Goal: Task Accomplishment & Management: Manage account settings

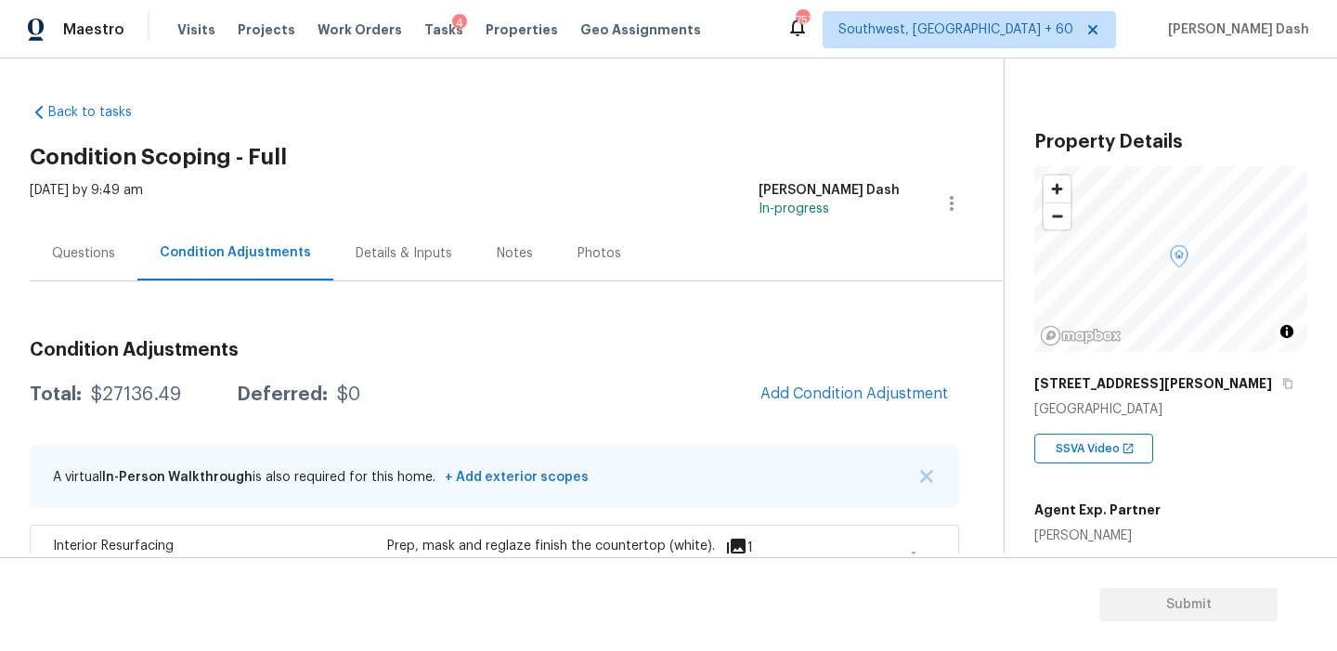
click at [157, 395] on div "$27136.49" at bounding box center [136, 394] width 90 height 19
copy div "$27136.49"
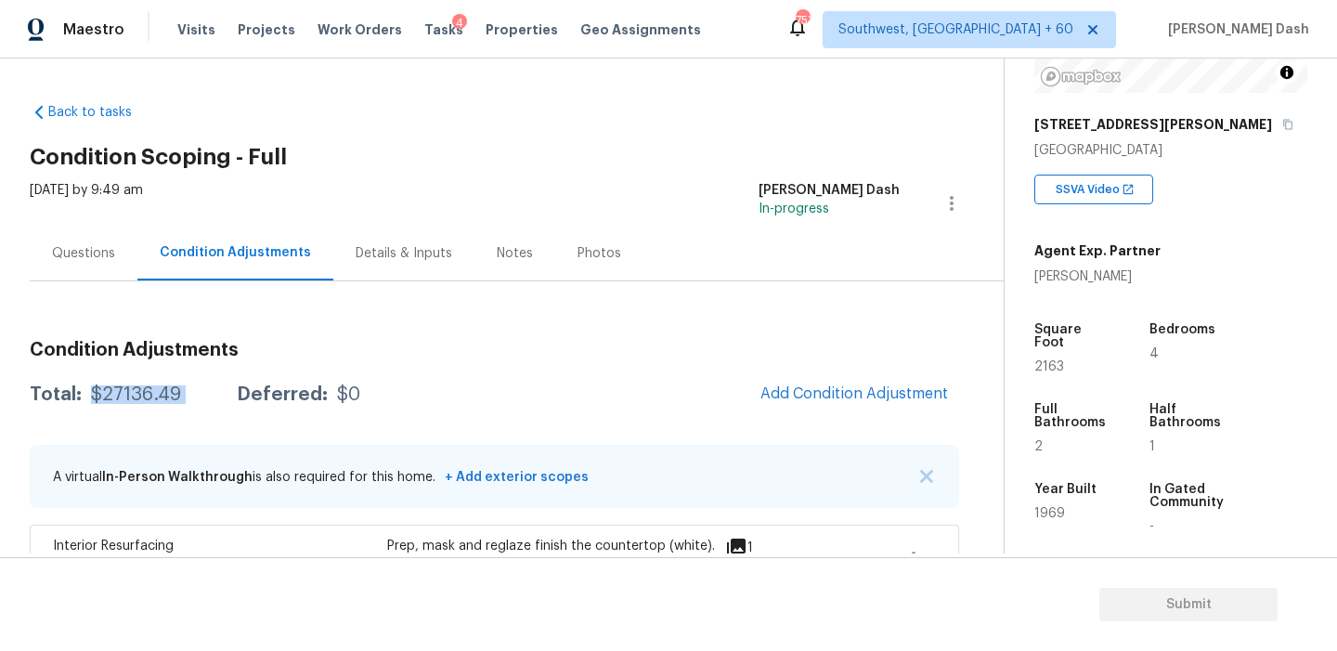
scroll to position [257, 0]
click at [97, 258] on div "Questions" at bounding box center [83, 253] width 63 height 19
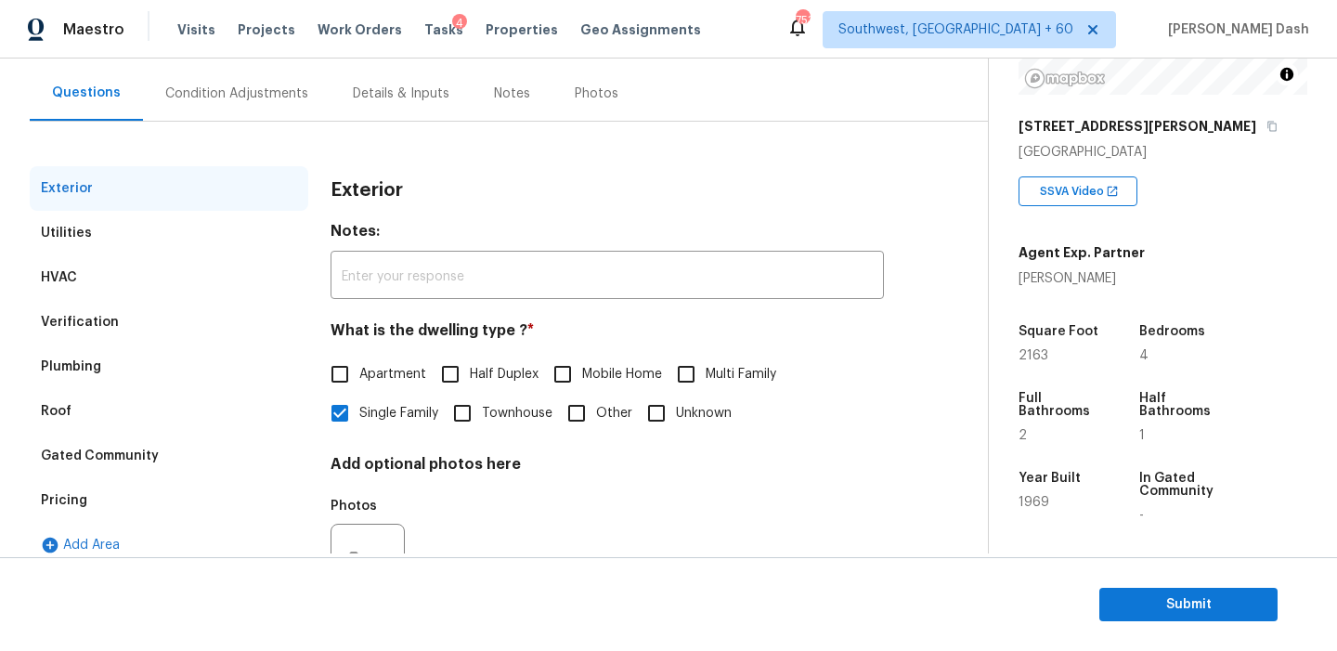
scroll to position [243, 0]
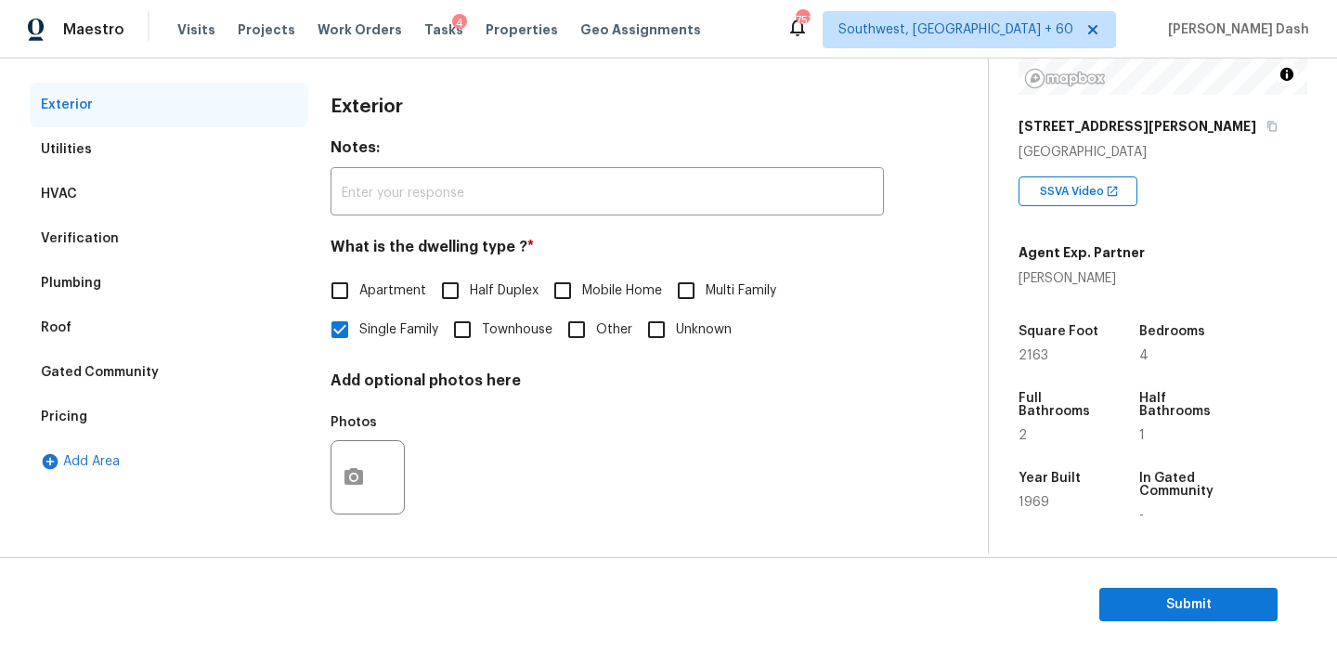
drag, startPoint x: 107, startPoint y: 410, endPoint x: 268, endPoint y: 428, distance: 162.7
click at [107, 410] on div "Pricing" at bounding box center [169, 417] width 279 height 45
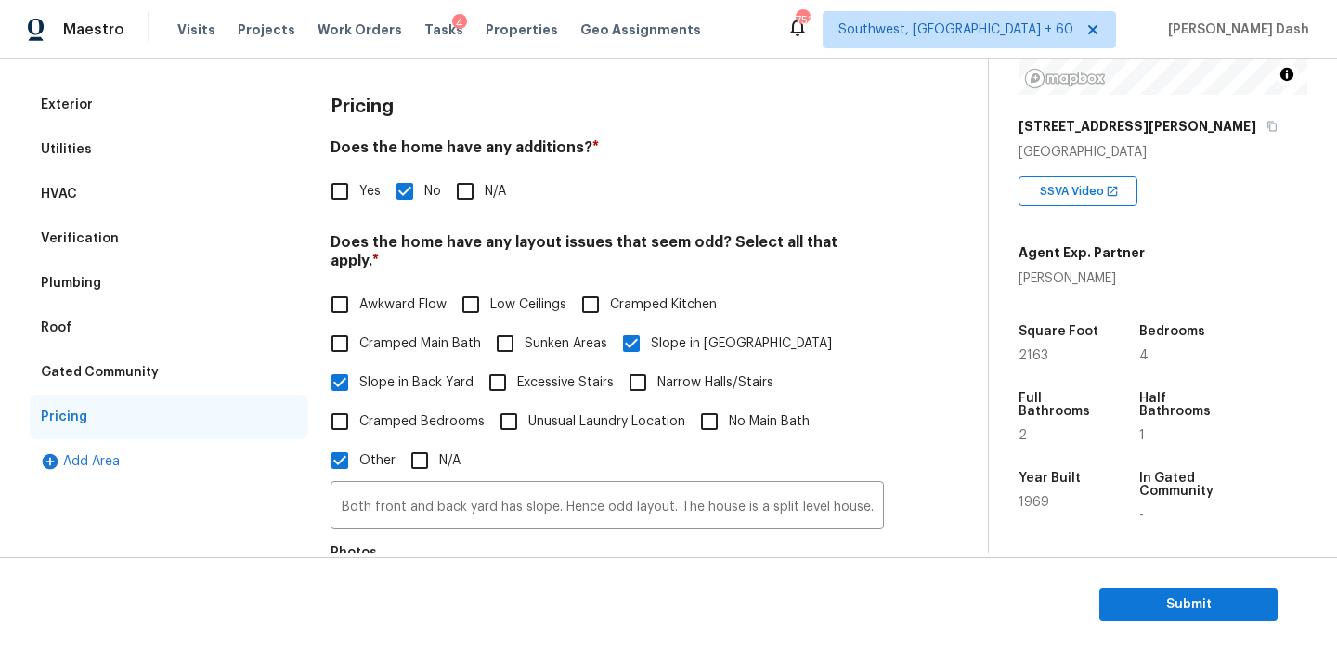
scroll to position [346, 0]
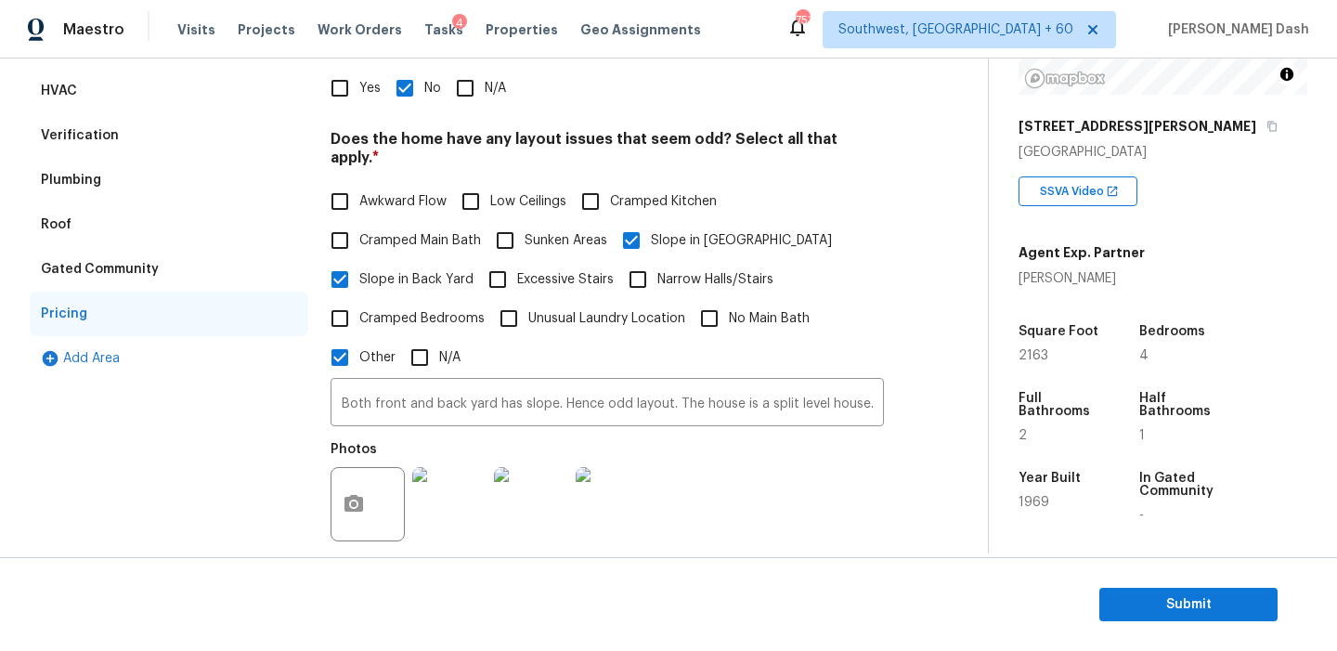
click at [475, 357] on div "Awkward Flow Low Ceilings Cramped Kitchen Cramped Main Bath Sunken Areas Slope …" at bounding box center [607, 279] width 553 height 195
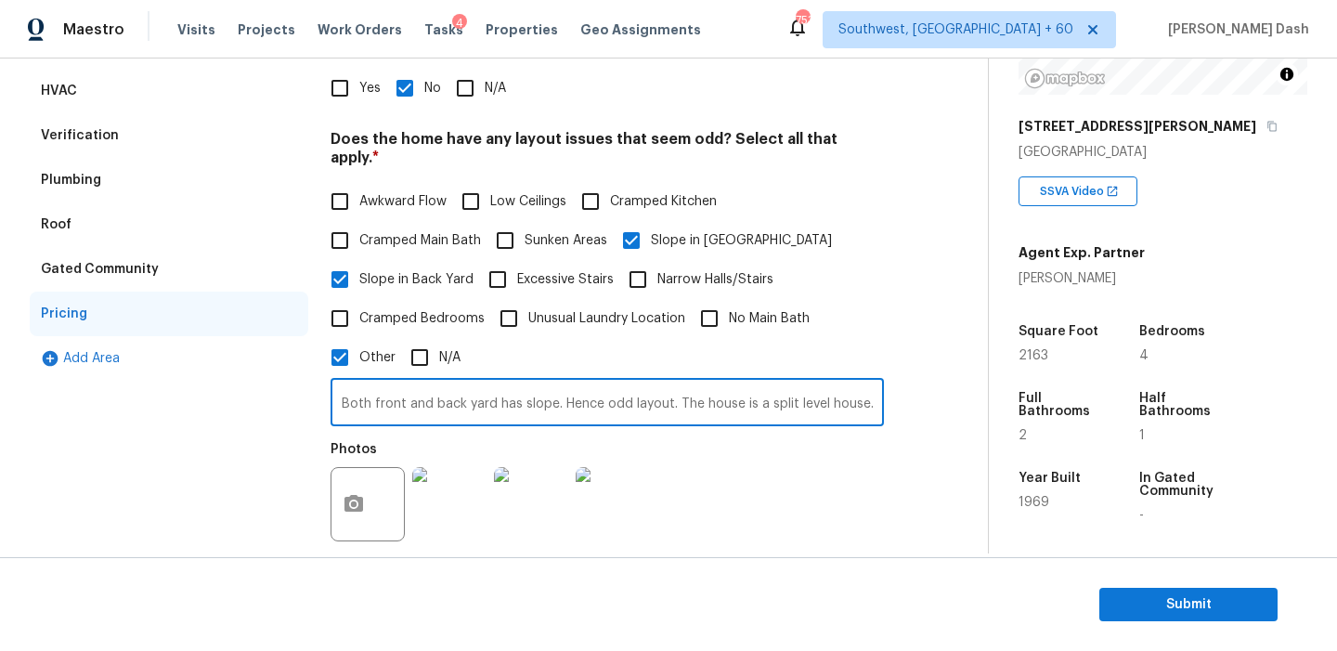
click at [475, 383] on input "Both front and back yard has slope. Hence odd layout. The house is a split leve…" at bounding box center [607, 405] width 553 height 44
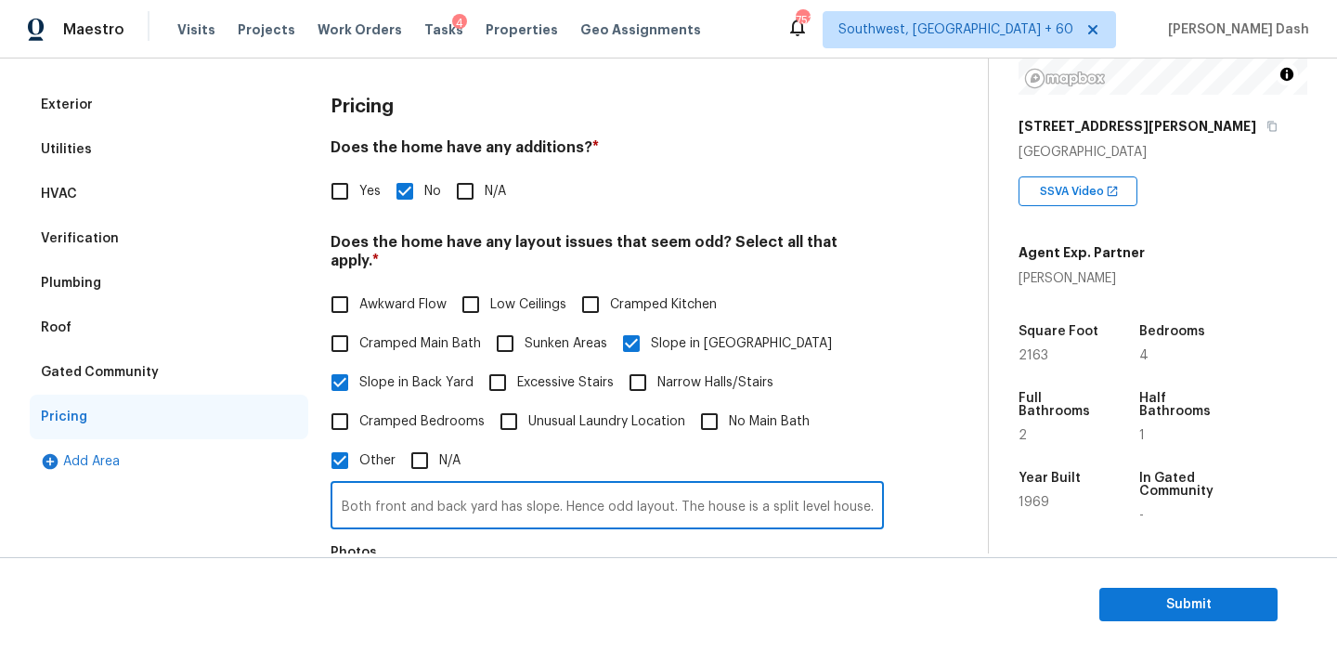
click at [114, 228] on div "Verification" at bounding box center [169, 238] width 279 height 45
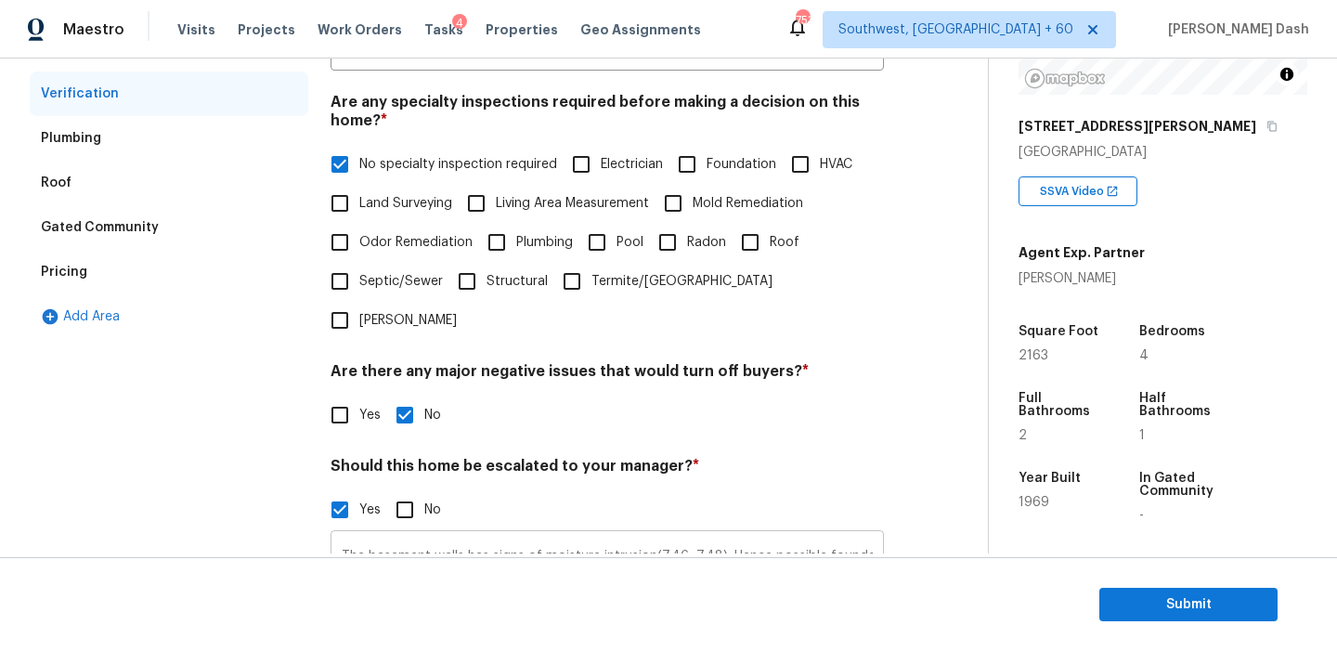
scroll to position [506, 0]
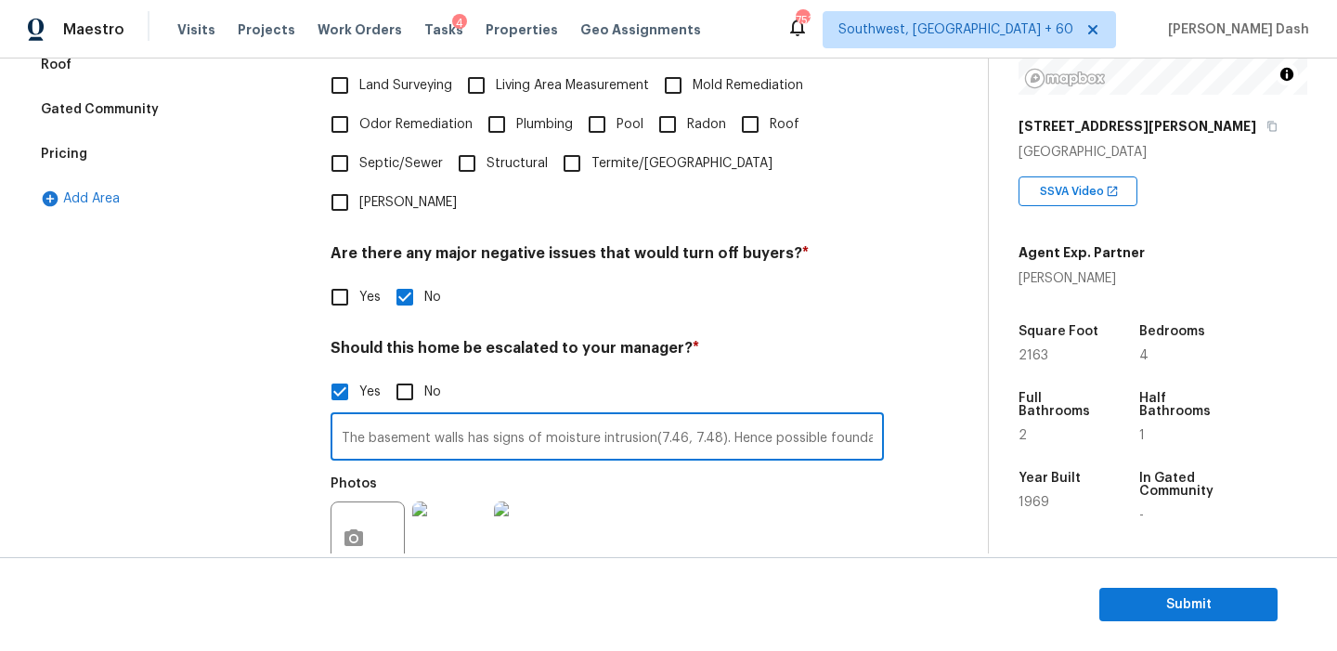
click at [538, 417] on input "The basement walls has signs of moisture intrusion(7.46, 7.48). Hence possible …" at bounding box center [607, 439] width 553 height 44
click at [1176, 622] on section "Submit" at bounding box center [668, 604] width 1337 height 95
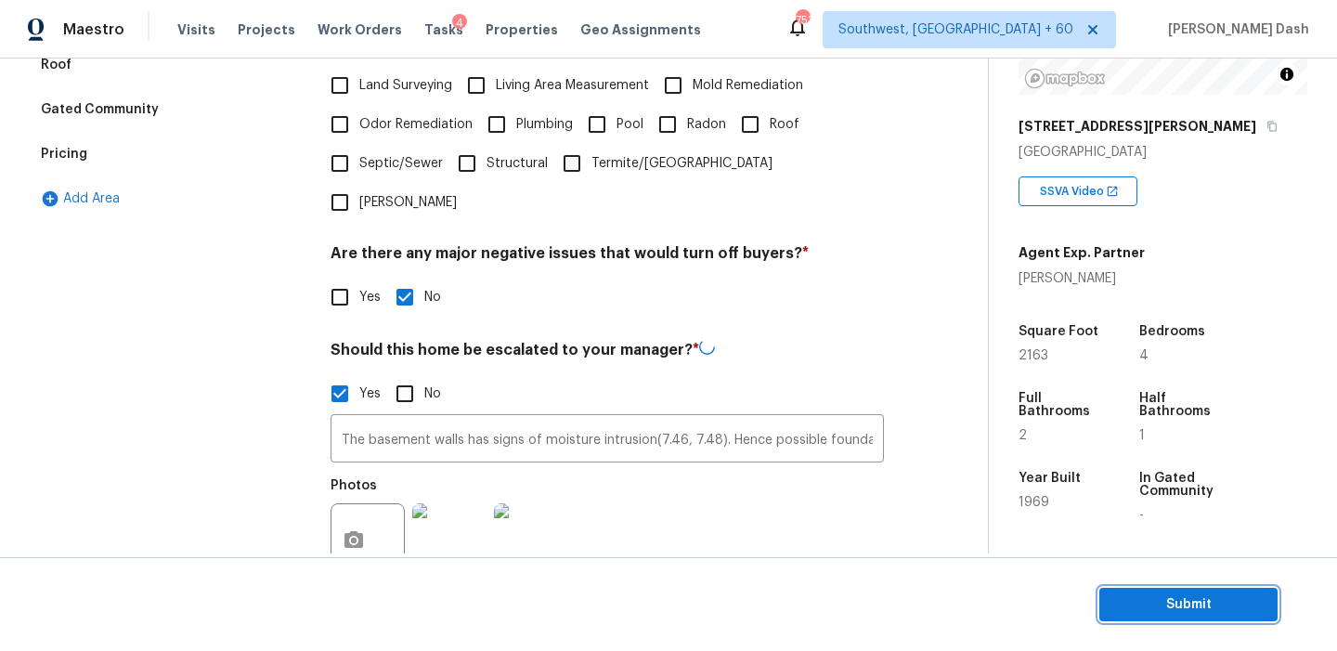
click at [1172, 606] on span "Submit" at bounding box center [1188, 604] width 149 height 23
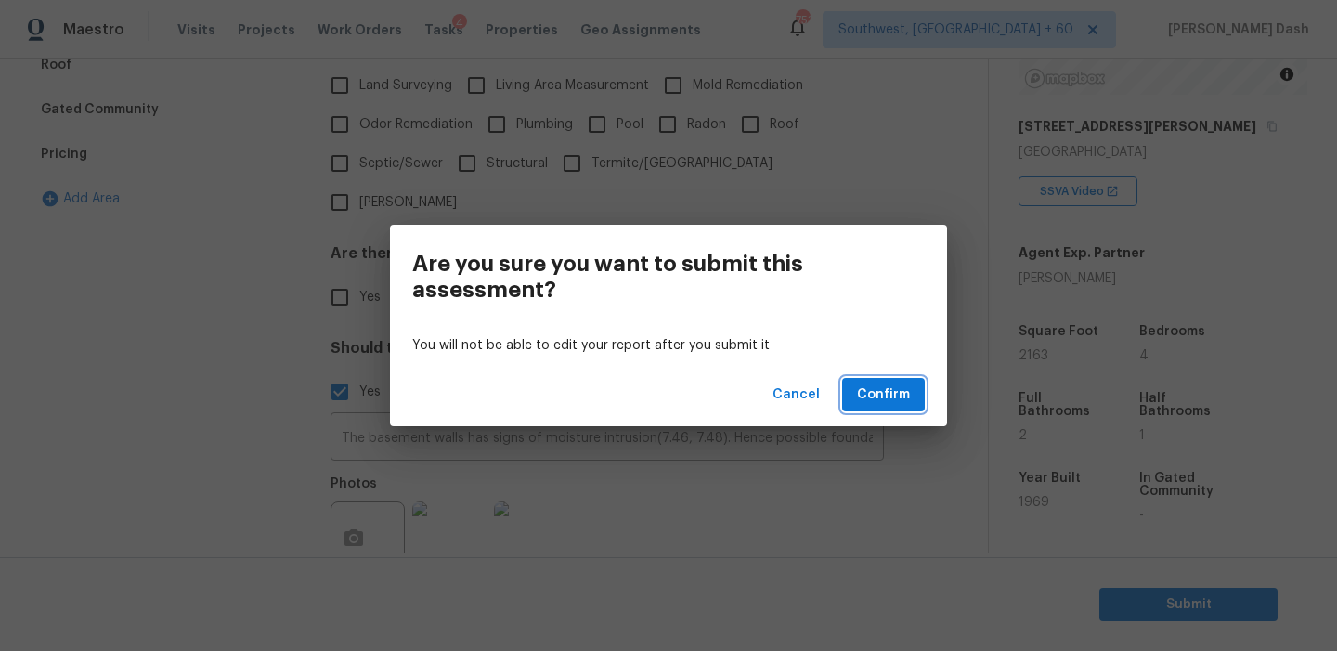
click at [902, 394] on span "Confirm" at bounding box center [883, 395] width 53 height 23
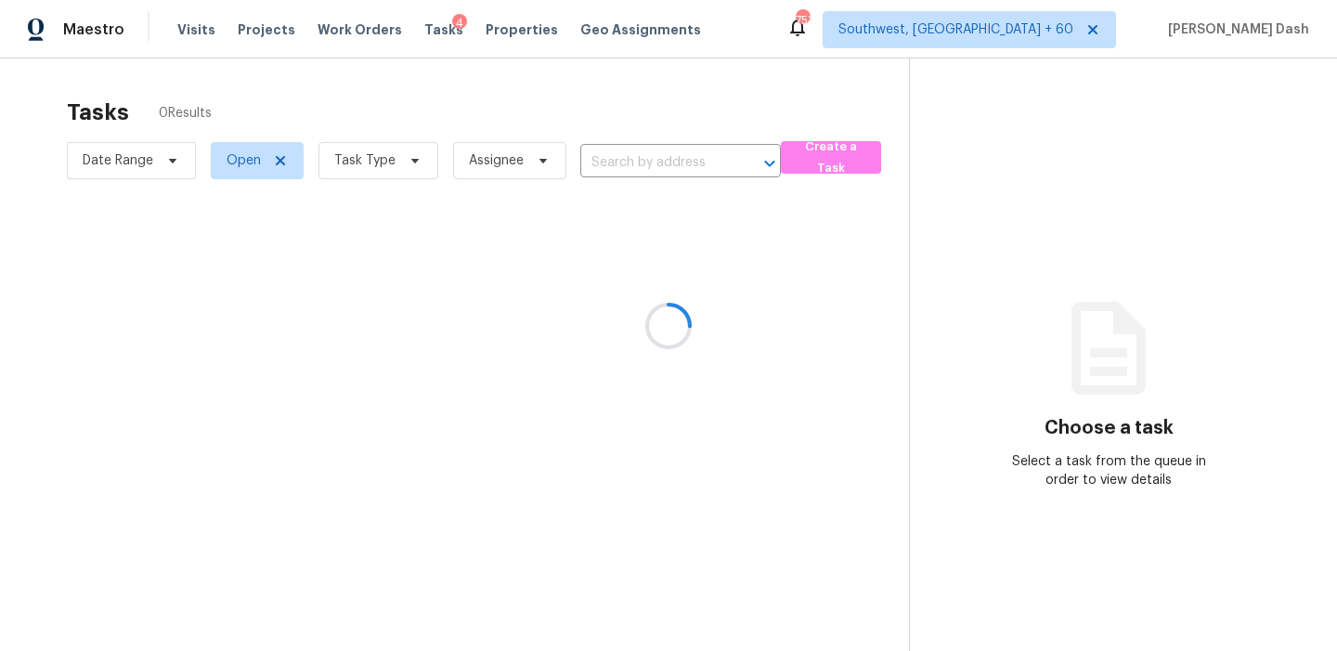
click at [627, 164] on div at bounding box center [668, 325] width 1337 height 651
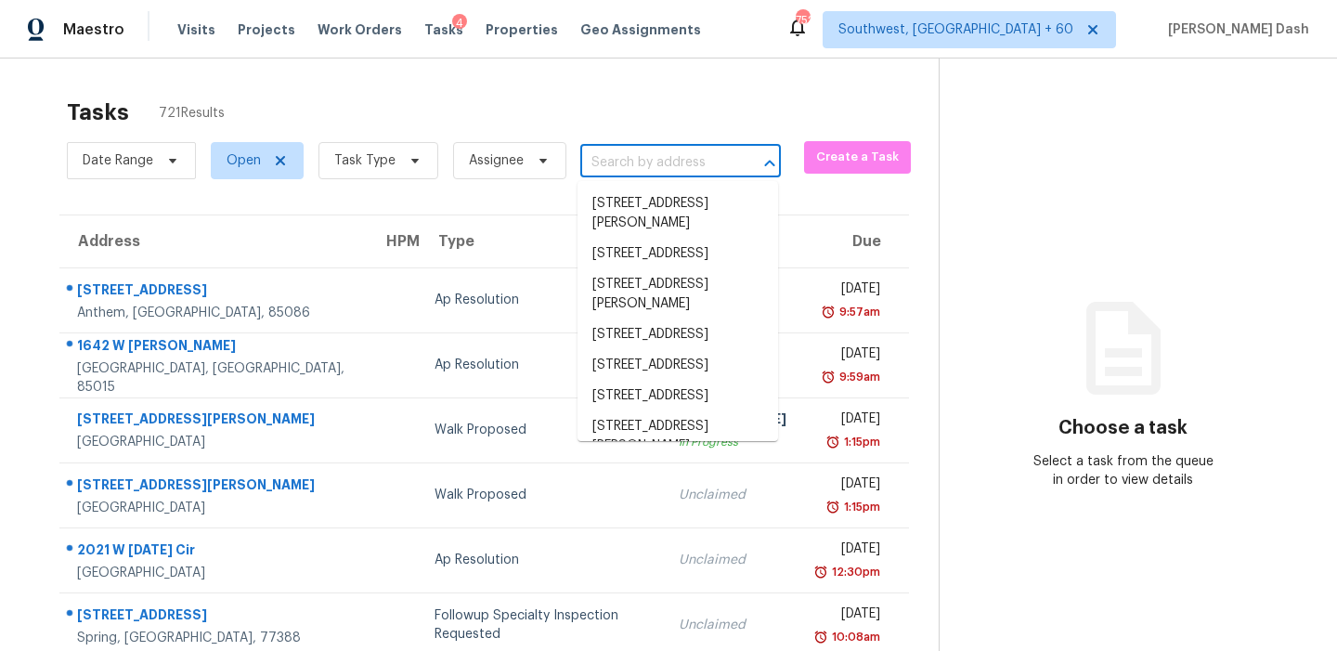
click at [599, 170] on input "text" at bounding box center [654, 163] width 149 height 29
paste input "aria2c -x16 -s16 -k16M "https://d285kkeqns3g4j.cloudfront.net/Opportunity%2F006…"
type input "aria2c -x16 -s16 -k16M "https://d285kkeqns3g4j.cloudfront.net/Opportunity%2F006…"
paste input "2265 Venture Dr, Marietta, GA 30062"
type input "2265 Venture Dr, Marietta, GA 30062"
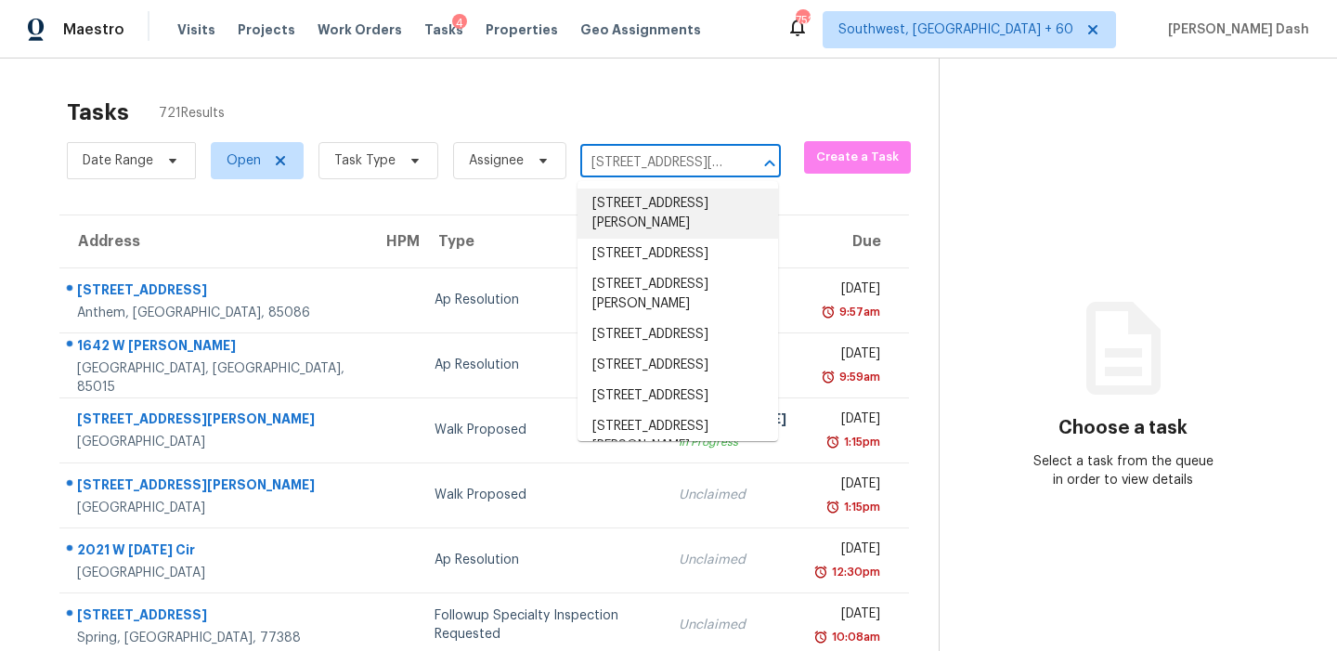
scroll to position [0, 86]
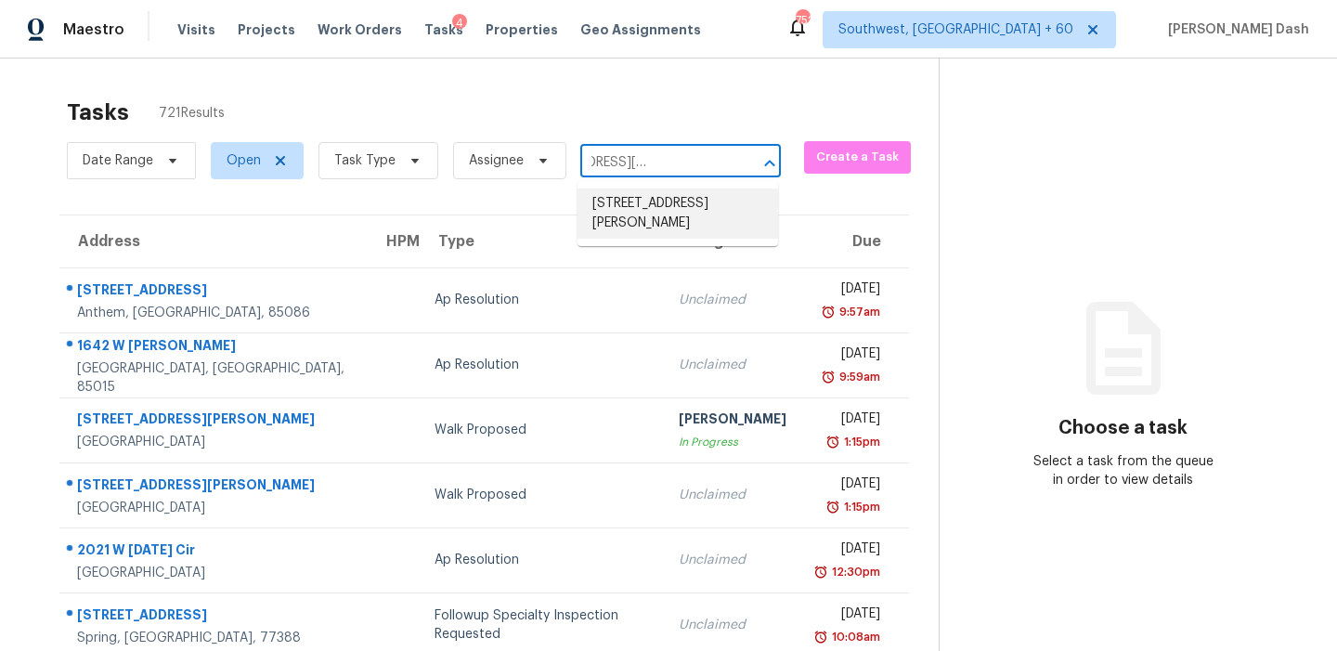
click at [681, 210] on li "2265 Venture Dr, Marietta, GA 30062" at bounding box center [678, 214] width 201 height 50
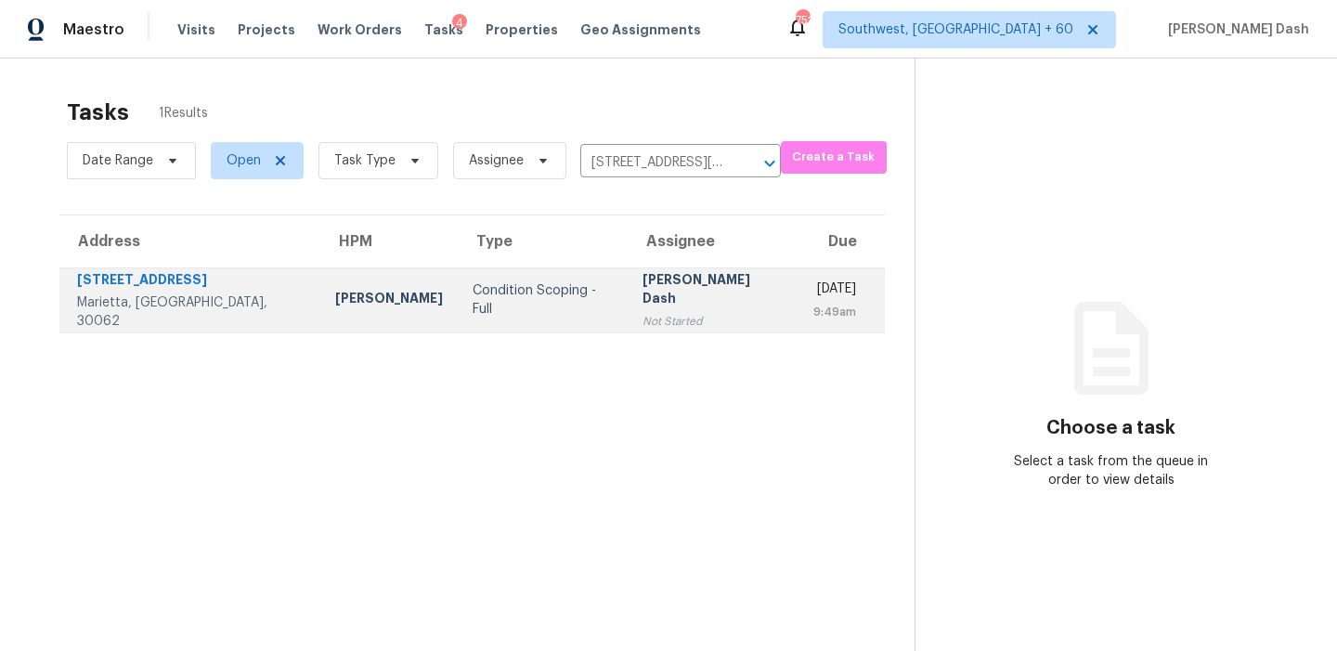
click at [473, 307] on div "Condition Scoping - Full" at bounding box center [543, 299] width 140 height 37
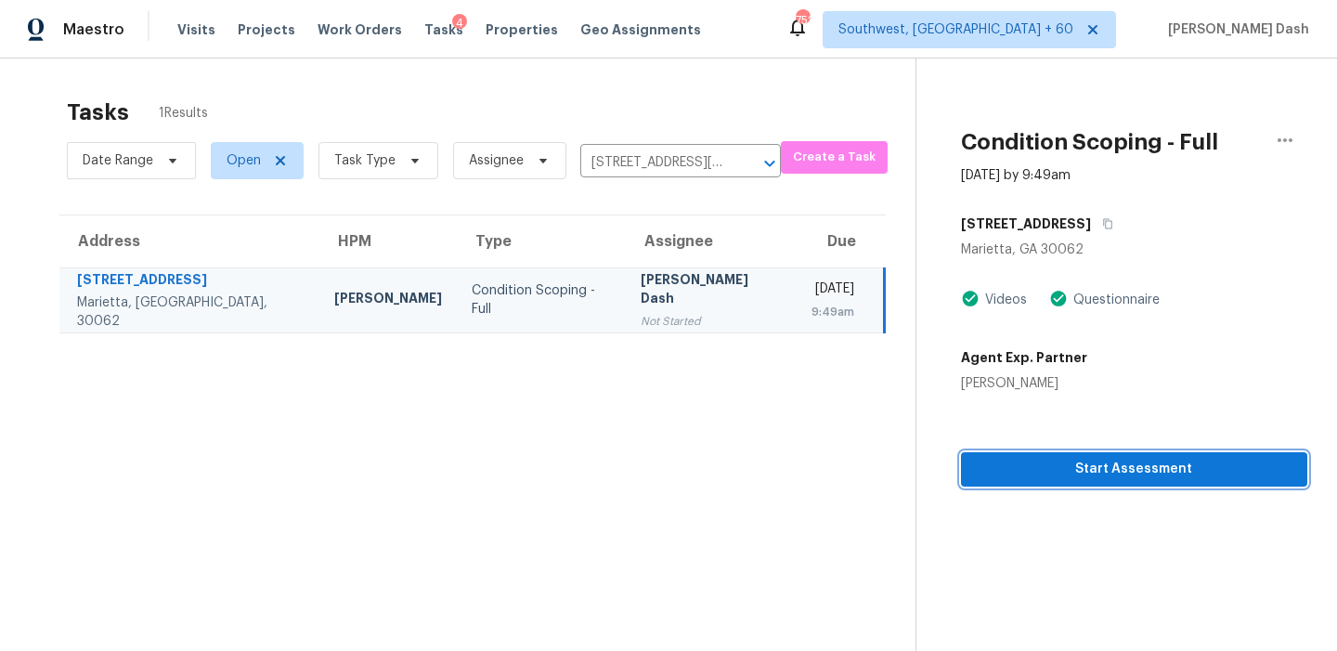
click at [1094, 477] on span "Start Assessment" at bounding box center [1135, 469] width 318 height 23
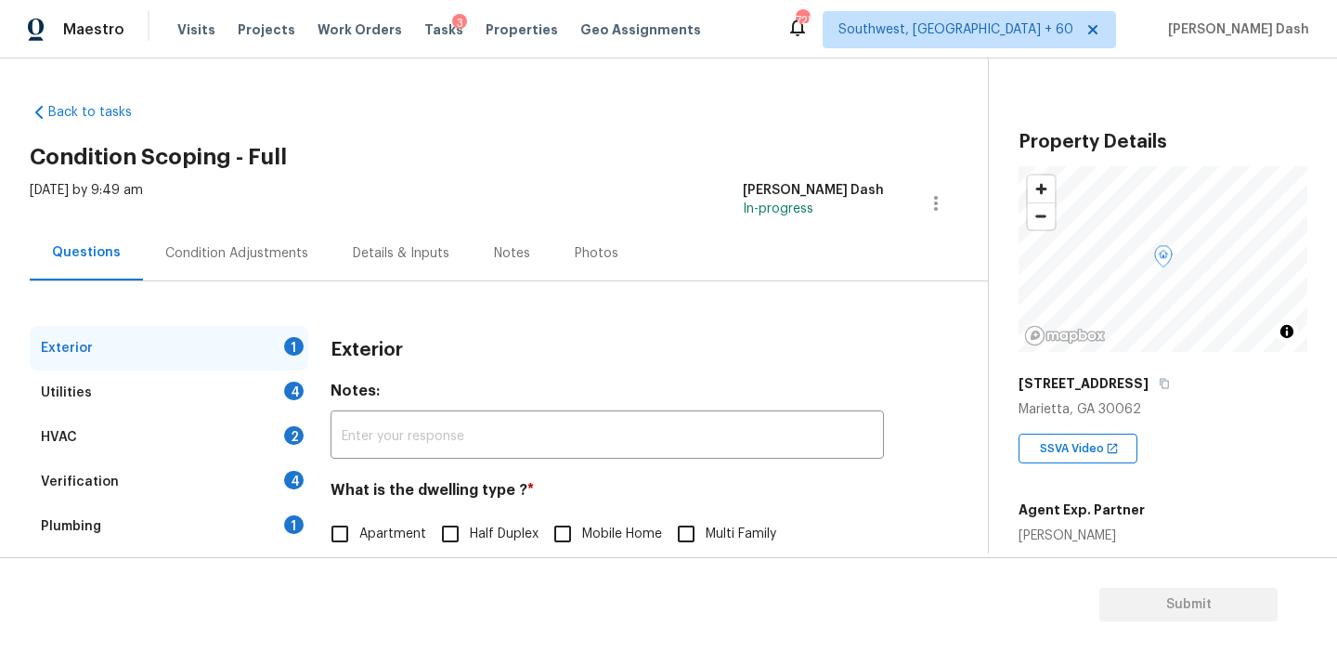
scroll to position [243, 0]
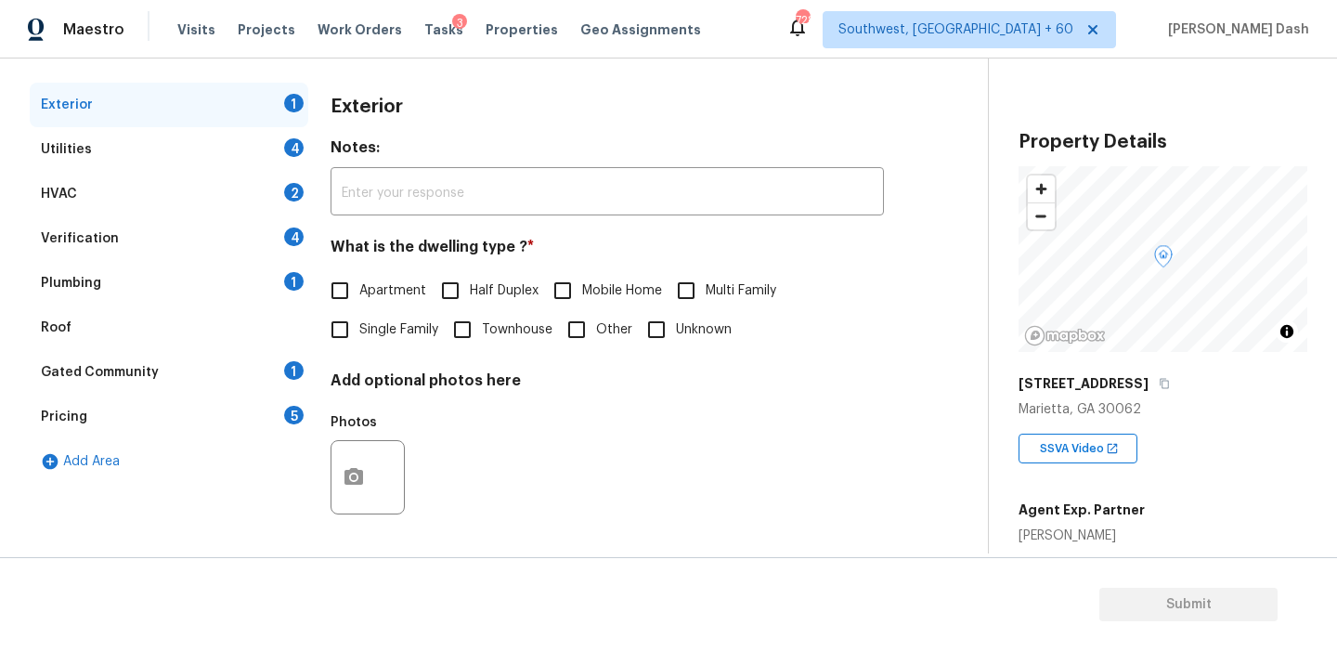
click at [358, 331] on input "Single Family" at bounding box center [339, 329] width 39 height 39
checkbox input "true"
click at [260, 143] on div "Utilities 4" at bounding box center [169, 149] width 279 height 45
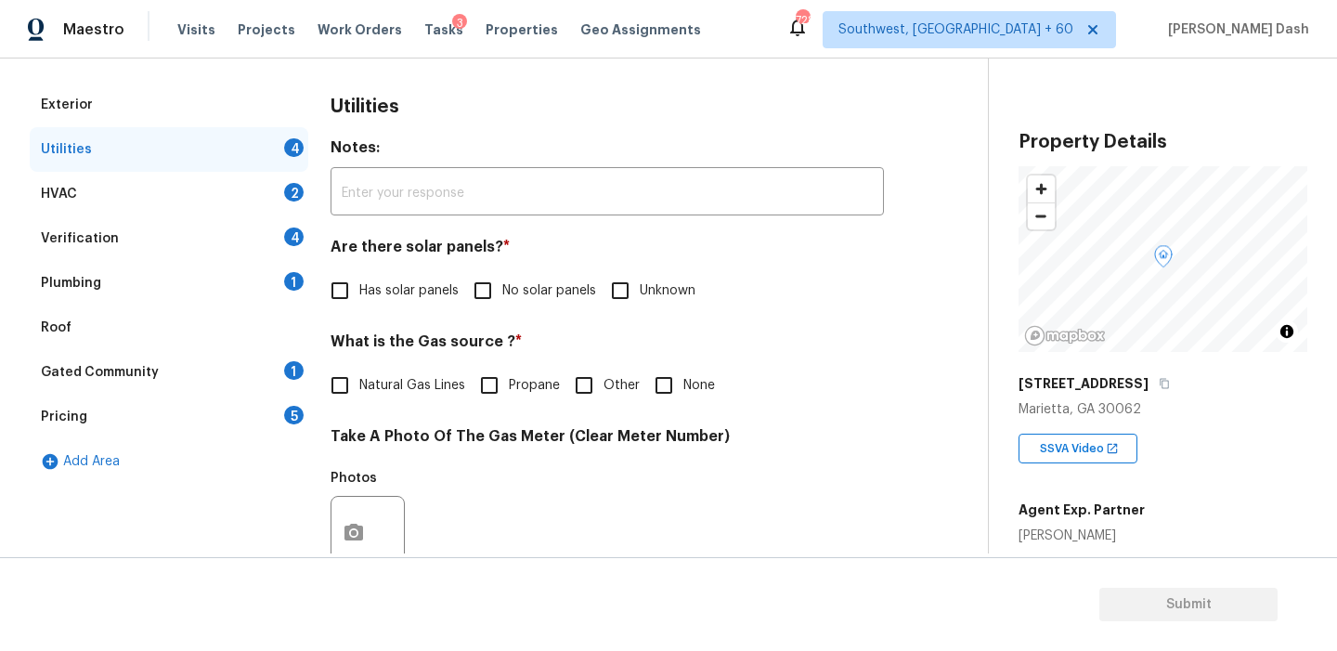
click at [537, 287] on span "No solar panels" at bounding box center [549, 291] width 94 height 20
click at [502, 287] on input "No solar panels" at bounding box center [482, 290] width 39 height 39
checkbox input "true"
click at [345, 384] on input "Natural Gas Lines" at bounding box center [339, 385] width 39 height 39
checkbox input "true"
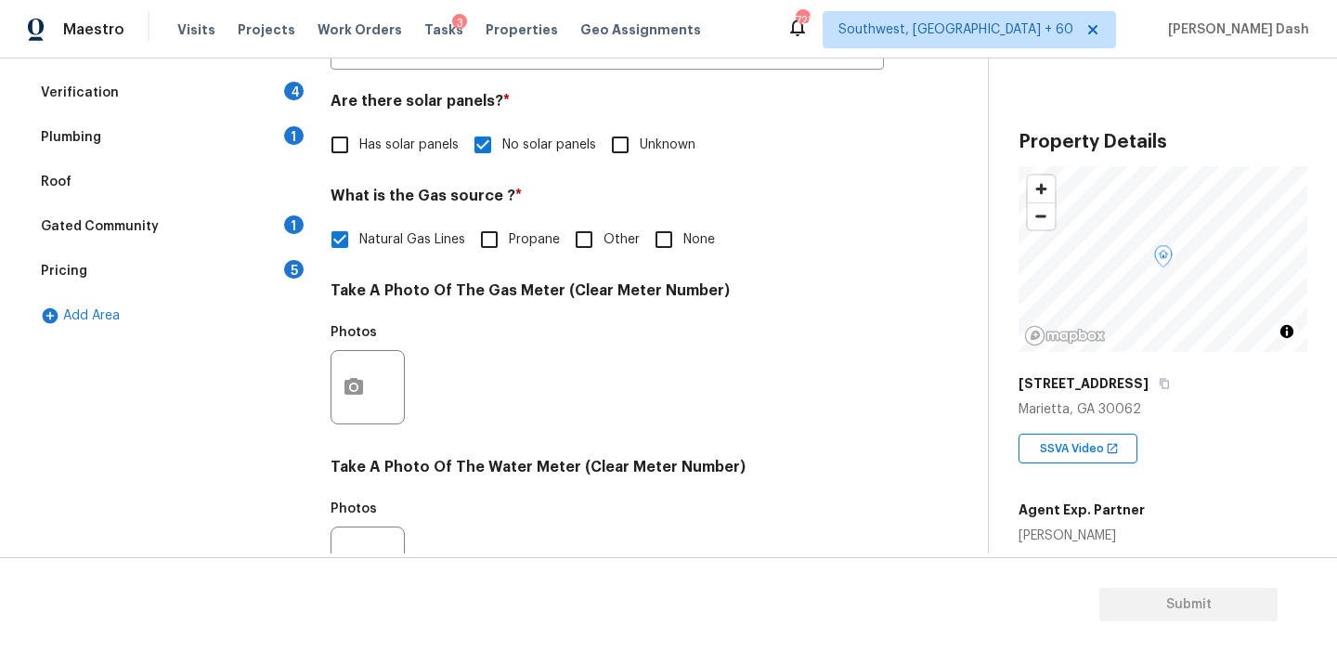
scroll to position [615, 0]
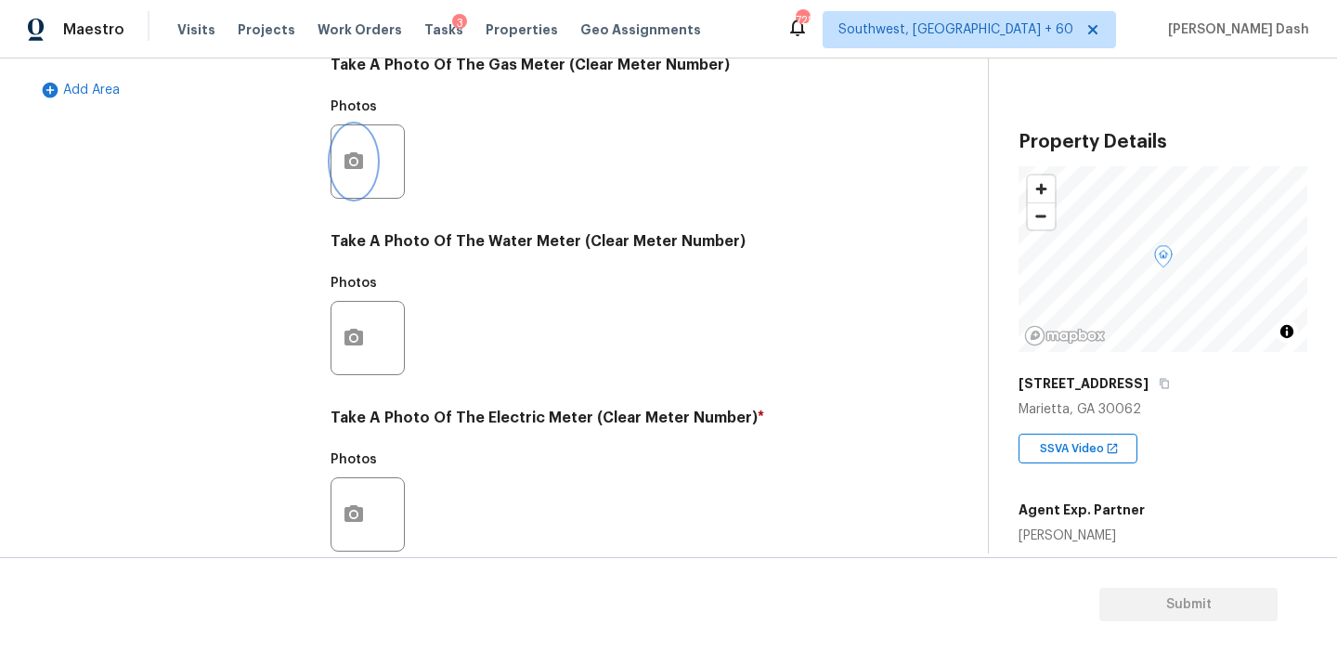
click at [354, 185] on button "button" at bounding box center [354, 161] width 45 height 72
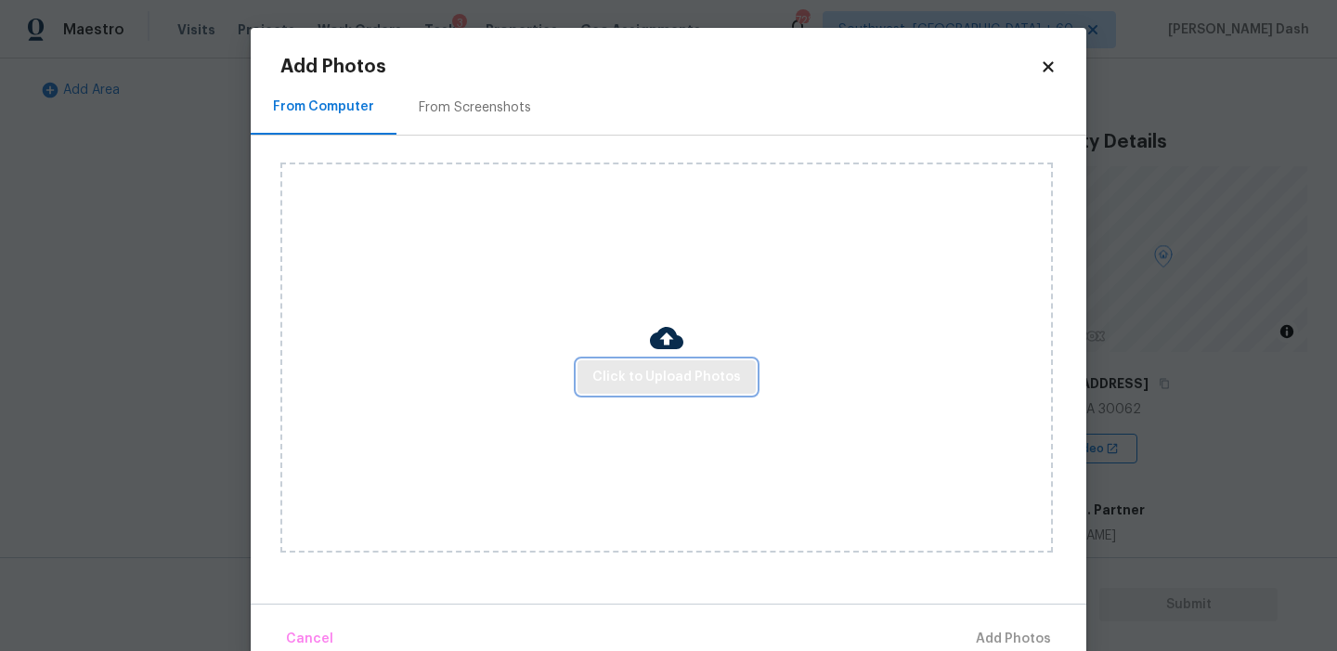
click at [636, 389] on button "Click to Upload Photos" at bounding box center [667, 377] width 178 height 34
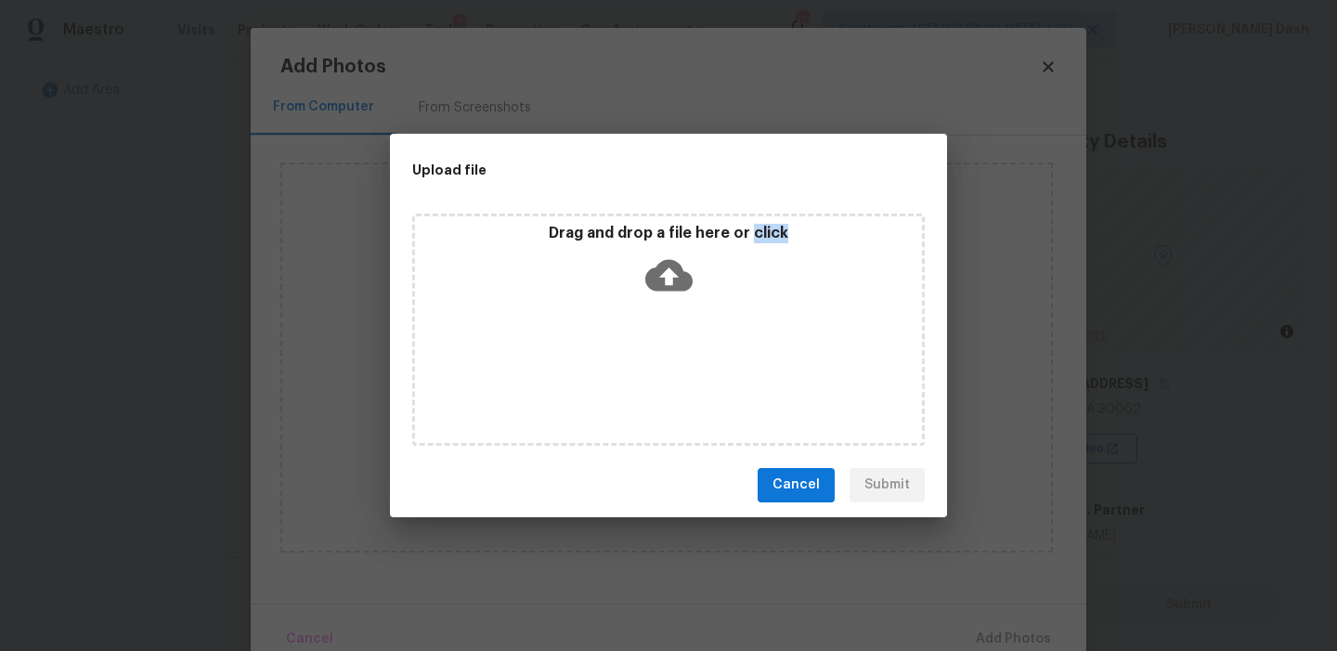
click at [636, 389] on div "Drag and drop a file here or click" at bounding box center [668, 330] width 513 height 232
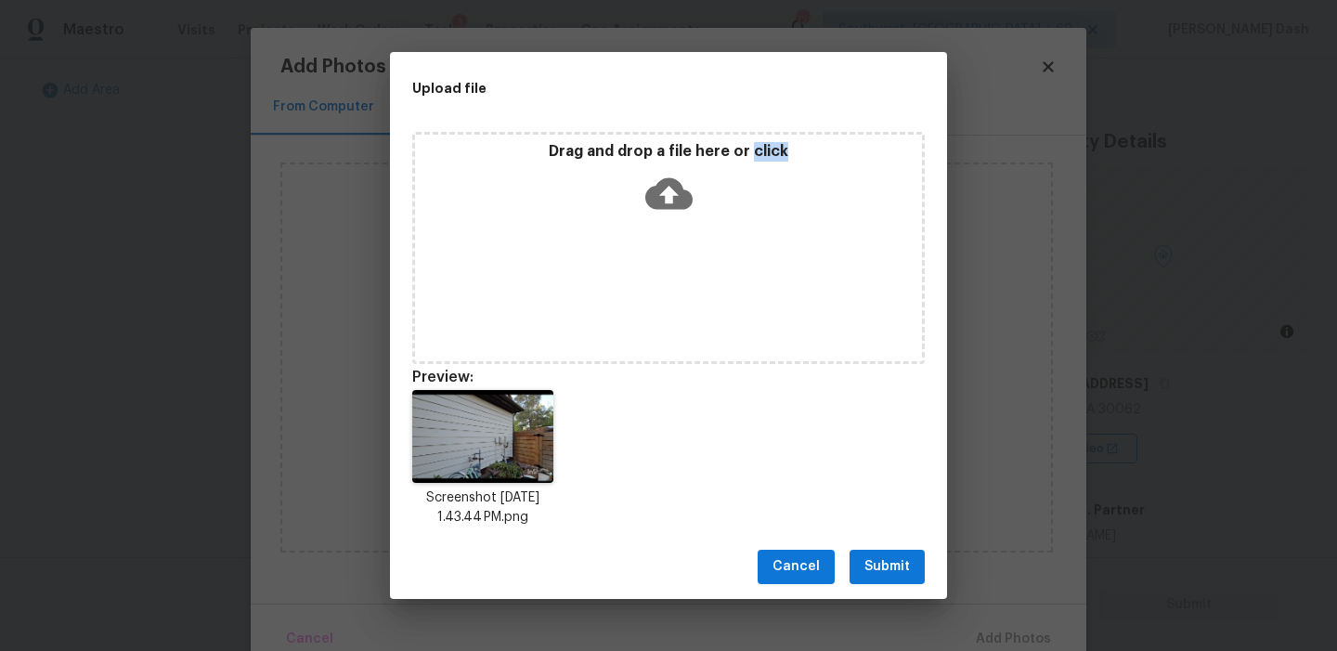
click at [900, 572] on span "Submit" at bounding box center [888, 566] width 46 height 23
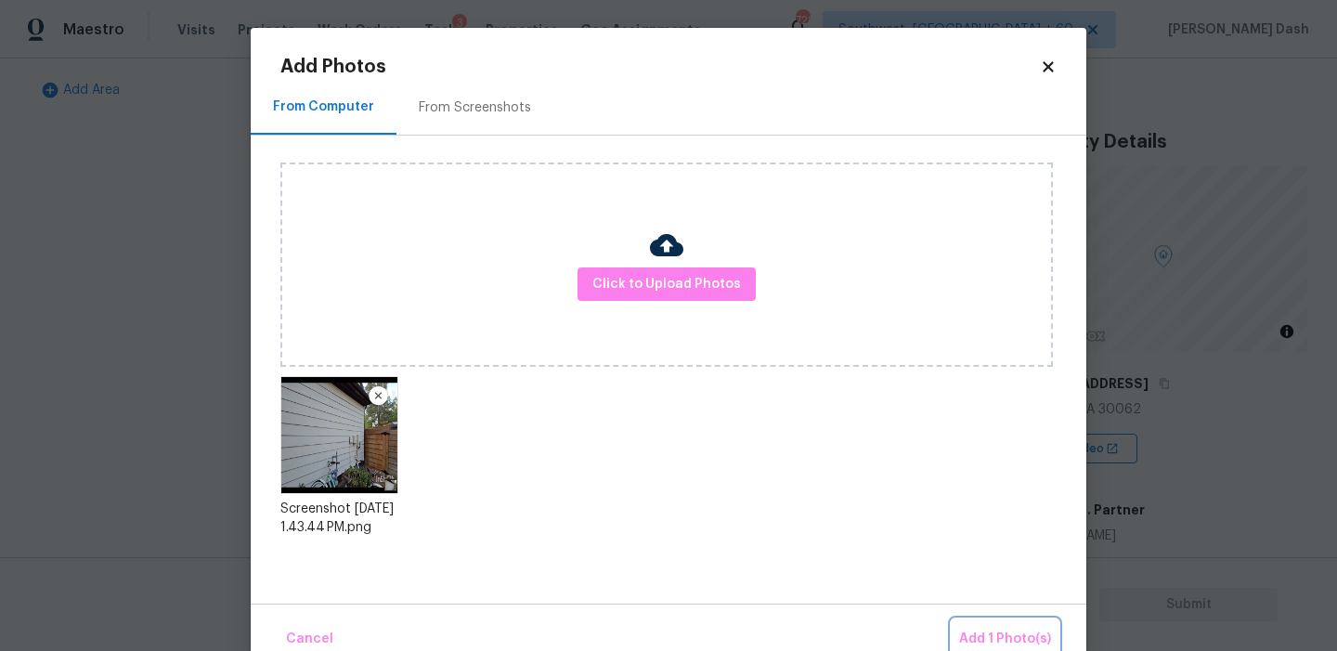
click at [1005, 632] on span "Add 1 Photo(s)" at bounding box center [1005, 639] width 92 height 23
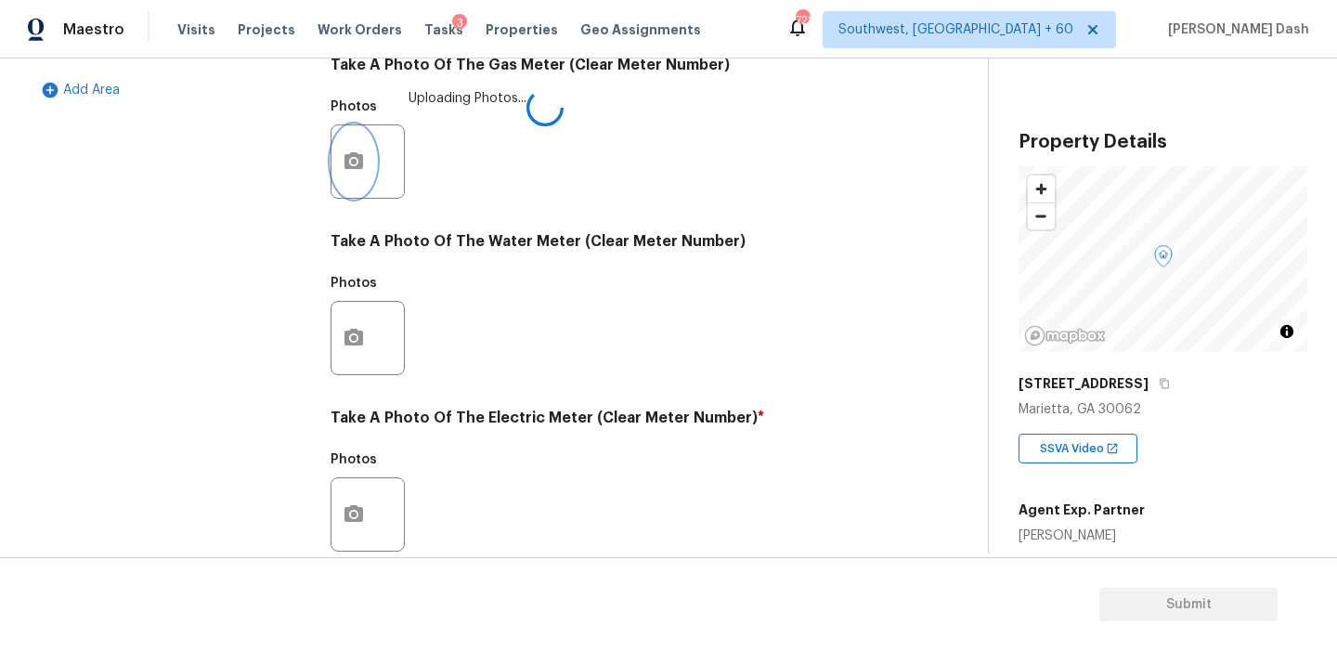
scroll to position [747, 0]
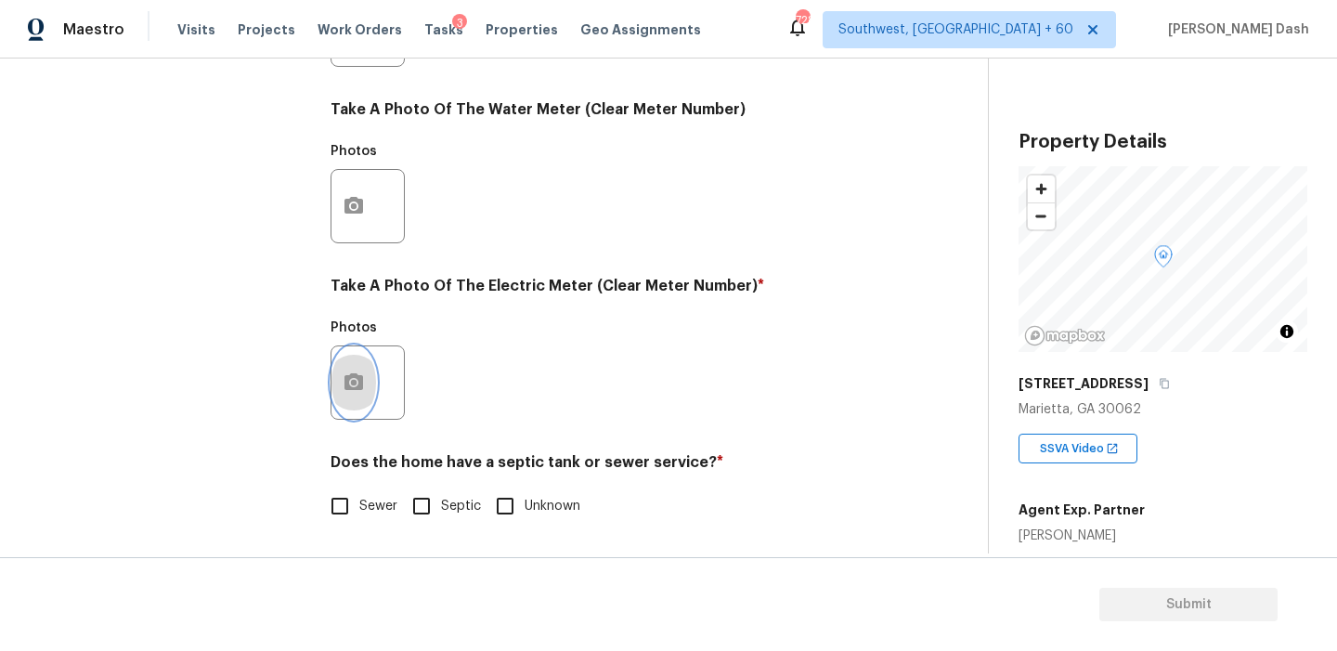
click at [358, 386] on icon "button" at bounding box center [354, 381] width 19 height 17
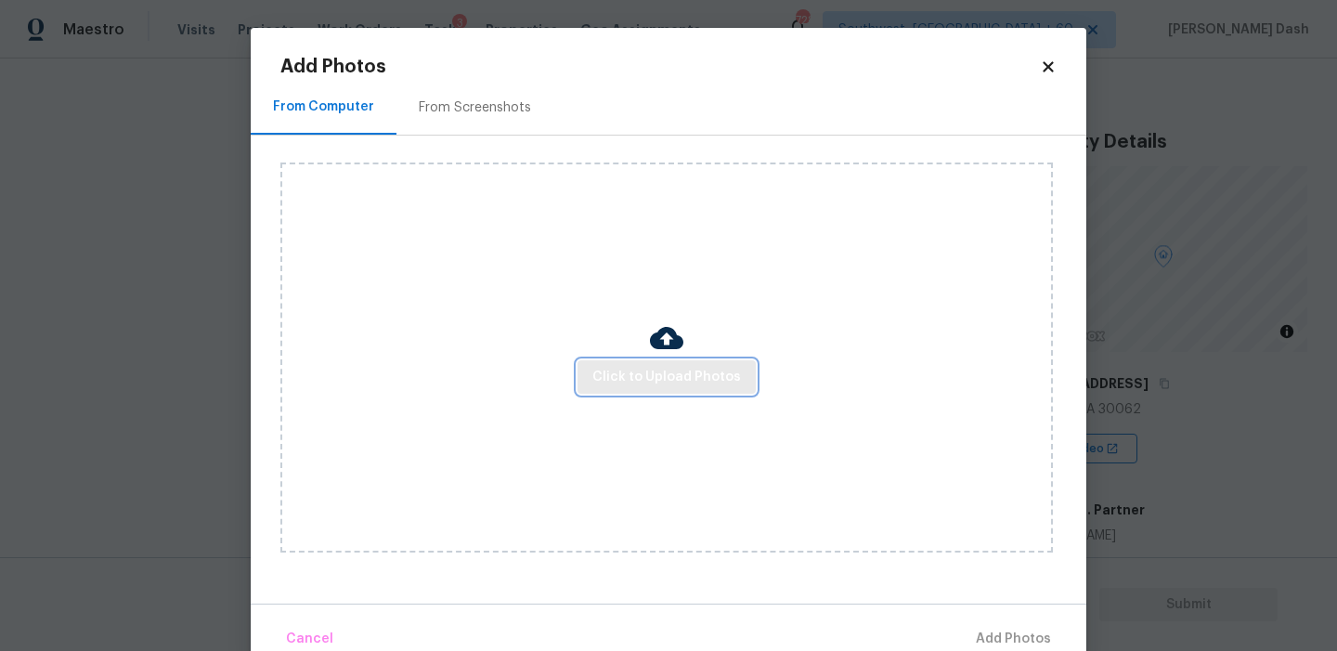
click at [639, 371] on span "Click to Upload Photos" at bounding box center [667, 377] width 149 height 23
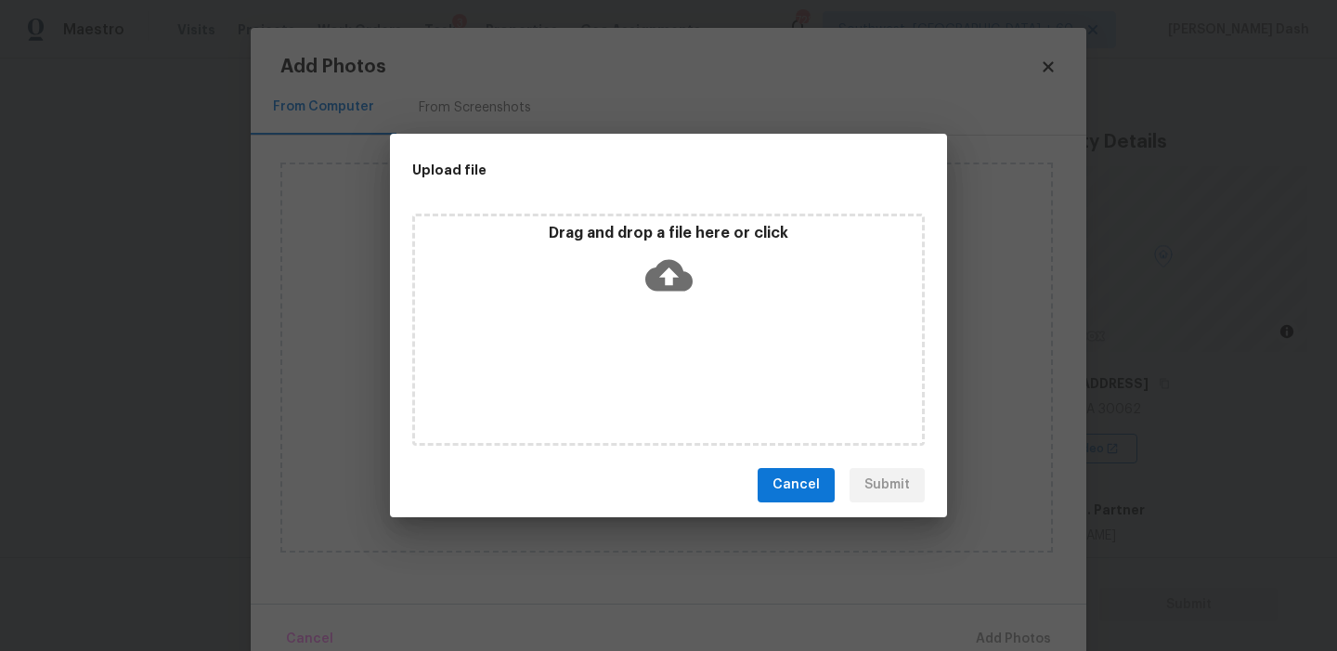
click at [639, 371] on div "Drag and drop a file here or click" at bounding box center [668, 330] width 513 height 232
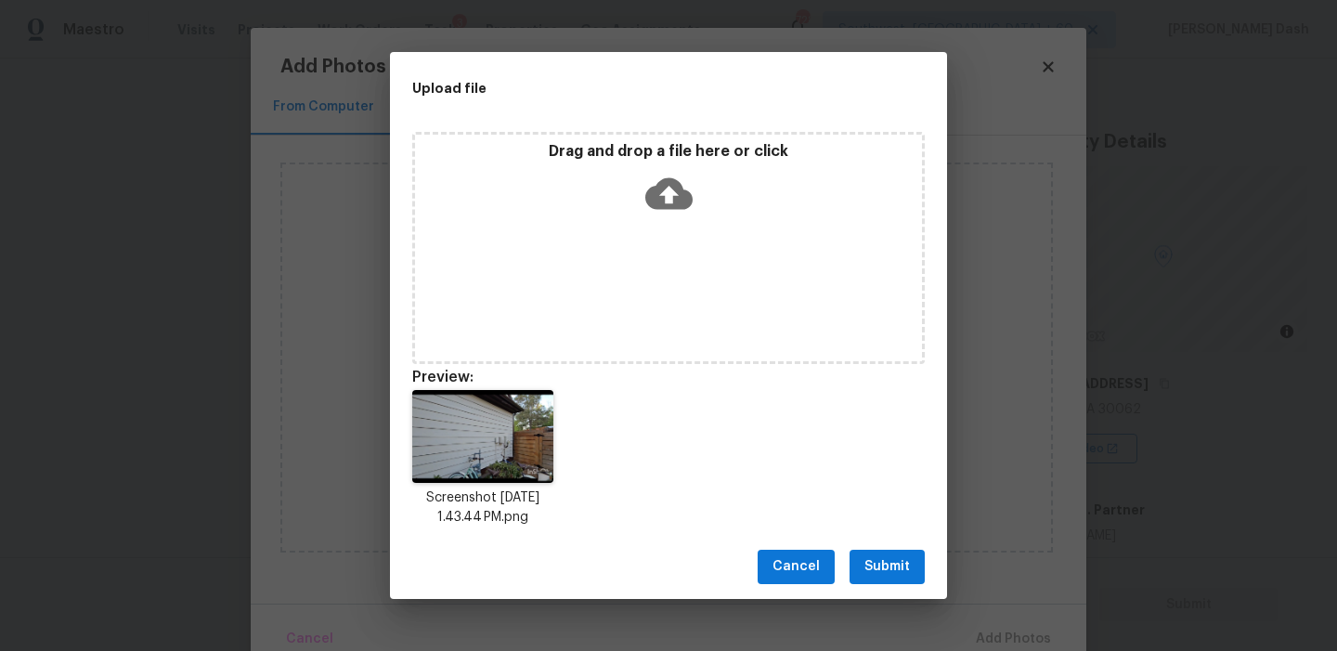
click at [887, 568] on span "Submit" at bounding box center [888, 566] width 46 height 23
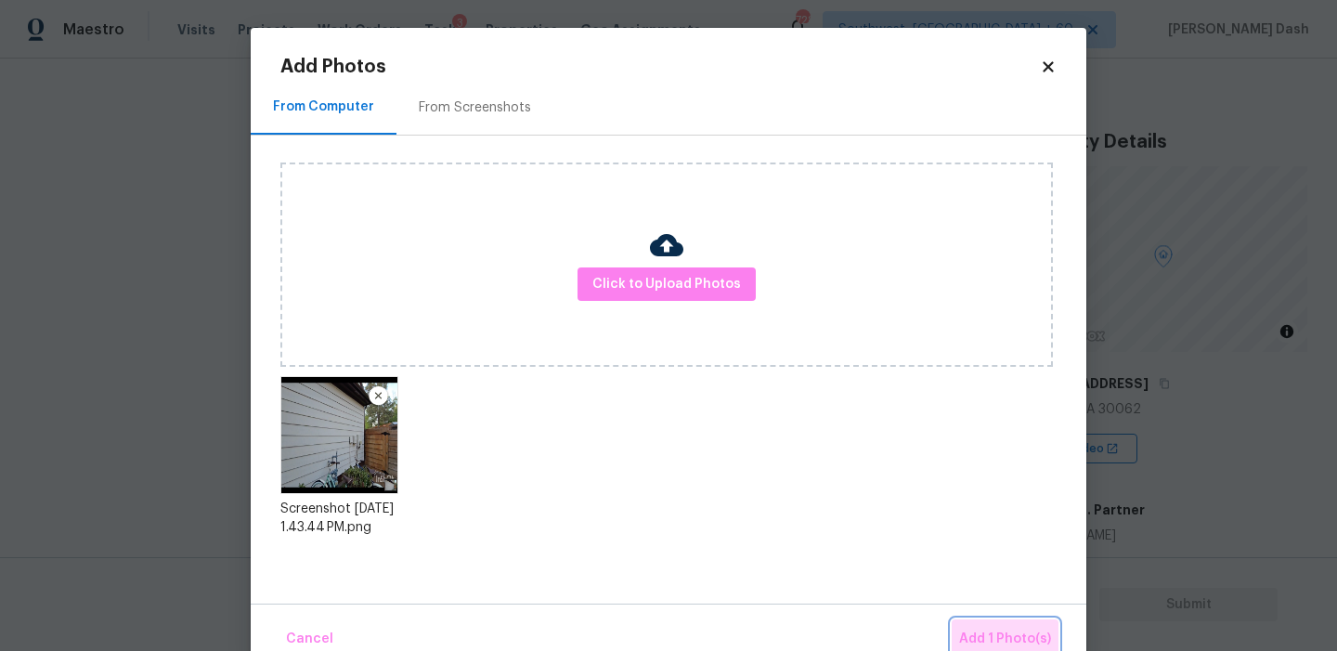
click at [1016, 645] on span "Add 1 Photo(s)" at bounding box center [1005, 639] width 92 height 23
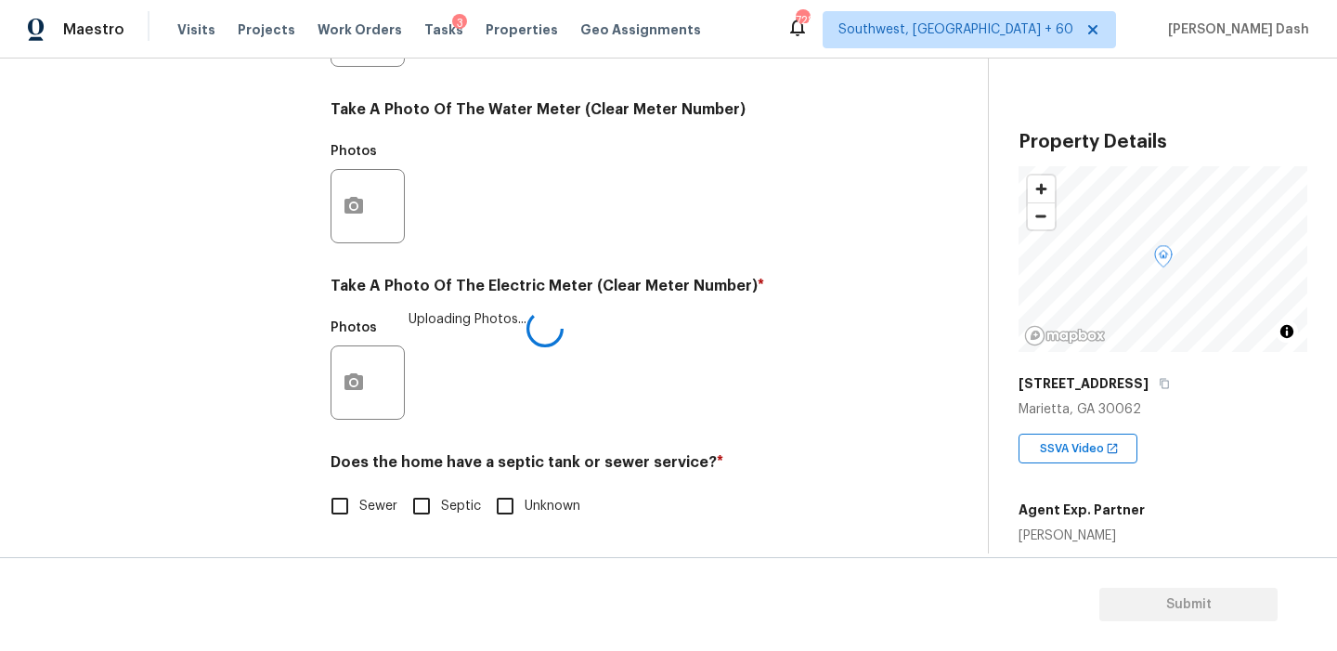
click at [355, 498] on input "Sewer" at bounding box center [339, 506] width 39 height 39
checkbox input "true"
click at [195, 254] on div "Exterior Utilities HVAC 2 Verification 4 Plumbing 1 Roof Gated Community 1 Pric…" at bounding box center [169, 63] width 279 height 969
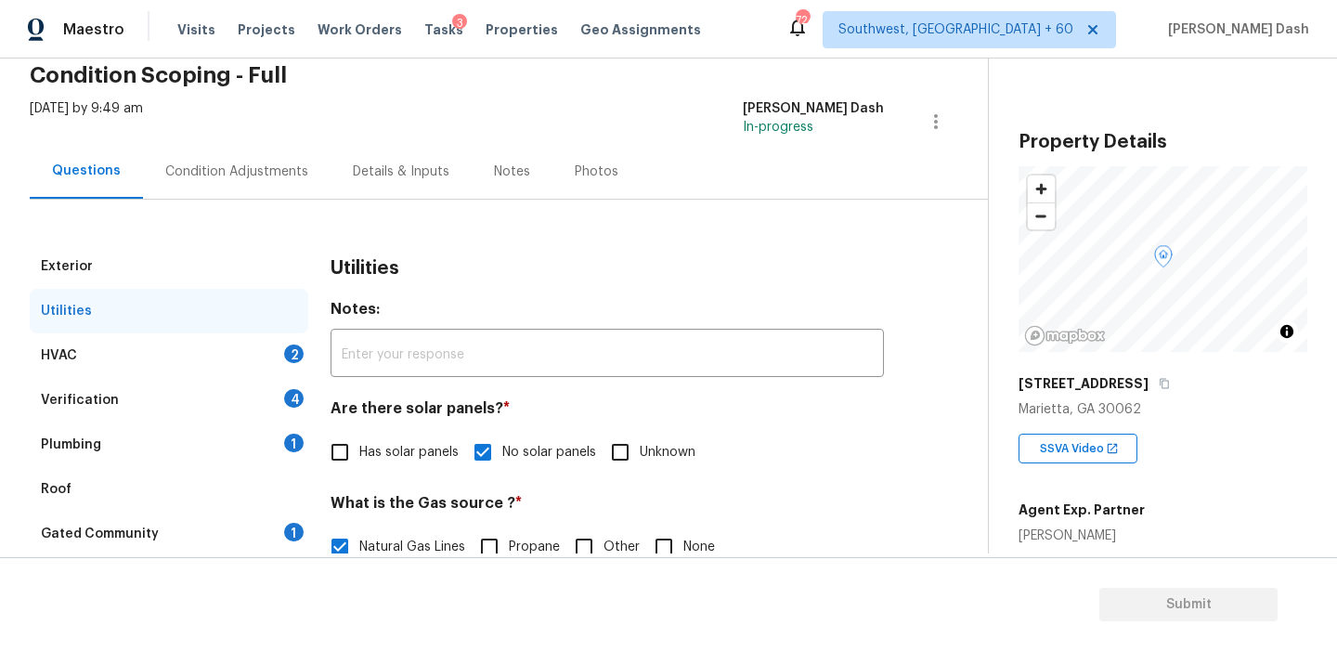
click at [248, 352] on div "HVAC 2" at bounding box center [169, 355] width 279 height 45
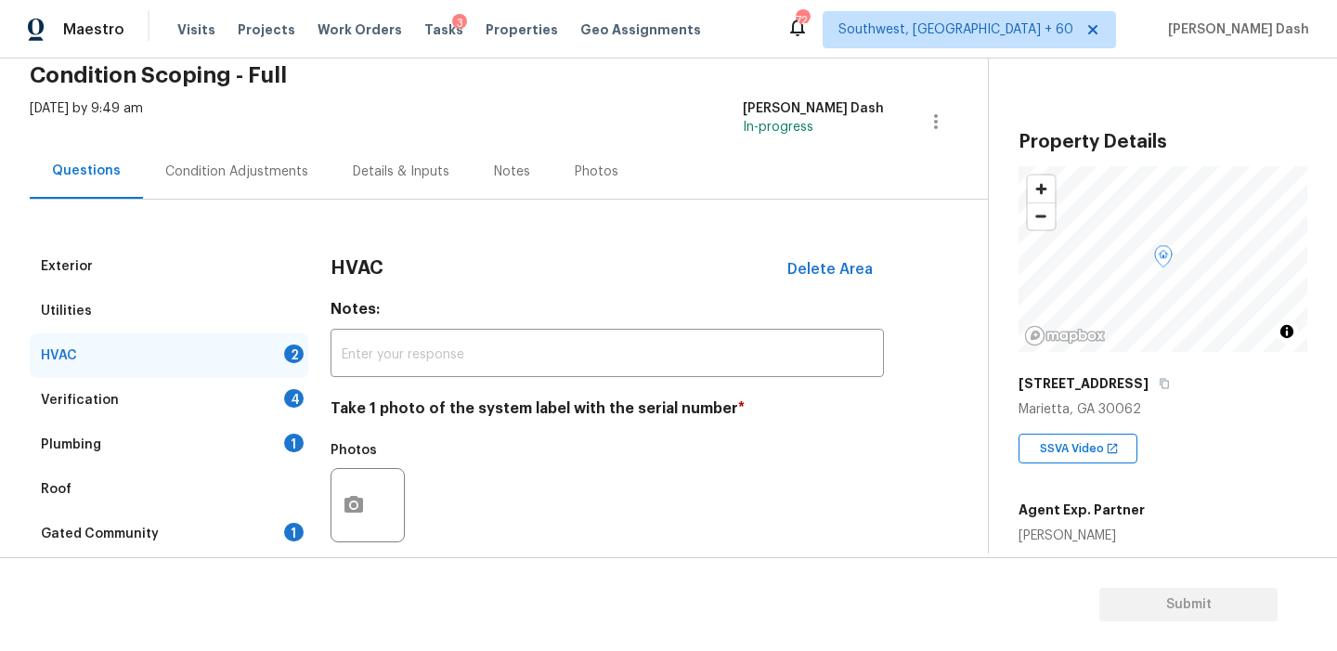
scroll to position [305, 0]
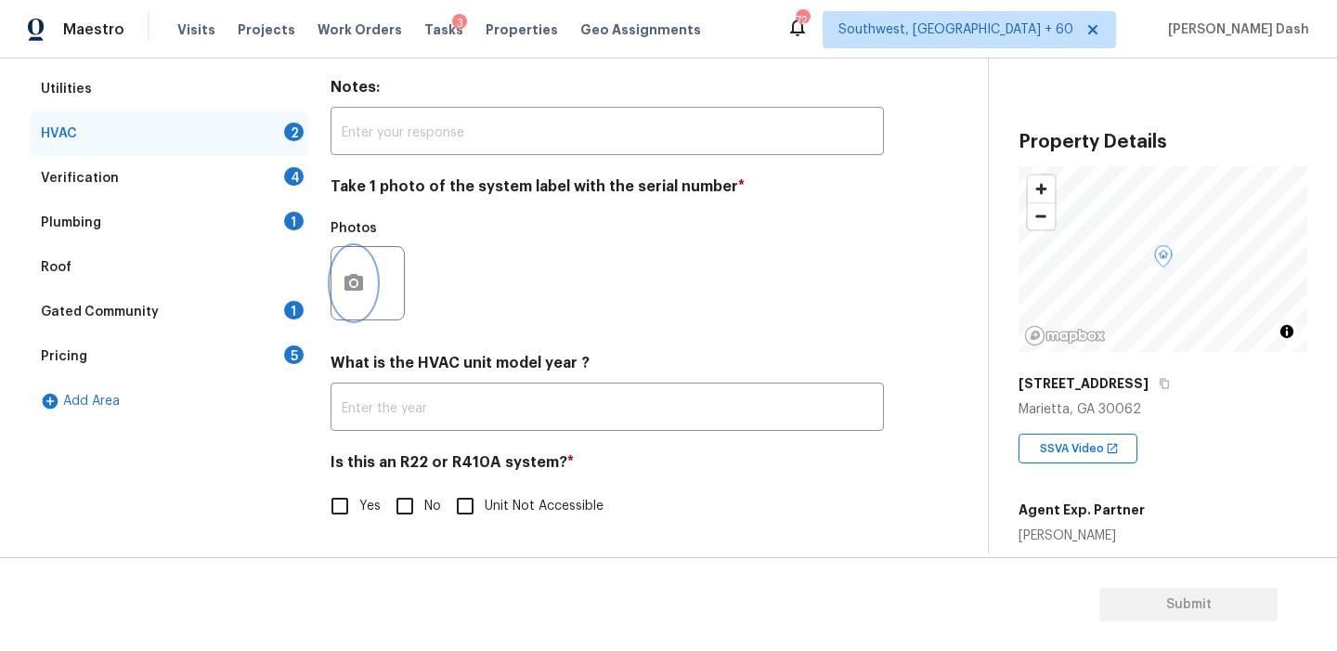
click at [360, 278] on icon "button" at bounding box center [354, 282] width 19 height 17
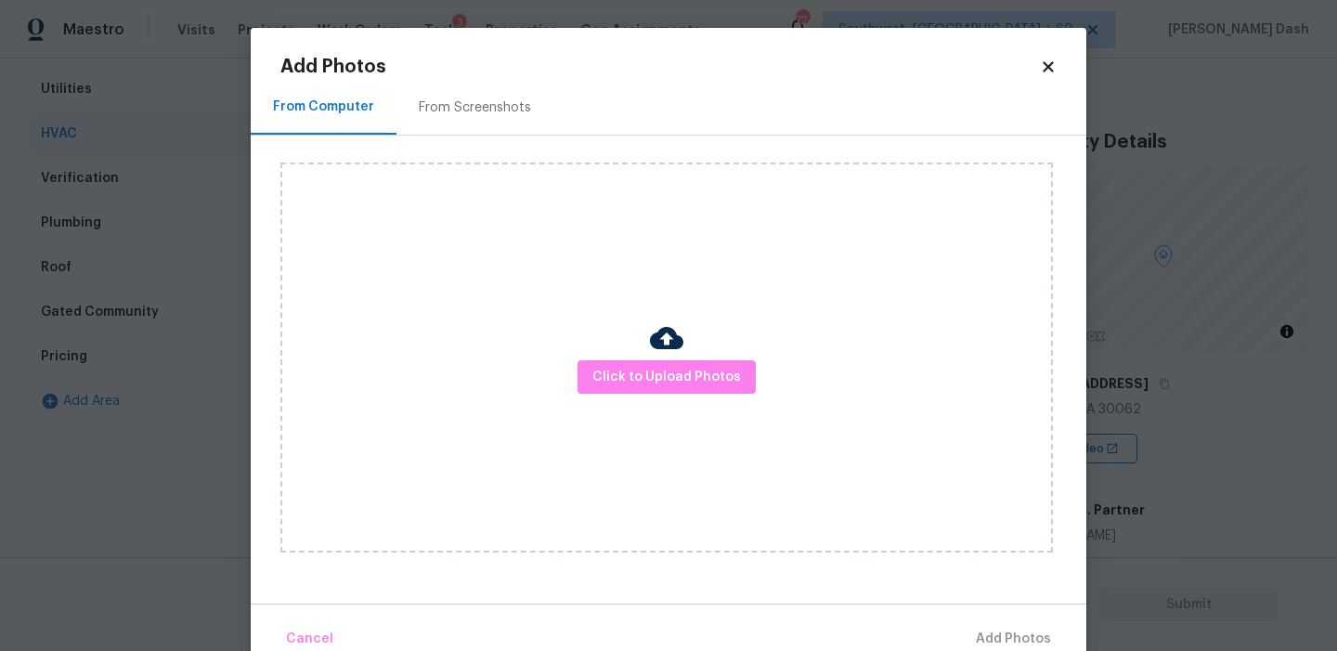
click at [657, 394] on div "Click to Upload Photos" at bounding box center [666, 358] width 773 height 390
click at [653, 384] on span "Click to Upload Photos" at bounding box center [667, 377] width 149 height 23
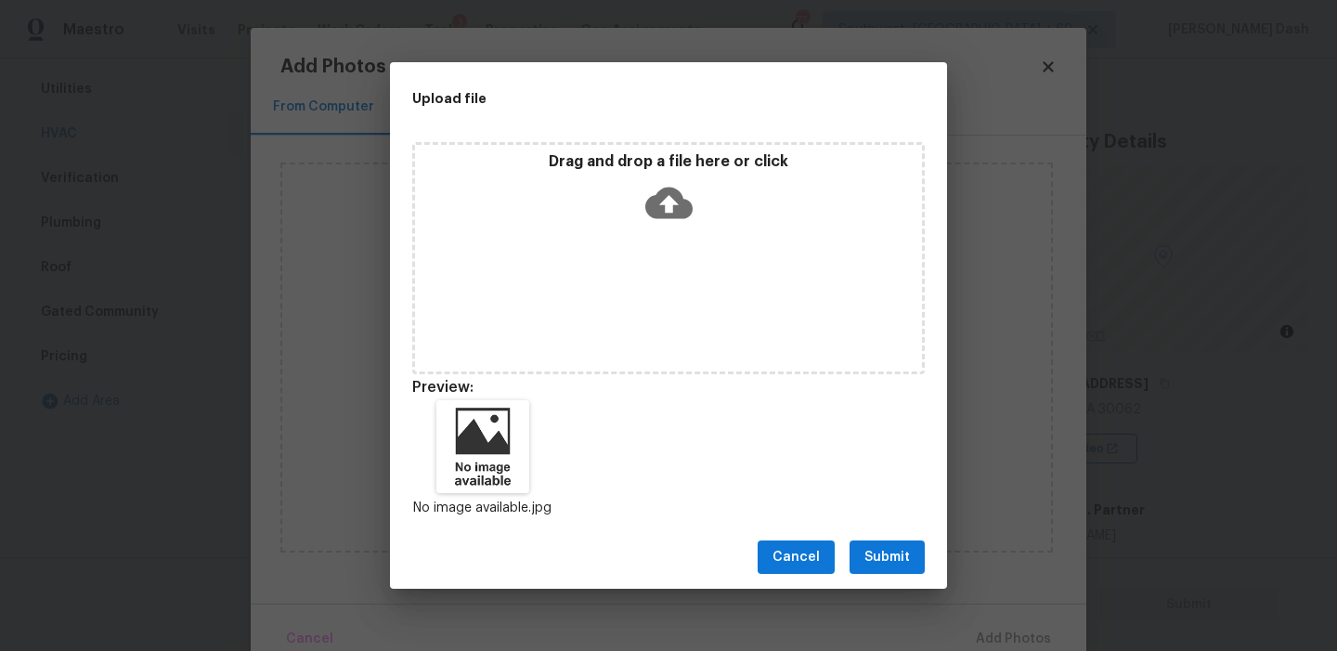
click at [905, 565] on span "Submit" at bounding box center [888, 557] width 46 height 23
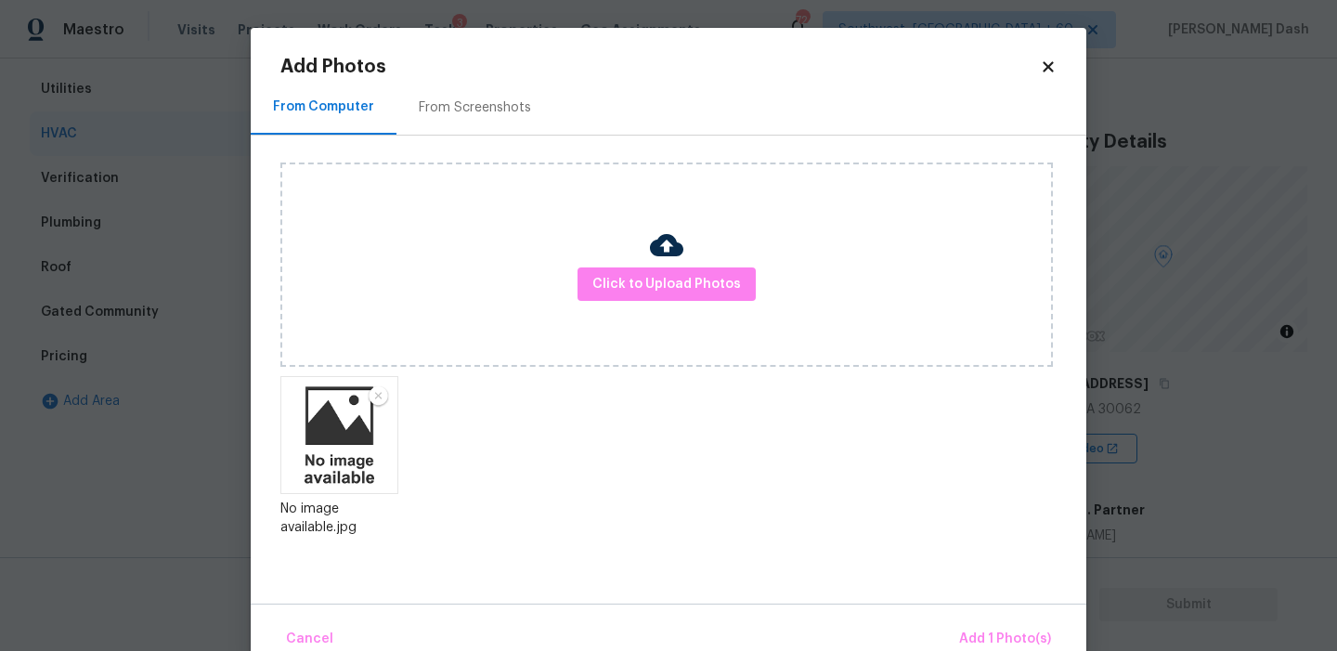
click at [969, 619] on div "Cancel Add 1 Photo(s)" at bounding box center [669, 632] width 836 height 56
click at [987, 622] on button "Add 1 Photo(s)" at bounding box center [1005, 639] width 107 height 40
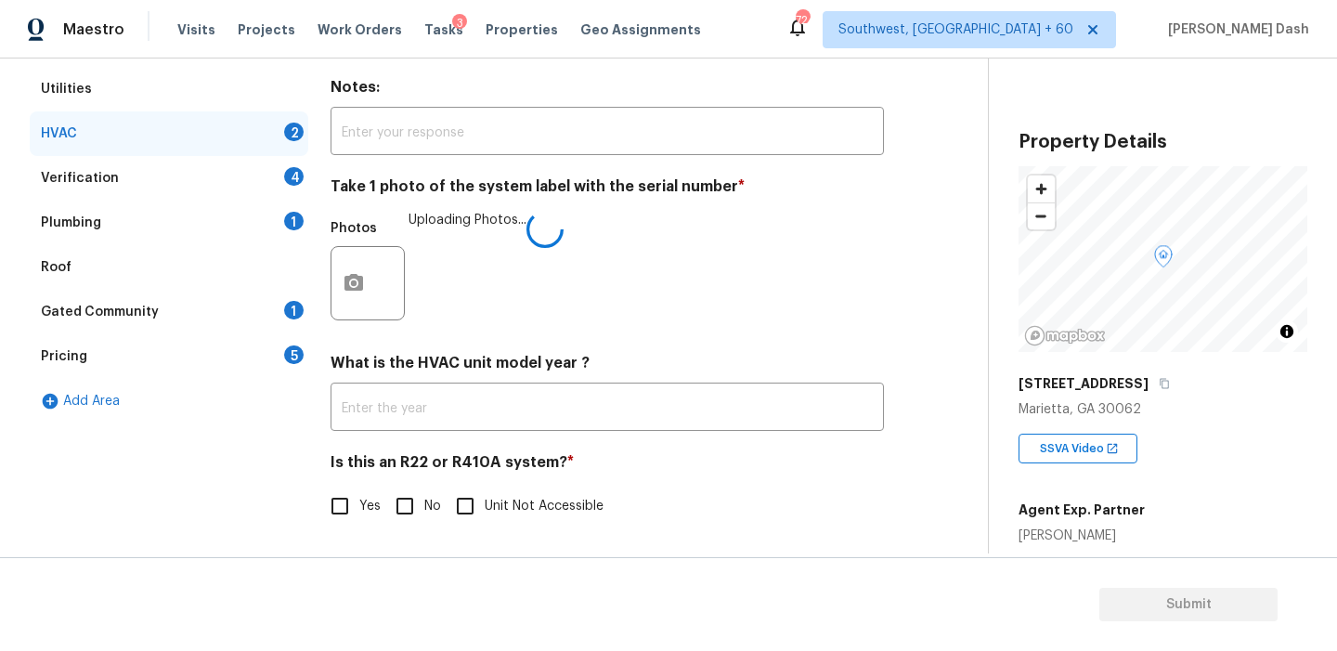
click at [336, 504] on input "Yes" at bounding box center [339, 506] width 39 height 39
checkbox input "true"
click at [260, 176] on div "Verification 4" at bounding box center [169, 178] width 279 height 45
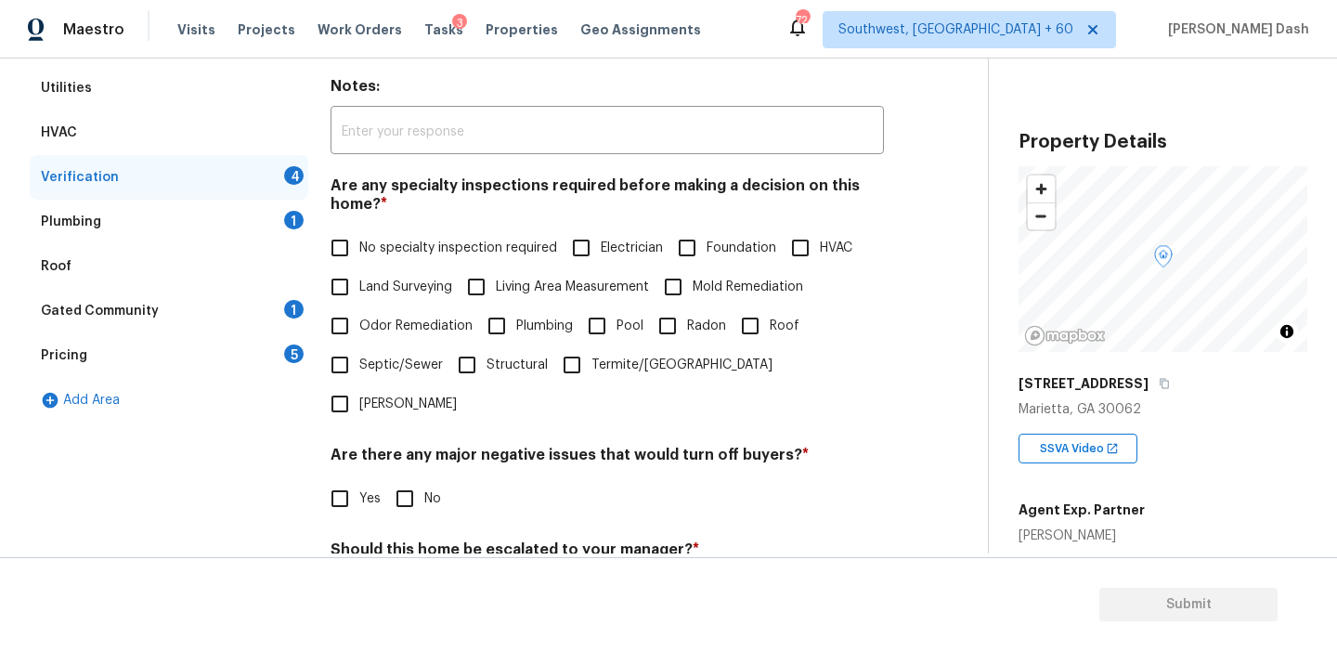
click at [337, 242] on input "No specialty inspection required" at bounding box center [339, 247] width 39 height 39
checkbox input "true"
click at [400, 486] on div "Verification Notes: ​ Are any specialty inspections required before making a de…" at bounding box center [607, 385] width 553 height 729
click at [407, 479] on input "No" at bounding box center [404, 498] width 39 height 39
checkbox input "true"
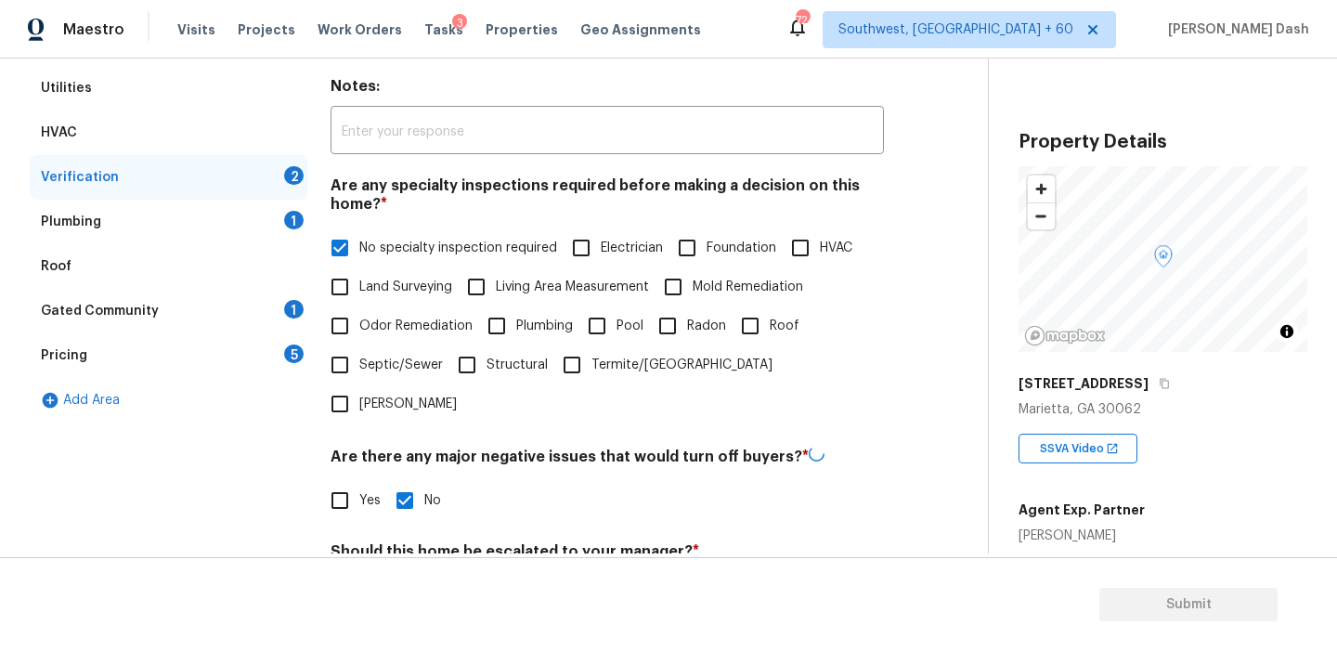
scroll to position [466, 0]
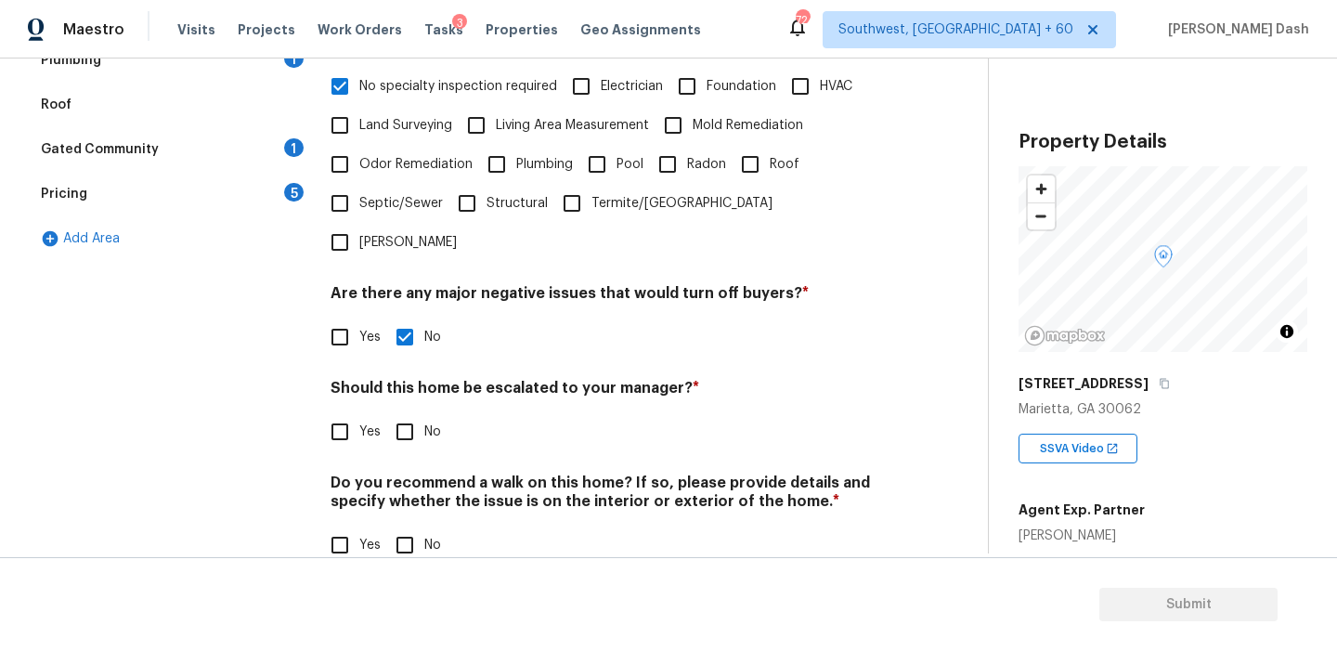
drag, startPoint x: 397, startPoint y: 369, endPoint x: 397, endPoint y: 408, distance: 39.0
click at [397, 379] on div "Should this home be escalated to your manager? * Yes No" at bounding box center [607, 415] width 553 height 72
drag, startPoint x: 403, startPoint y: 512, endPoint x: 403, endPoint y: 423, distance: 88.2
click at [403, 526] on input "No" at bounding box center [404, 545] width 39 height 39
checkbox input "true"
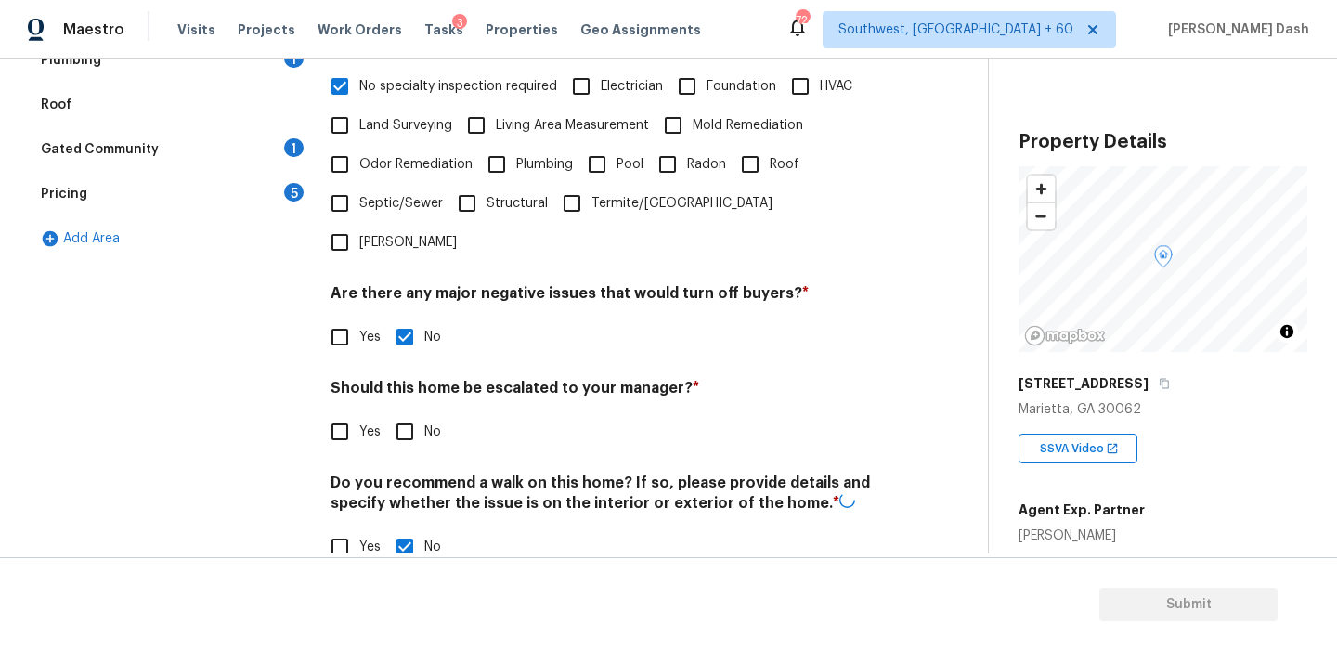
click at [403, 412] on input "No" at bounding box center [404, 431] width 39 height 39
checkbox input "true"
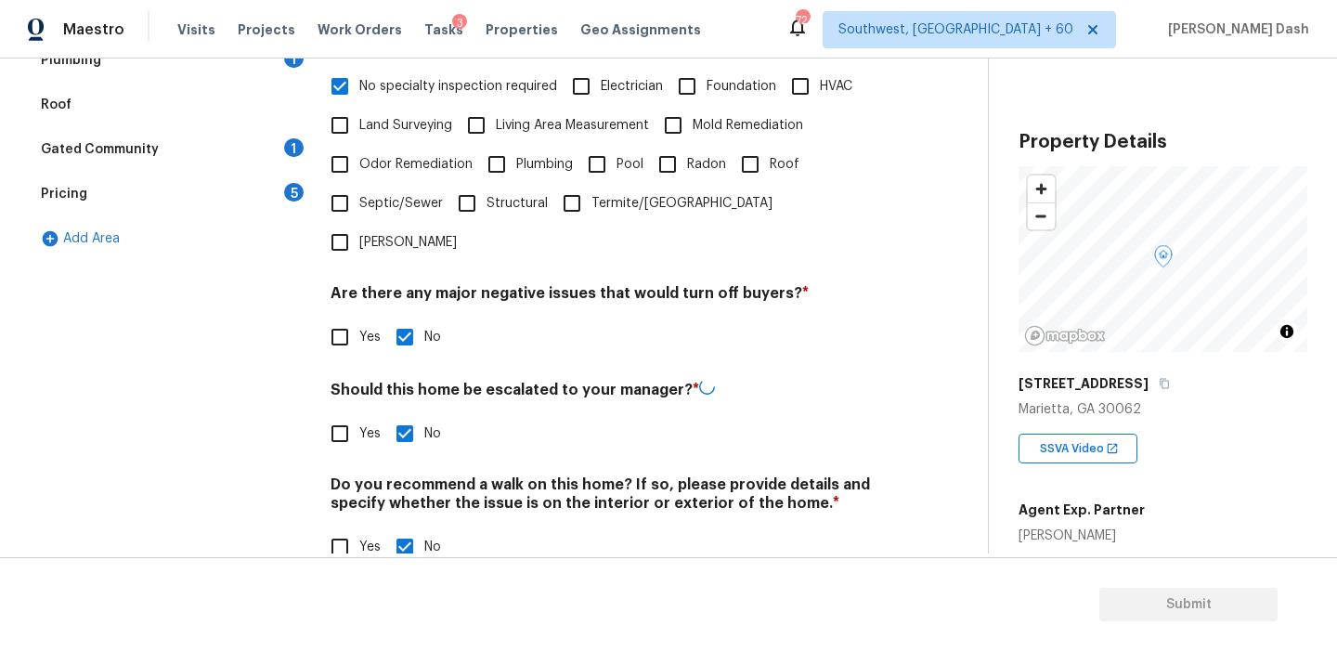
click at [271, 392] on div "Exterior Utilities HVAC Verification Plumbing 1 Roof Gated Community 1 Pricing …" at bounding box center [169, 224] width 279 height 729
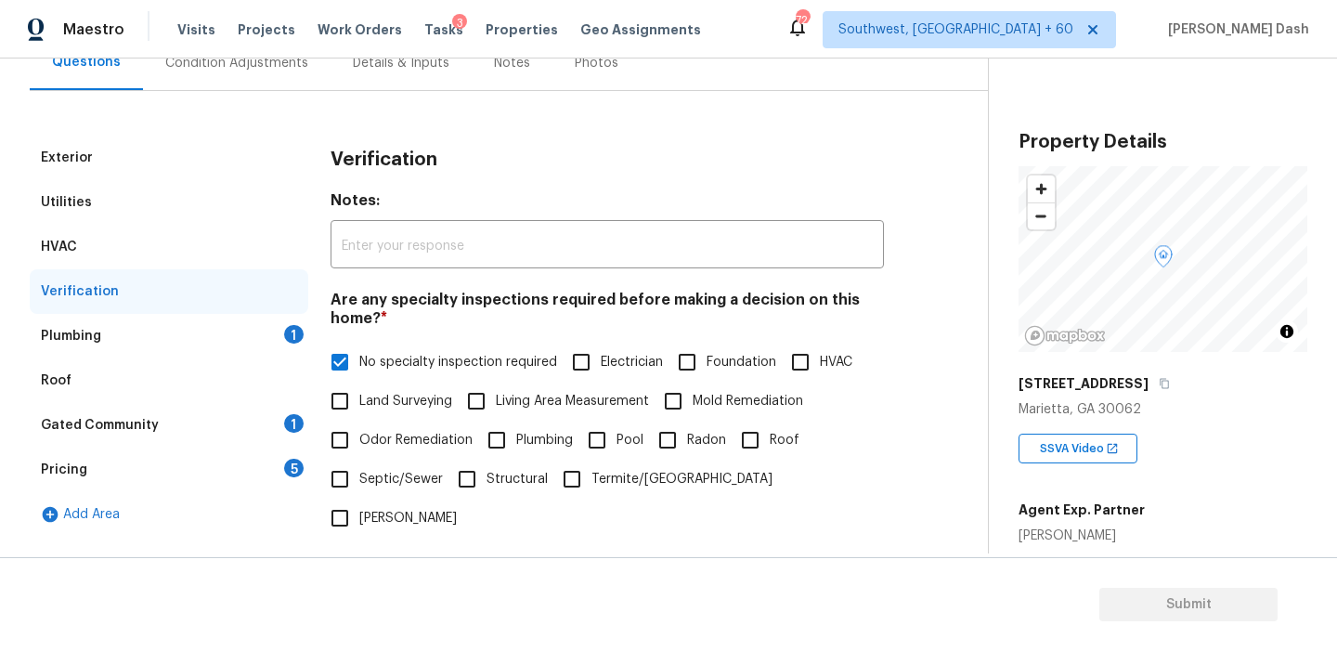
click at [278, 321] on div "Plumbing 1" at bounding box center [169, 336] width 279 height 45
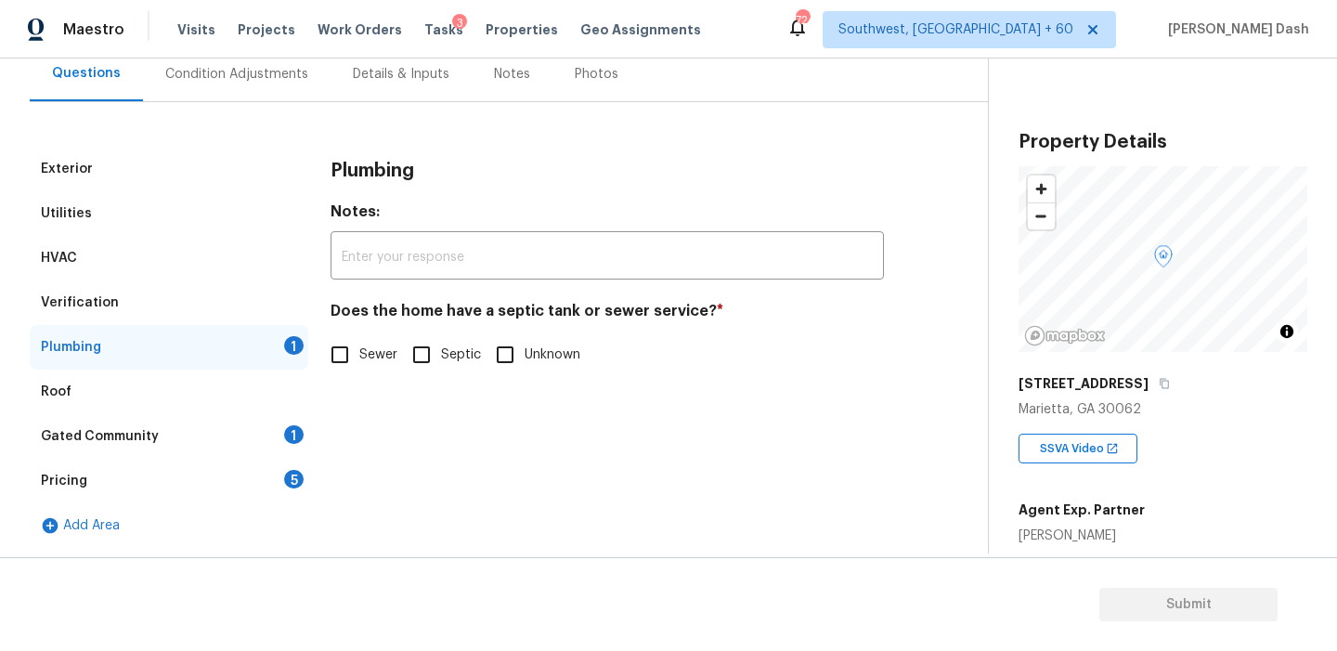
scroll to position [179, 0]
click at [365, 345] on span "Sewer" at bounding box center [378, 355] width 38 height 20
click at [359, 345] on input "Sewer" at bounding box center [339, 354] width 39 height 39
checkbox input "true"
click at [259, 413] on div "Roof" at bounding box center [169, 392] width 279 height 45
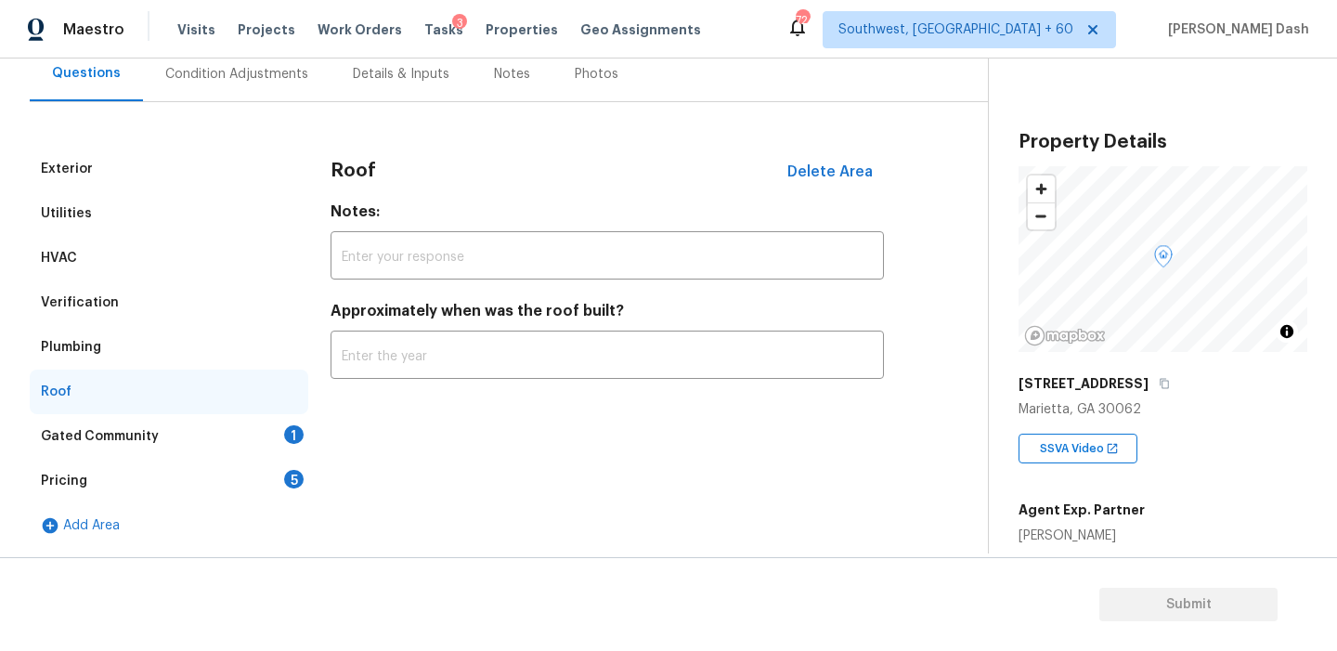
click at [270, 457] on div "Gated Community 1" at bounding box center [169, 436] width 279 height 45
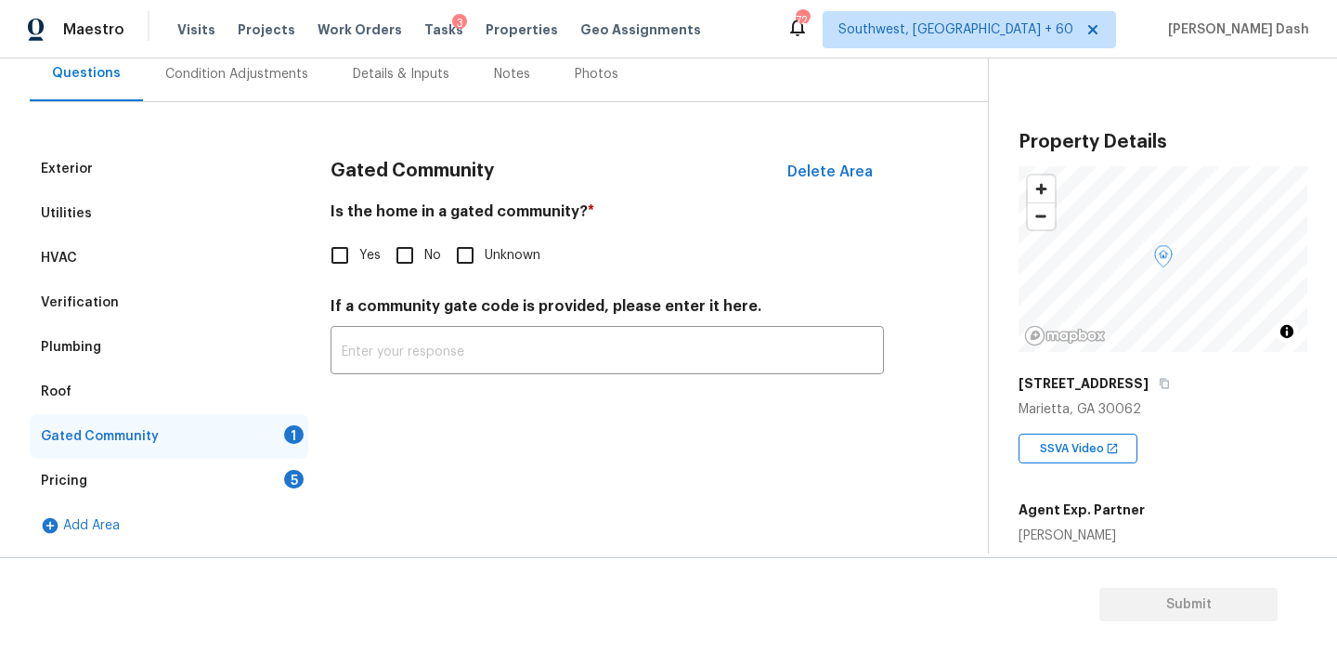
click at [386, 277] on div "Gated Community Delete Area Is the home in a gated community? * Yes No Unknown …" at bounding box center [607, 272] width 553 height 250
click at [404, 259] on input "No" at bounding box center [404, 255] width 39 height 39
checkbox input "true"
click at [273, 480] on div "Pricing 5" at bounding box center [169, 481] width 279 height 45
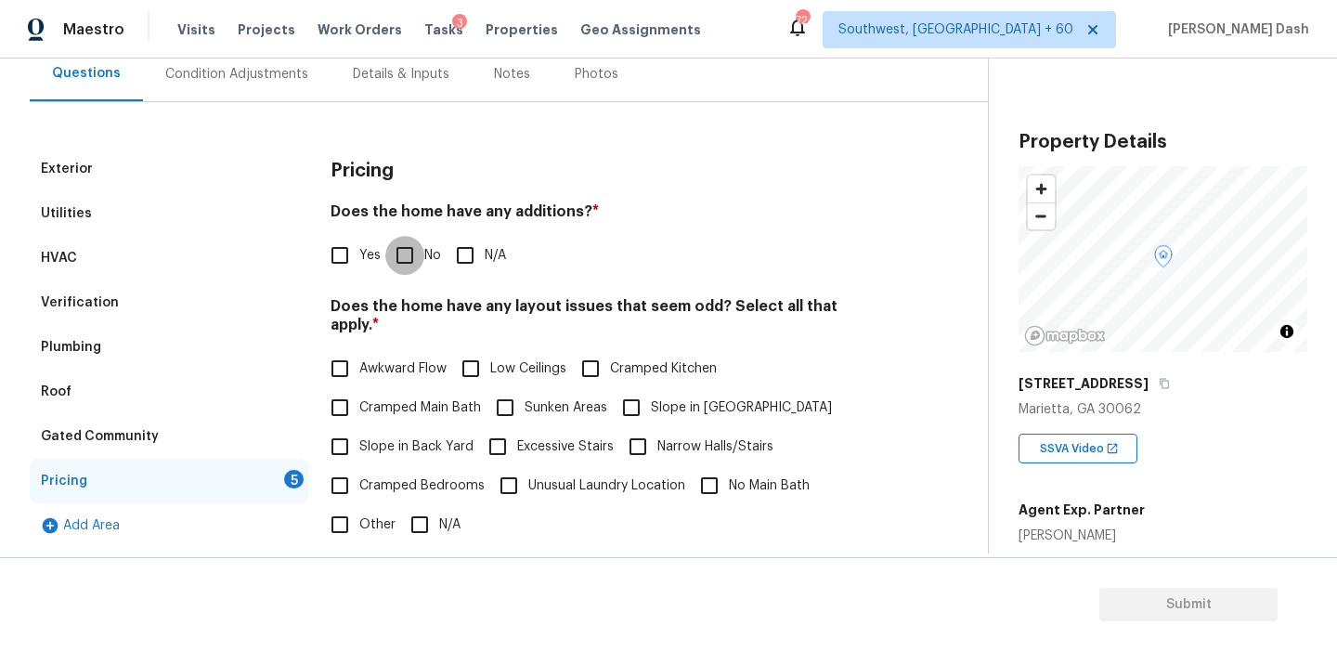
click at [404, 259] on input "No" at bounding box center [404, 255] width 39 height 39
checkbox input "true"
click at [352, 433] on input "Slope in Back Yard" at bounding box center [339, 446] width 39 height 39
checkbox input "true"
click at [643, 400] on input "Slope in Front Yard" at bounding box center [631, 409] width 39 height 39
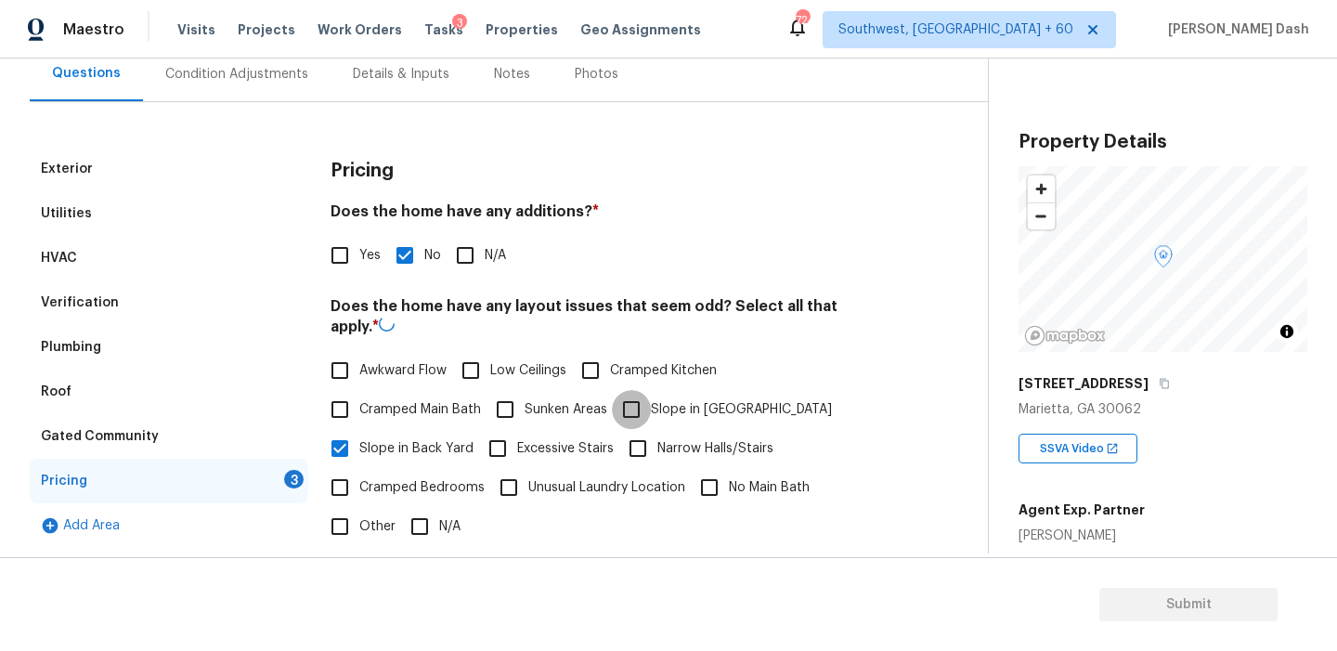
checkbox input "true"
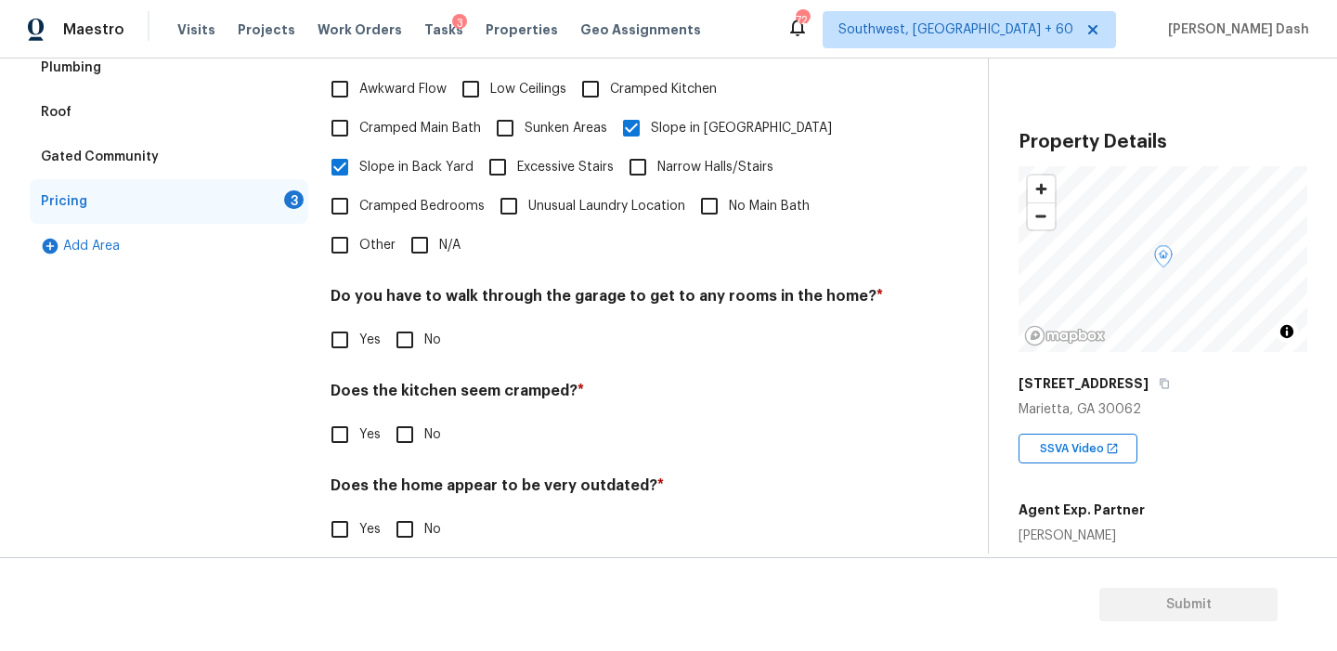
click at [353, 229] on input "Other" at bounding box center [339, 245] width 39 height 39
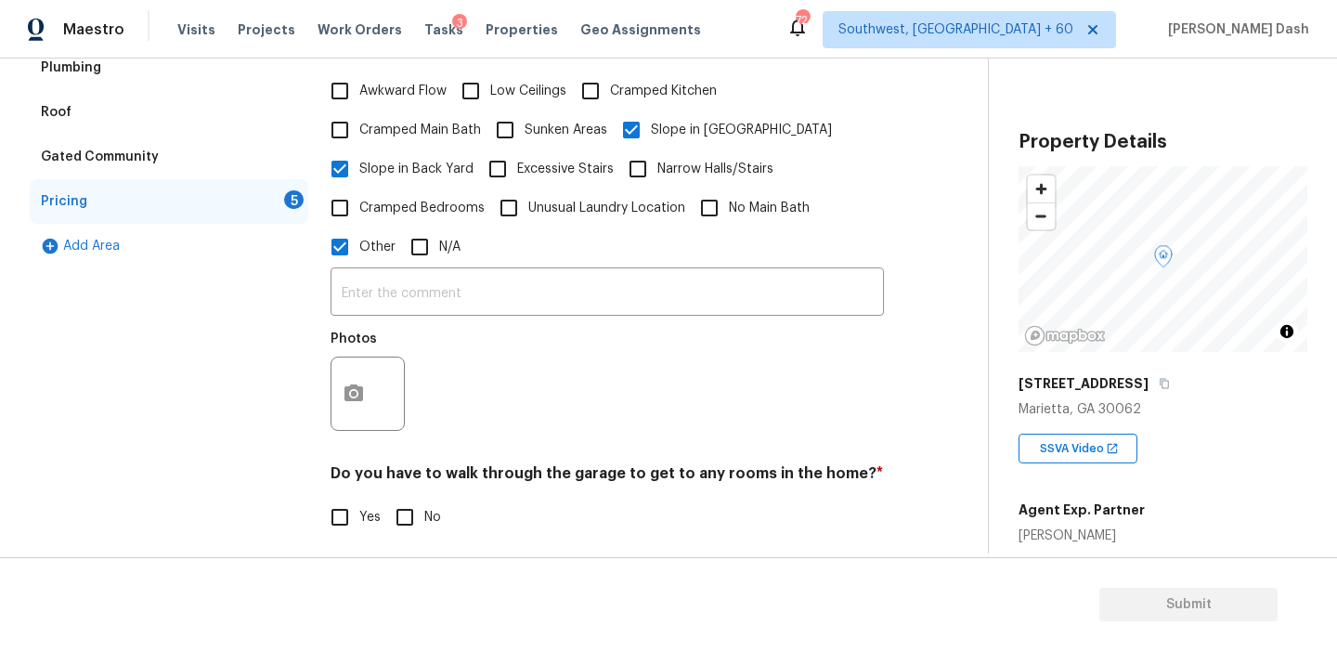
click at [386, 266] on label "Other" at bounding box center [357, 247] width 75 height 39
click at [359, 266] on input "Other" at bounding box center [339, 247] width 39 height 39
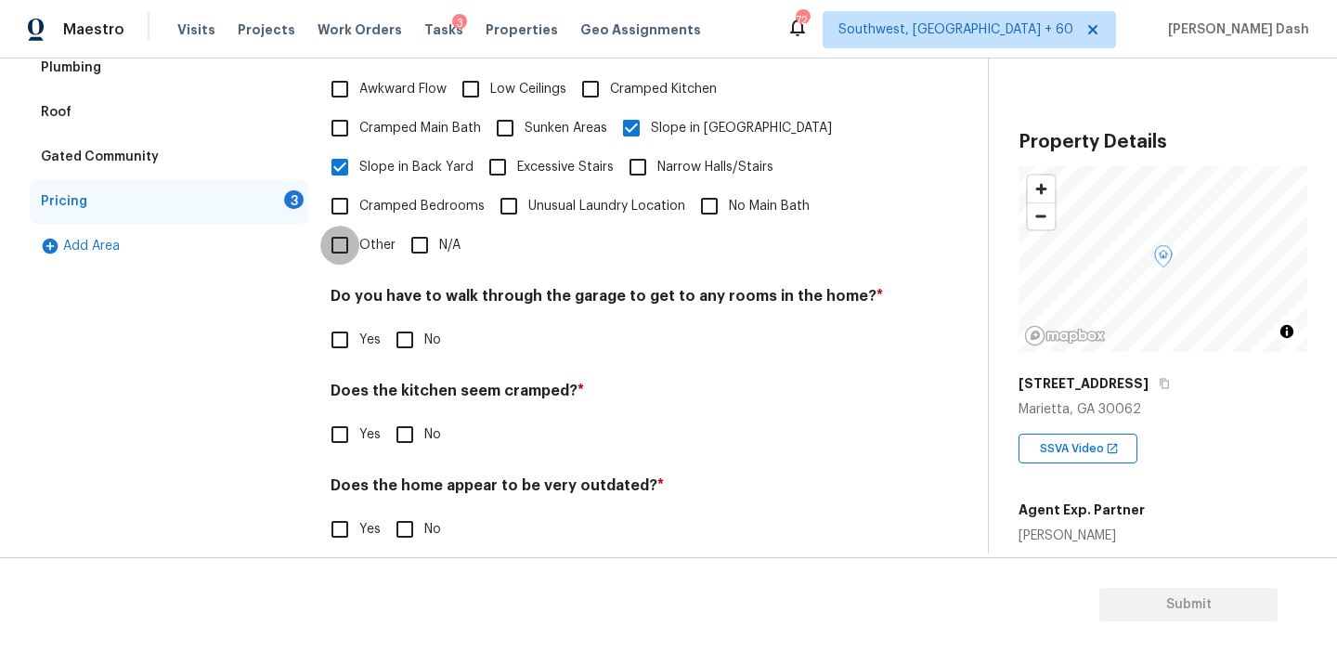
click at [340, 236] on input "Other" at bounding box center [339, 245] width 39 height 39
click at [352, 259] on input "Other" at bounding box center [339, 245] width 39 height 39
click at [357, 262] on div "Pricing Does the home have any additions? * Yes No N/A Does the home have any l…" at bounding box center [607, 220] width 553 height 706
click at [351, 243] on input "Other" at bounding box center [339, 245] width 39 height 39
checkbox input "true"
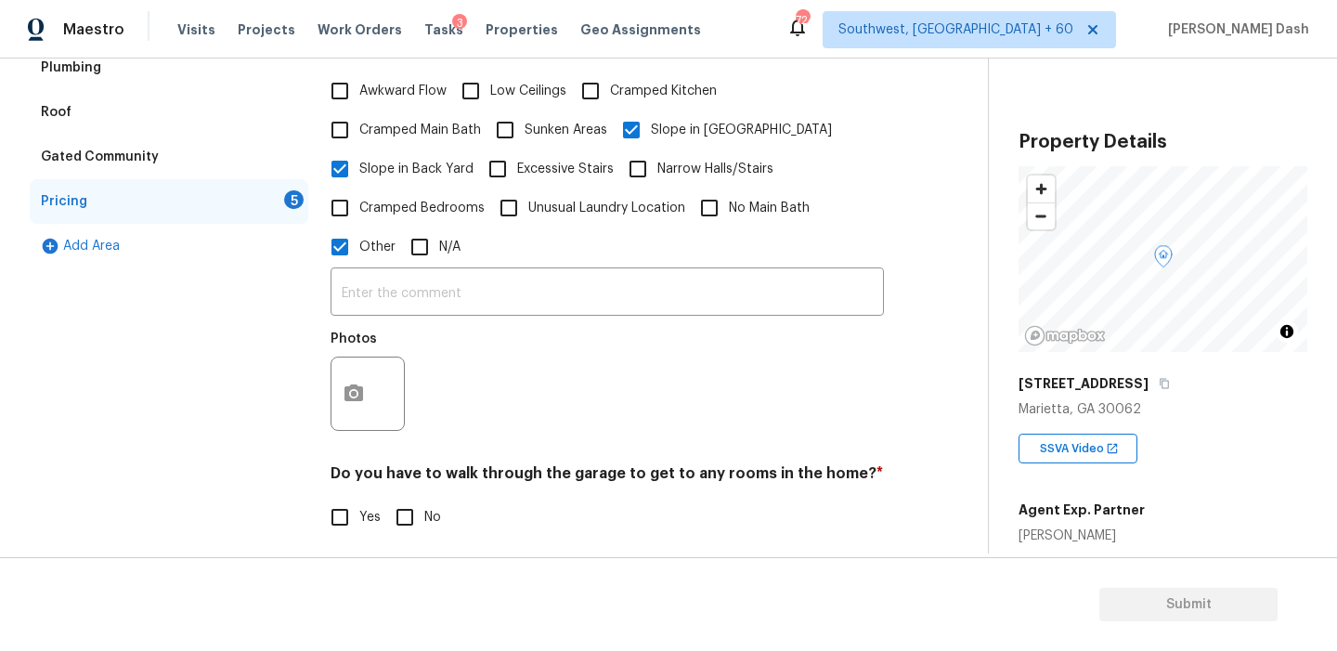
click at [380, 283] on input "text" at bounding box center [607, 294] width 553 height 44
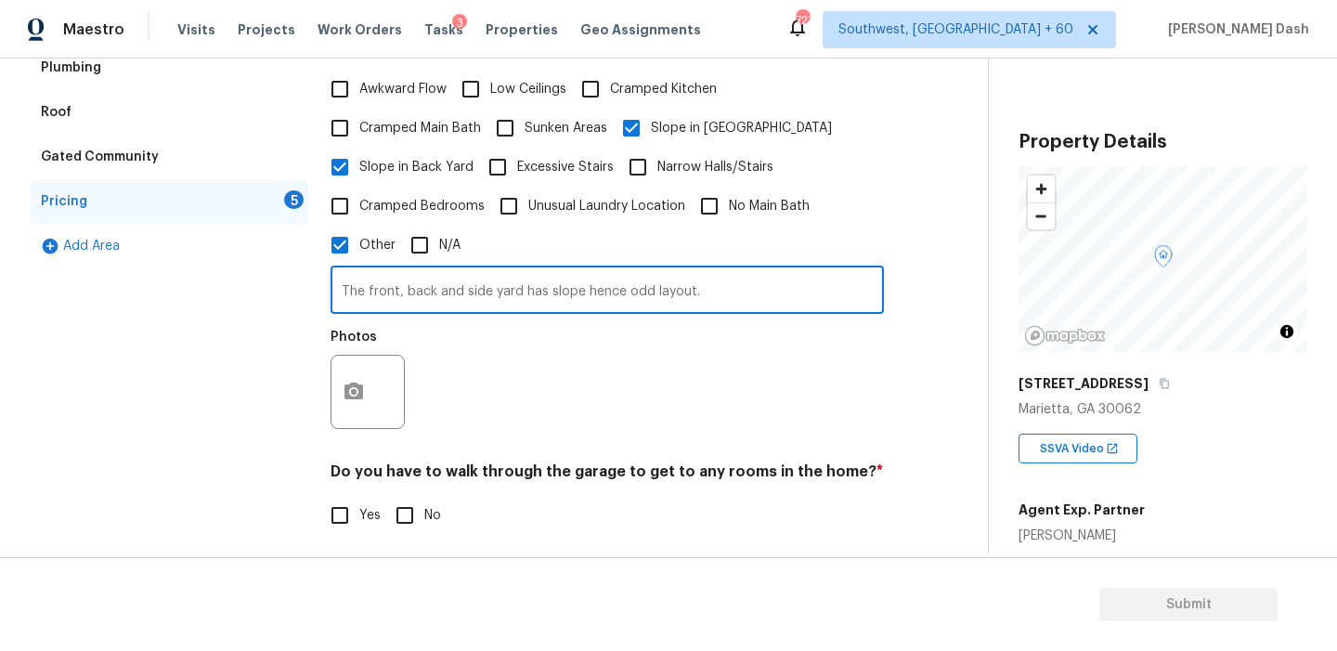
type input "The front, back and side yard has slope hence odd layout."
click at [358, 382] on button "button" at bounding box center [354, 392] width 45 height 72
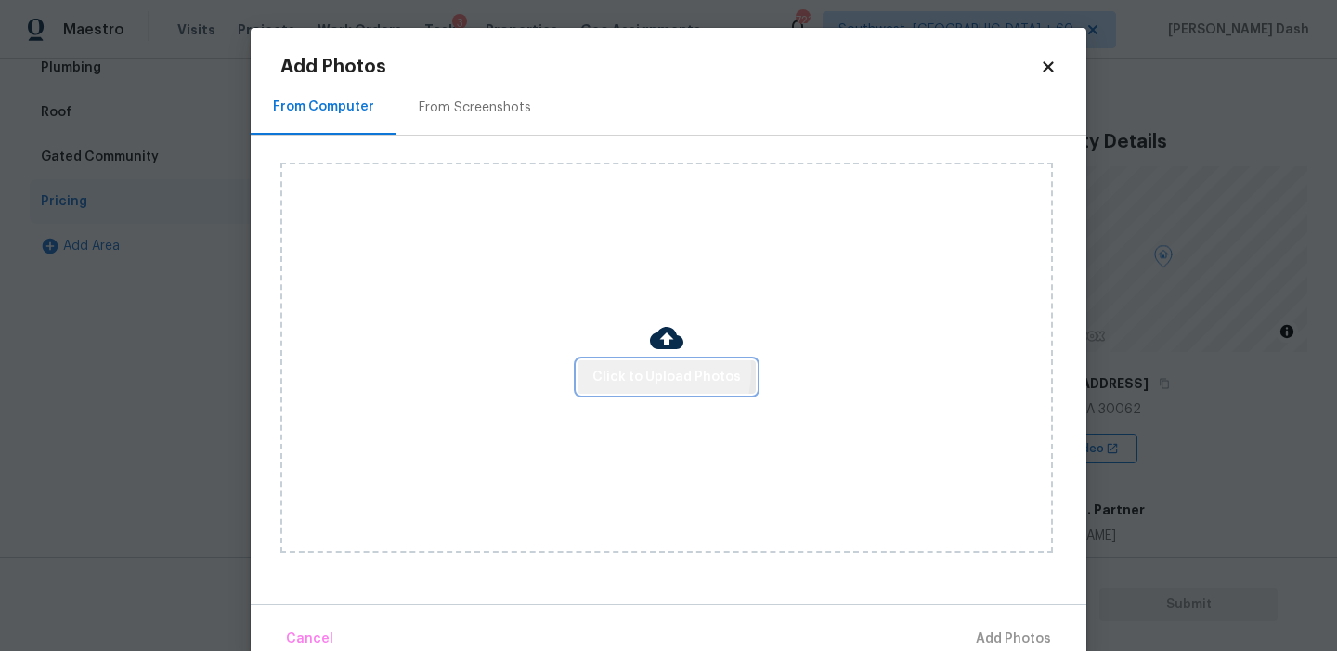
click at [637, 370] on span "Click to Upload Photos" at bounding box center [667, 377] width 149 height 23
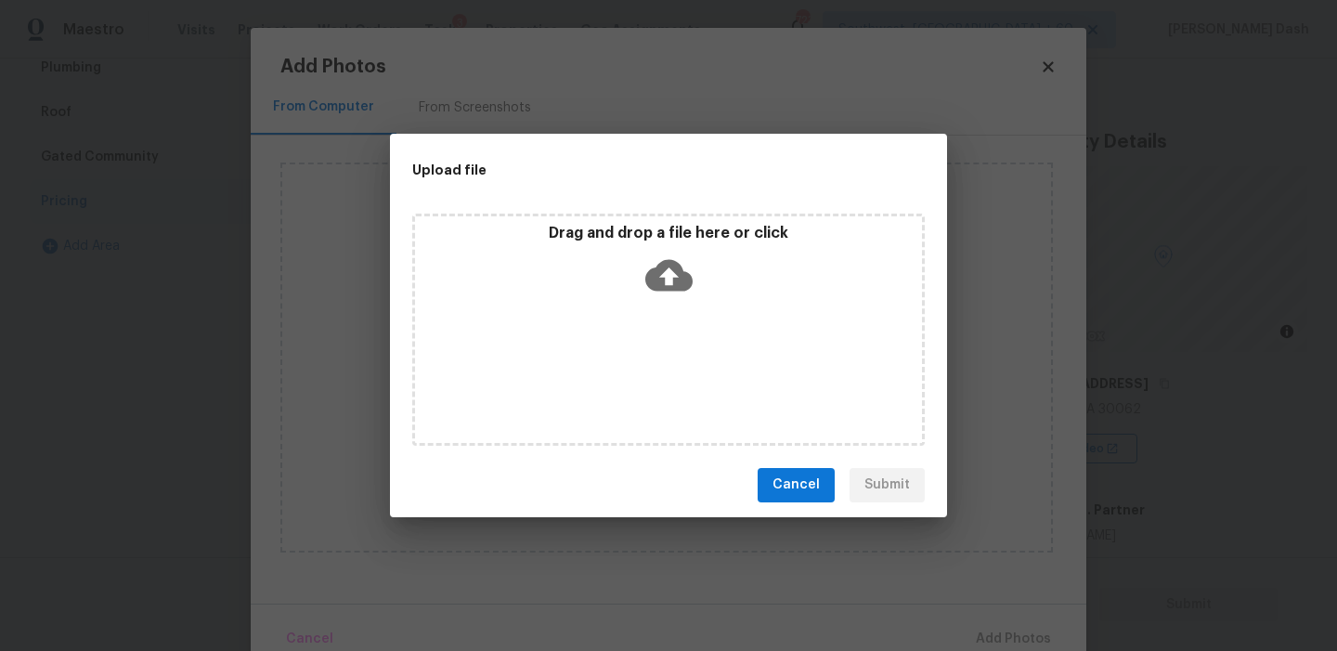
click at [637, 370] on div "Drag and drop a file here or click" at bounding box center [668, 330] width 513 height 232
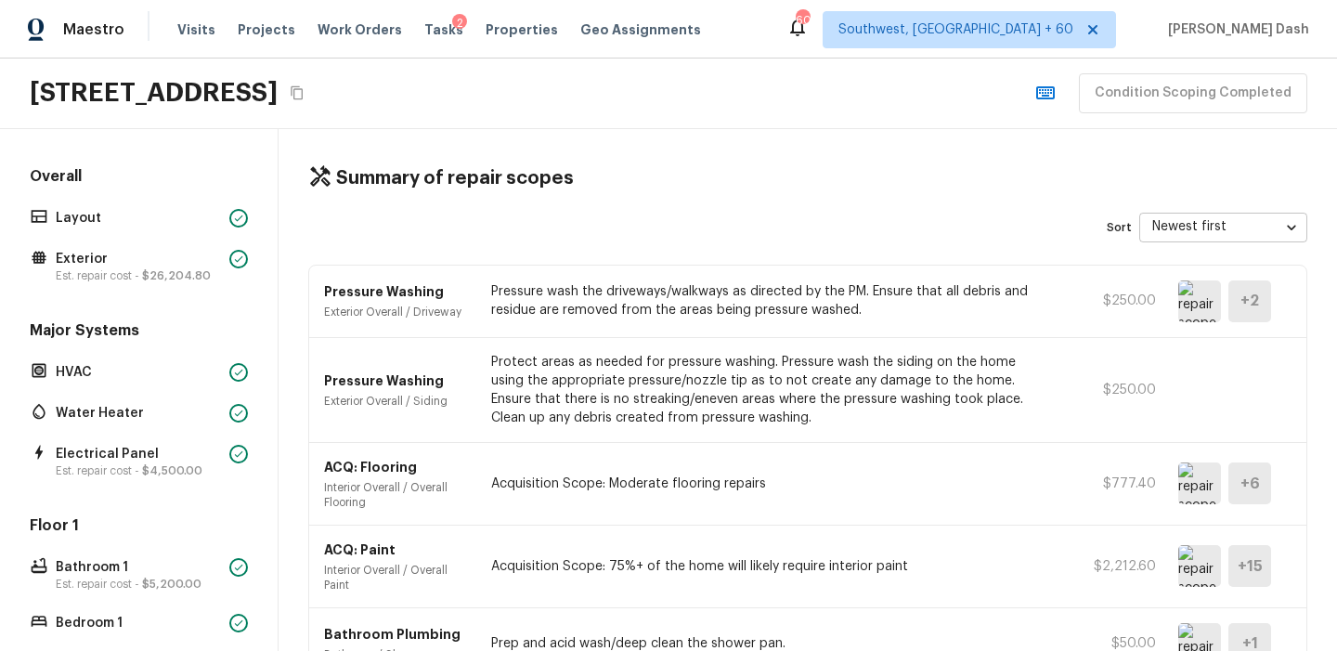
scroll to position [2432, 0]
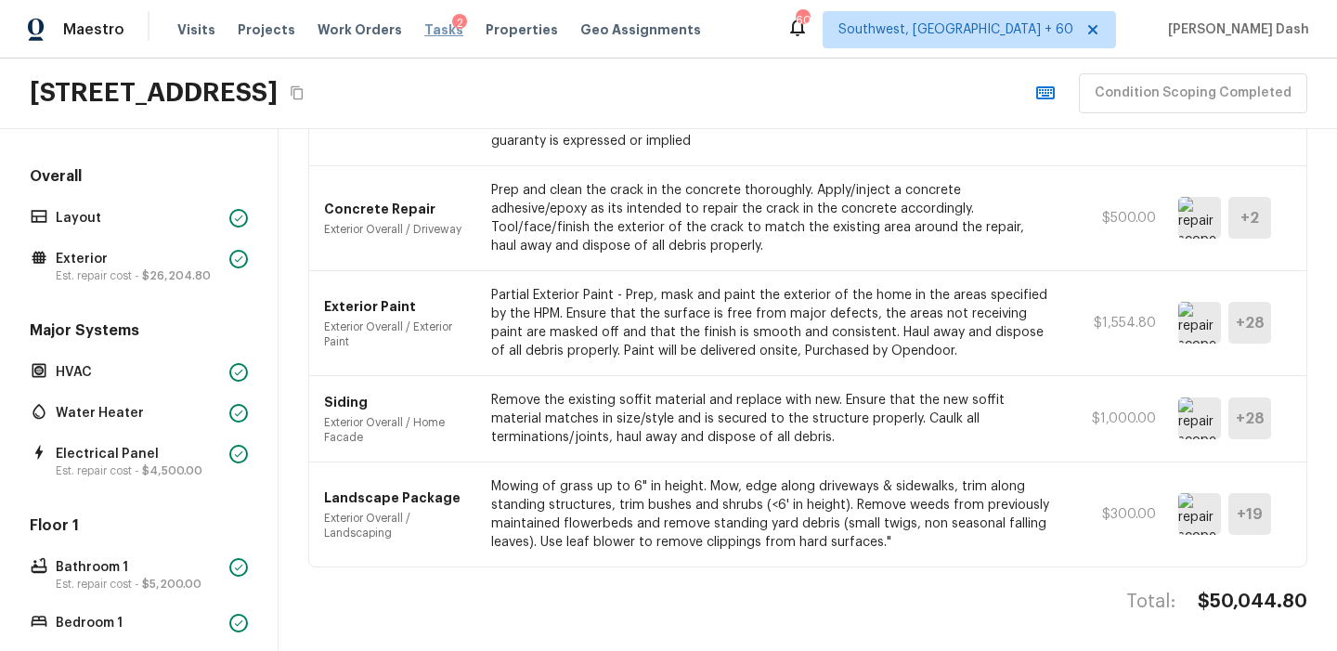
click at [424, 30] on span "Tasks" at bounding box center [443, 29] width 39 height 13
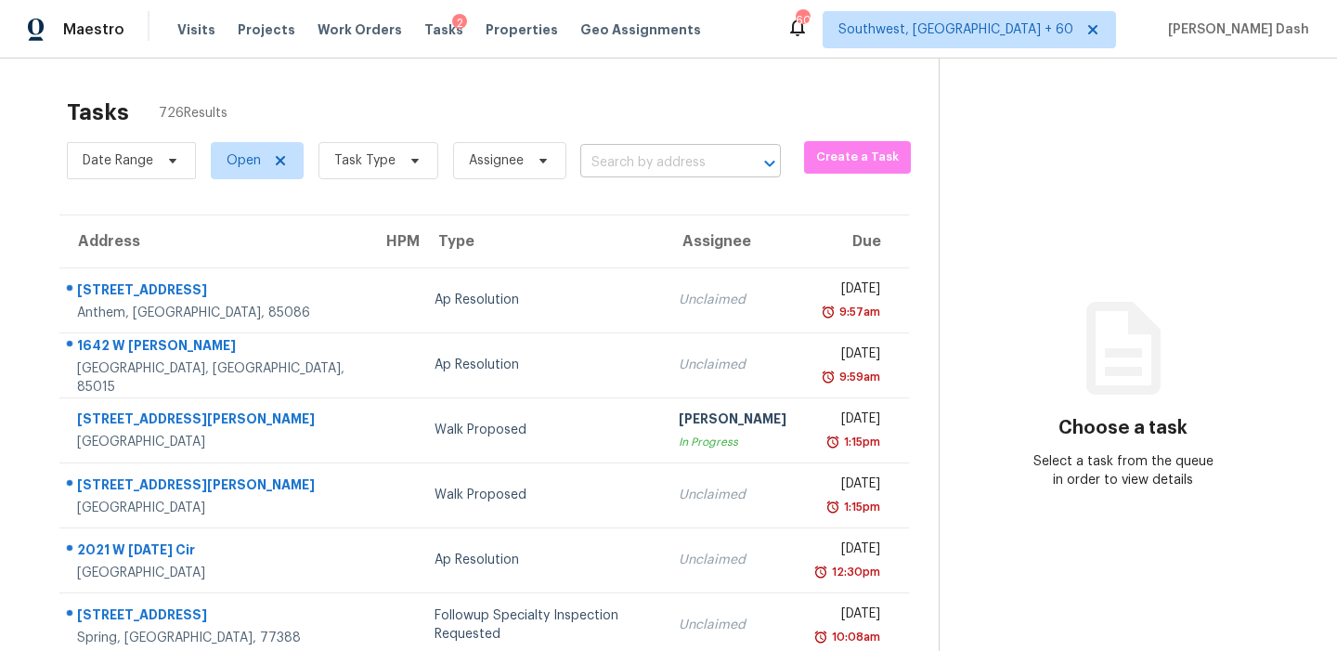
click at [646, 166] on input "text" at bounding box center [654, 163] width 149 height 29
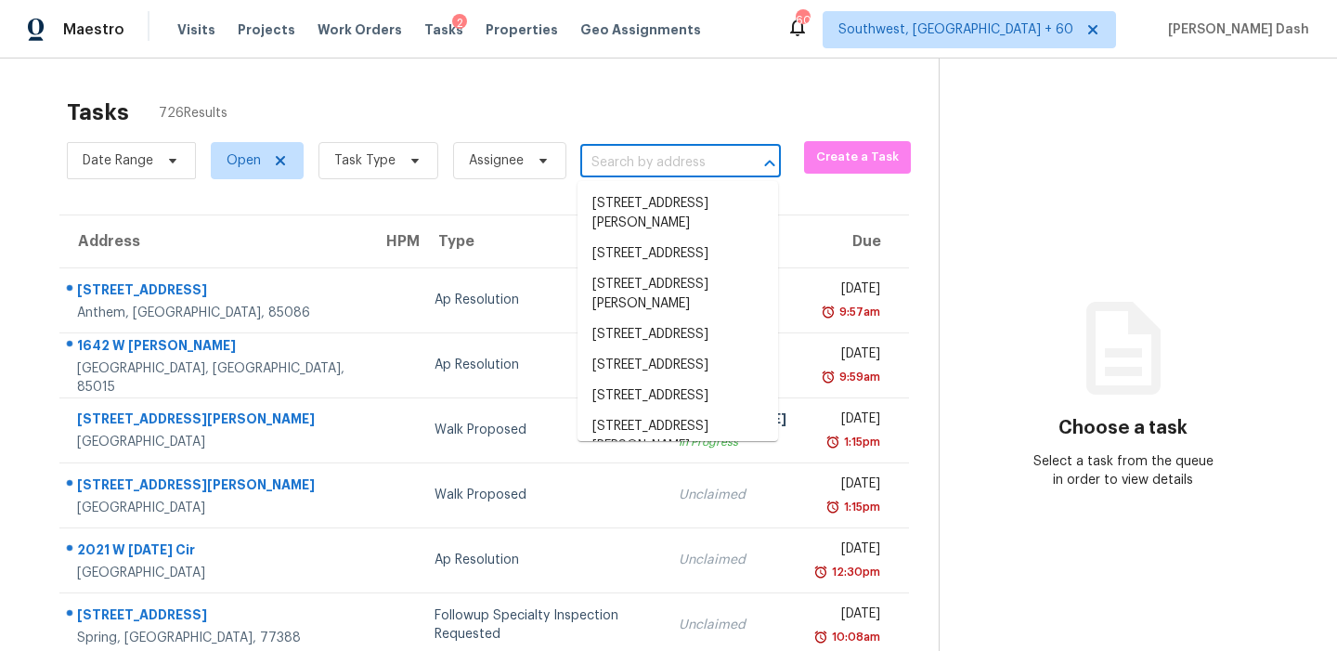
paste input "4521 S Roberts Dr, Sugar Hill, GA 30518"
type input "4521 S Roberts Dr, Sugar Hill, GA 30518"
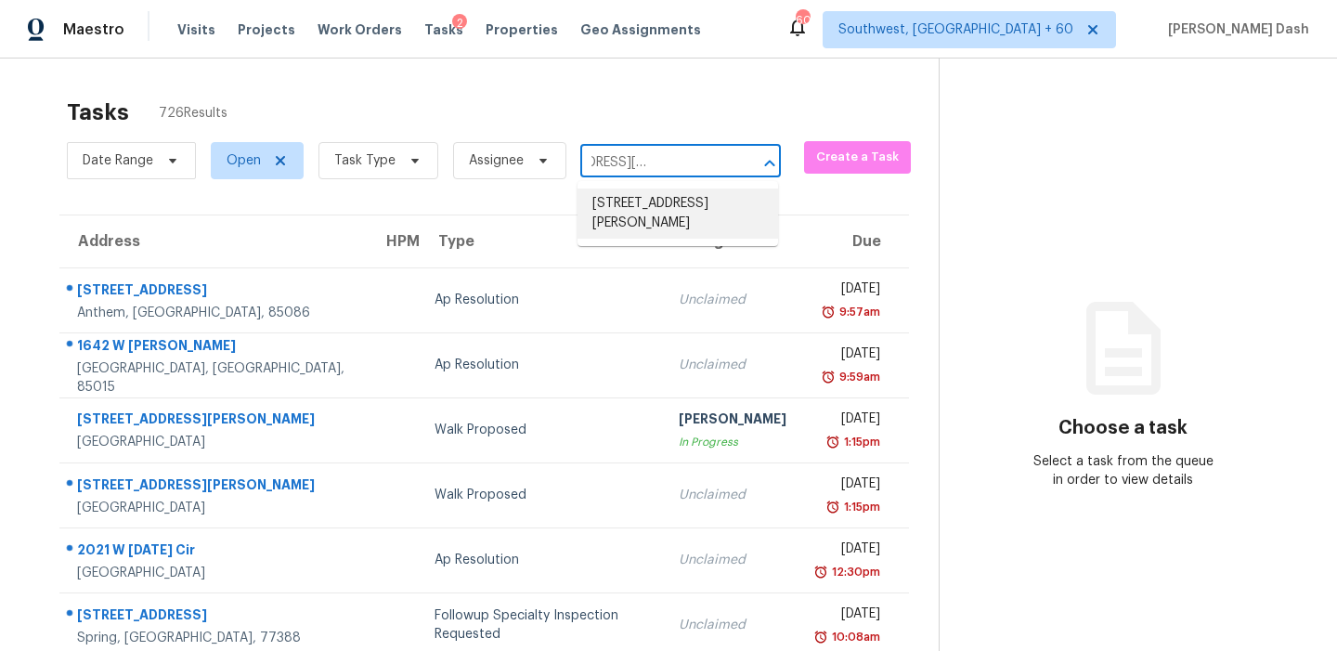
click at [653, 215] on li "4521 S Roberts Dr, Sugar Hill, GA 30518" at bounding box center [678, 214] width 201 height 50
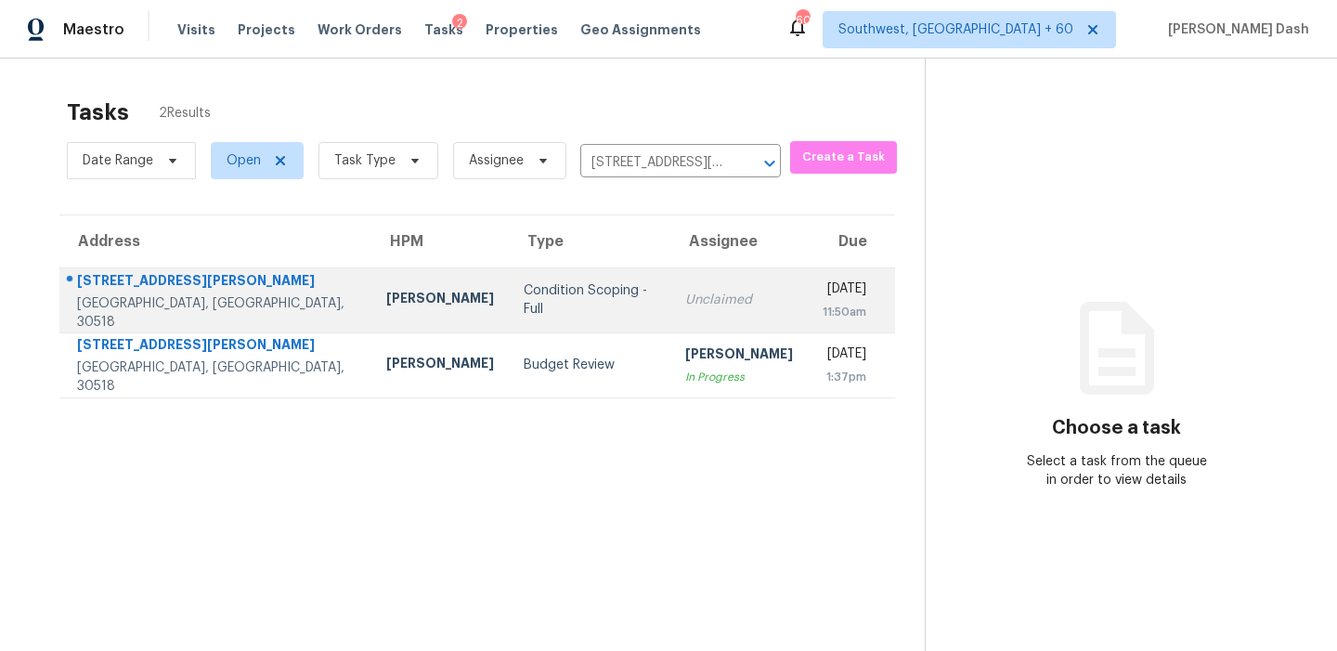
click at [524, 298] on div "Condition Scoping - Full" at bounding box center [590, 299] width 132 height 37
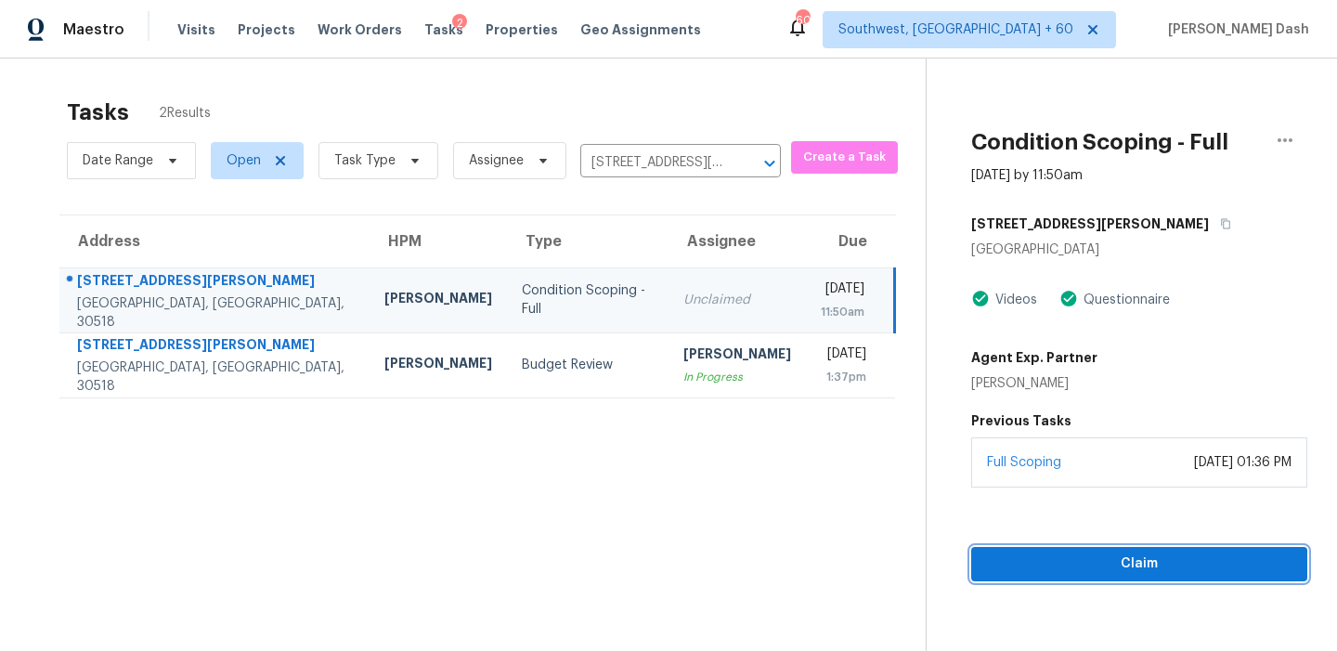
click at [1123, 562] on span "Claim" at bounding box center [1139, 564] width 306 height 23
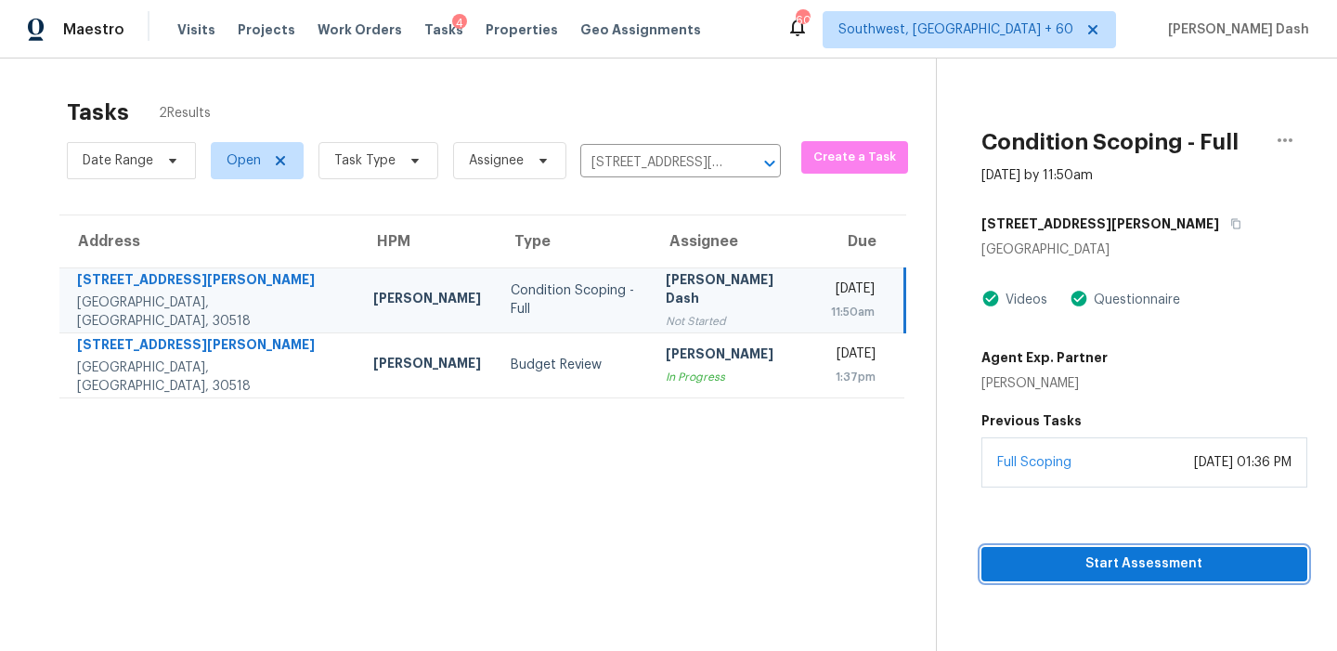
click at [1123, 562] on span "Start Assessment" at bounding box center [1144, 564] width 296 height 23
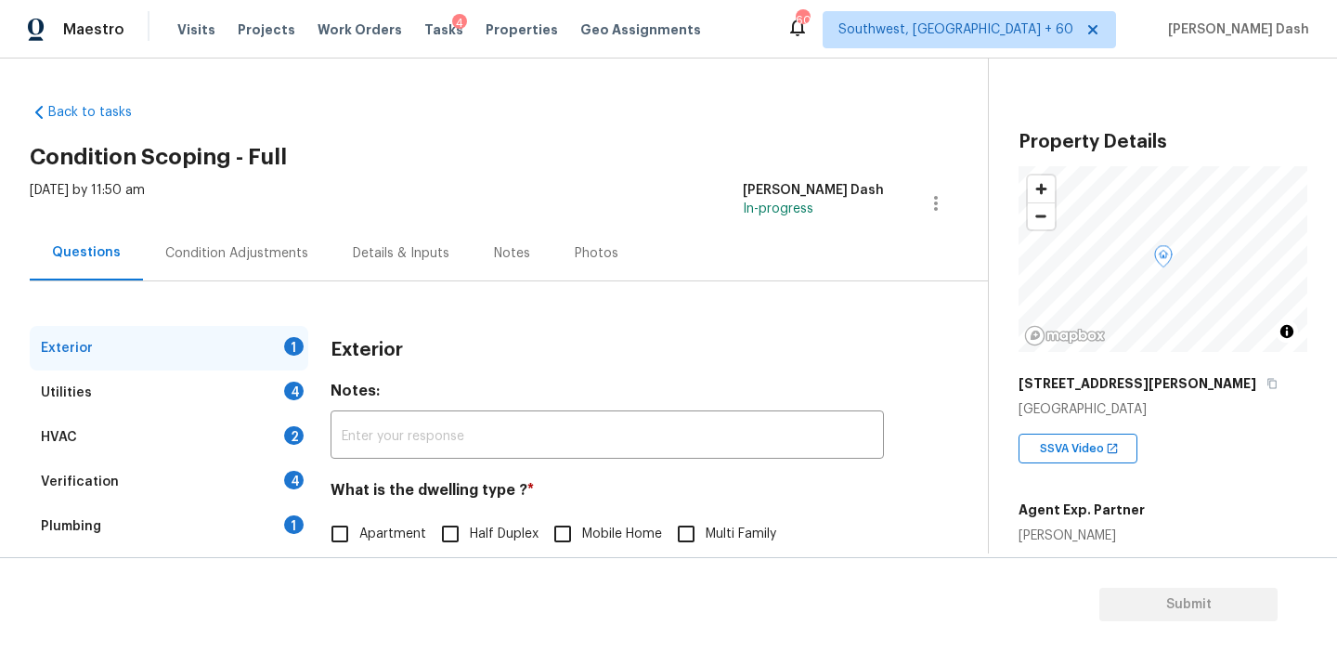
scroll to position [192, 0]
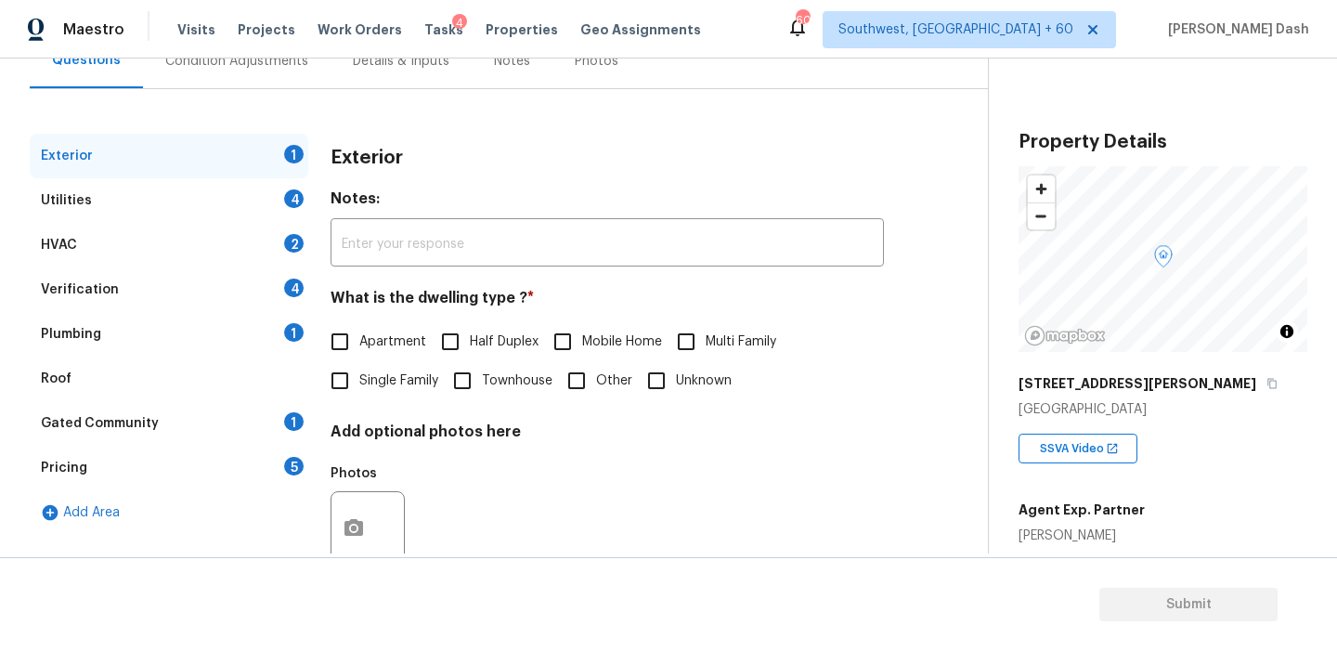
click at [377, 361] on label "Single Family" at bounding box center [379, 380] width 118 height 39
click at [359, 361] on input "Single Family" at bounding box center [339, 380] width 39 height 39
checkbox input "true"
click at [269, 186] on div "Utilities 4" at bounding box center [169, 200] width 279 height 45
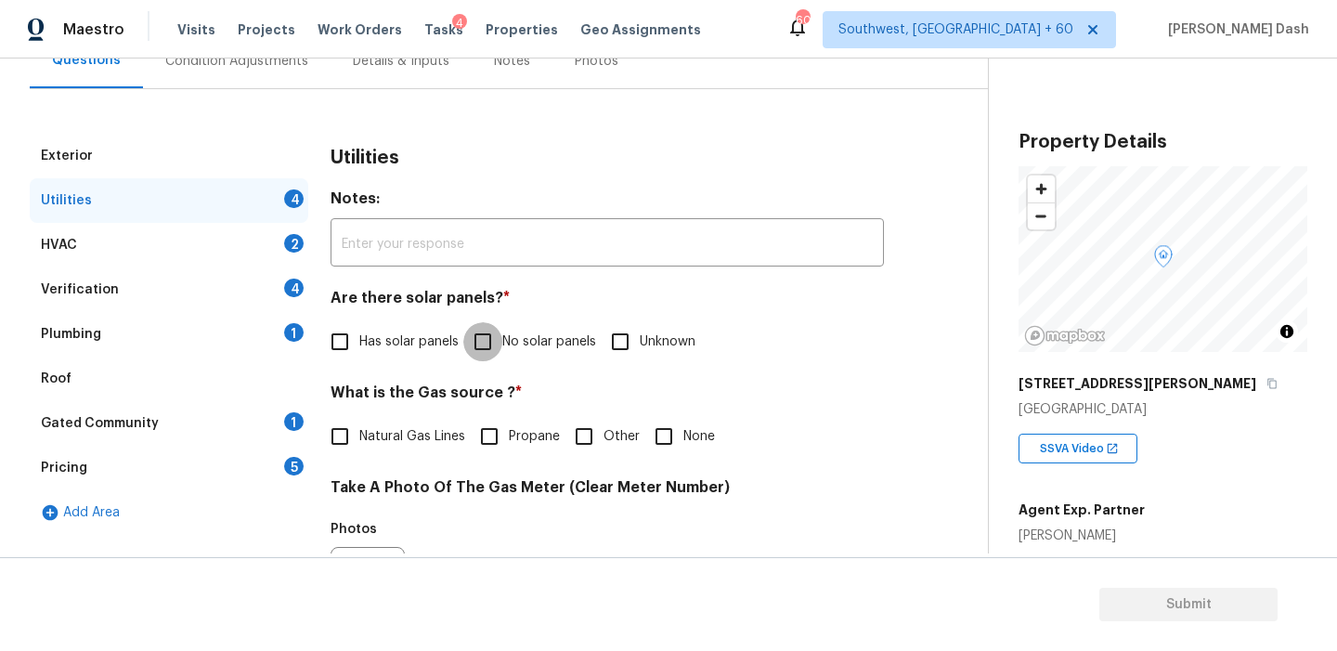
click at [501, 335] on input "No solar panels" at bounding box center [482, 341] width 39 height 39
checkbox input "true"
click at [619, 445] on span "Other" at bounding box center [622, 437] width 36 height 20
click at [604, 445] on input "Other" at bounding box center [584, 436] width 39 height 39
checkbox input "true"
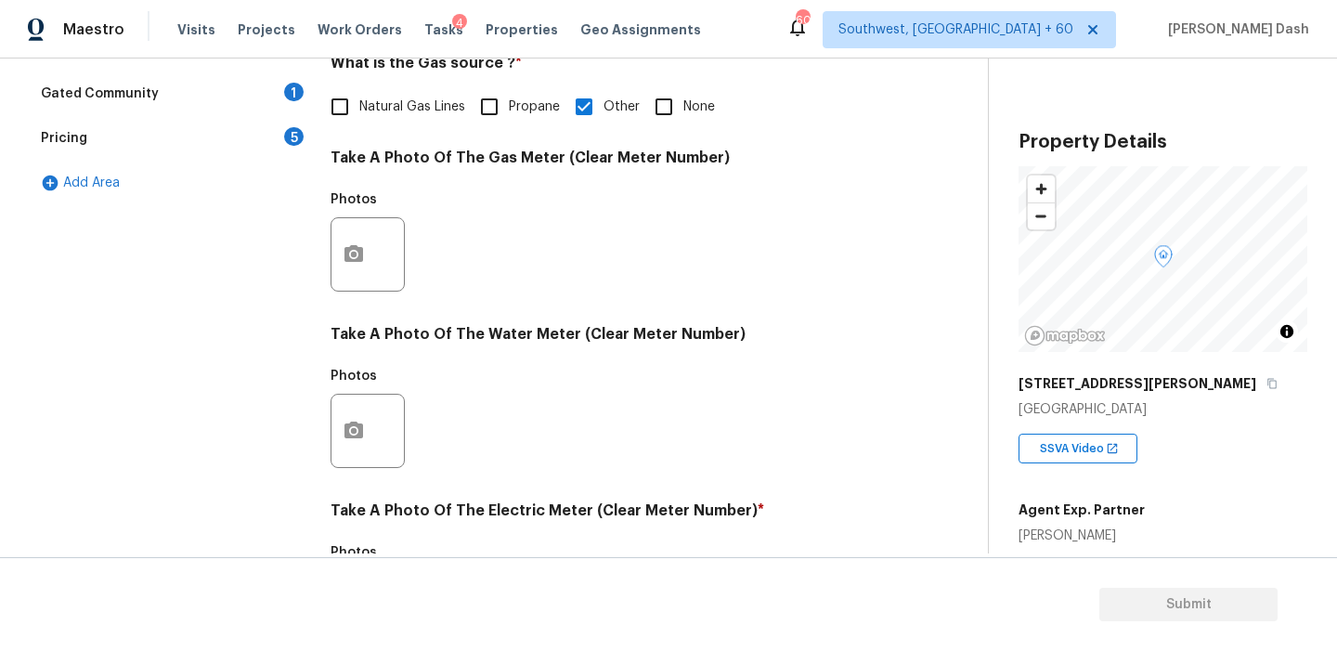
scroll to position [747, 0]
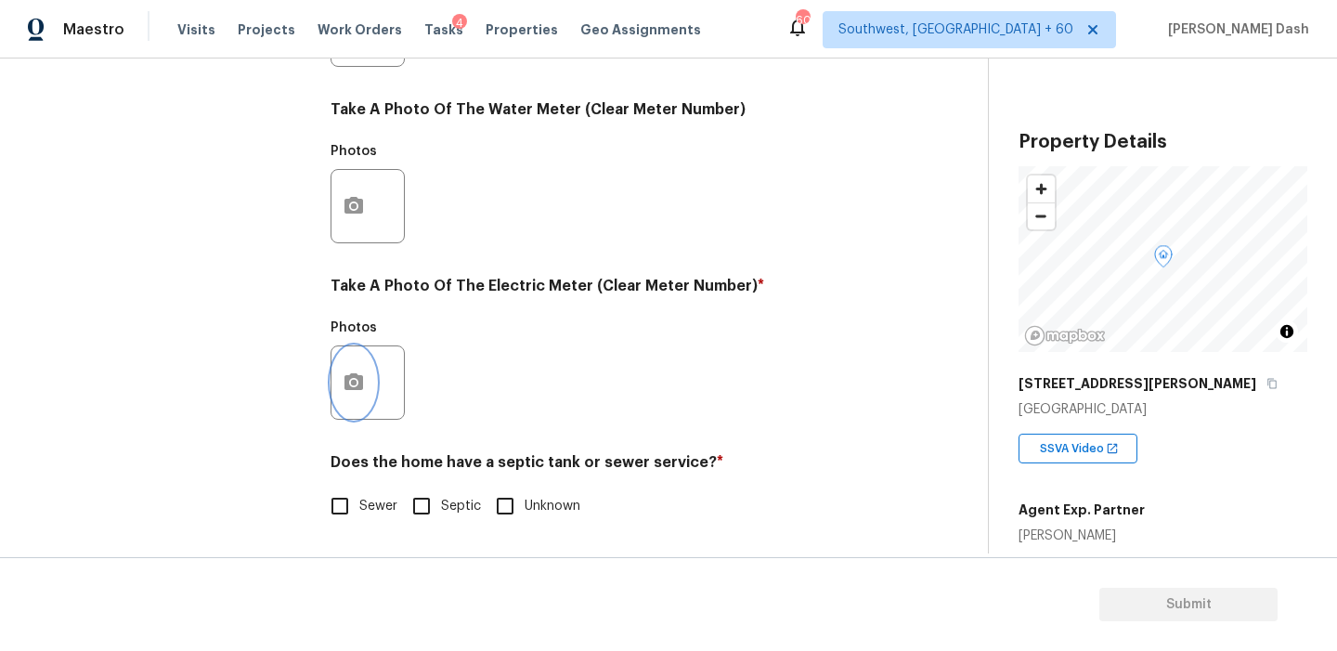
click at [348, 386] on icon "button" at bounding box center [354, 381] width 19 height 17
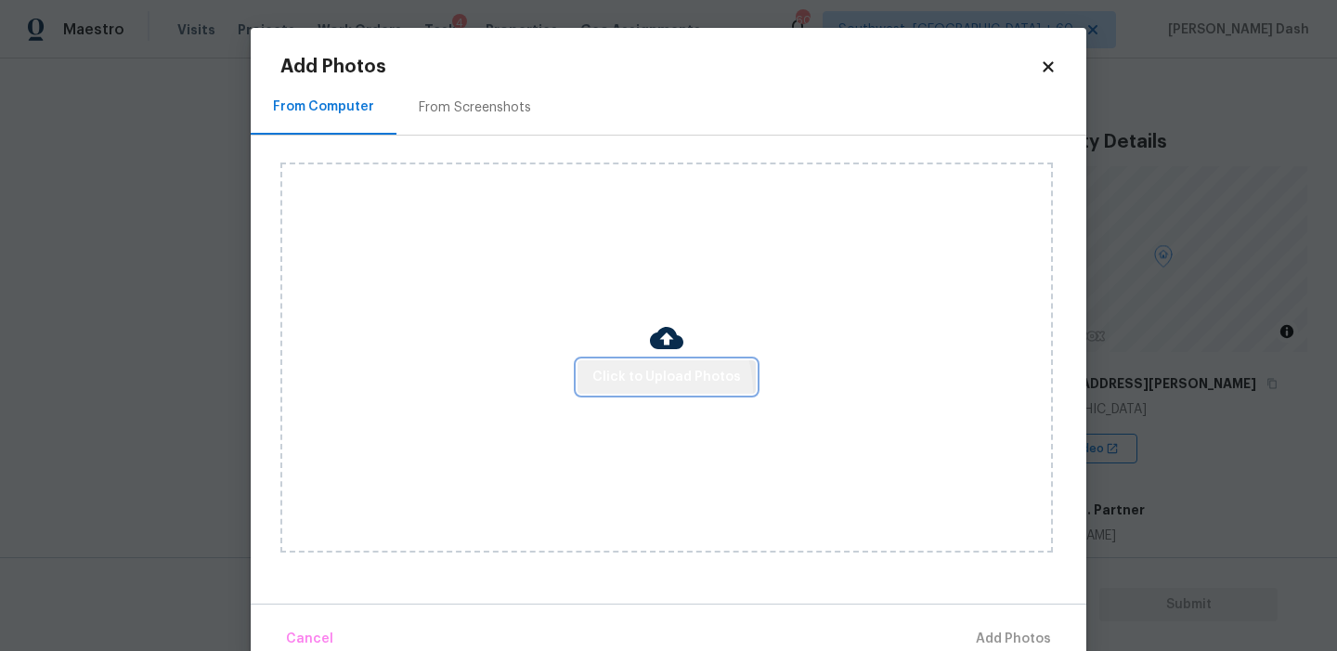
click at [650, 389] on button "Click to Upload Photos" at bounding box center [667, 377] width 178 height 34
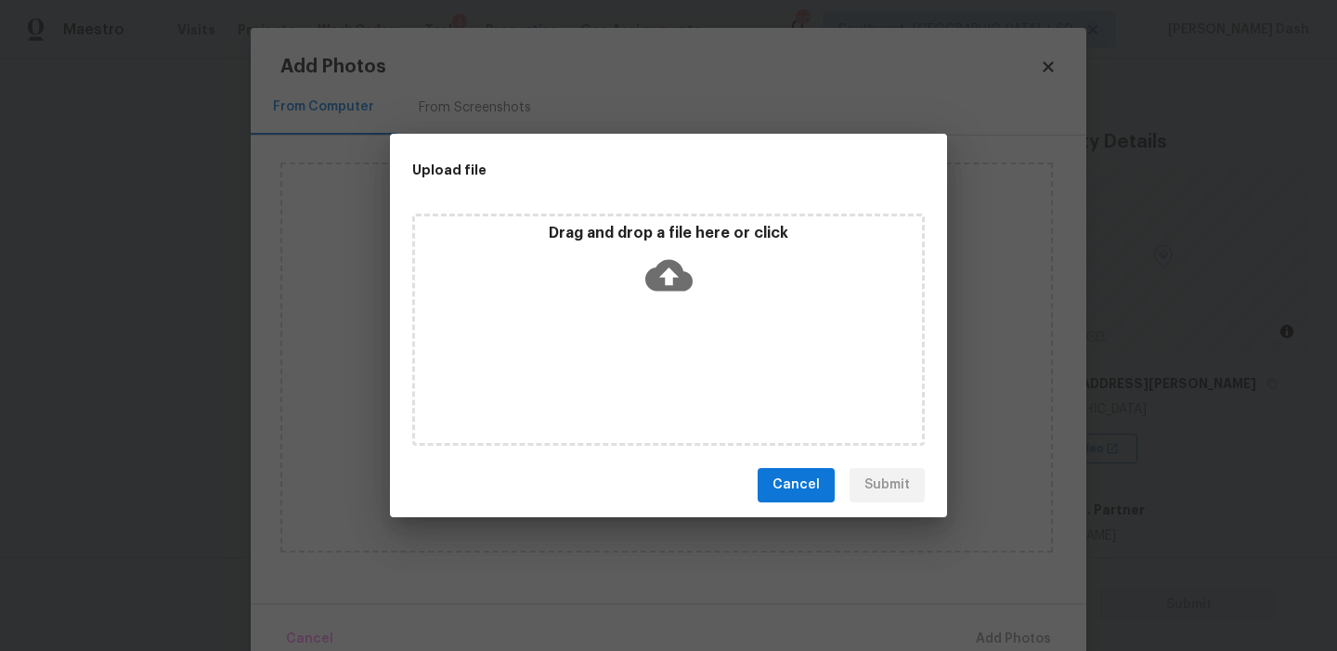
click at [635, 304] on div "Drag and drop a file here or click" at bounding box center [668, 330] width 513 height 232
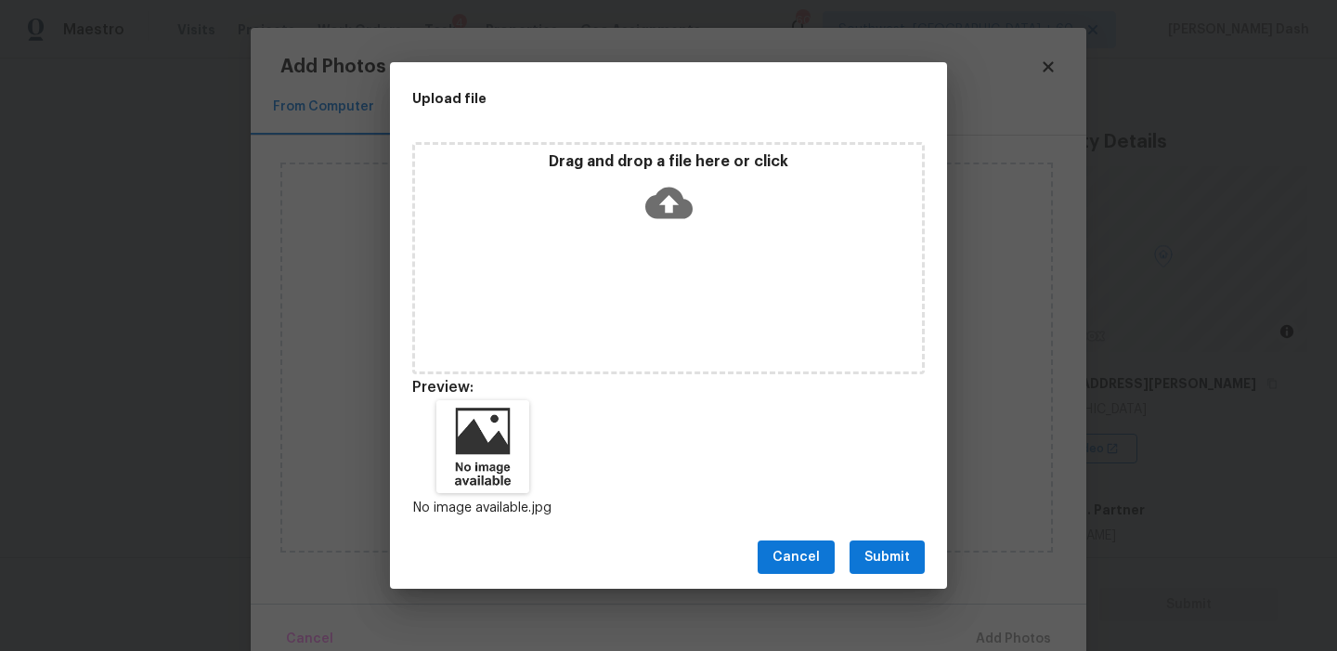
click at [886, 541] on button "Submit" at bounding box center [887, 557] width 75 height 34
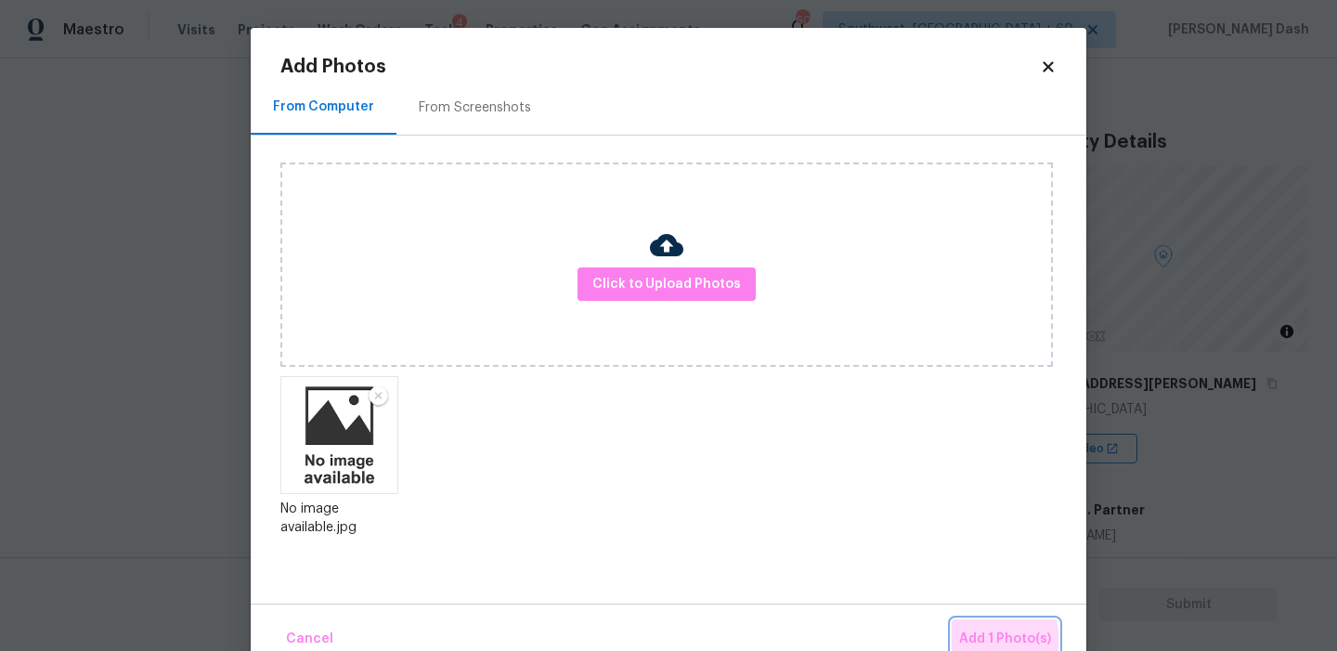
click at [999, 640] on span "Add 1 Photo(s)" at bounding box center [1005, 639] width 92 height 23
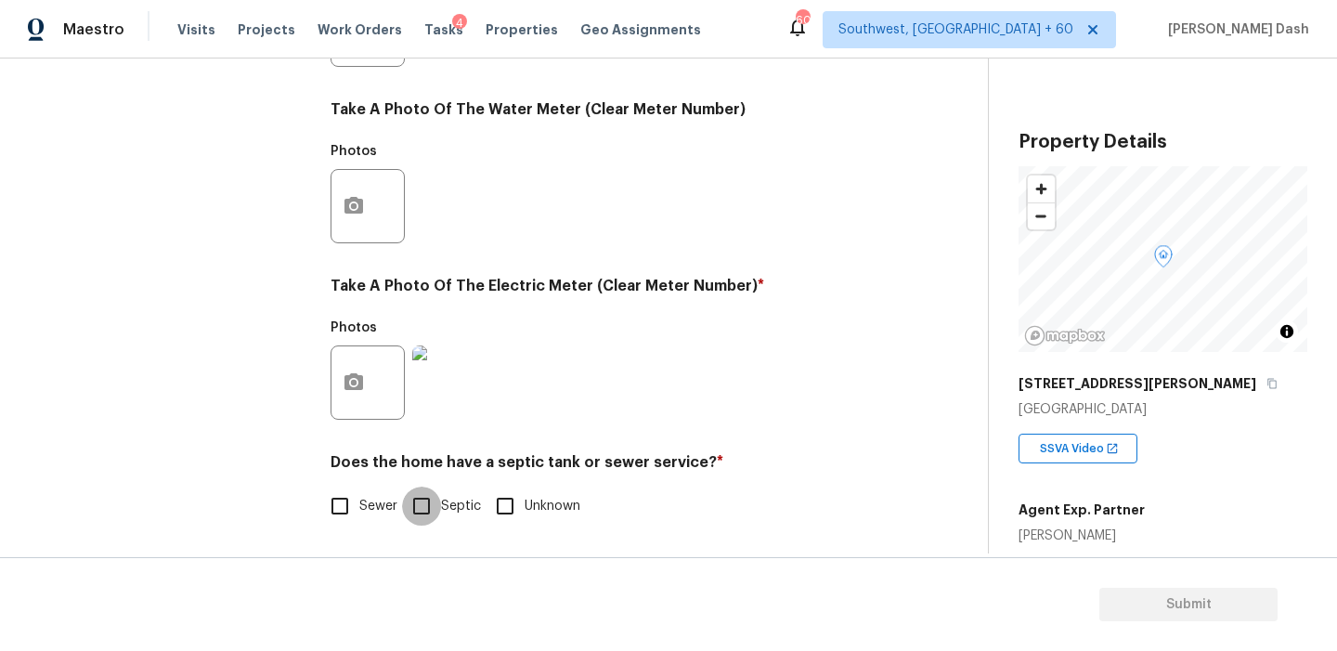
click at [415, 495] on input "Septic" at bounding box center [421, 506] width 39 height 39
checkbox input "true"
click at [257, 320] on div "Exterior Utilities HVAC 2 Verification 4 Plumbing 1 Roof Gated Community 1 Pric…" at bounding box center [169, 64] width 279 height 970
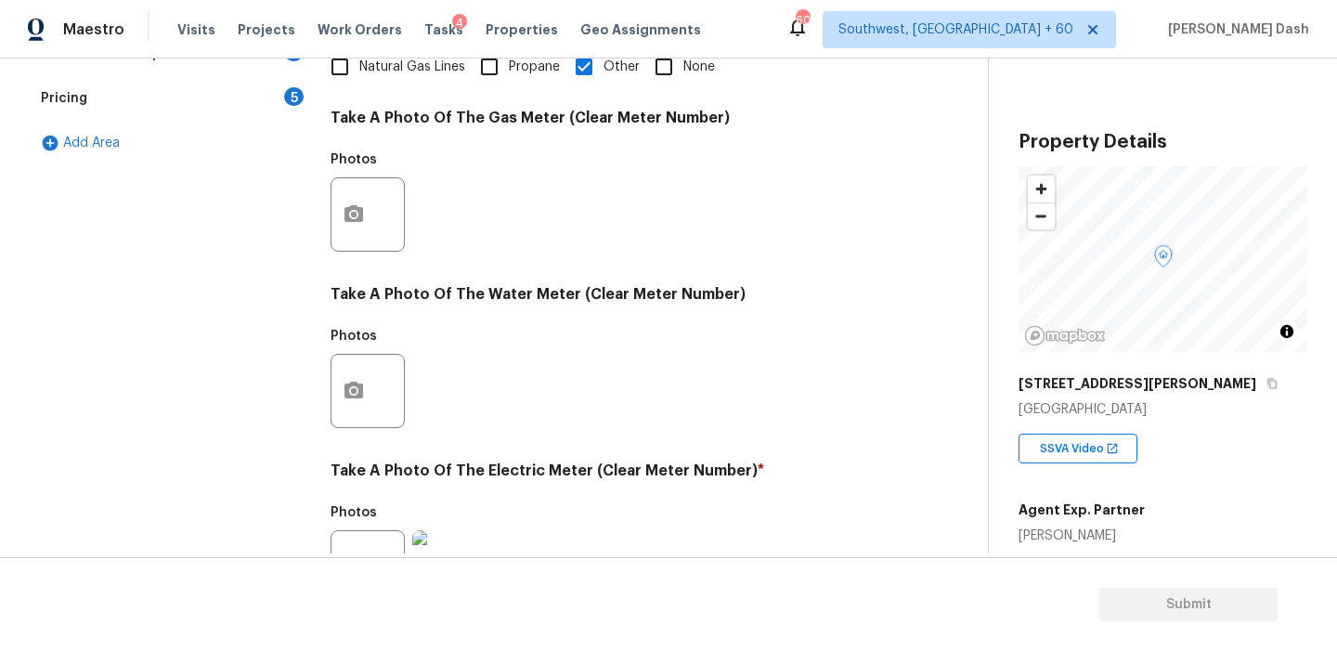
scroll to position [292, 0]
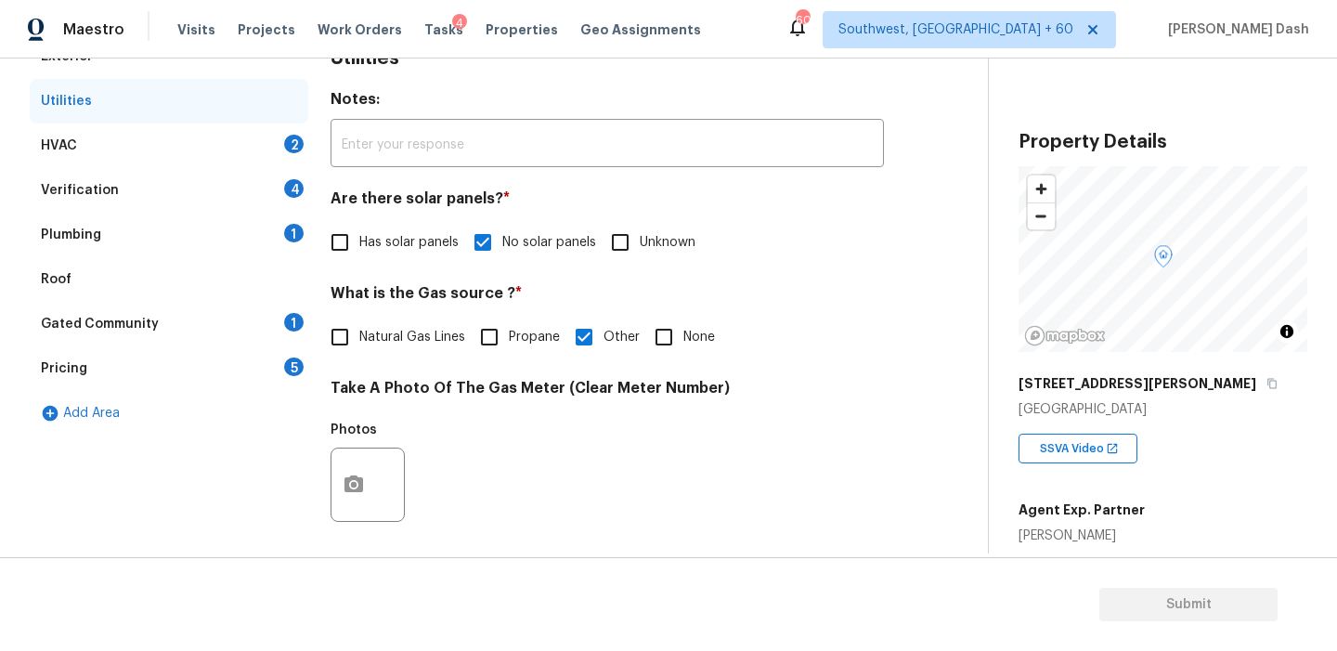
click at [280, 150] on div "HVAC 2" at bounding box center [169, 146] width 279 height 45
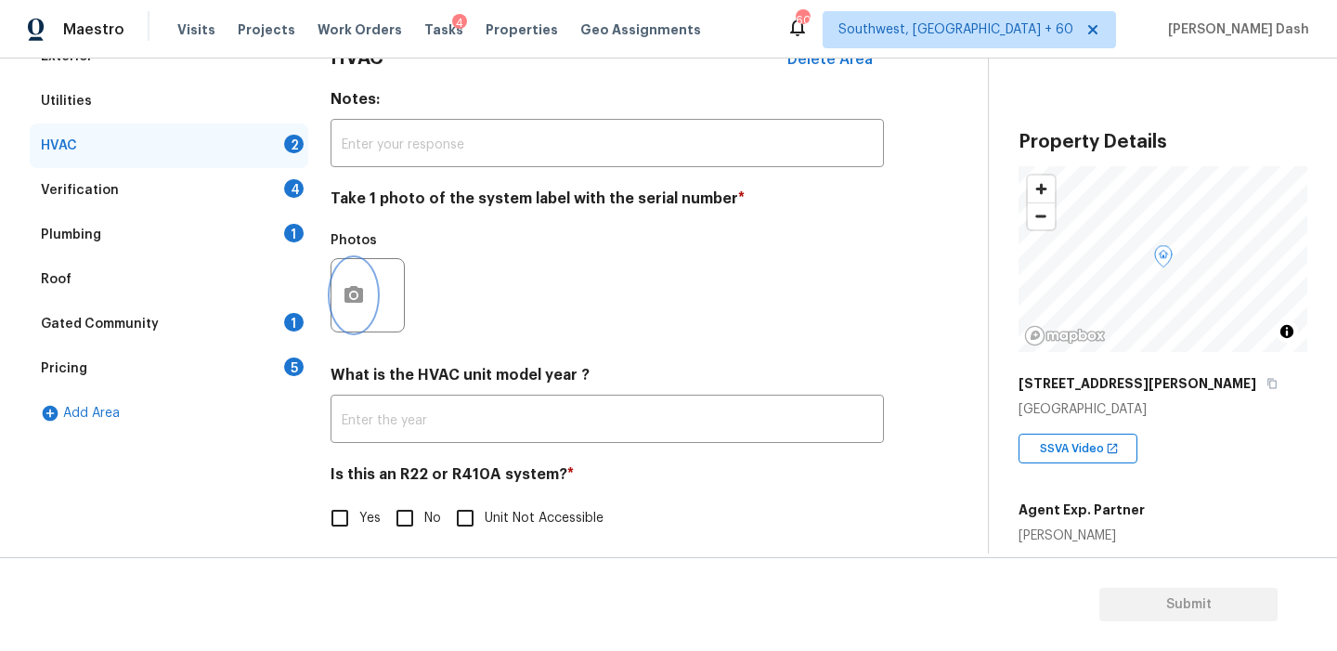
click at [352, 288] on icon "button" at bounding box center [354, 294] width 19 height 17
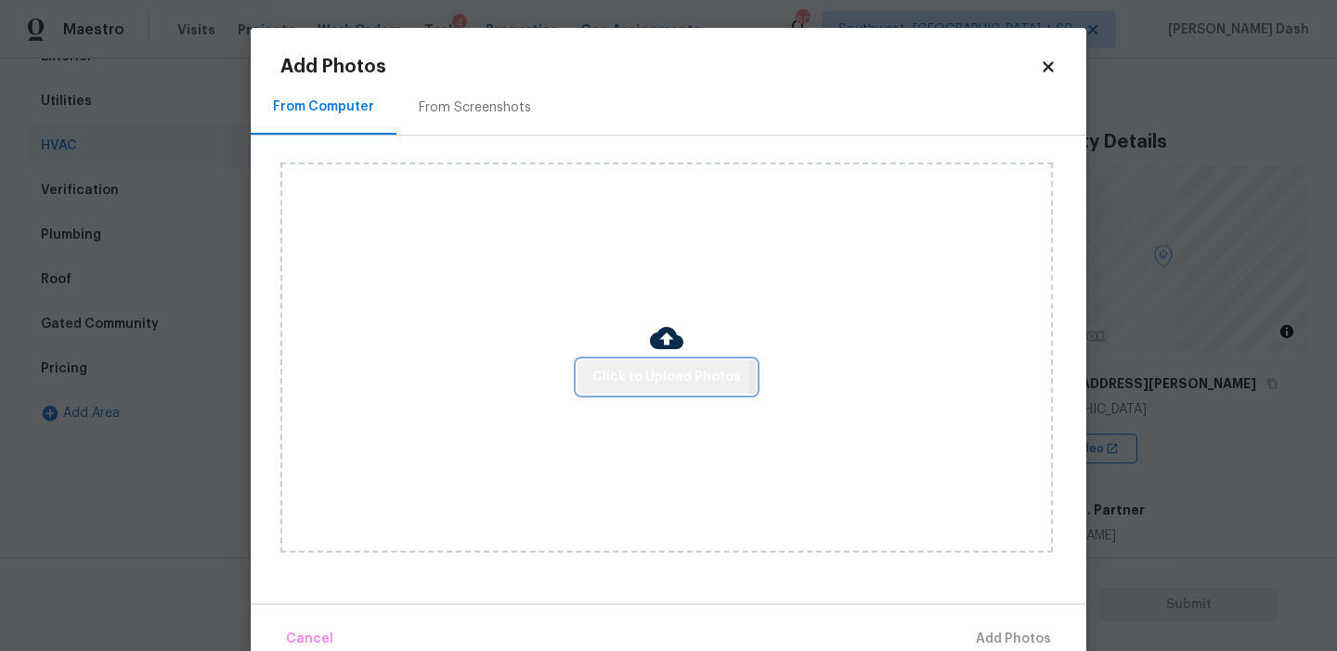
click at [649, 375] on span "Click to Upload Photos" at bounding box center [667, 377] width 149 height 23
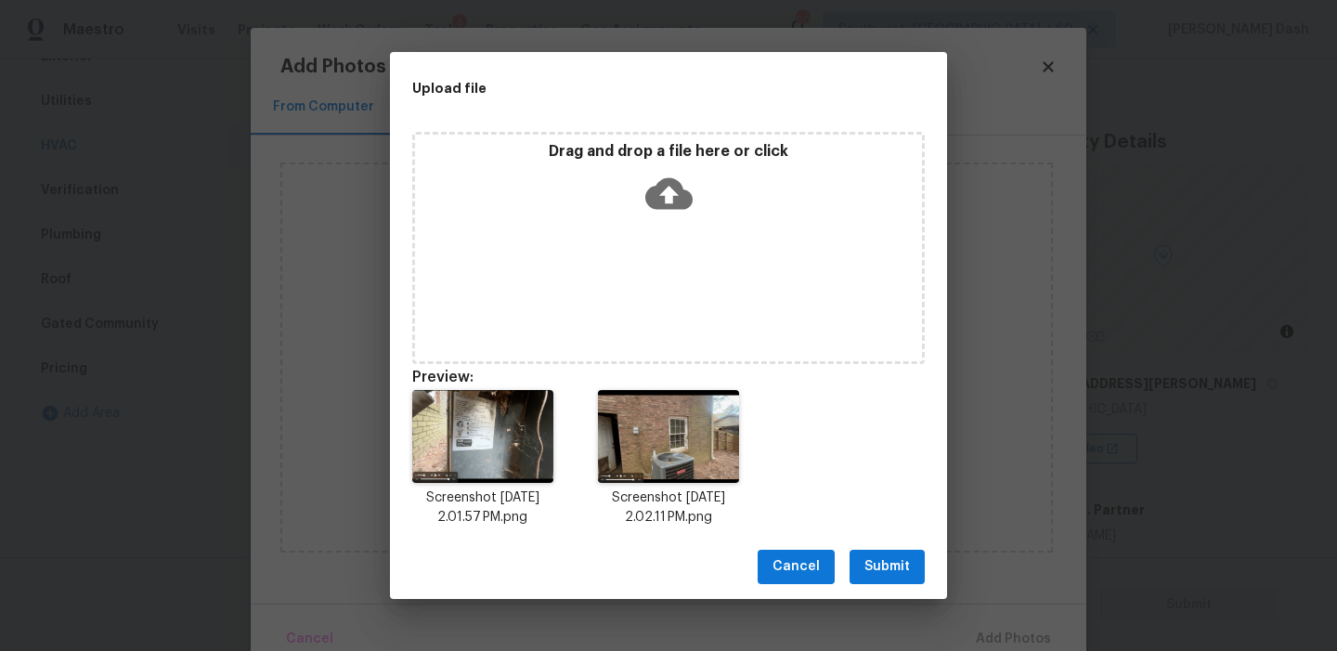
click at [895, 557] on span "Submit" at bounding box center [888, 566] width 46 height 23
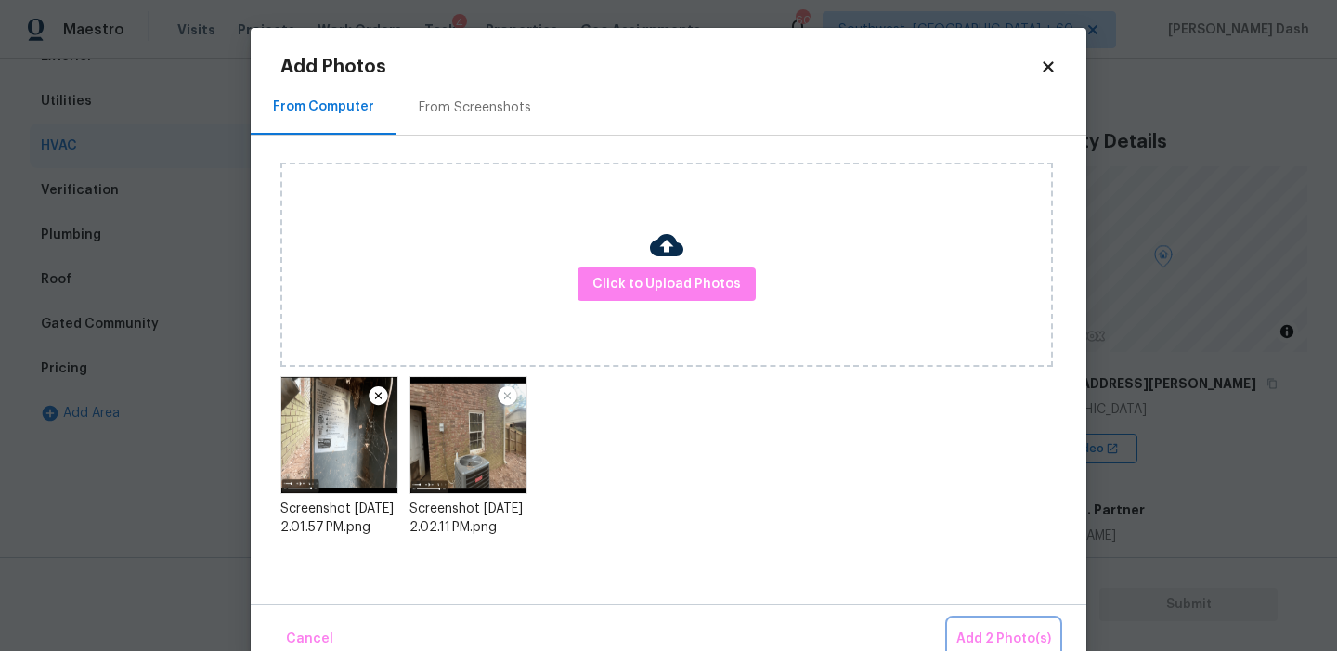
click at [1013, 643] on span "Add 2 Photo(s)" at bounding box center [1004, 639] width 95 height 23
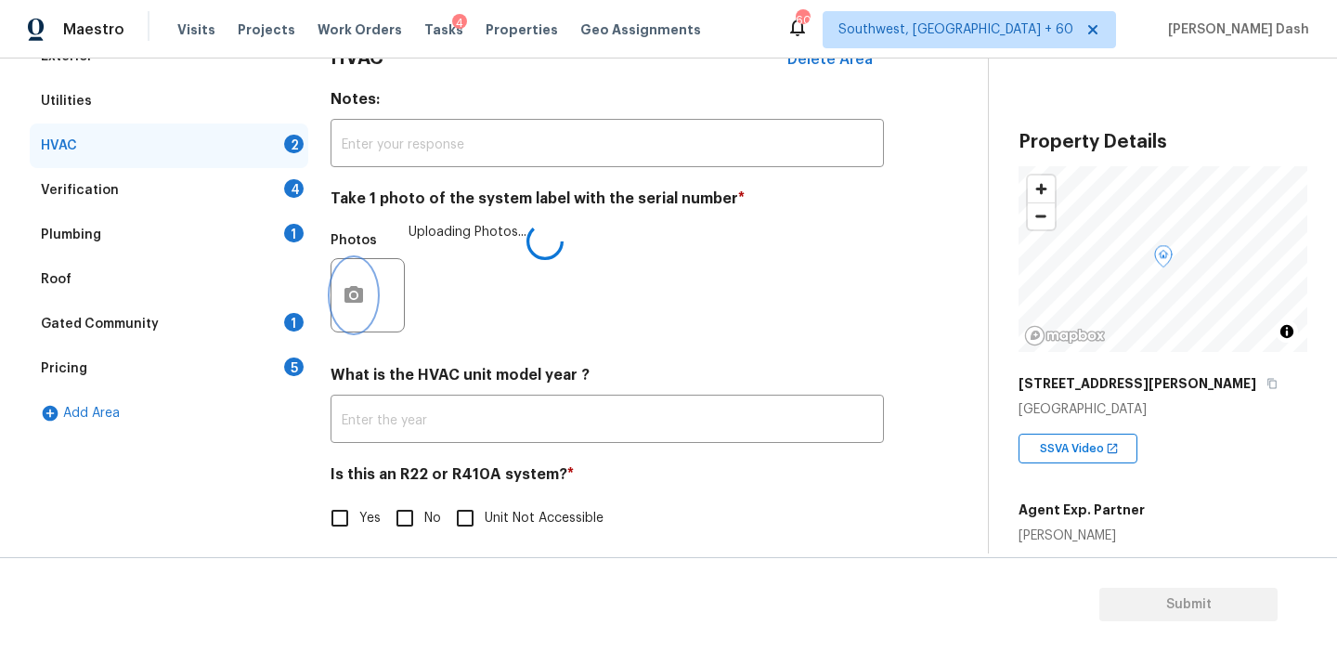
scroll to position [305, 0]
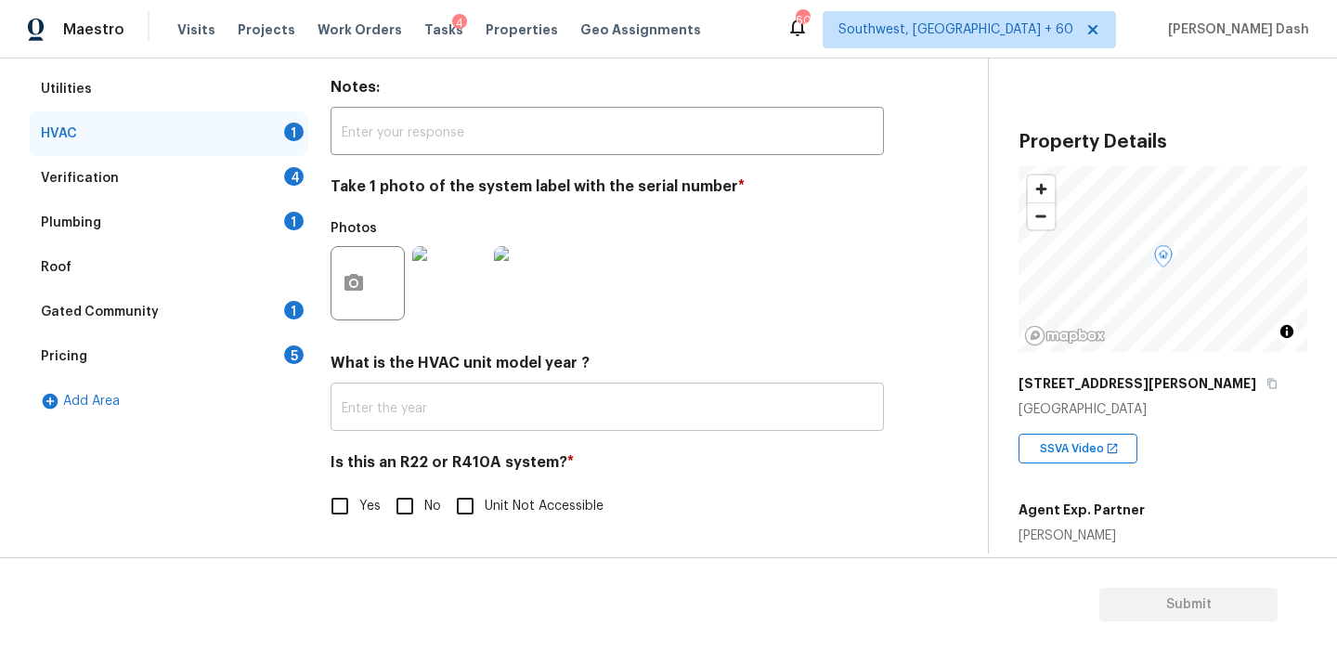
click at [406, 411] on input "text" at bounding box center [607, 409] width 553 height 44
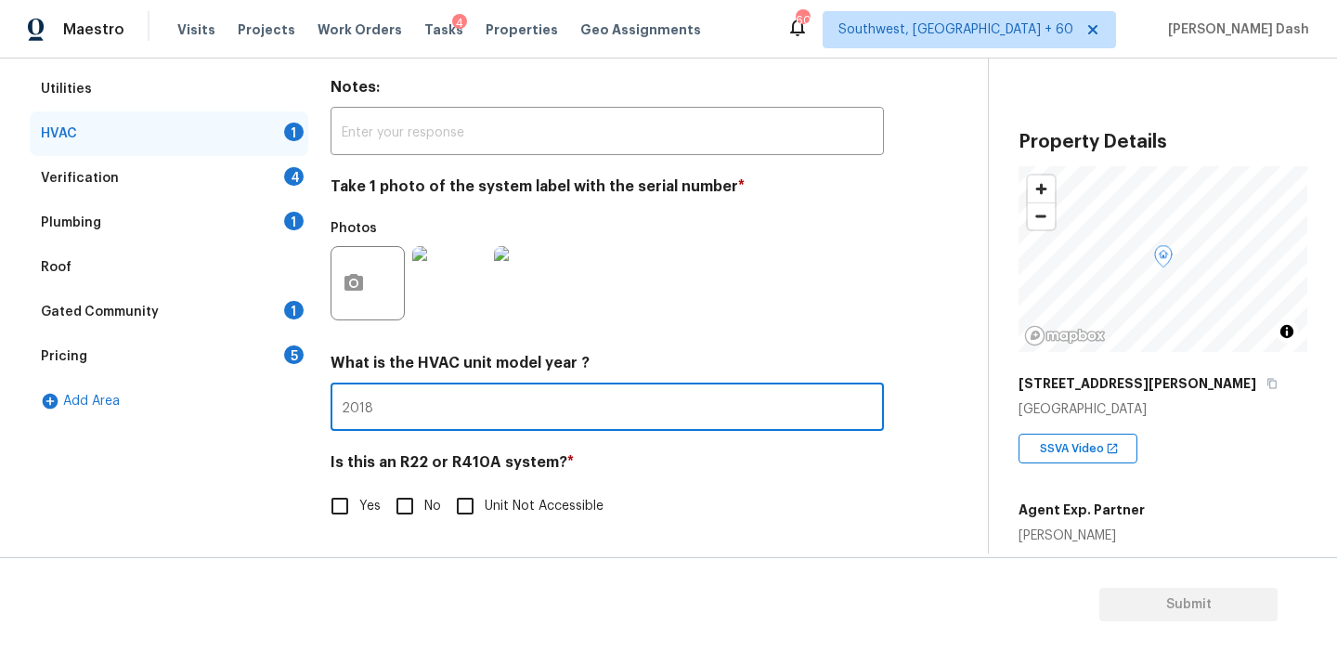
type input "2018"
click at [324, 501] on input "Yes" at bounding box center [339, 506] width 39 height 39
checkbox input "true"
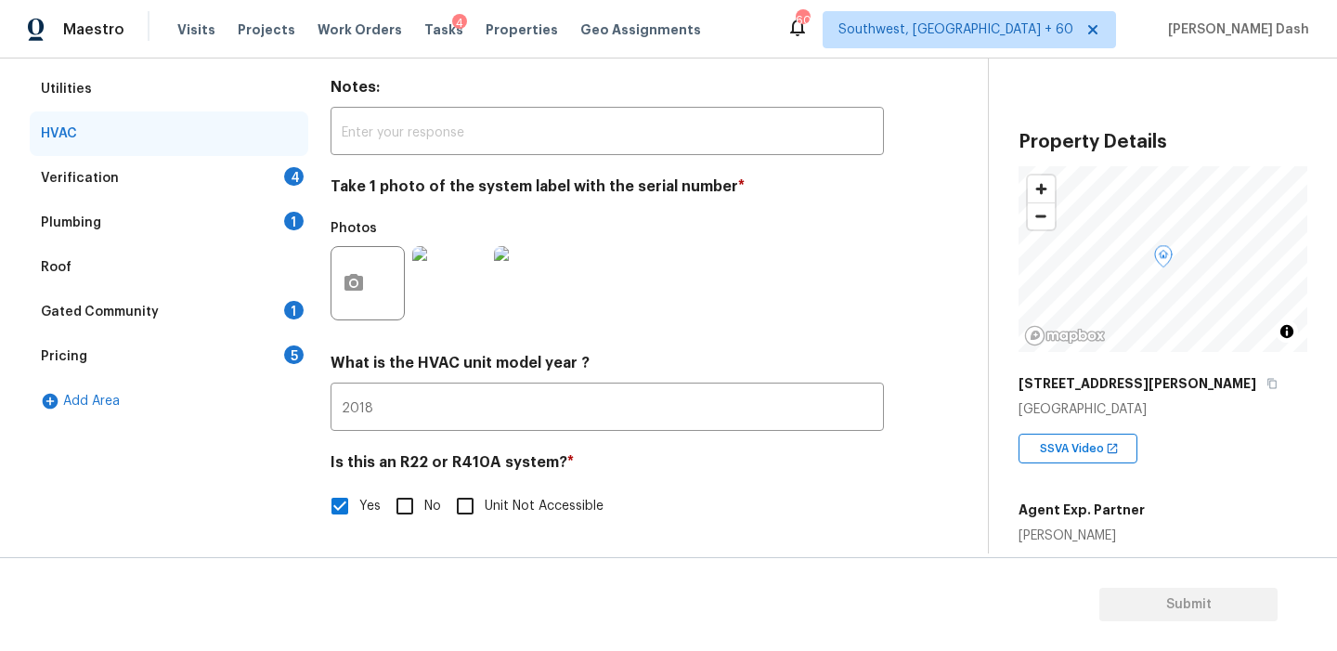
click at [275, 176] on div "Verification 4" at bounding box center [169, 178] width 279 height 45
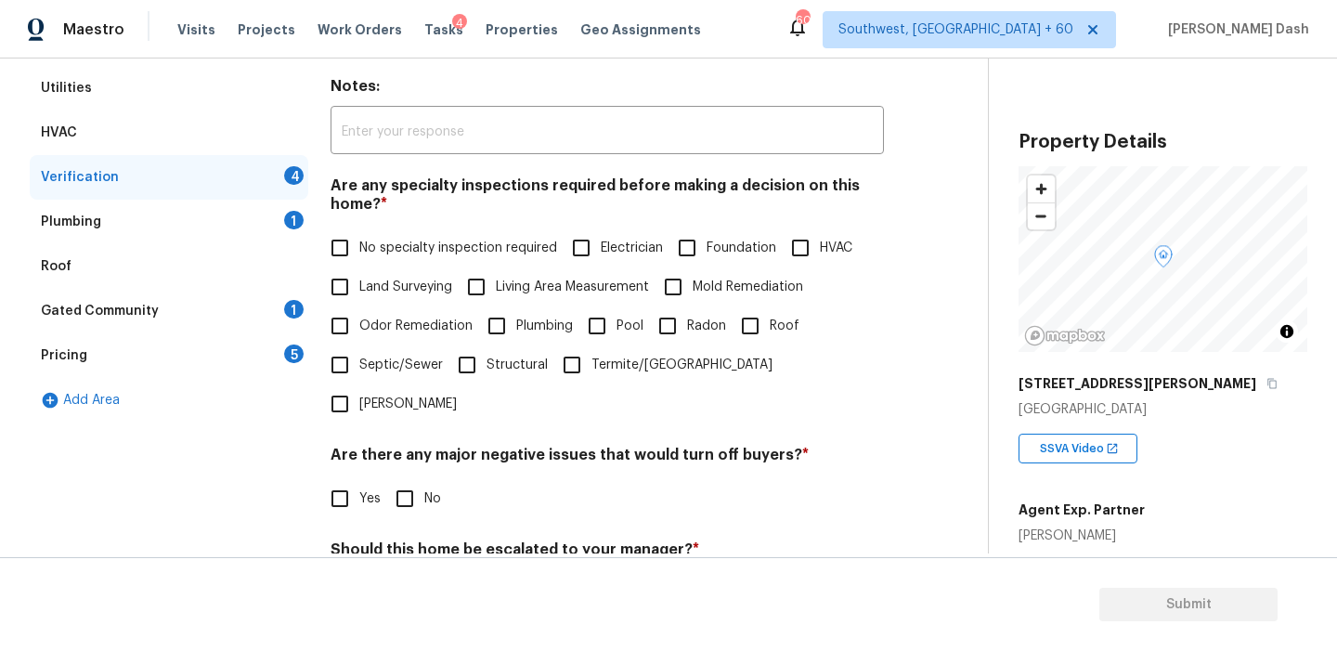
click at [410, 248] on span "No specialty inspection required" at bounding box center [458, 249] width 198 height 20
click at [359, 248] on input "No specialty inspection required" at bounding box center [339, 247] width 39 height 39
checkbox input "true"
click at [410, 479] on input "No" at bounding box center [404, 498] width 39 height 39
checkbox input "true"
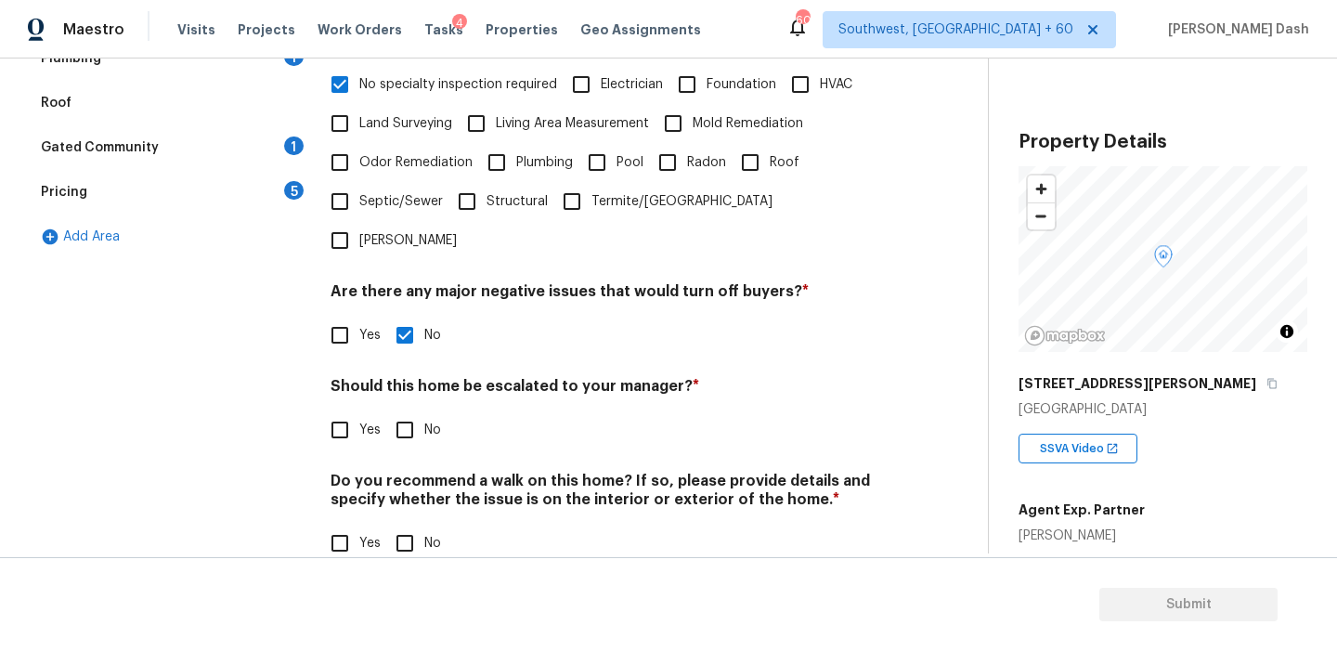
scroll to position [466, 0]
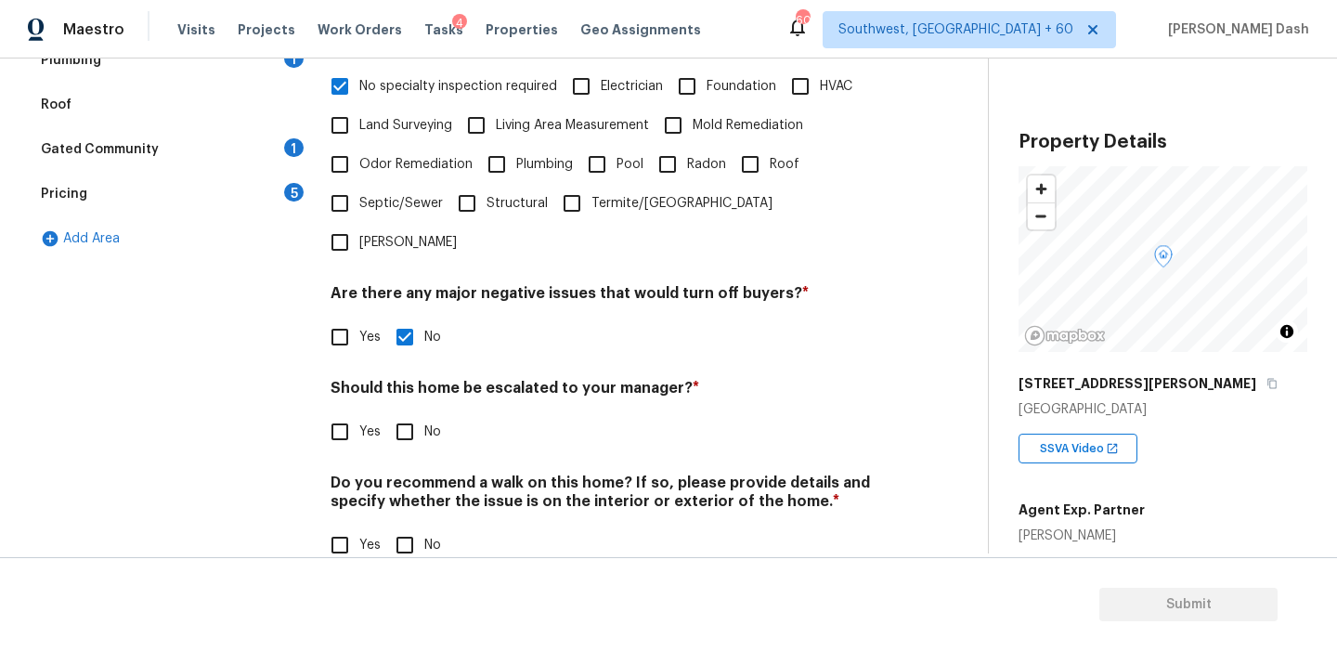
click at [332, 412] on input "Yes" at bounding box center [339, 431] width 39 height 39
checkbox input "true"
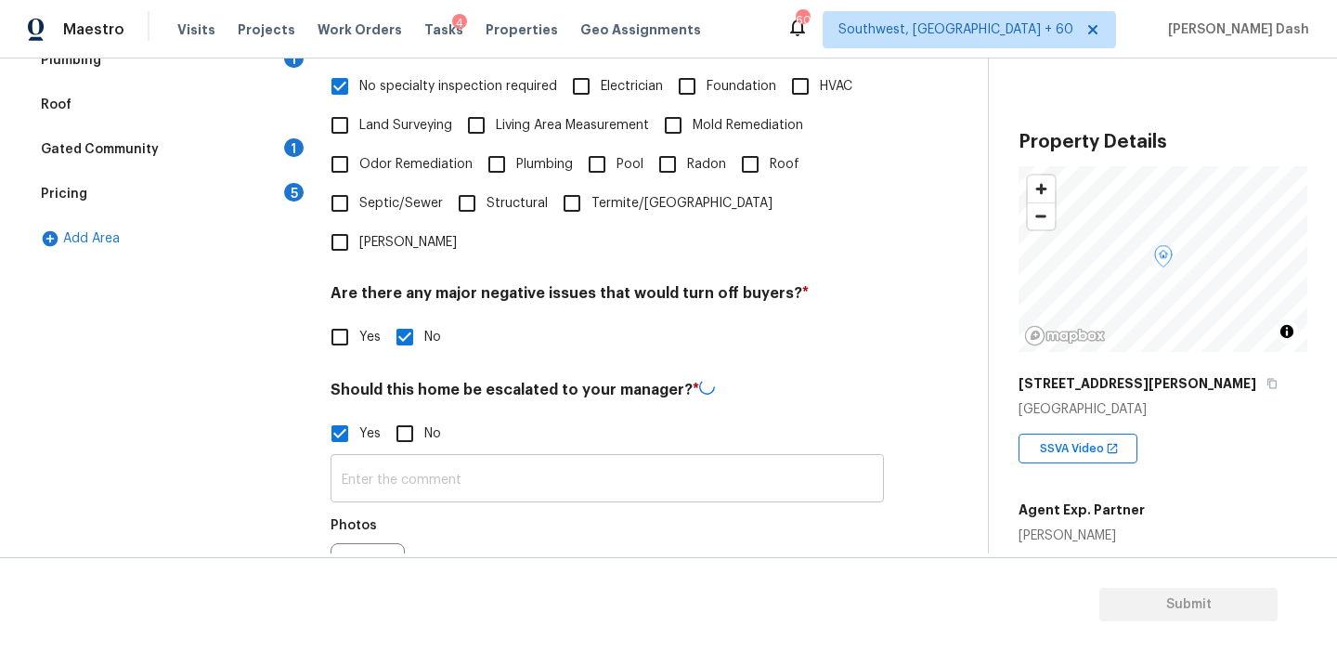
click at [404, 459] on input "text" at bounding box center [607, 481] width 553 height 44
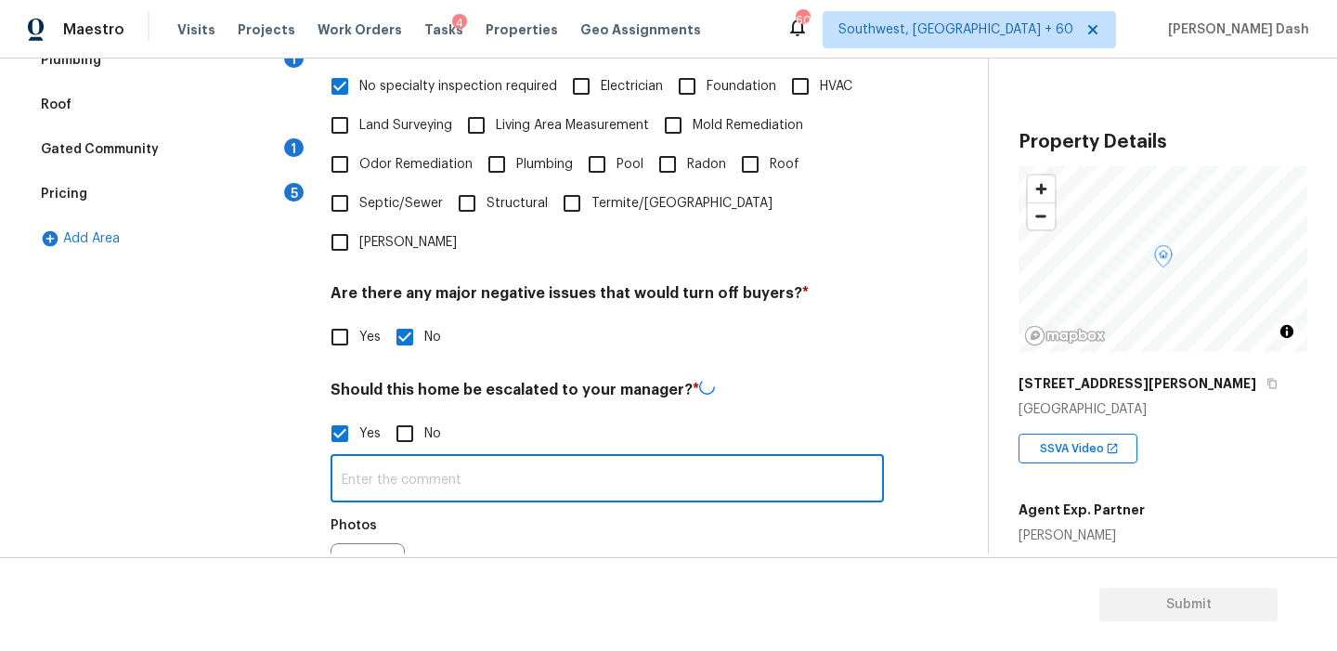
paste input "The basement walls has signs of moisture intrusion(7.46, 7.48). Hence possible …"
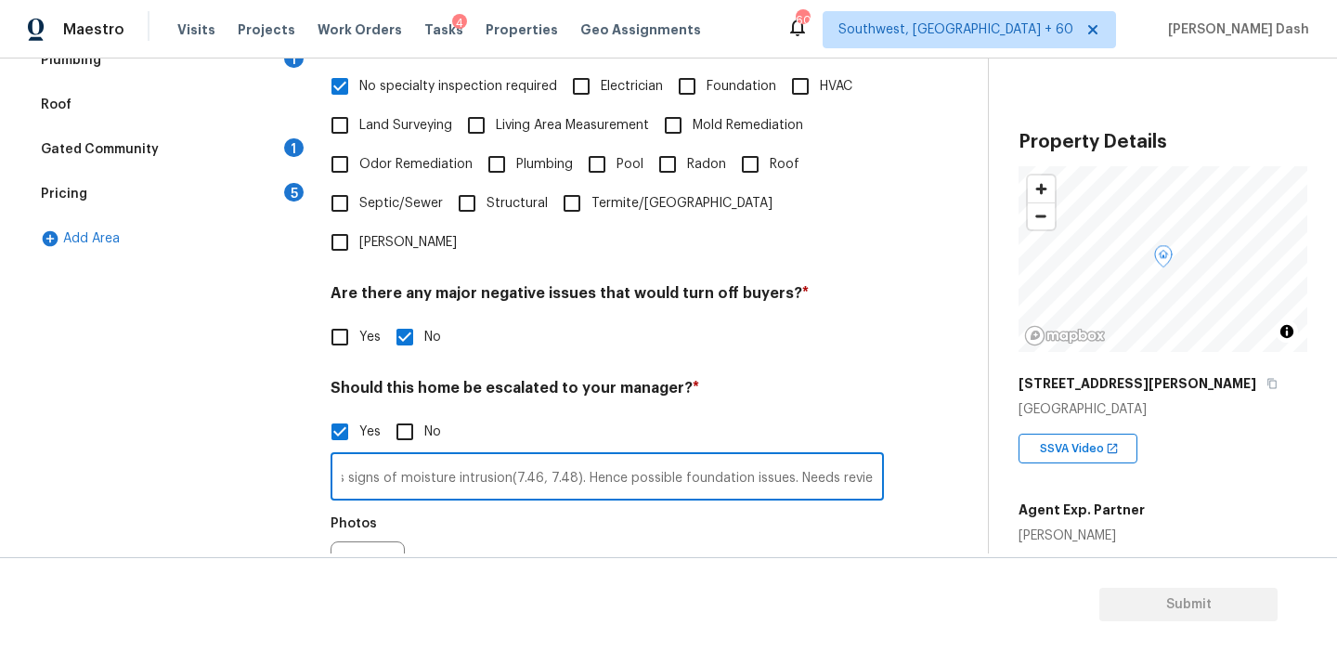
type input "The basement walls has signs of moisture intrusion(7.46, 7.48). Hence possible …"
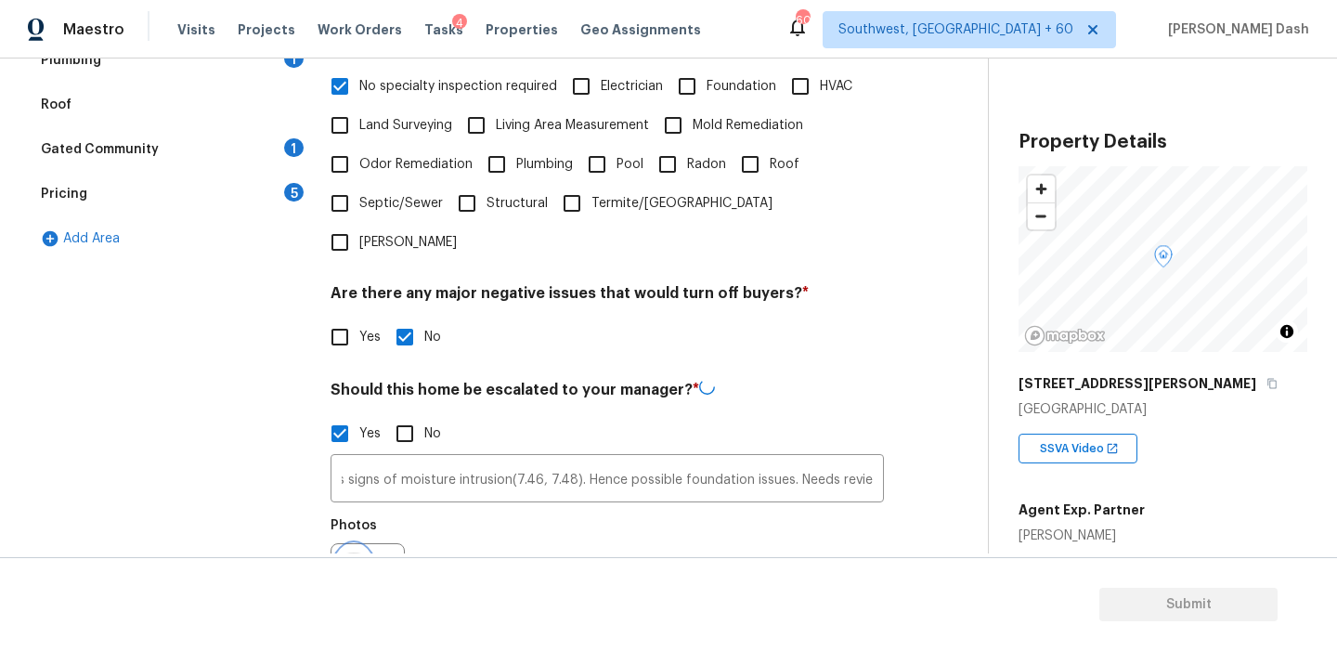
scroll to position [0, 0]
click at [352, 571] on icon "button" at bounding box center [354, 579] width 19 height 17
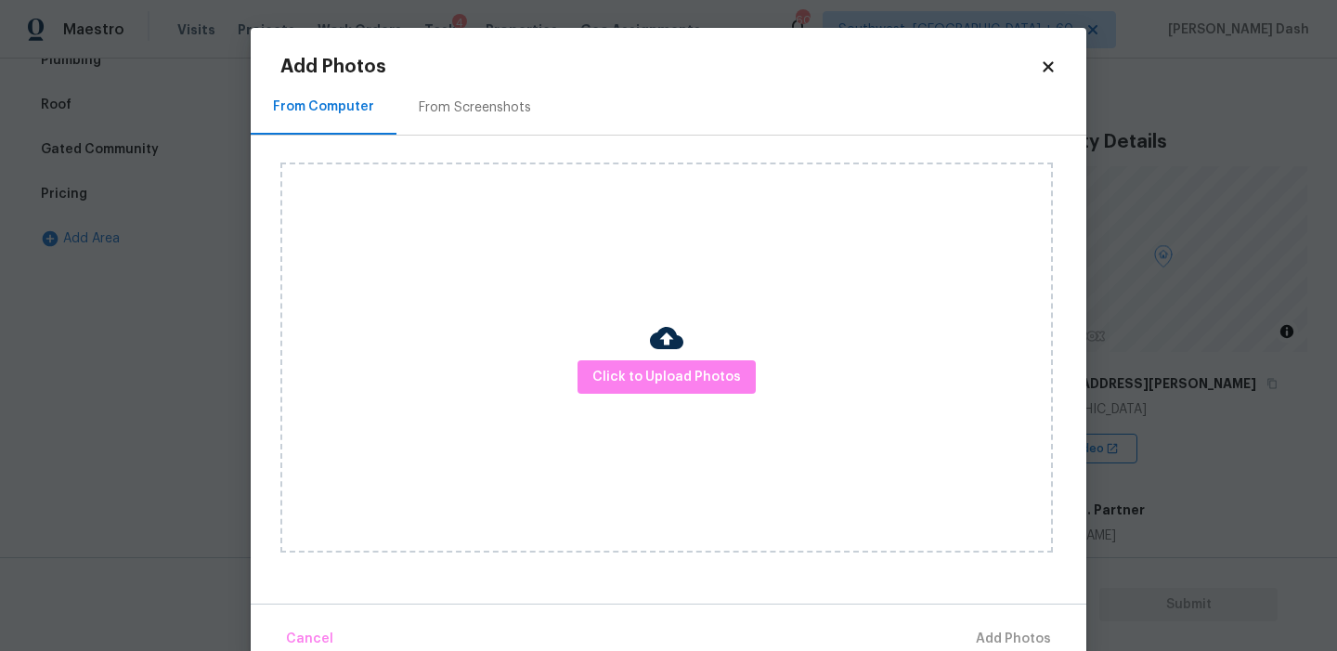
click at [642, 355] on div "Click to Upload Photos" at bounding box center [666, 358] width 773 height 390
click at [640, 371] on span "Click to Upload Photos" at bounding box center [667, 377] width 149 height 23
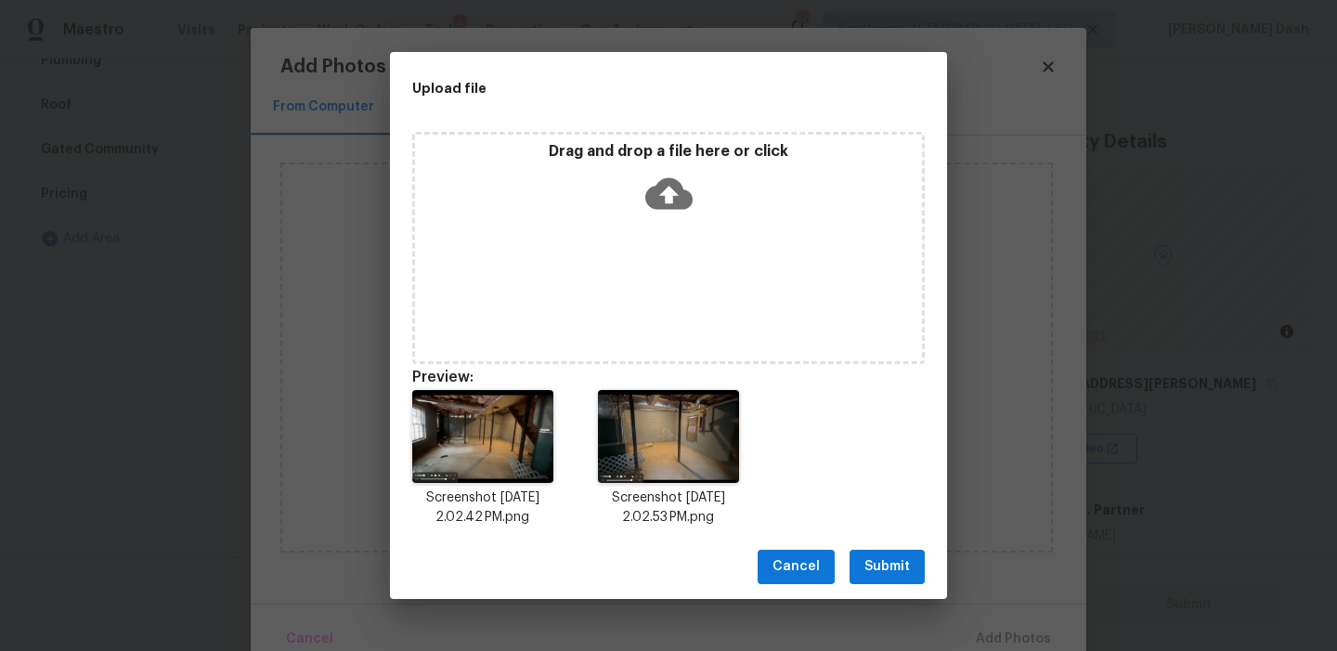
click at [890, 570] on span "Submit" at bounding box center [888, 566] width 46 height 23
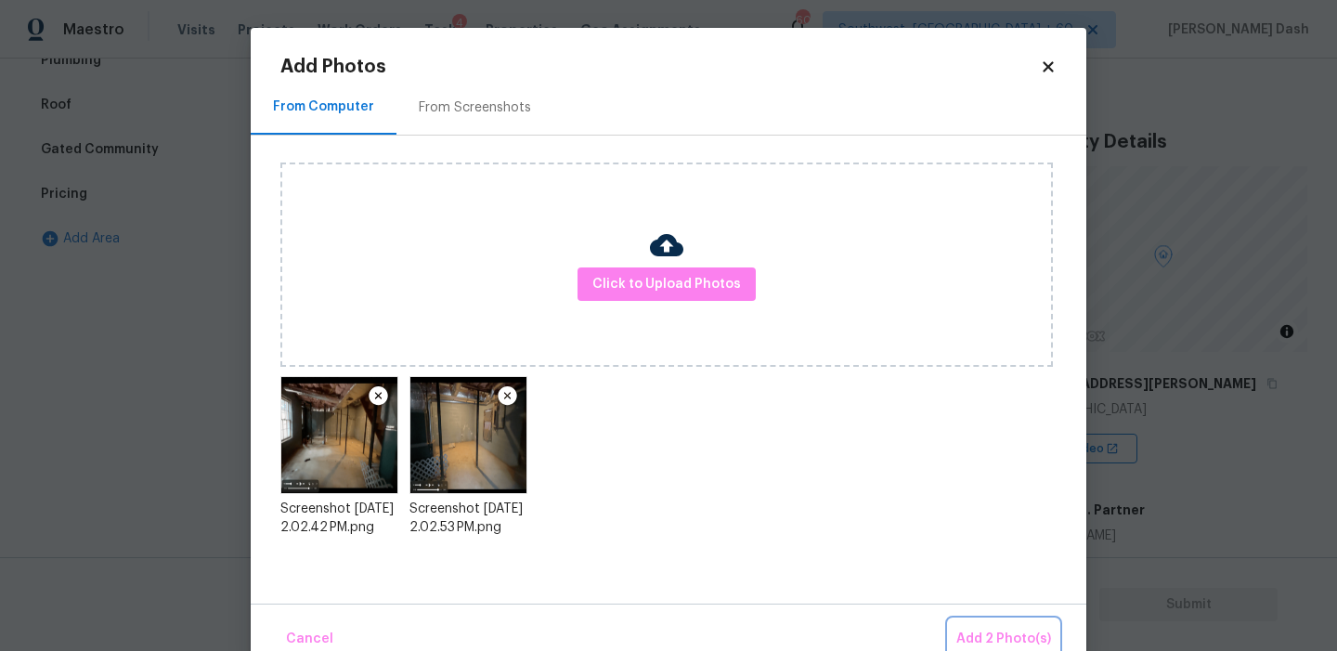
click at [976, 632] on span "Add 2 Photo(s)" at bounding box center [1004, 639] width 95 height 23
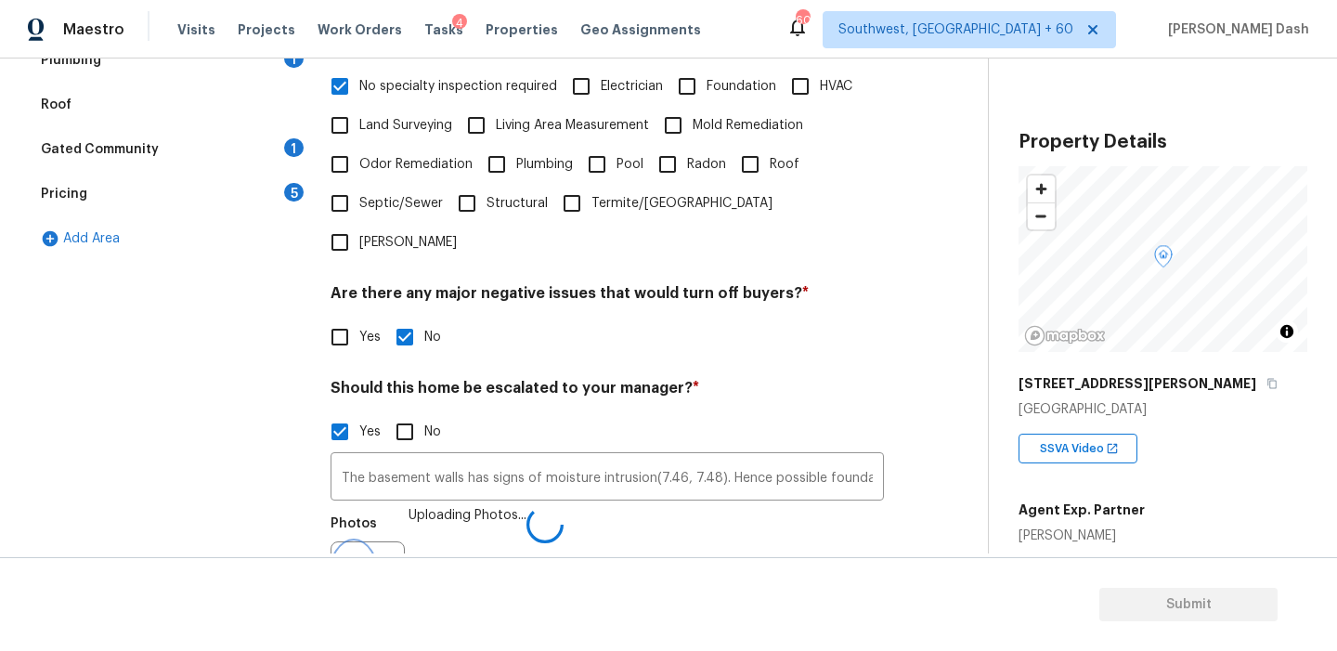
scroll to position [489, 0]
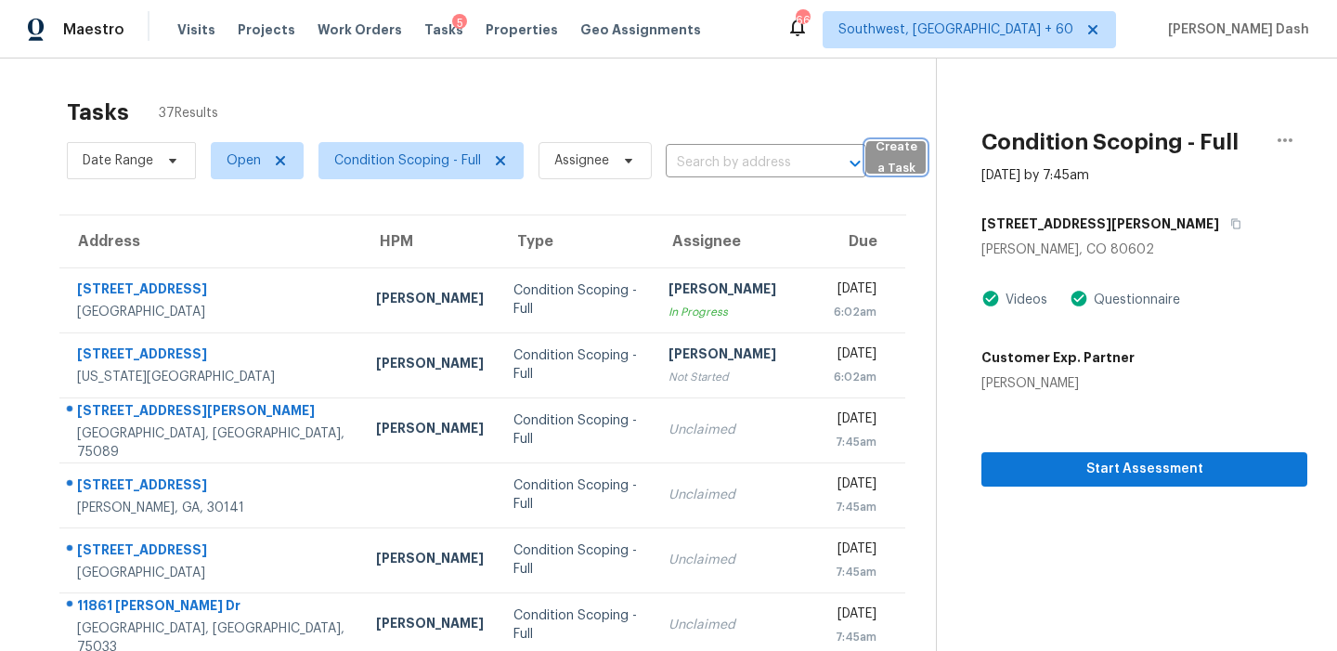
click at [918, 165] on button "Create a Task" at bounding box center [895, 157] width 59 height 33
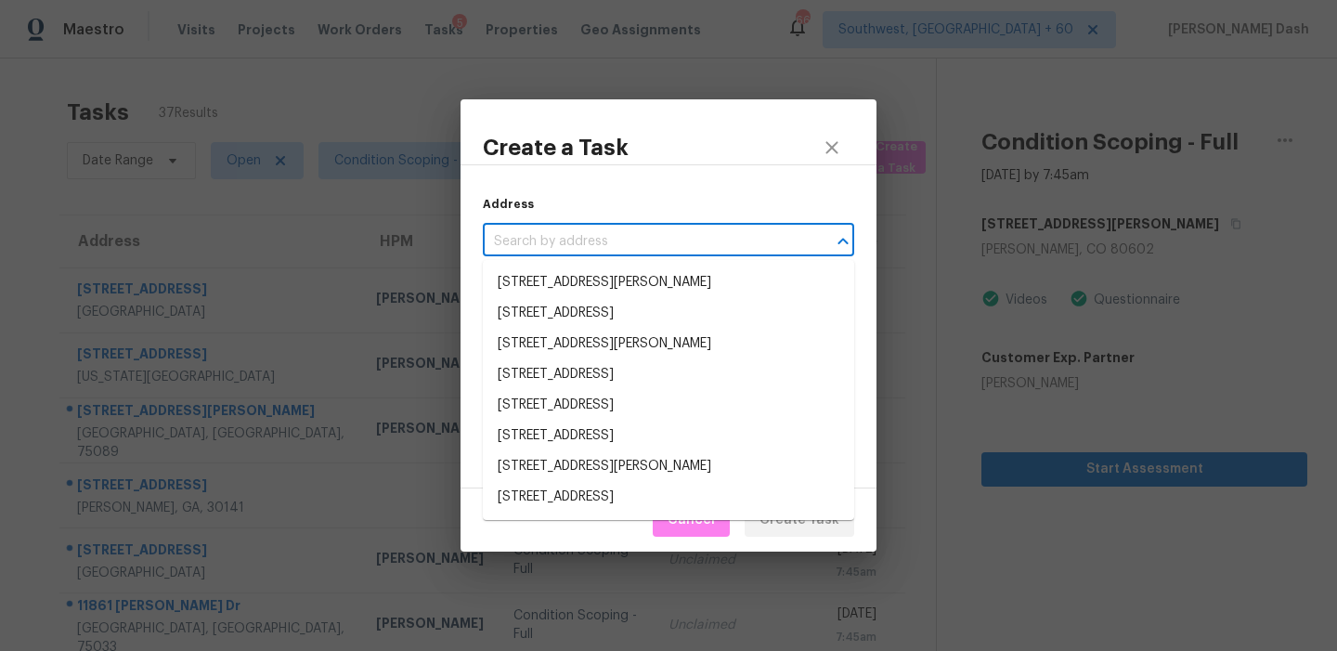
click at [686, 253] on input "text" at bounding box center [642, 242] width 319 height 29
paste input "4521 S Roberts Dr, Sugar Hill, GA 30518"
type input "4521 S Roberts Dr, Sugar Hill, GA 30518"
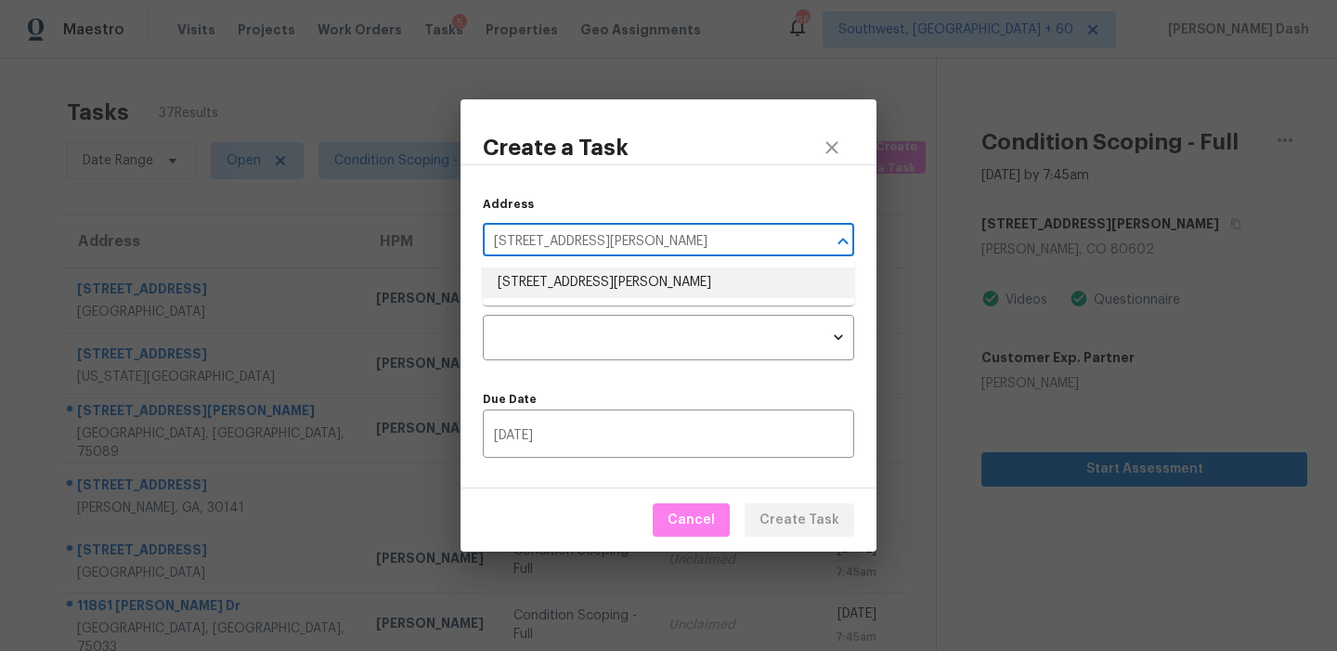
click at [645, 286] on li "4521 S Roberts Dr, Sugar Hill, GA 30518" at bounding box center [668, 282] width 371 height 31
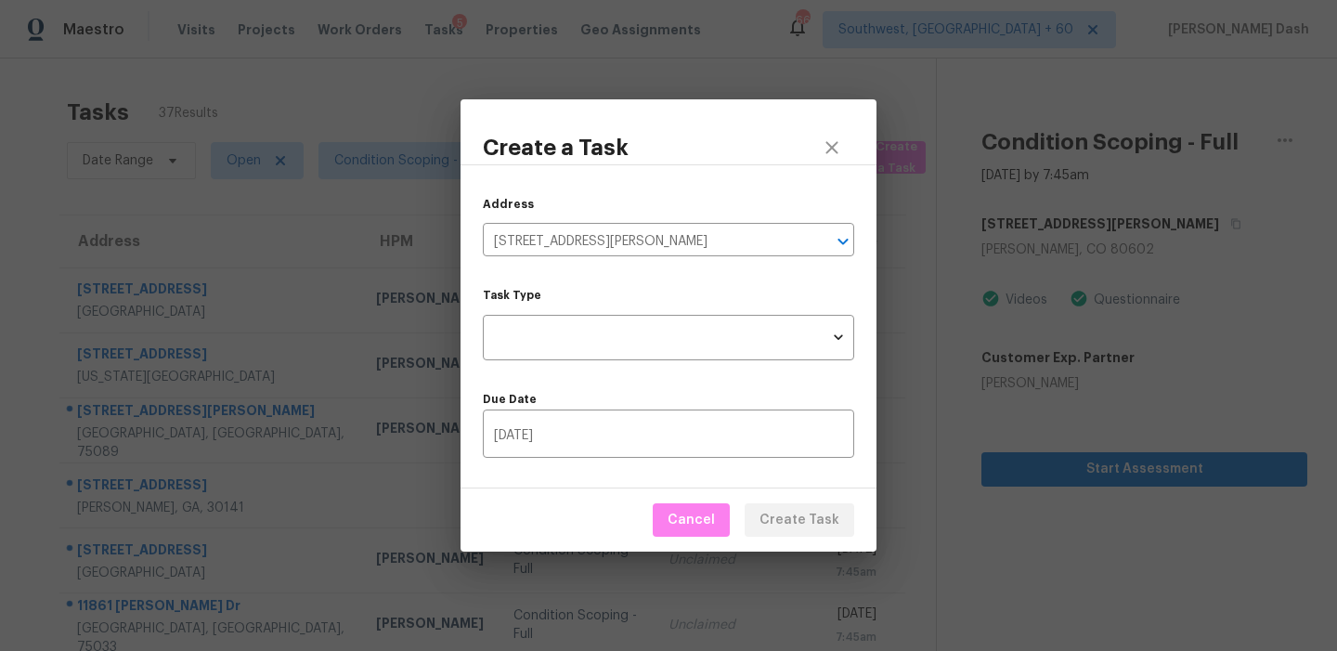
click at [649, 366] on div "Address 4521 S Roberts Dr, Sugar Hill, GA 30518 ​ Task Type ​ Task Type Due Dat…" at bounding box center [669, 326] width 416 height 324
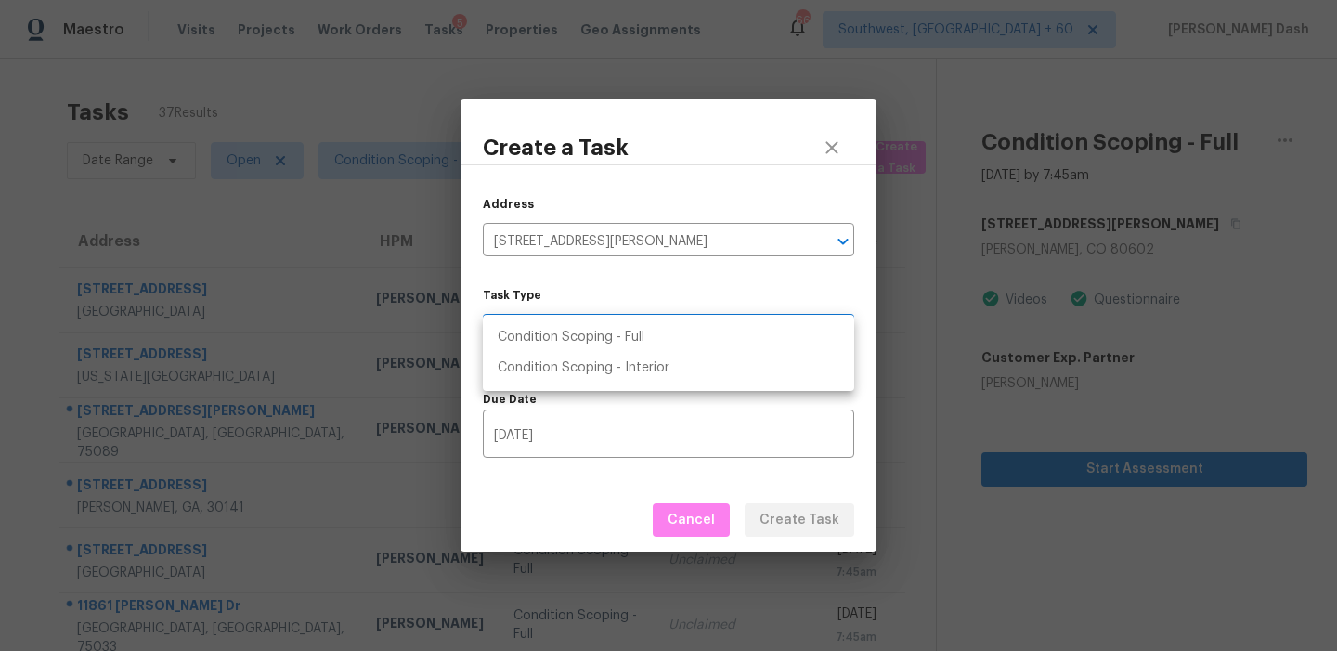
click at [649, 349] on body "Maestro Visits Projects Work Orders Tasks 5 Properties Geo Assignments 663 Sout…" at bounding box center [668, 325] width 1337 height 651
click at [636, 344] on li "Condition Scoping - Full" at bounding box center [668, 337] width 371 height 31
type input "virtual_full_assessment"
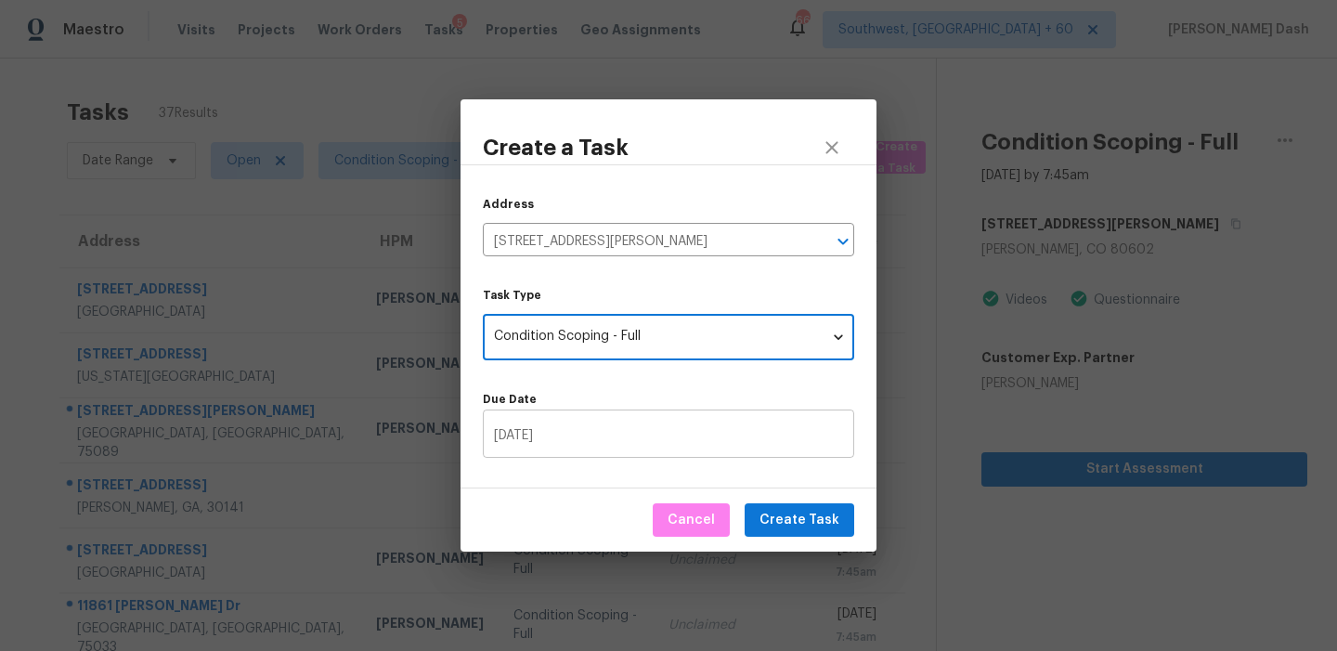
click at [636, 423] on input "10/06/2025" at bounding box center [668, 436] width 371 height 44
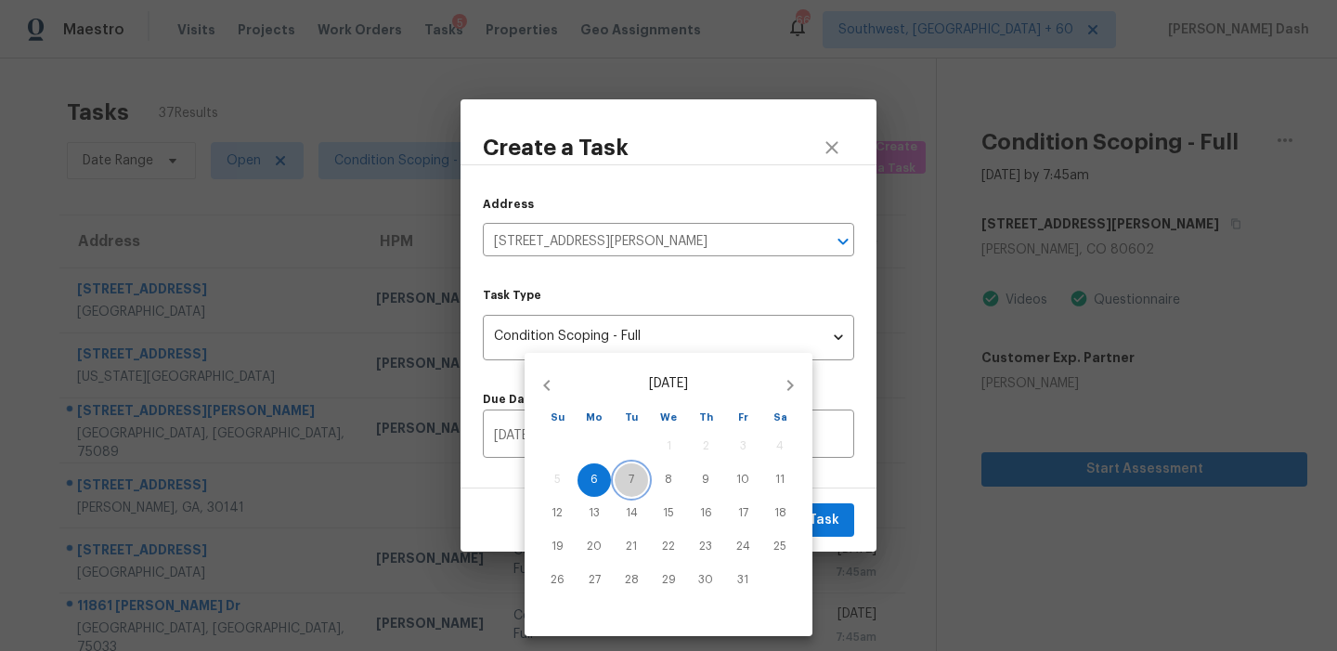
click at [637, 473] on span "7" at bounding box center [631, 480] width 33 height 16
type input "10/07/2025"
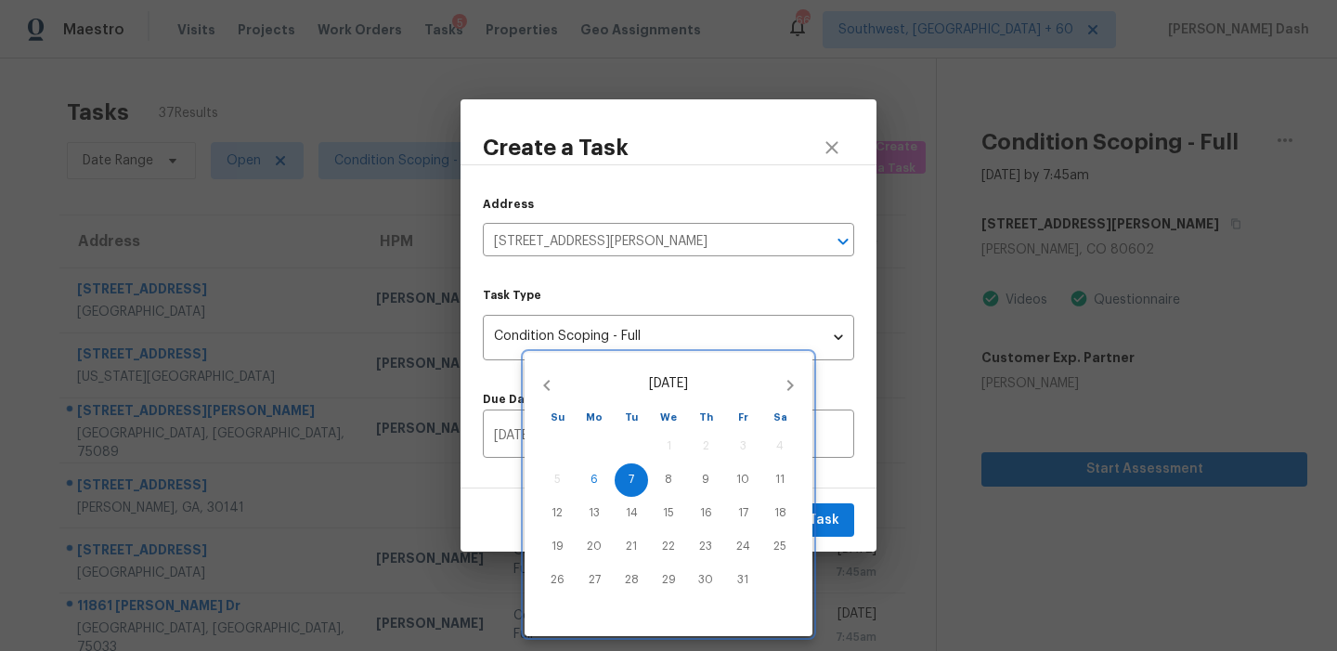
click at [841, 518] on div at bounding box center [668, 325] width 1337 height 651
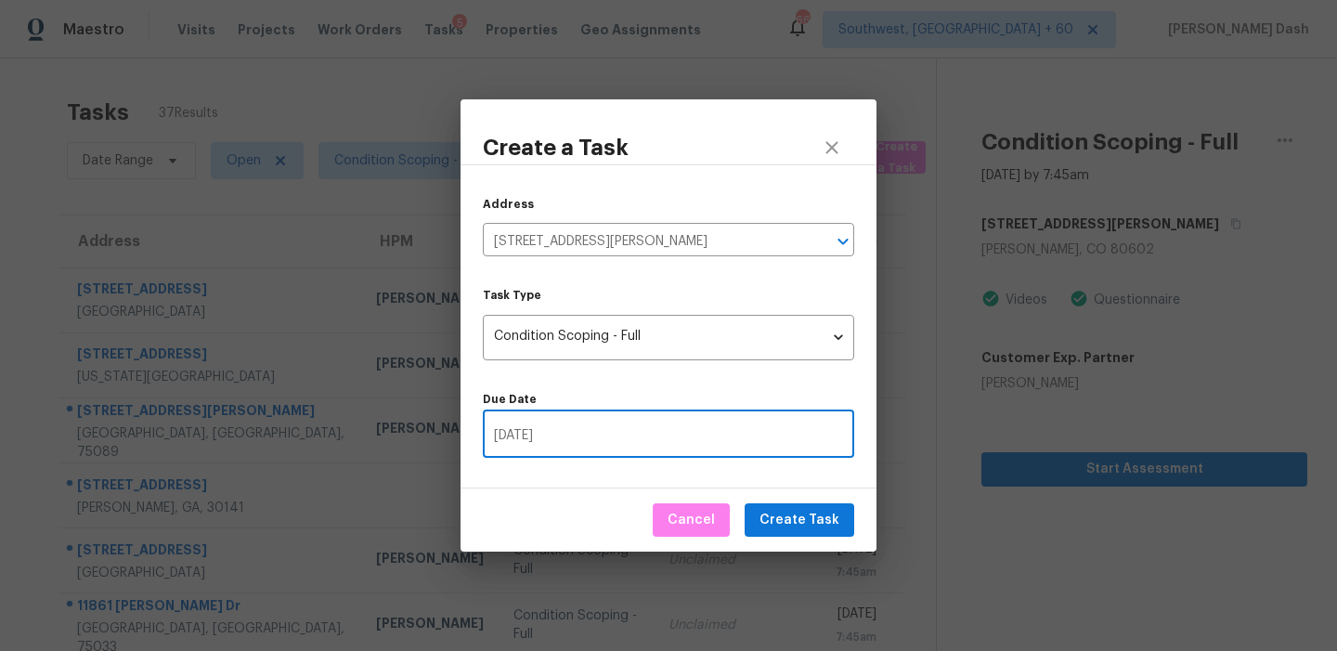
click at [841, 517] on div "October 2025 Su Mo Tu We Th Fr Sa 28 29 30 1 2 3 4 5 6 7 8 9 10 11 12 13 14 15 …" at bounding box center [668, 325] width 1337 height 651
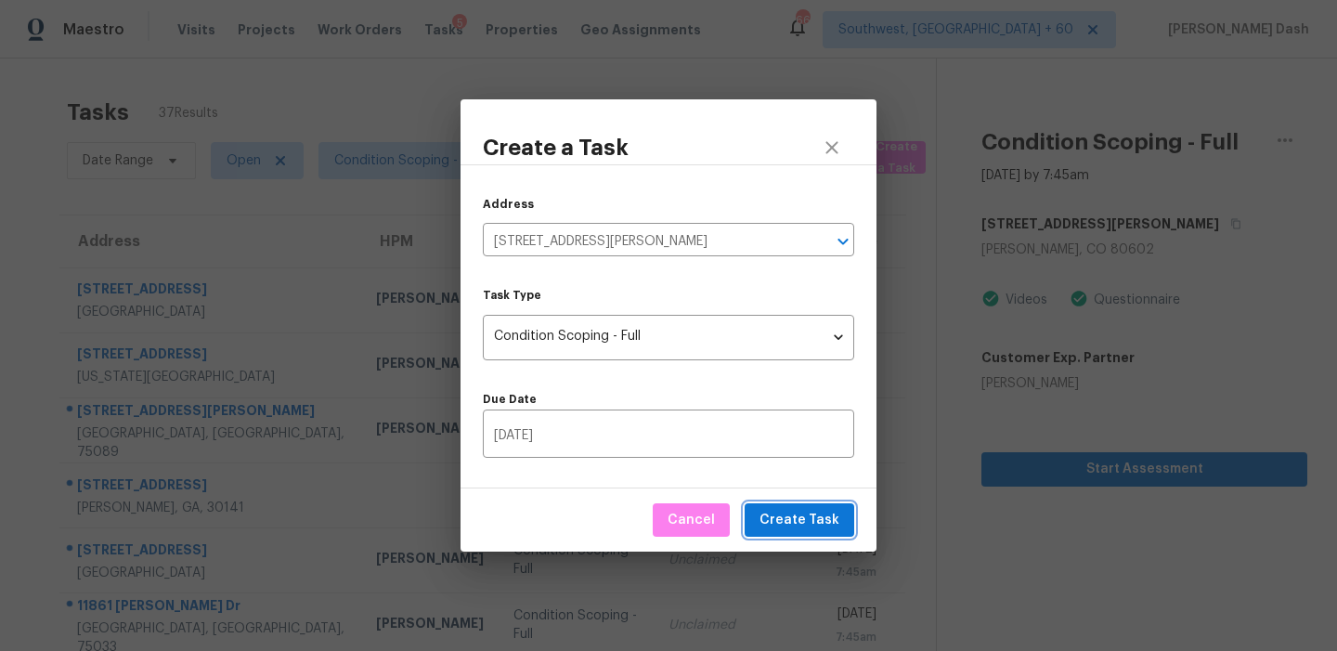
click at [841, 517] on button "Create Task" at bounding box center [800, 520] width 110 height 34
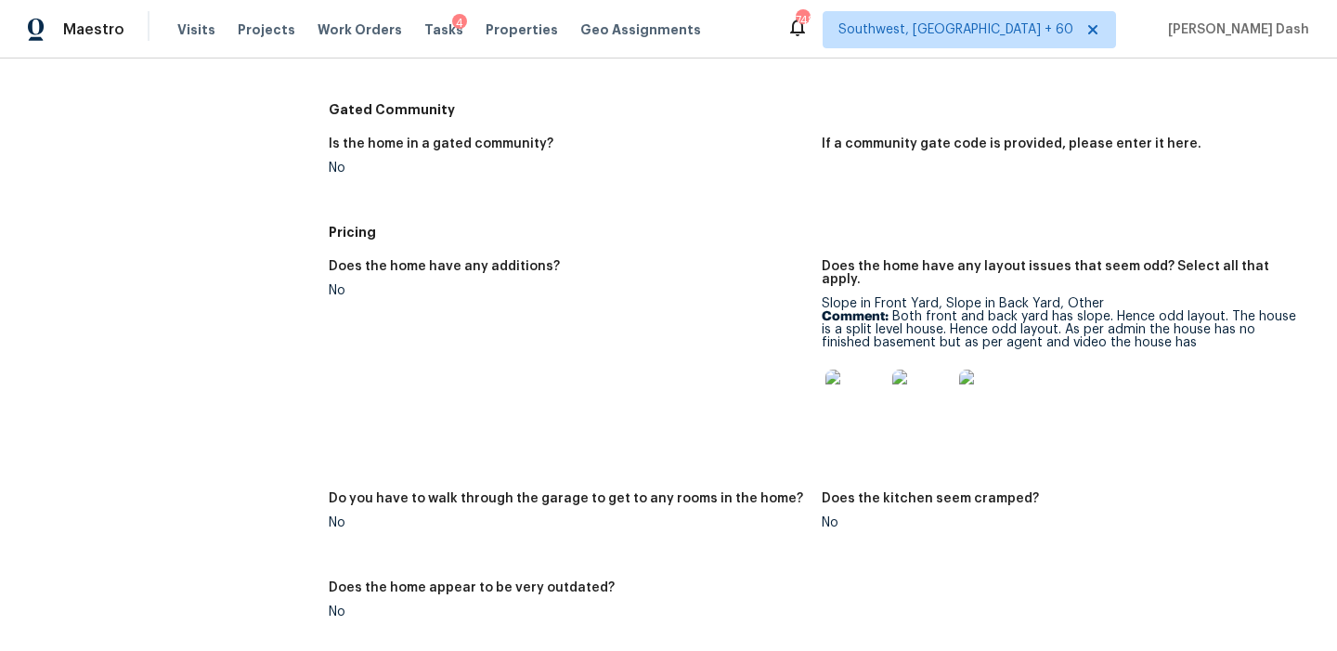
scroll to position [1797, 0]
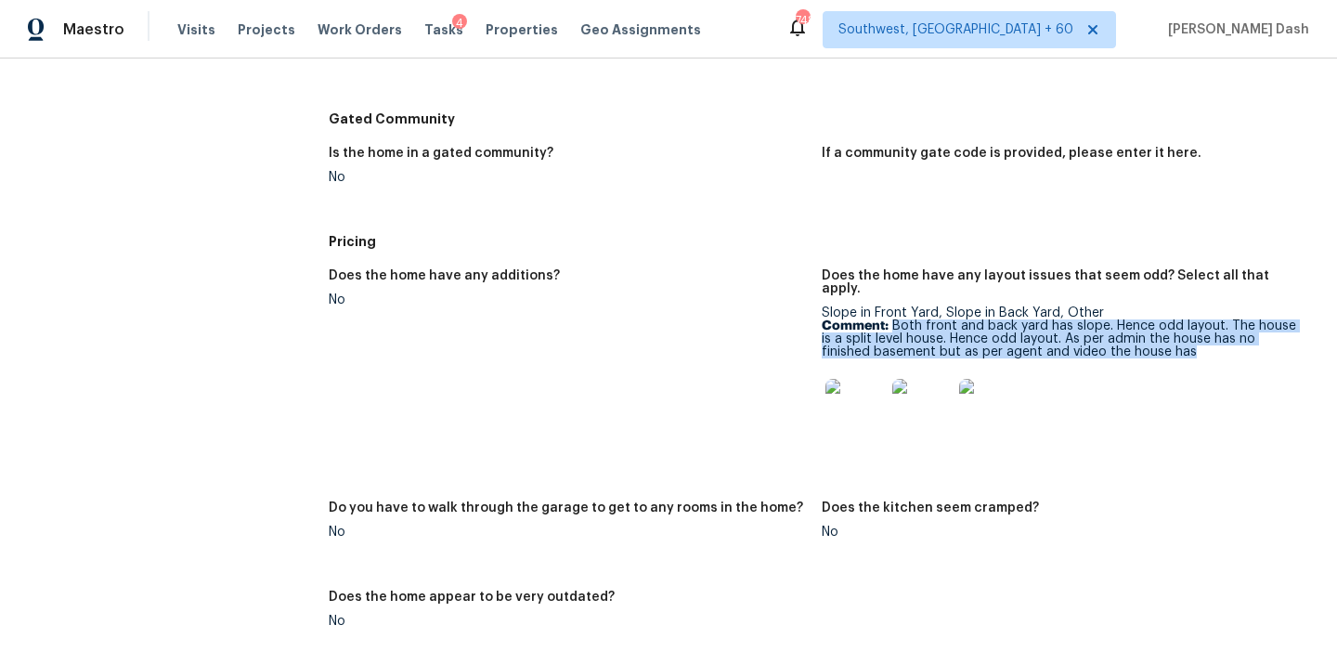
drag, startPoint x: 891, startPoint y: 312, endPoint x: 1240, endPoint y: 345, distance: 350.7
click at [1240, 345] on p "Comment: Both front and back yard has slope. Hence odd layout. The house is a s…" at bounding box center [1061, 338] width 478 height 39
copy p "Both front and back yard has slope. Hence odd layout. The house is a split leve…"
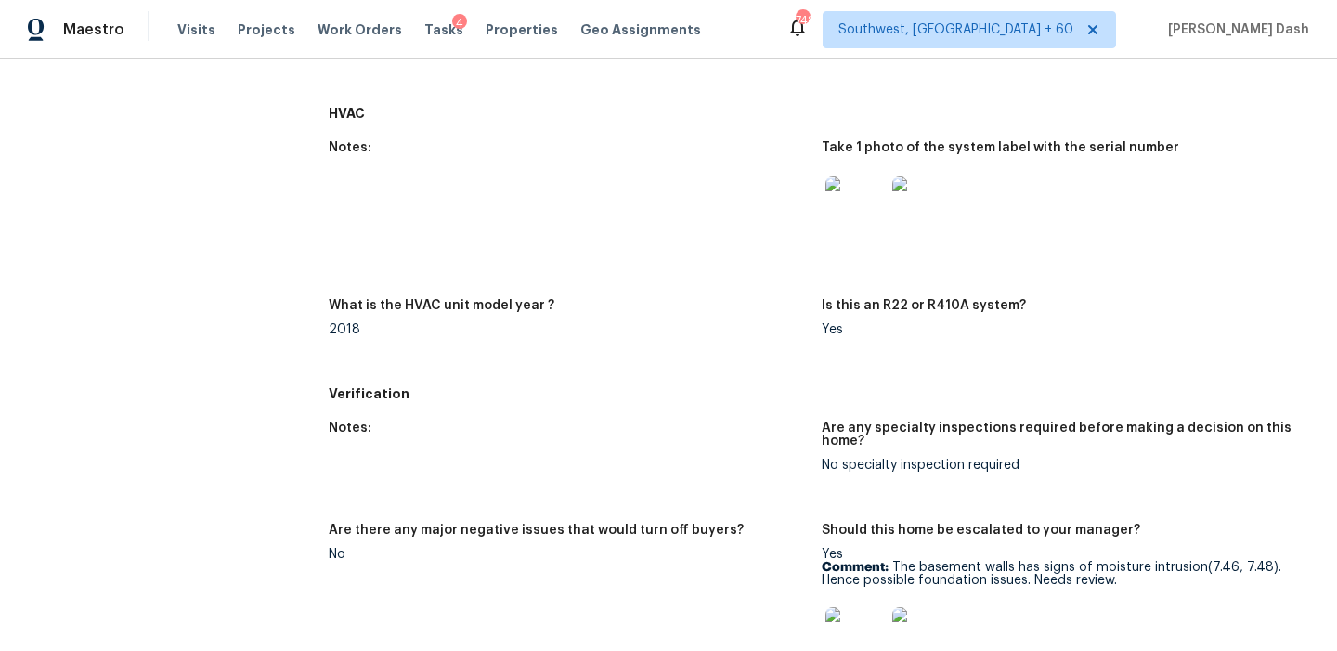
scroll to position [853, 0]
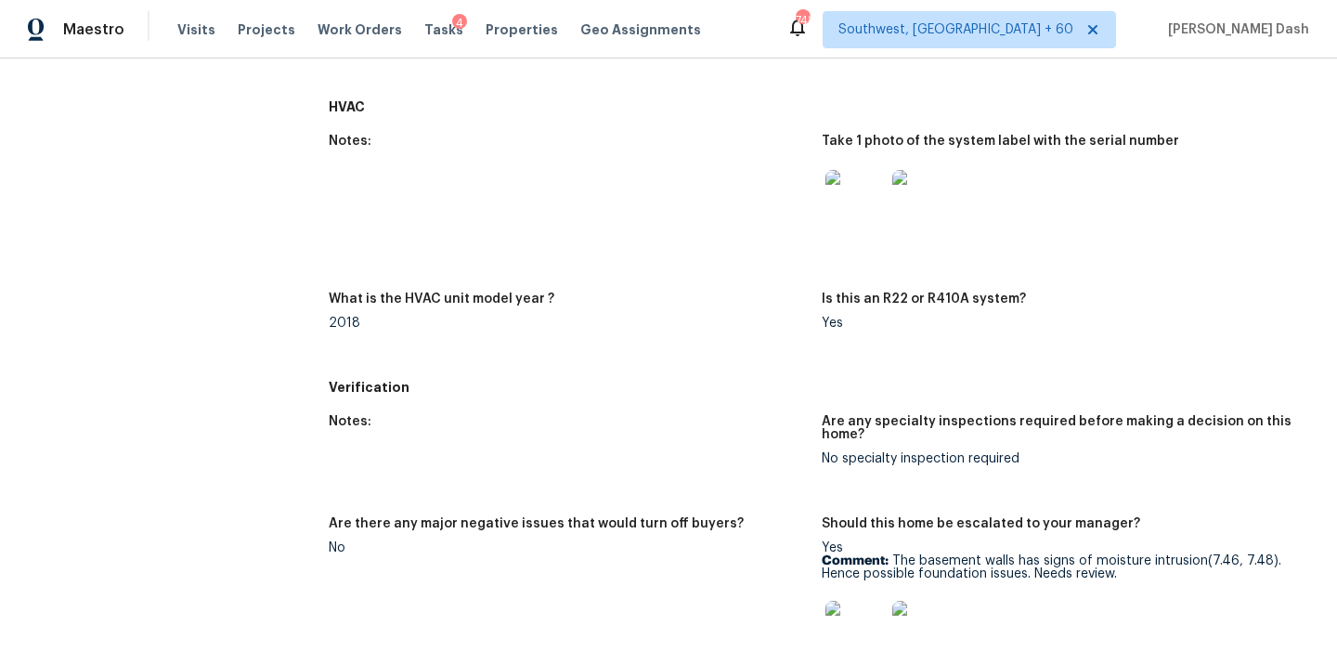
click at [854, 208] on img at bounding box center [855, 199] width 59 height 59
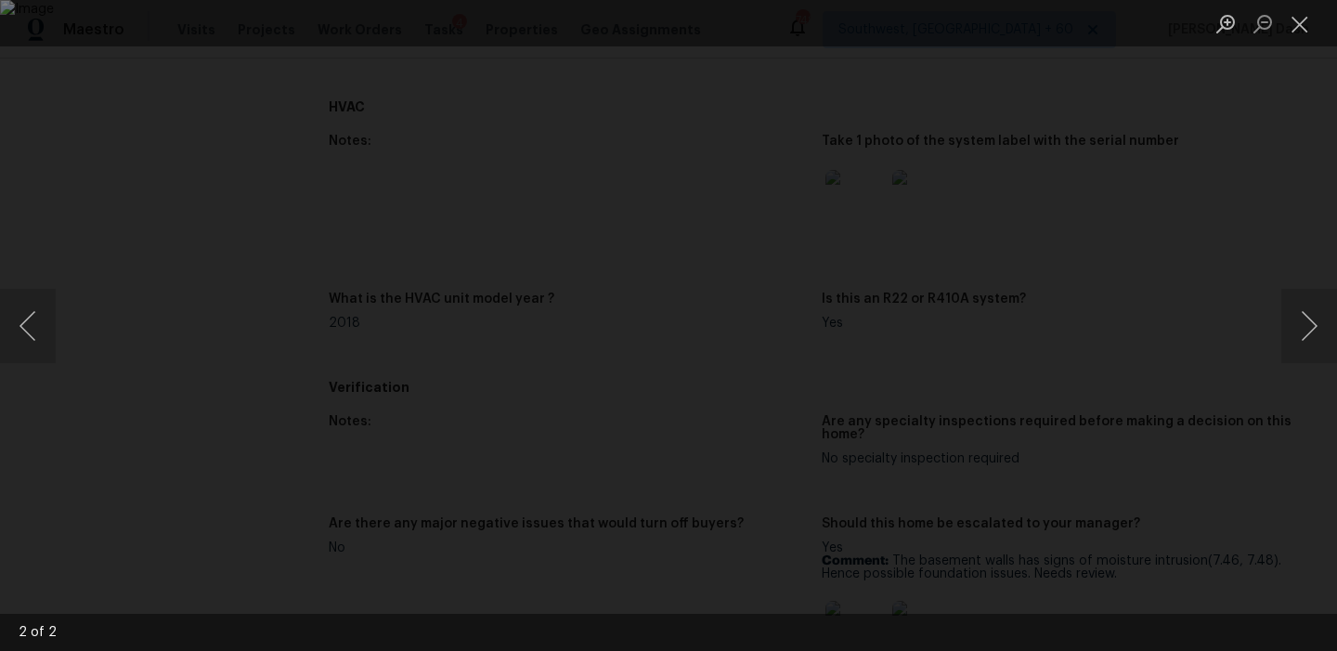
click at [1197, 86] on div "Lightbox" at bounding box center [668, 325] width 1337 height 651
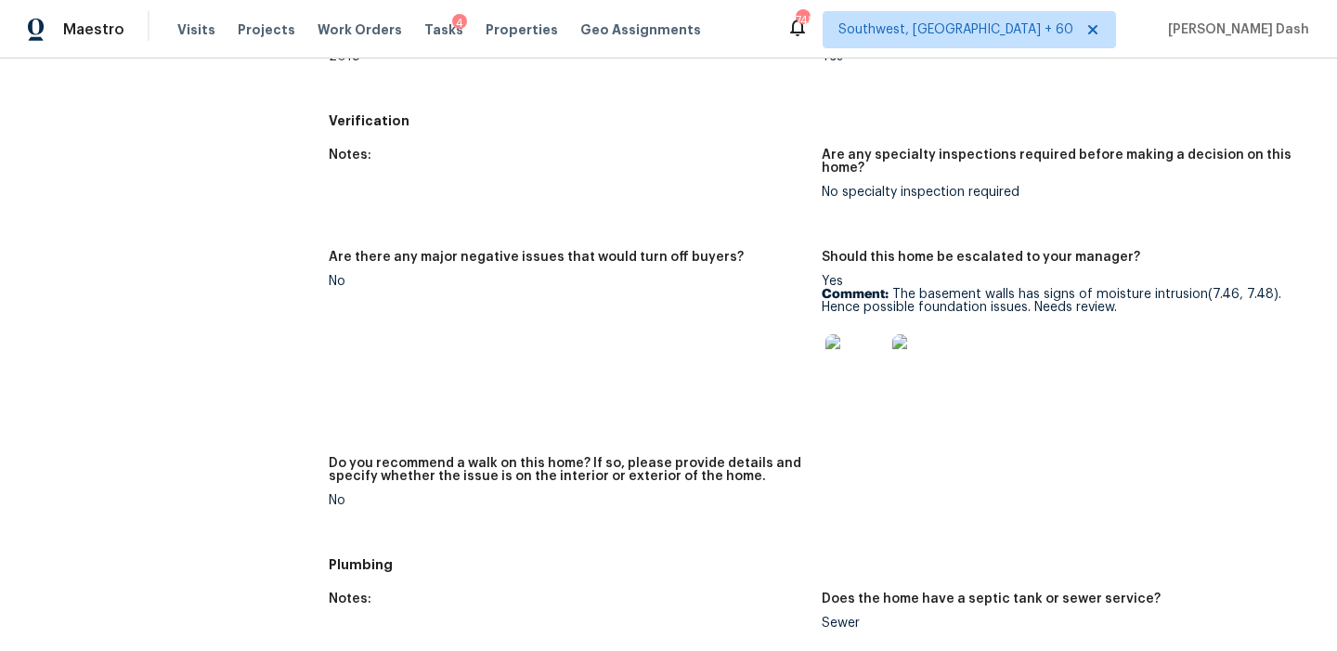
scroll to position [1208, 0]
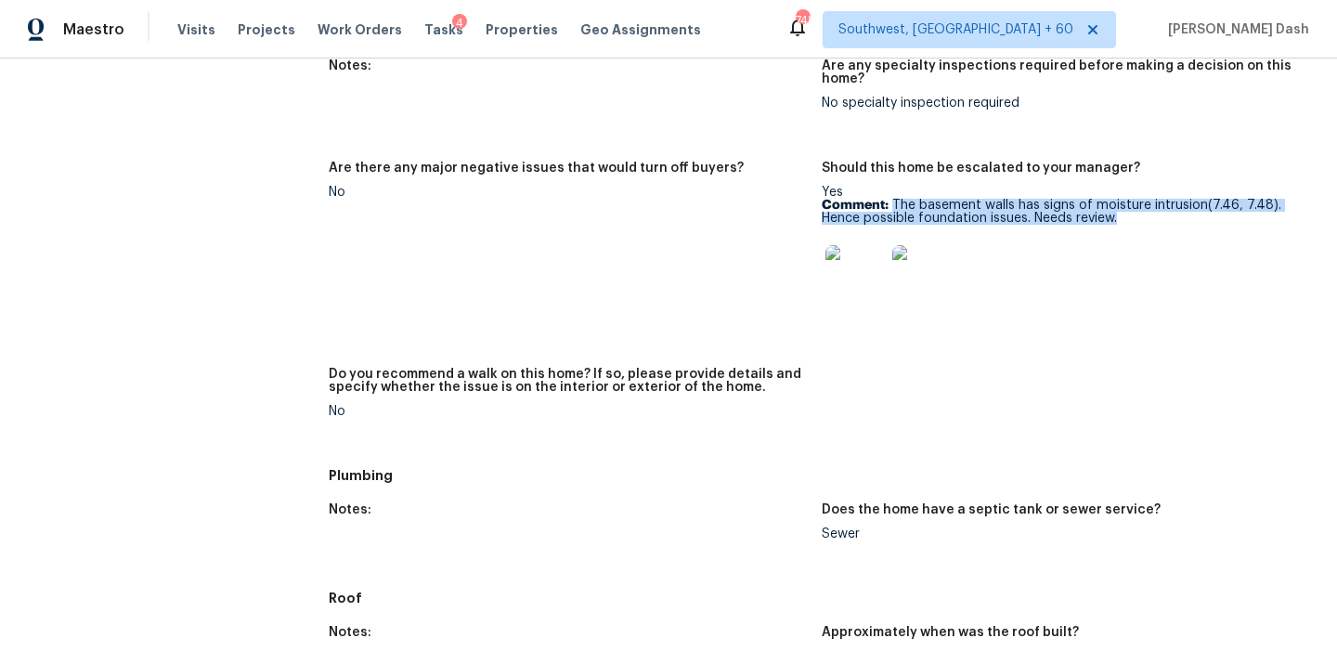
drag, startPoint x: 893, startPoint y: 204, endPoint x: 1138, endPoint y: 213, distance: 244.4
click at [1138, 213] on p "Comment: The basement walls has signs of moisture intrusion(7.46, 7.48). Hence …" at bounding box center [1061, 212] width 478 height 26
copy p "The basement walls has signs of moisture intrusion(7.46, 7.48). Hence possible …"
click at [853, 266] on img at bounding box center [855, 274] width 59 height 59
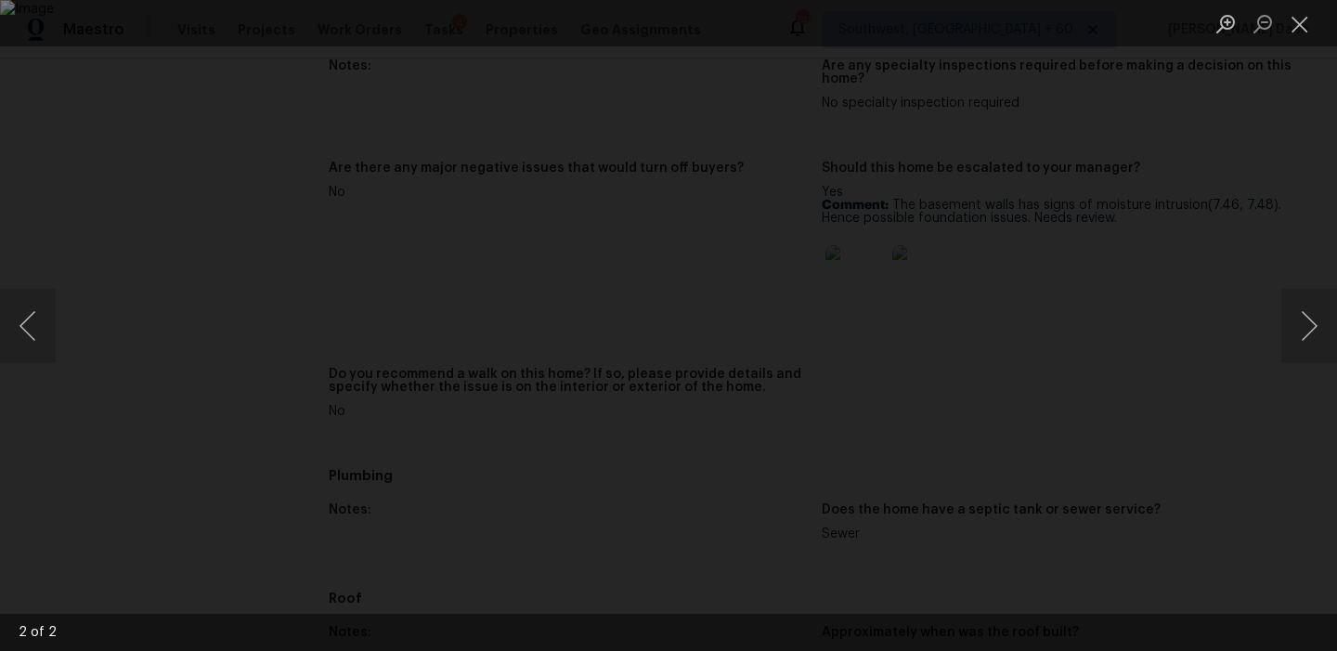
click at [1236, 297] on div "Lightbox" at bounding box center [668, 325] width 1337 height 651
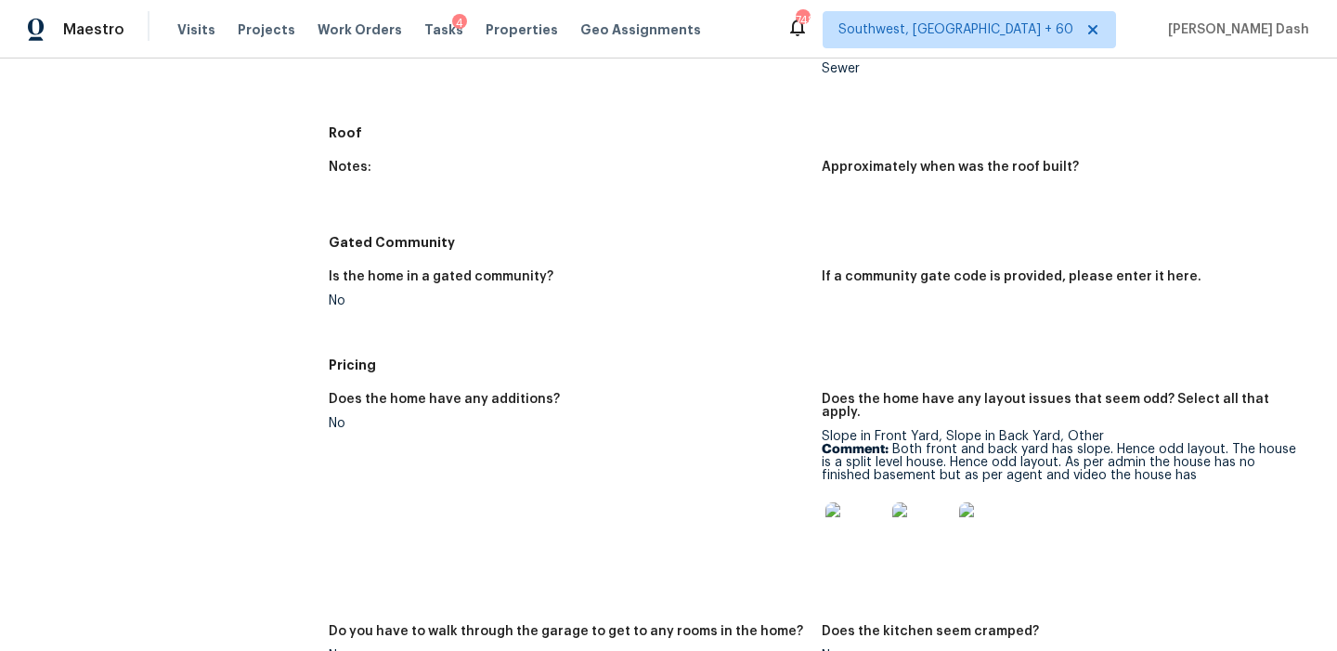
scroll to position [1680, 0]
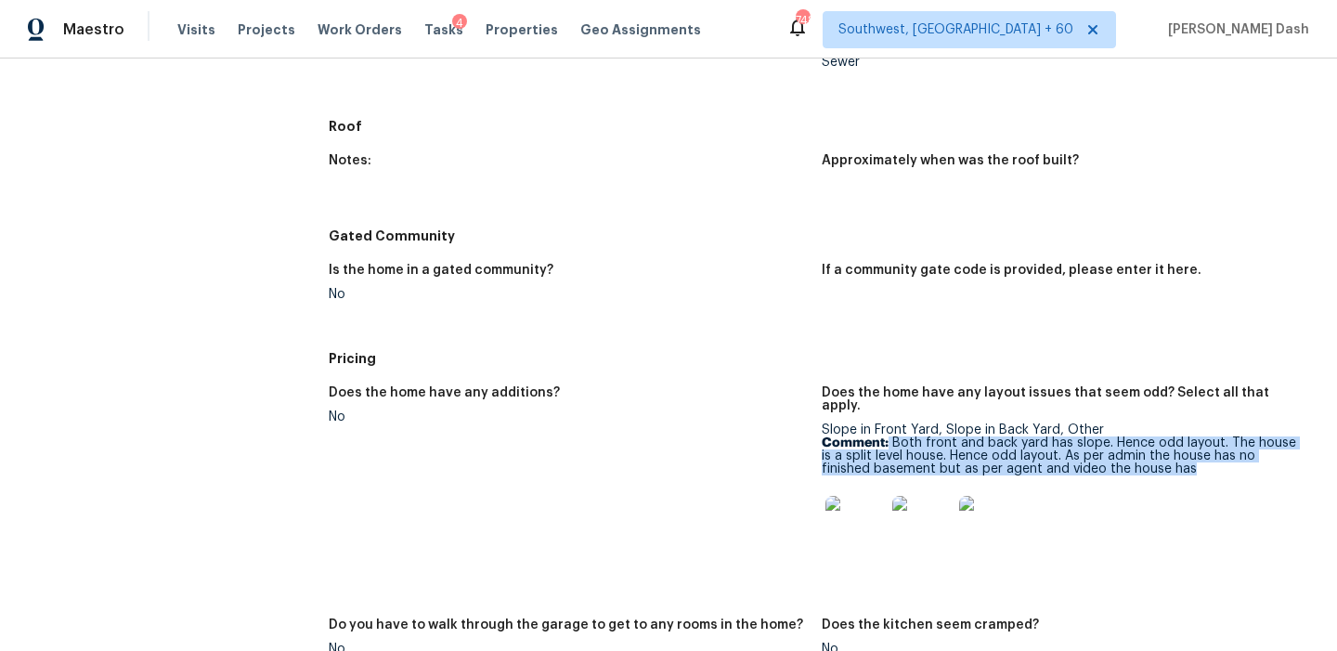
drag, startPoint x: 890, startPoint y: 429, endPoint x: 1198, endPoint y: 458, distance: 309.7
click at [1198, 458] on p "Comment: Both front and back yard has slope. Hence odd layout. The house is a s…" at bounding box center [1061, 455] width 478 height 39
copy p "Both front and back yard has slope. Hence odd layout. The house is a split leve…"
click at [864, 510] on img at bounding box center [855, 525] width 59 height 59
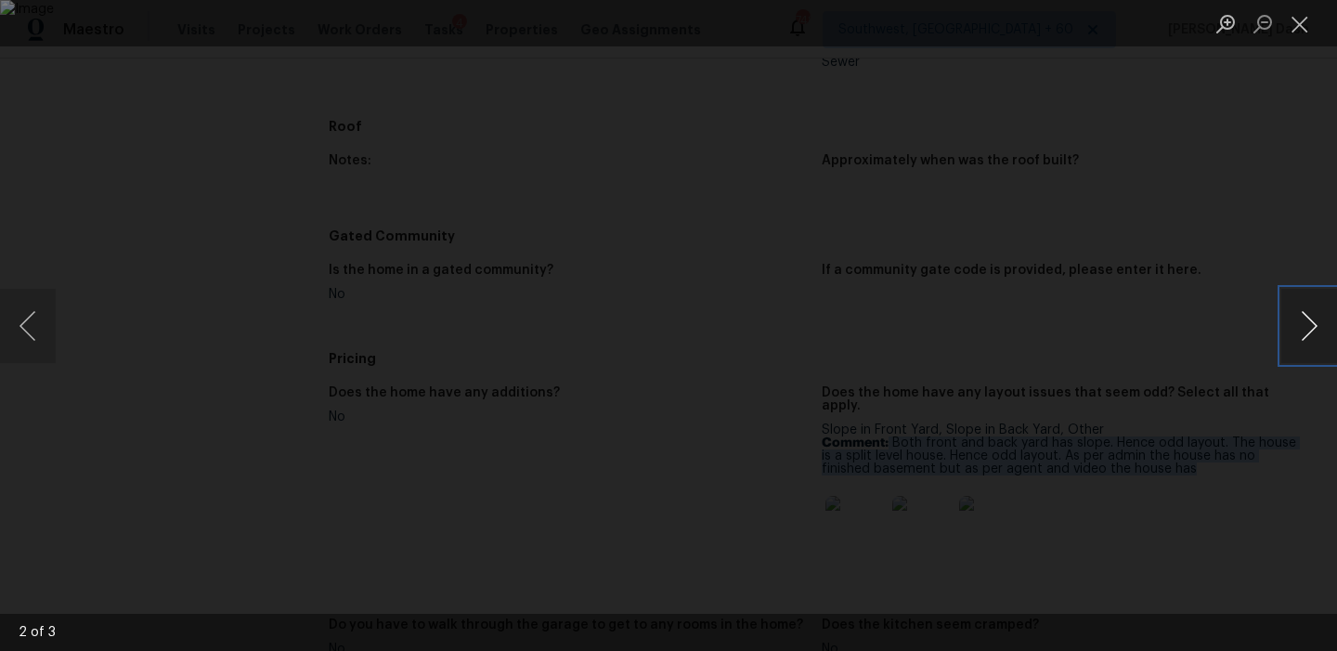
click at [1294, 328] on button "Next image" at bounding box center [1310, 326] width 56 height 74
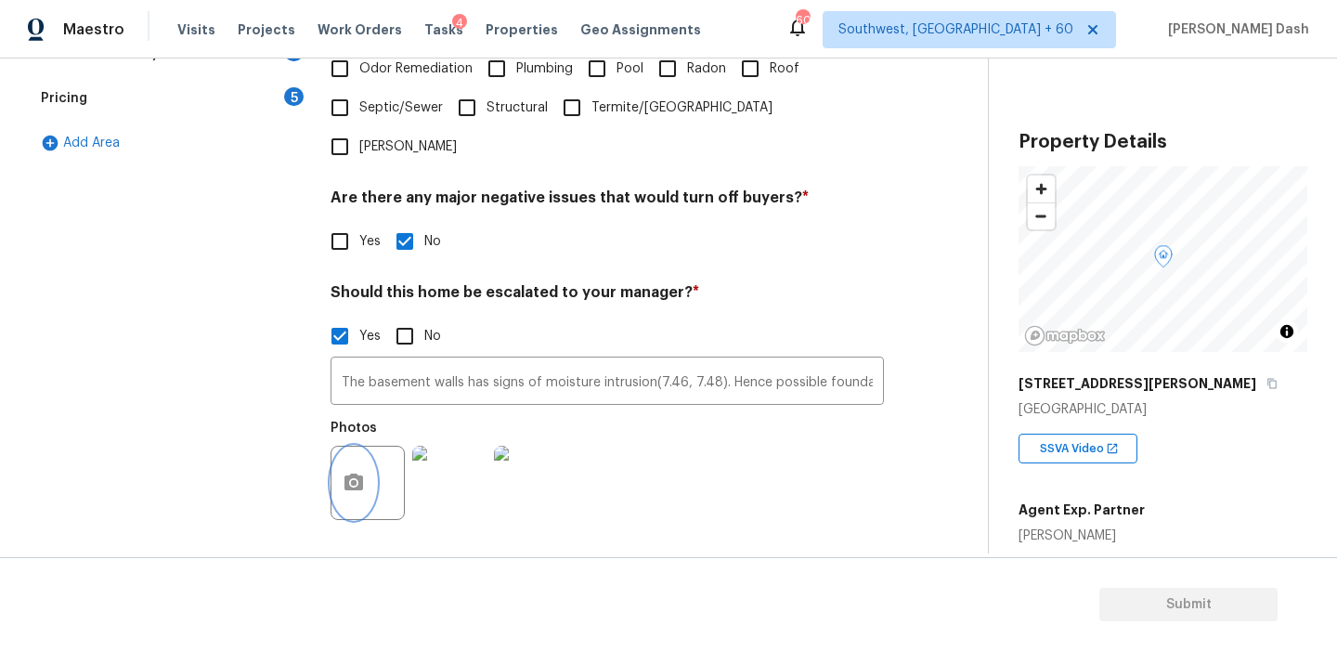
scroll to position [643, 0]
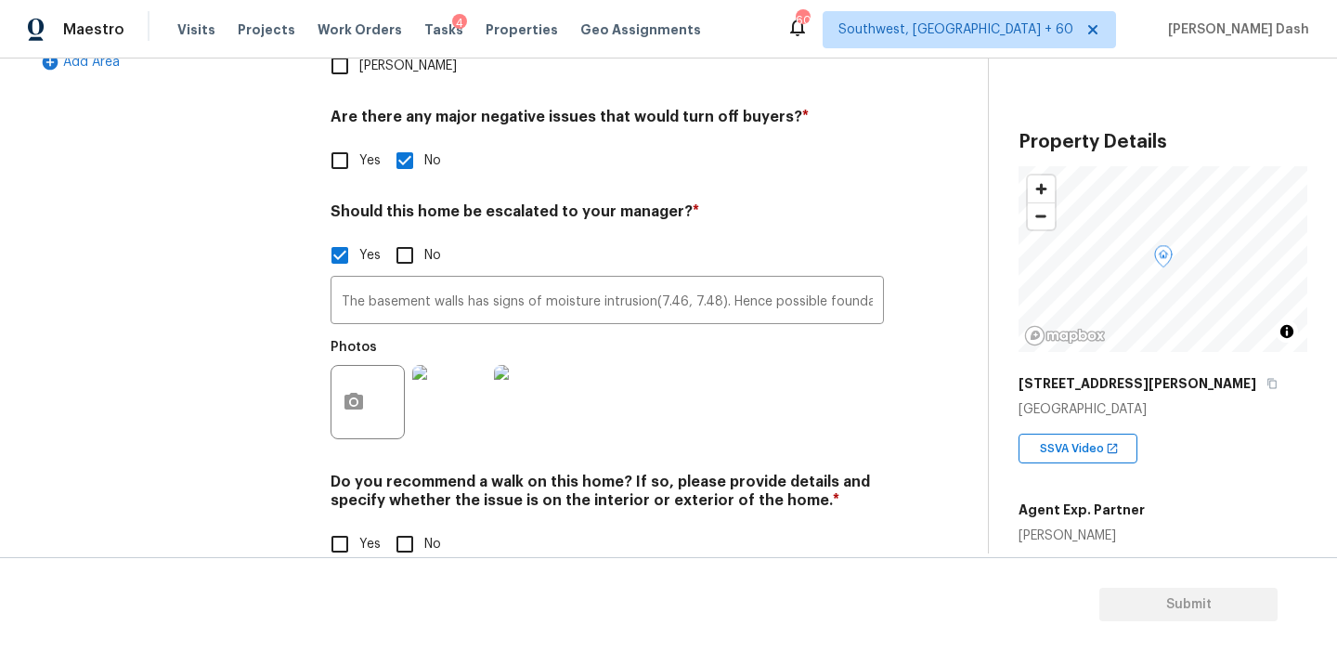
click at [401, 525] on input "No" at bounding box center [404, 544] width 39 height 39
checkbox input "true"
click at [250, 374] on div "Exterior Utilities HVAC Verification Plumbing 1 Roof Gated Community 1 Pricing …" at bounding box center [169, 135] width 279 height 905
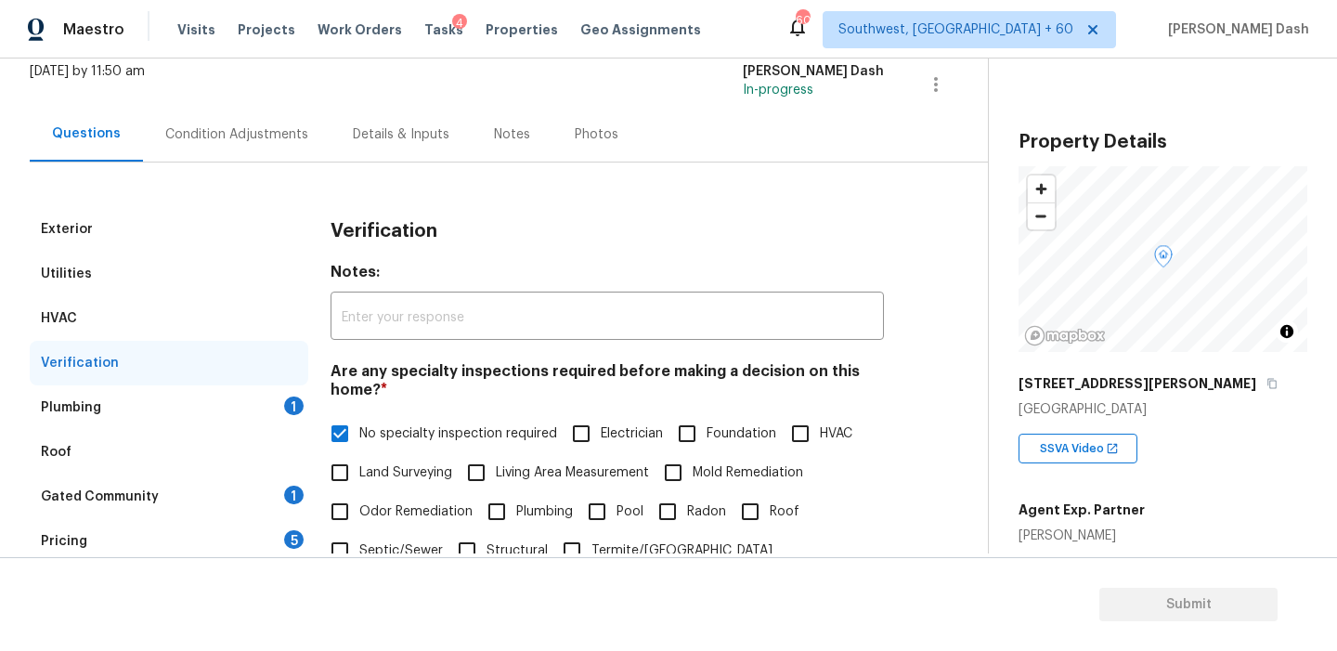
click at [279, 379] on div "Verification" at bounding box center [169, 363] width 279 height 45
click at [276, 398] on div "Plumbing 1" at bounding box center [169, 407] width 279 height 45
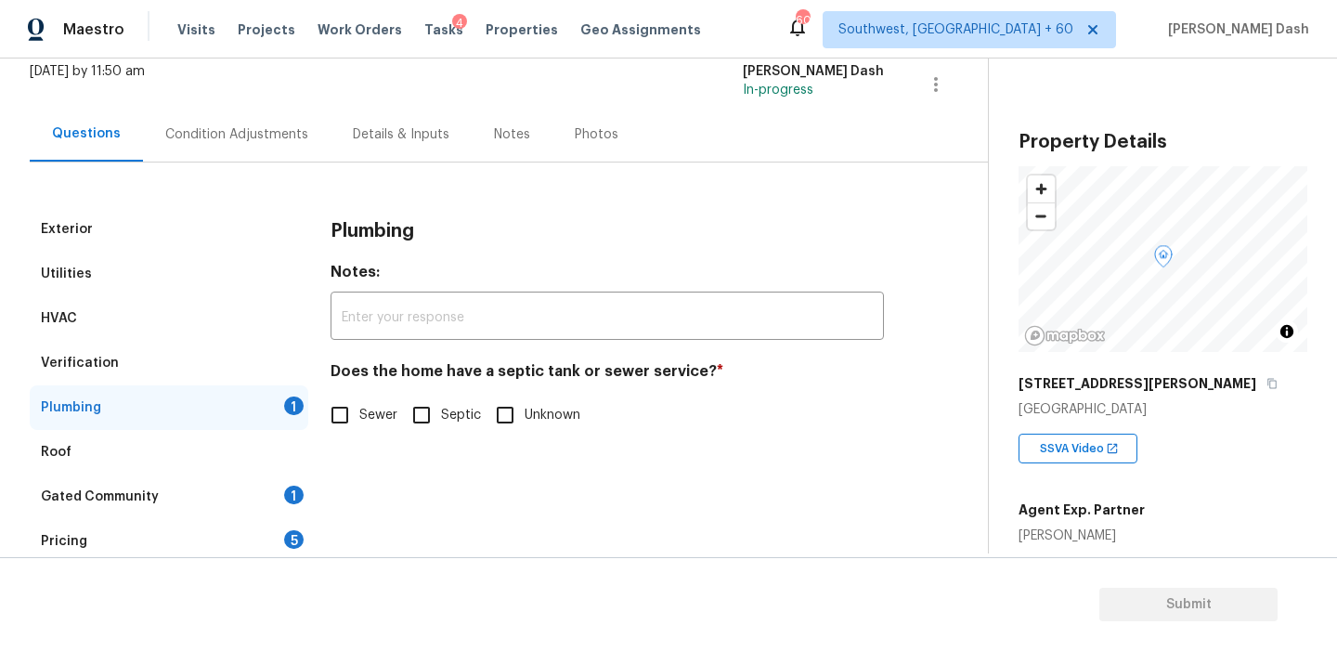
scroll to position [179, 0]
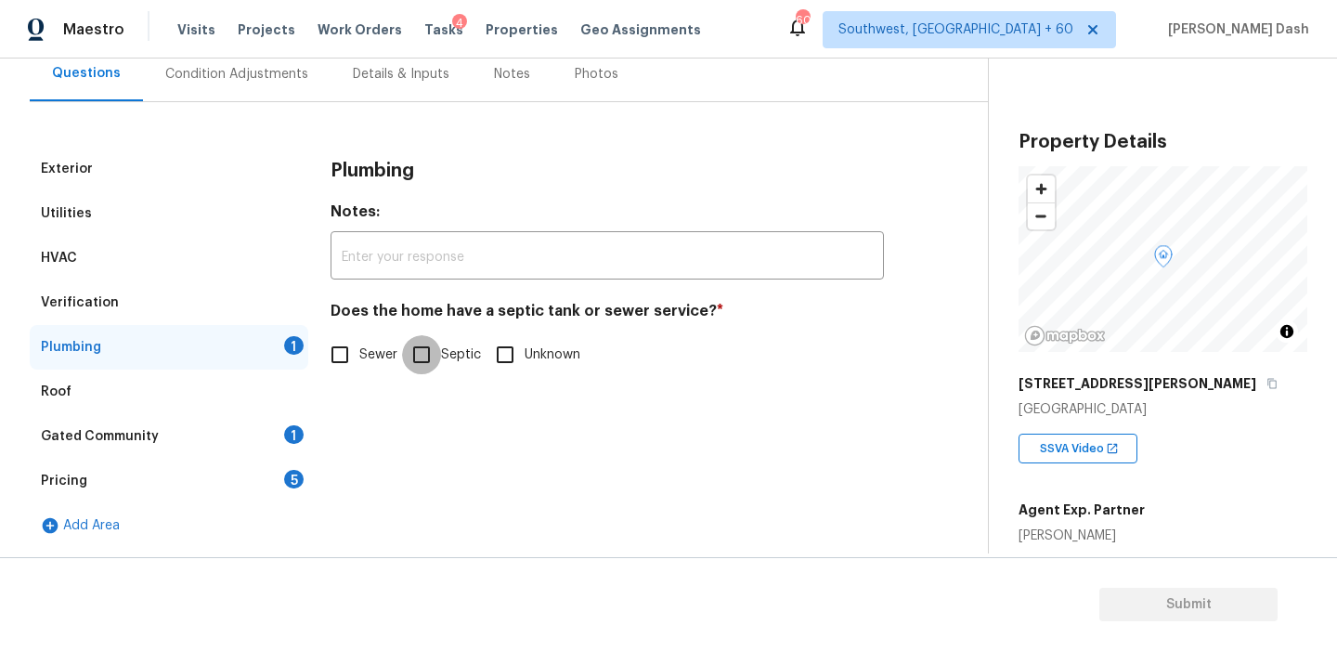
click at [426, 352] on input "Septic" at bounding box center [421, 354] width 39 height 39
checkbox input "true"
drag, startPoint x: 258, startPoint y: 438, endPoint x: 281, endPoint y: 421, distance: 29.2
click at [259, 437] on div "Gated Community 1" at bounding box center [169, 436] width 279 height 45
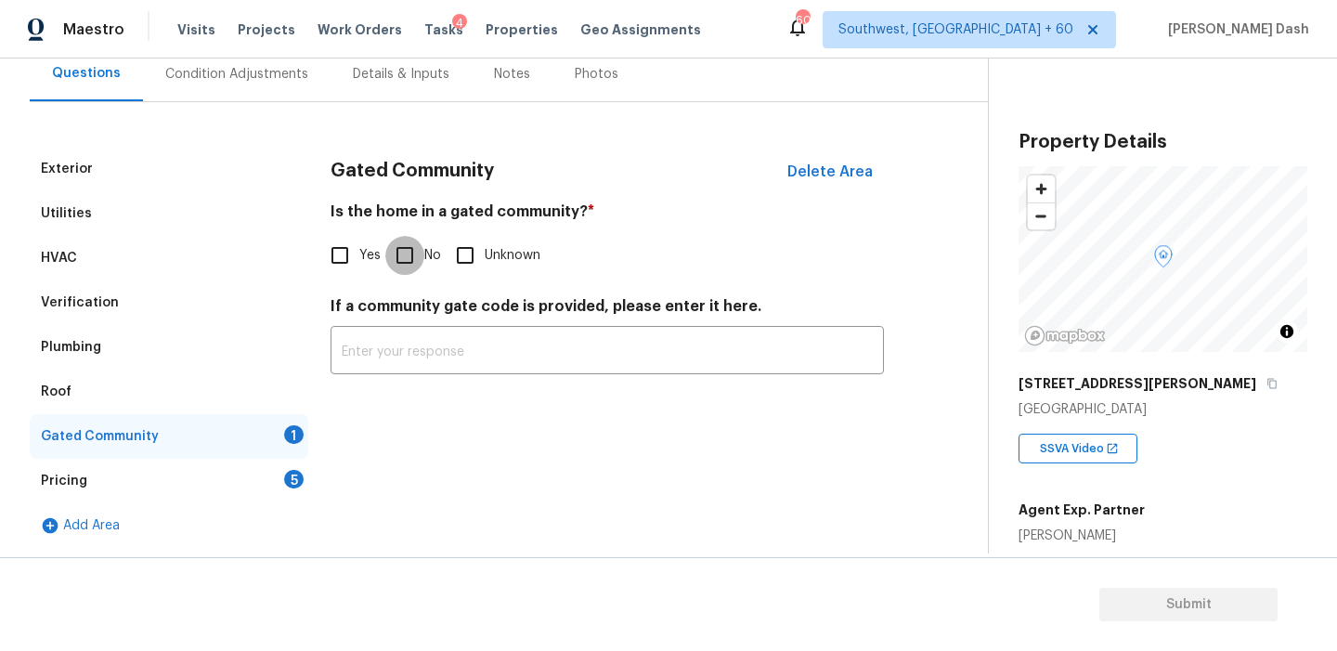
drag, startPoint x: 415, startPoint y: 264, endPoint x: 410, endPoint y: 289, distance: 25.5
click at [415, 264] on input "No" at bounding box center [404, 255] width 39 height 39
checkbox input "true"
click at [297, 495] on div "Pricing 5" at bounding box center [169, 481] width 279 height 45
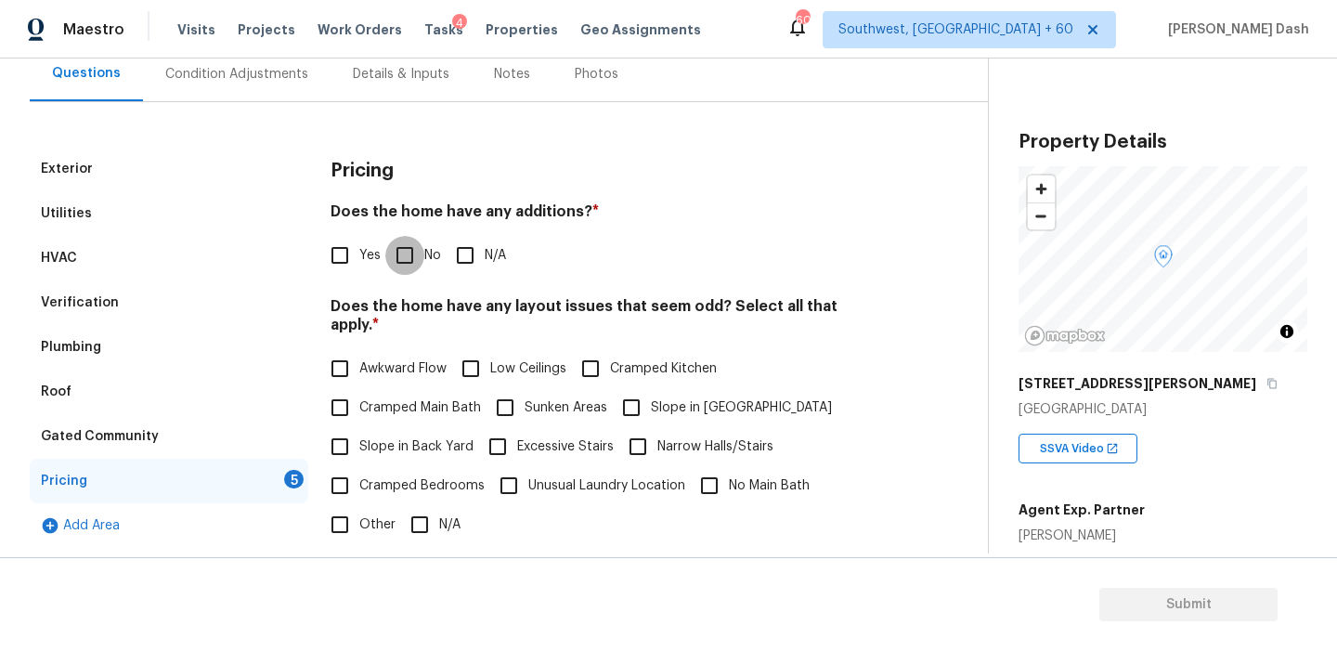
click at [406, 257] on input "No" at bounding box center [404, 255] width 39 height 39
checkbox input "true"
click at [344, 507] on input "Other" at bounding box center [339, 526] width 39 height 39
checkbox input "true"
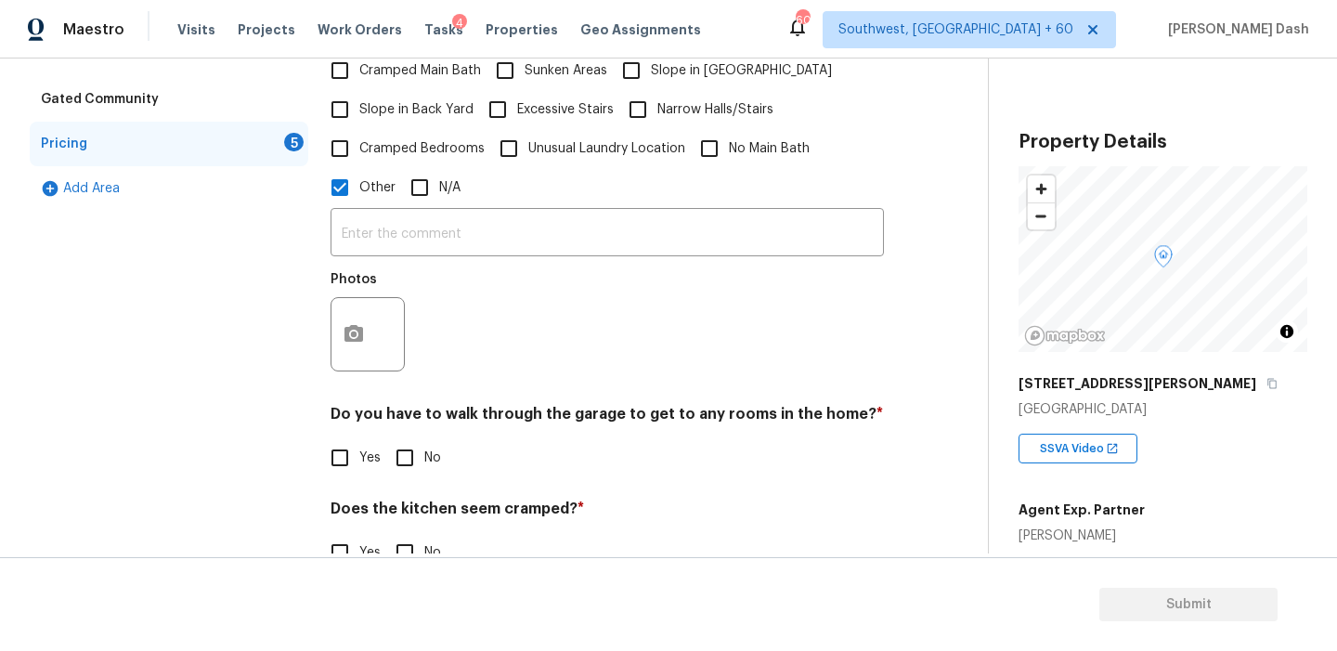
click at [439, 207] on div "​ Photos" at bounding box center [607, 295] width 553 height 176
click at [439, 216] on input "text" at bounding box center [607, 235] width 553 height 44
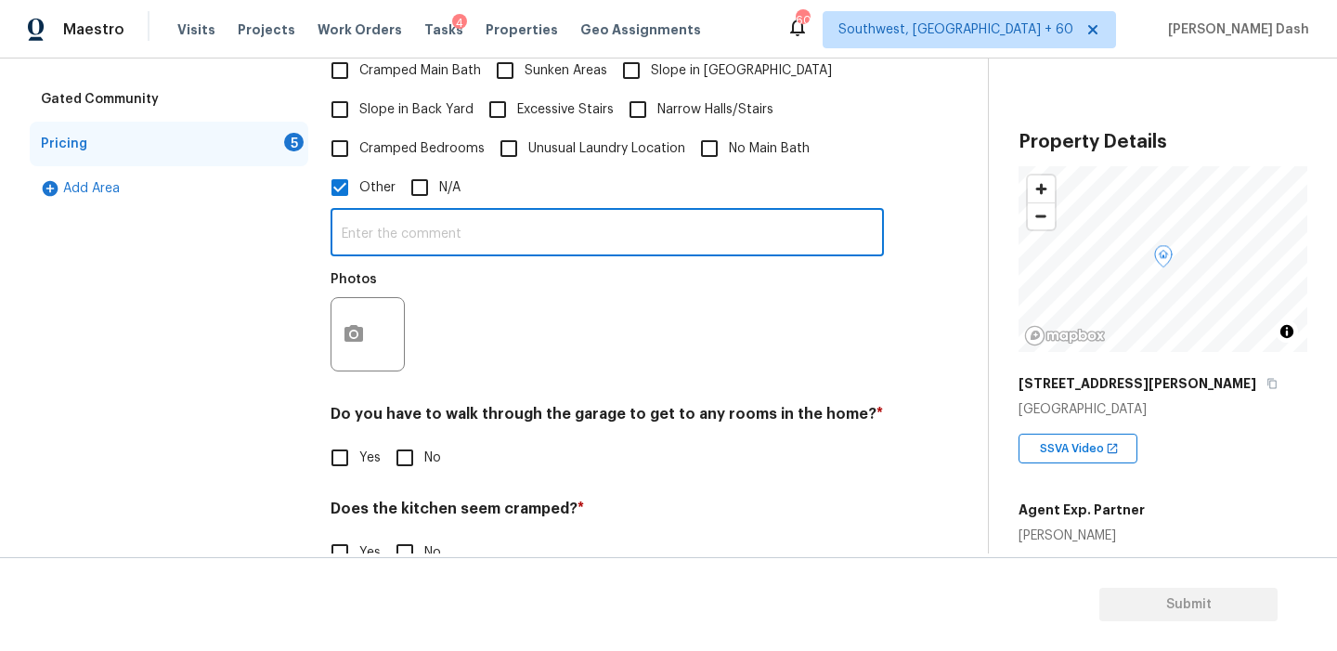
paste input "Both front and back yard has slope. Hence odd layout. The house is a split leve…"
type input "Both front and back yard has slope. Hence odd layout. The house is a split leve…"
click at [356, 100] on input "Slope in Back Yard" at bounding box center [339, 109] width 39 height 39
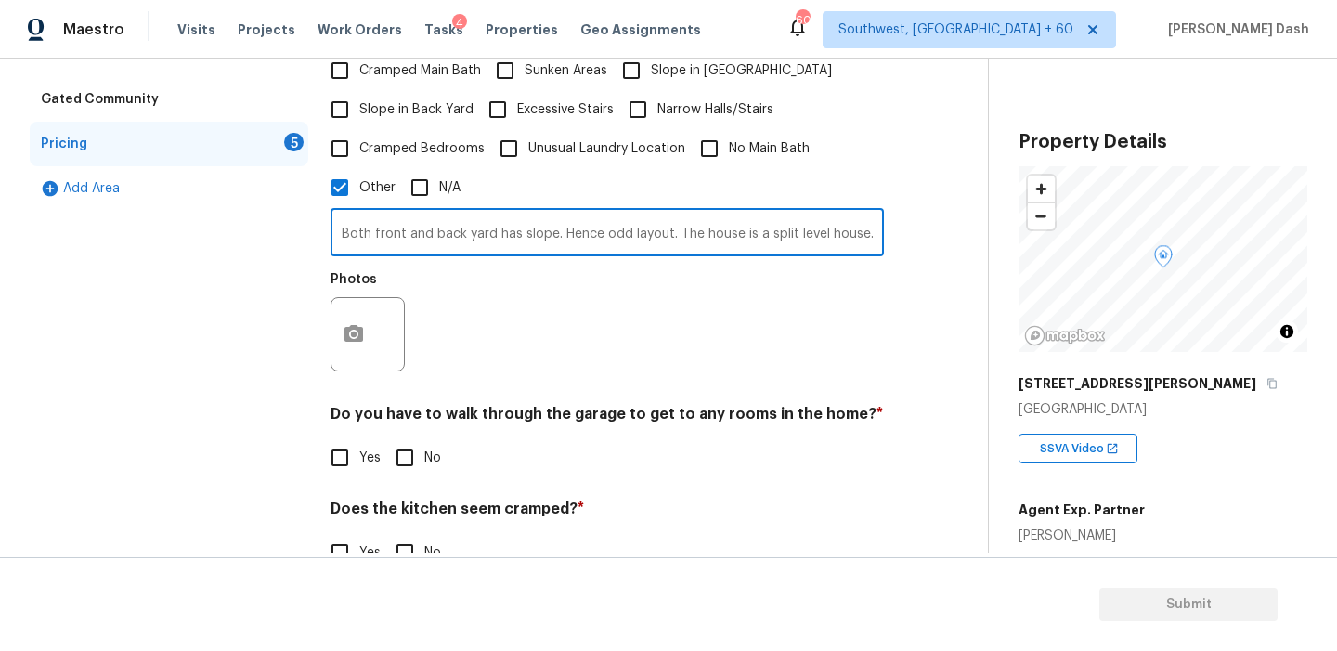
checkbox input "true"
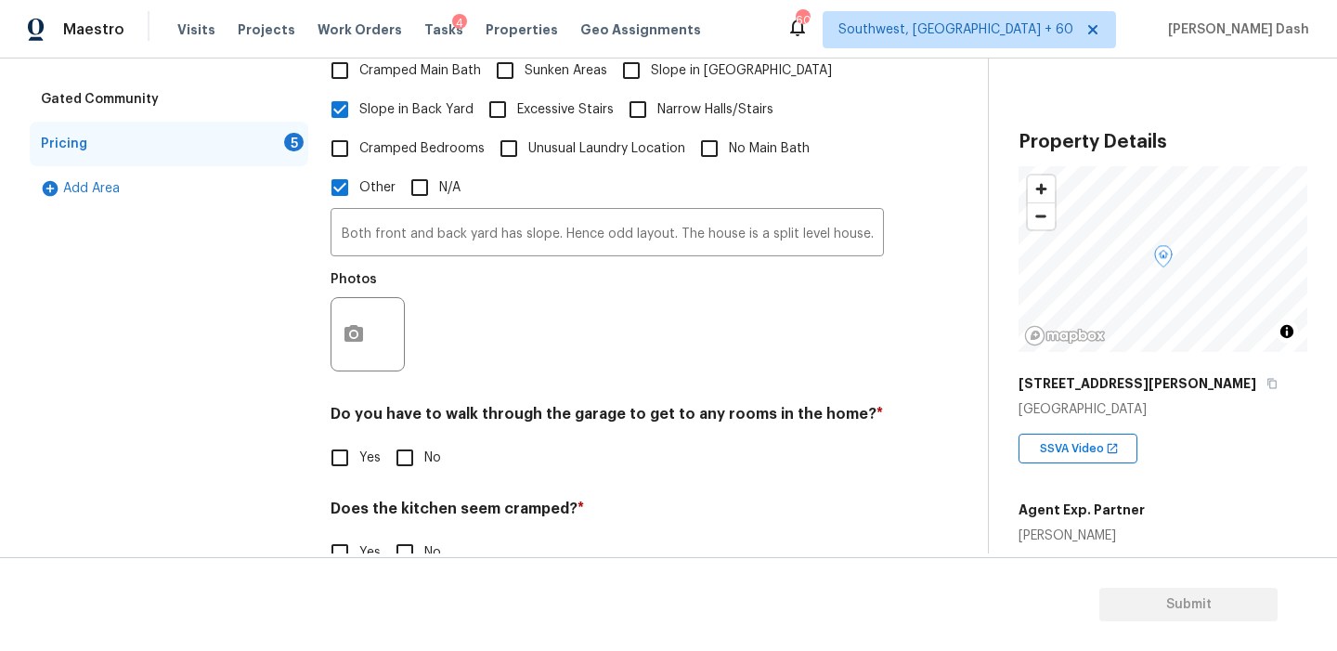
scroll to position [402, 0]
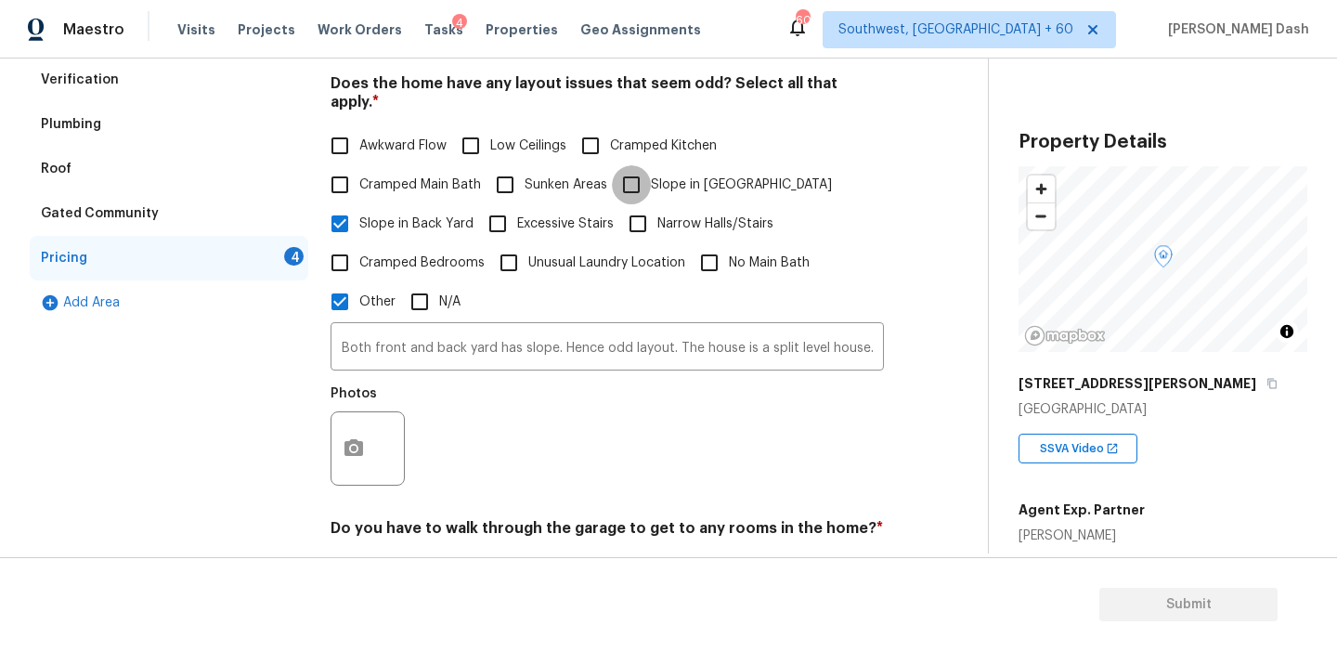
click at [640, 165] on input "Slope in Front Yard" at bounding box center [631, 184] width 39 height 39
checkbox input "true"
click at [348, 413] on button "button" at bounding box center [354, 448] width 45 height 72
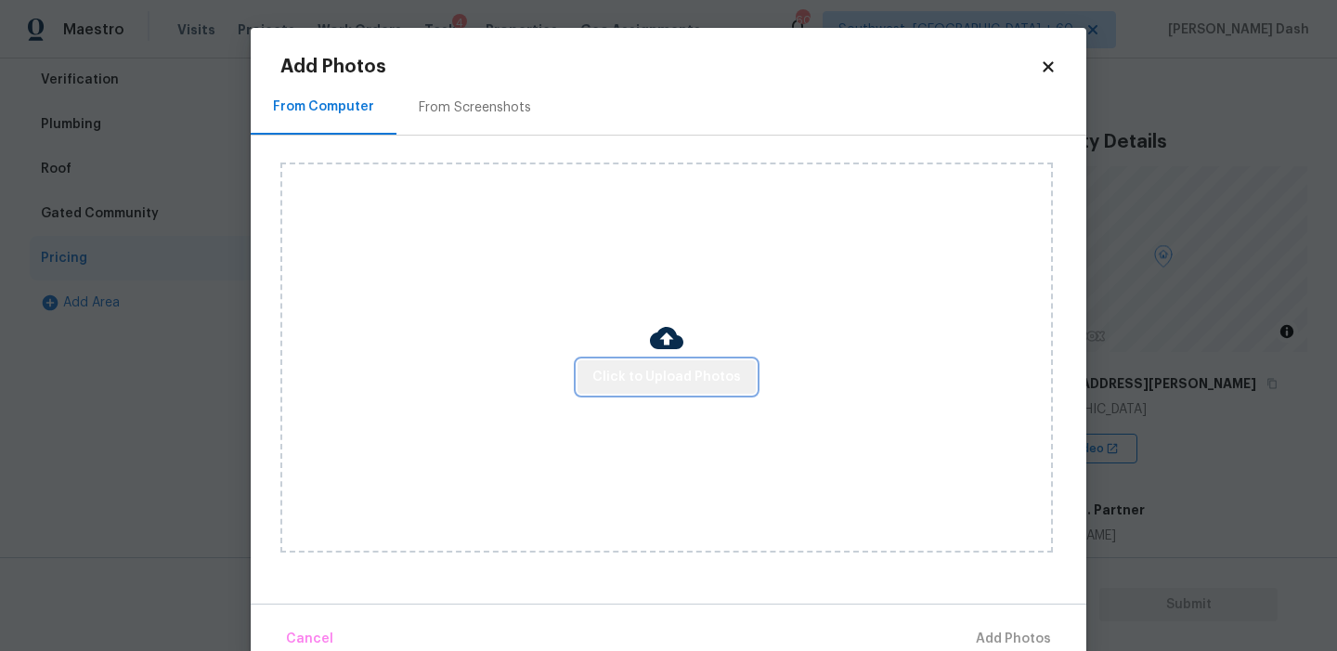
click at [749, 362] on button "Click to Upload Photos" at bounding box center [667, 377] width 178 height 34
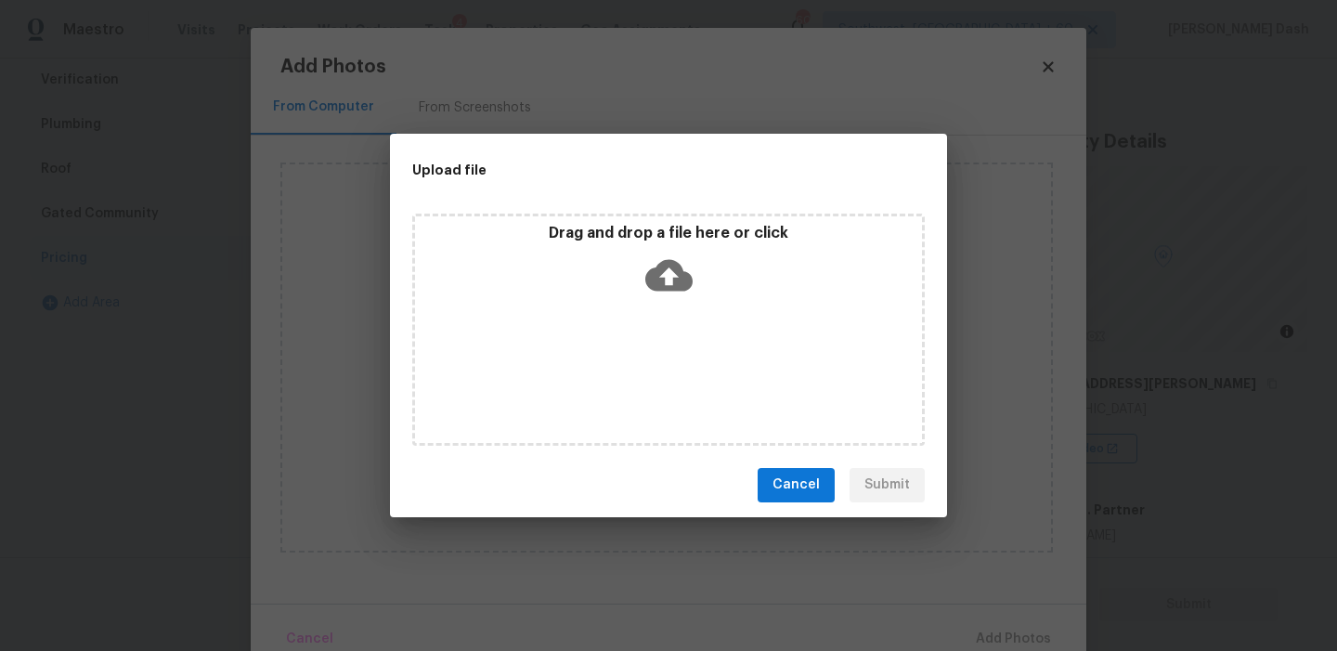
click at [728, 367] on div "Drag and drop a file here or click" at bounding box center [668, 330] width 513 height 232
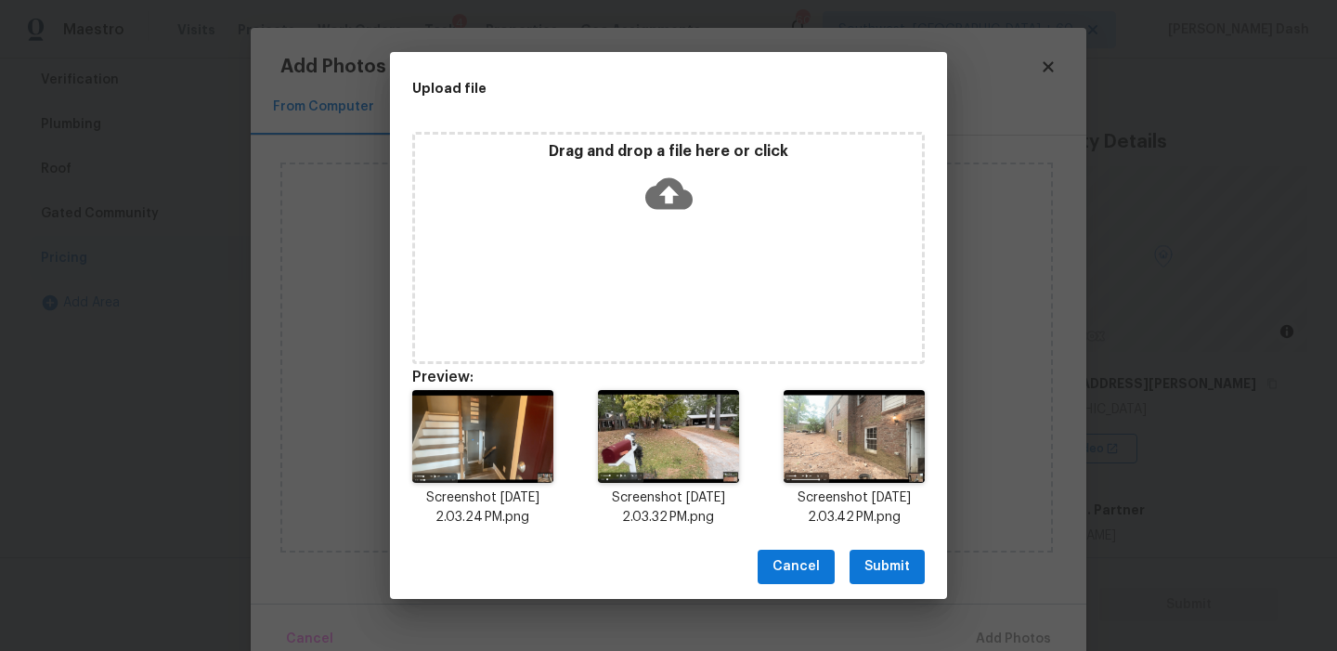
click at [888, 559] on span "Submit" at bounding box center [888, 566] width 46 height 23
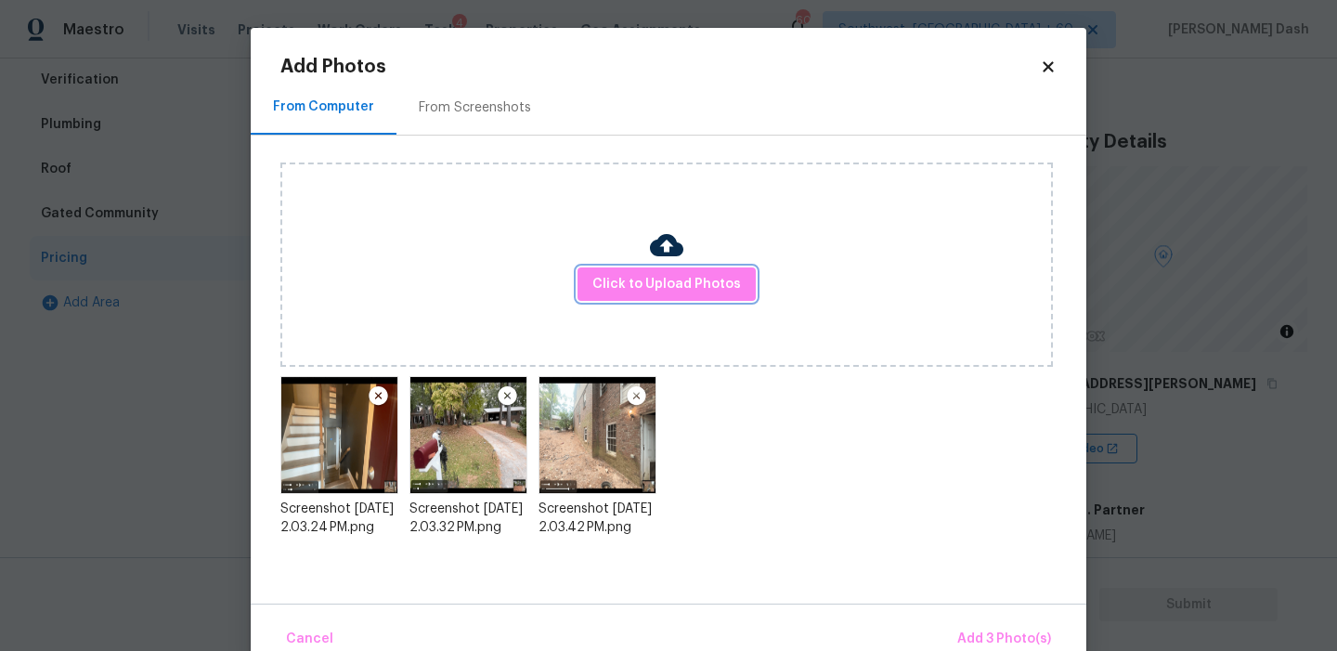
click at [987, 629] on span "Add 3 Photo(s)" at bounding box center [1004, 639] width 94 height 23
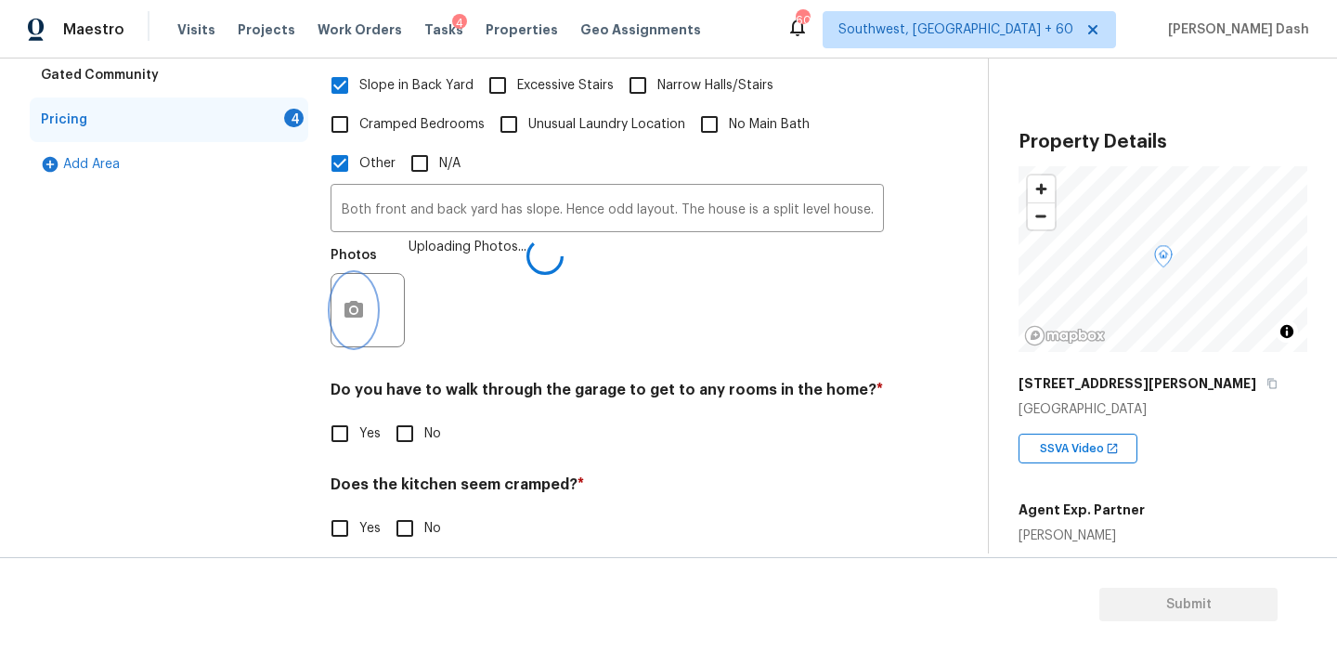
scroll to position [639, 0]
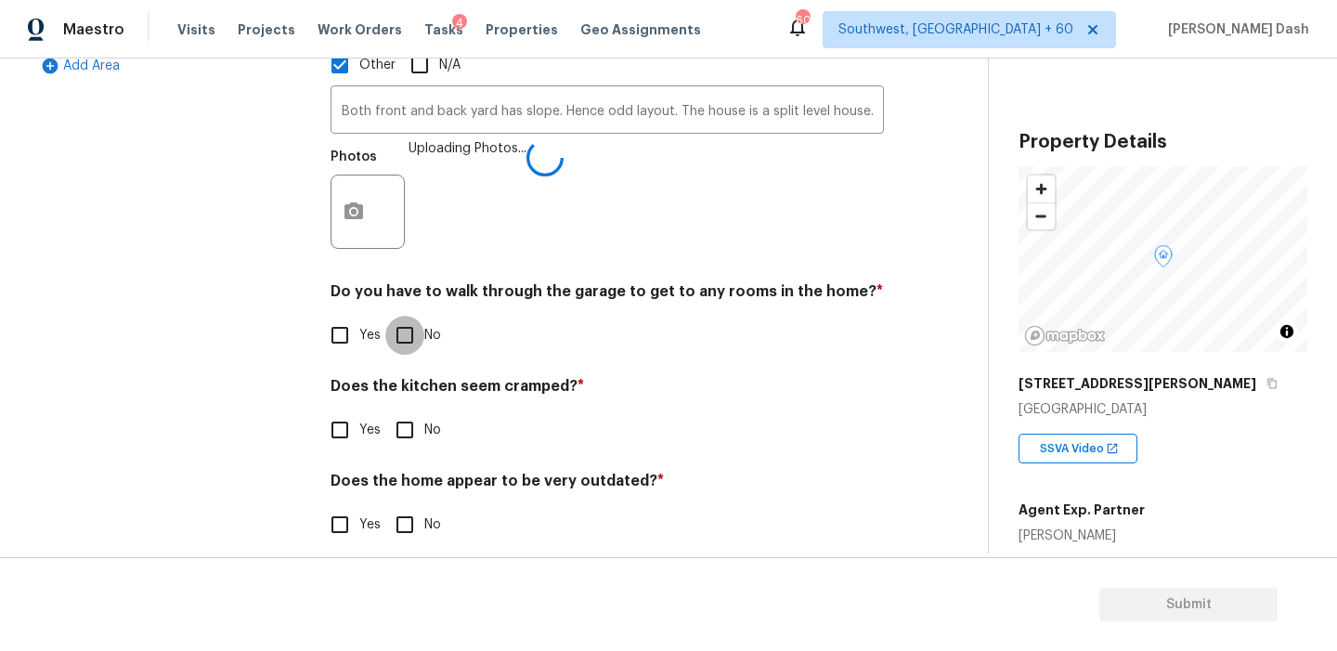
click at [405, 316] on input "No" at bounding box center [404, 335] width 39 height 39
checkbox input "true"
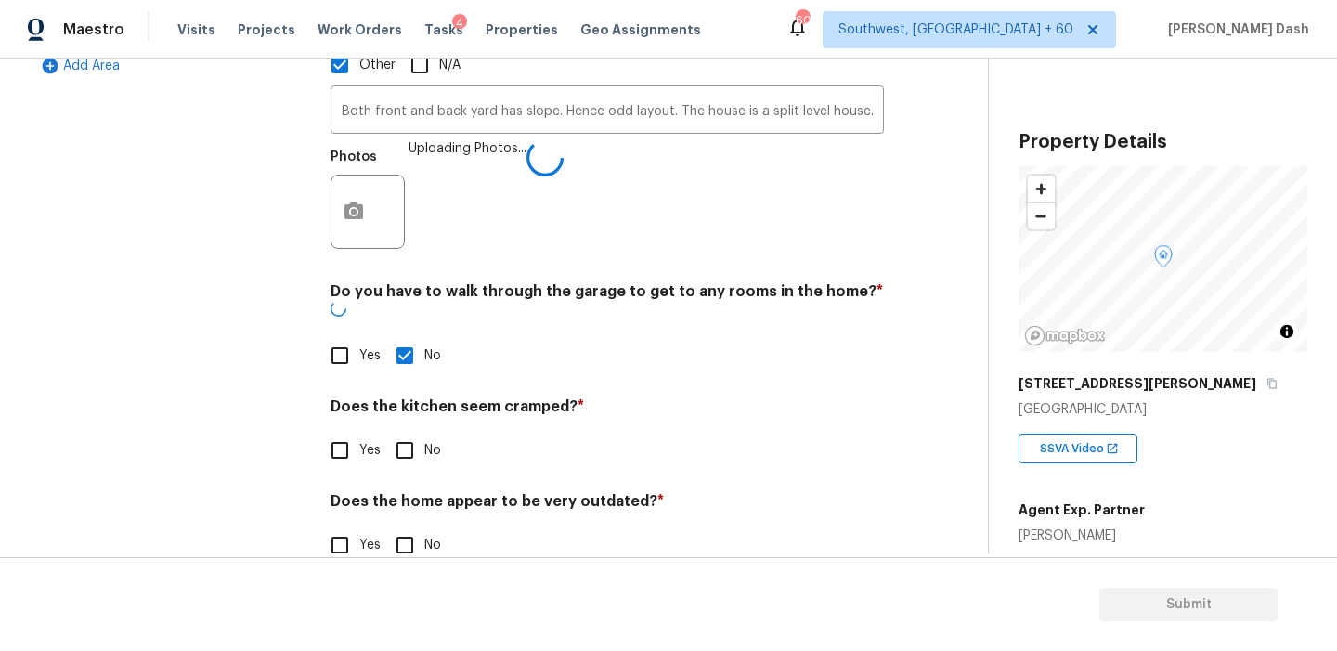
click at [419, 431] on input "No" at bounding box center [404, 450] width 39 height 39
checkbox input "true"
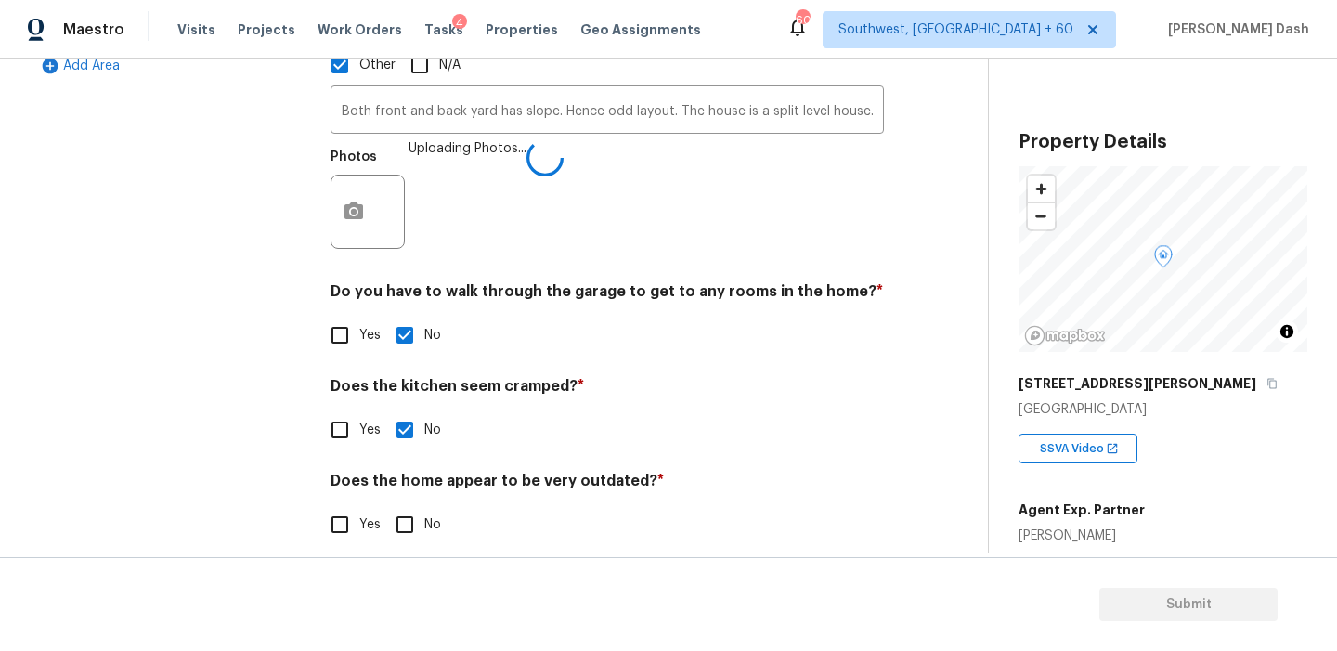
click at [407, 505] on input "No" at bounding box center [404, 524] width 39 height 39
checkbox input "true"
click at [228, 389] on div "Exterior Utilities HVAC Verification Plumbing Roof Gated Community Pricing 1 Ad…" at bounding box center [169, 127] width 279 height 881
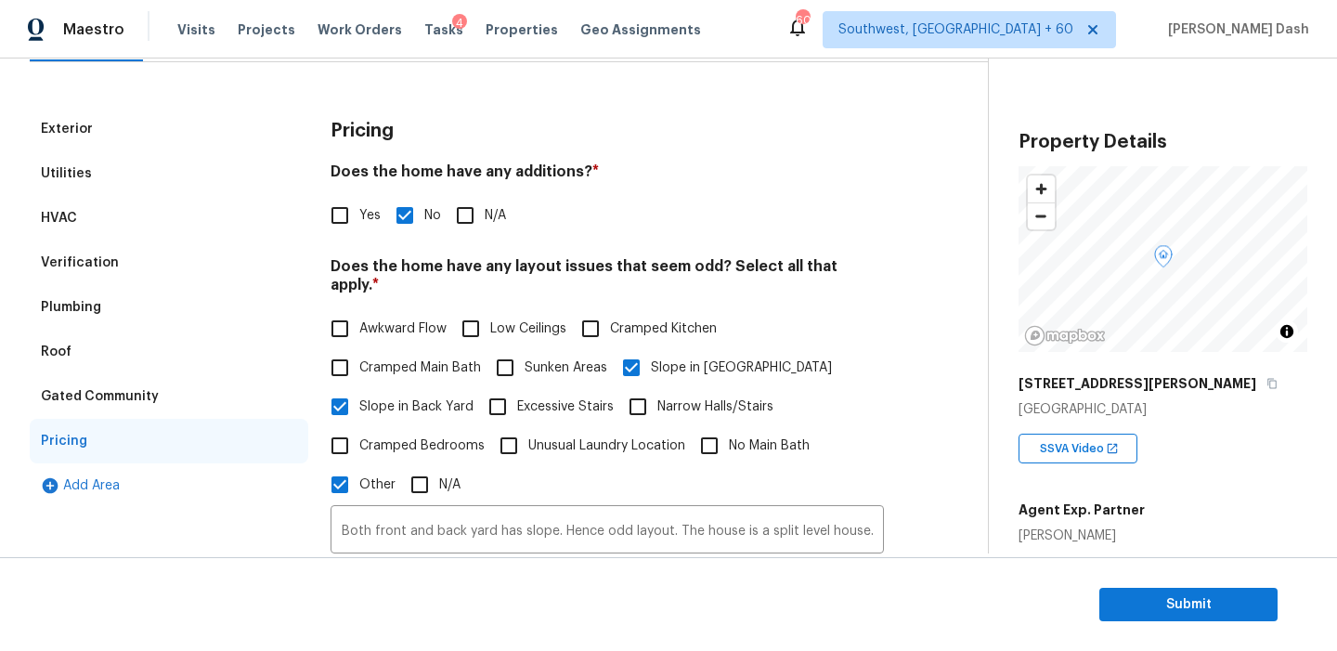
scroll to position [0, 0]
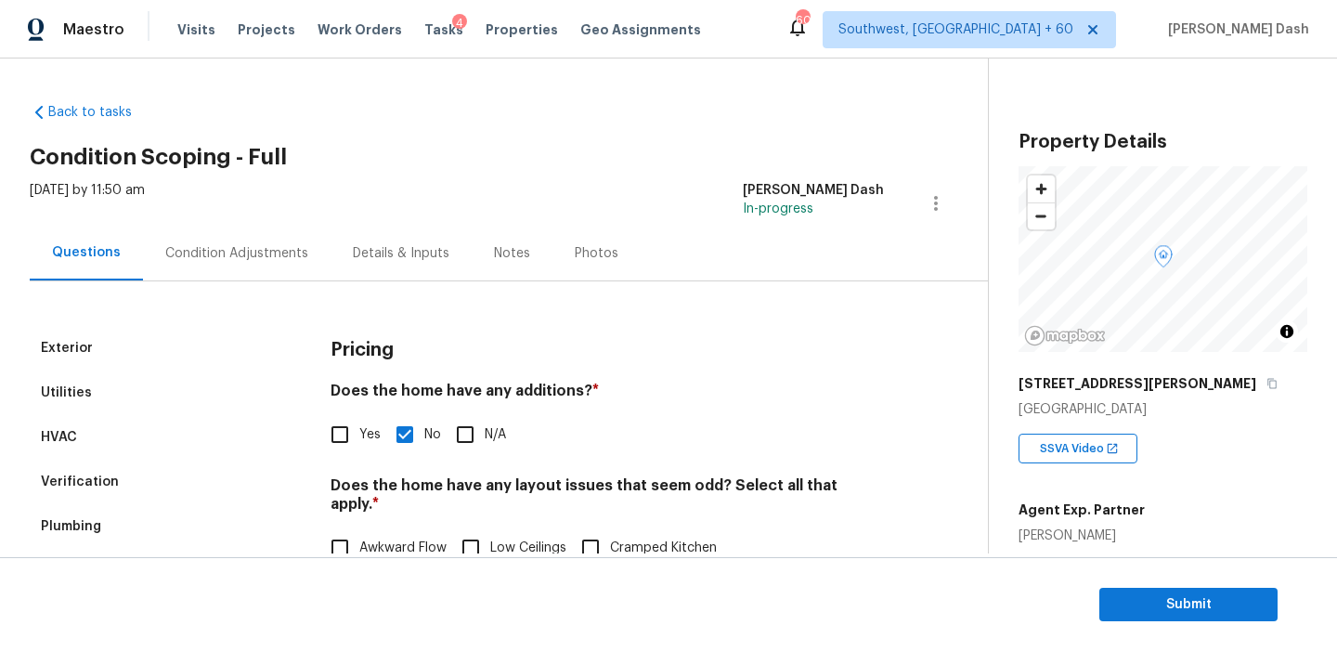
click at [239, 252] on div "Condition Adjustments" at bounding box center [236, 253] width 143 height 19
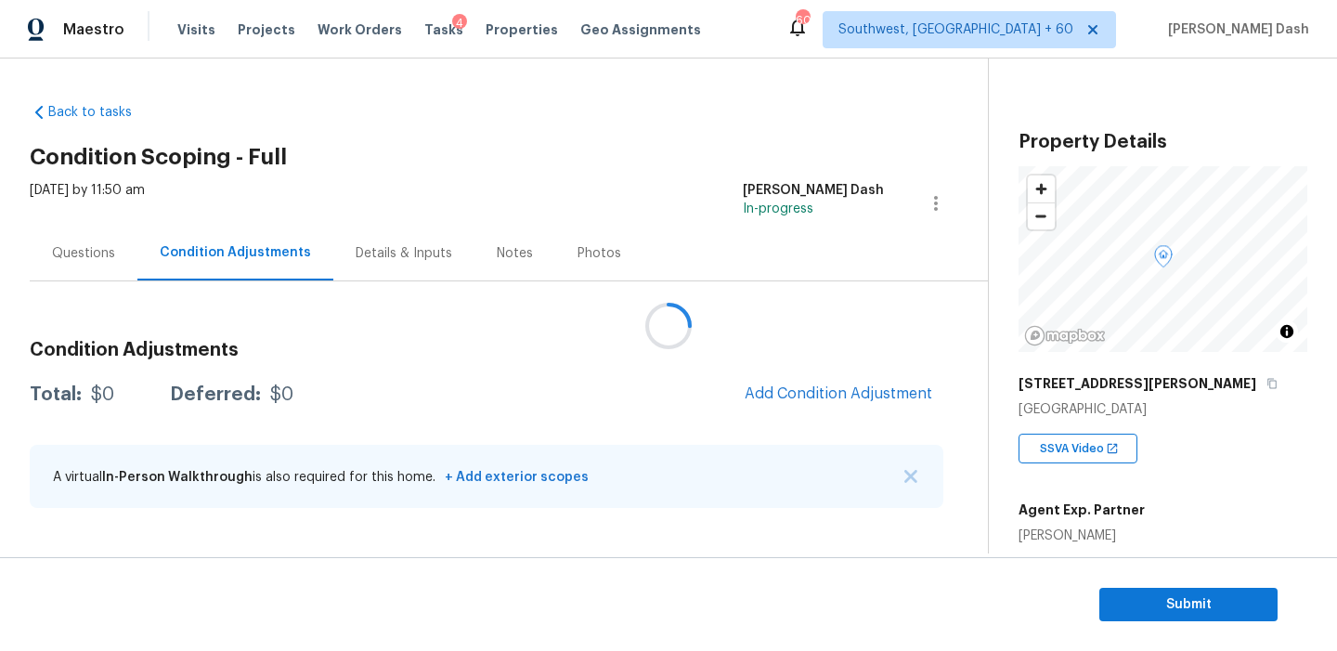
click at [833, 384] on div at bounding box center [668, 325] width 1337 height 651
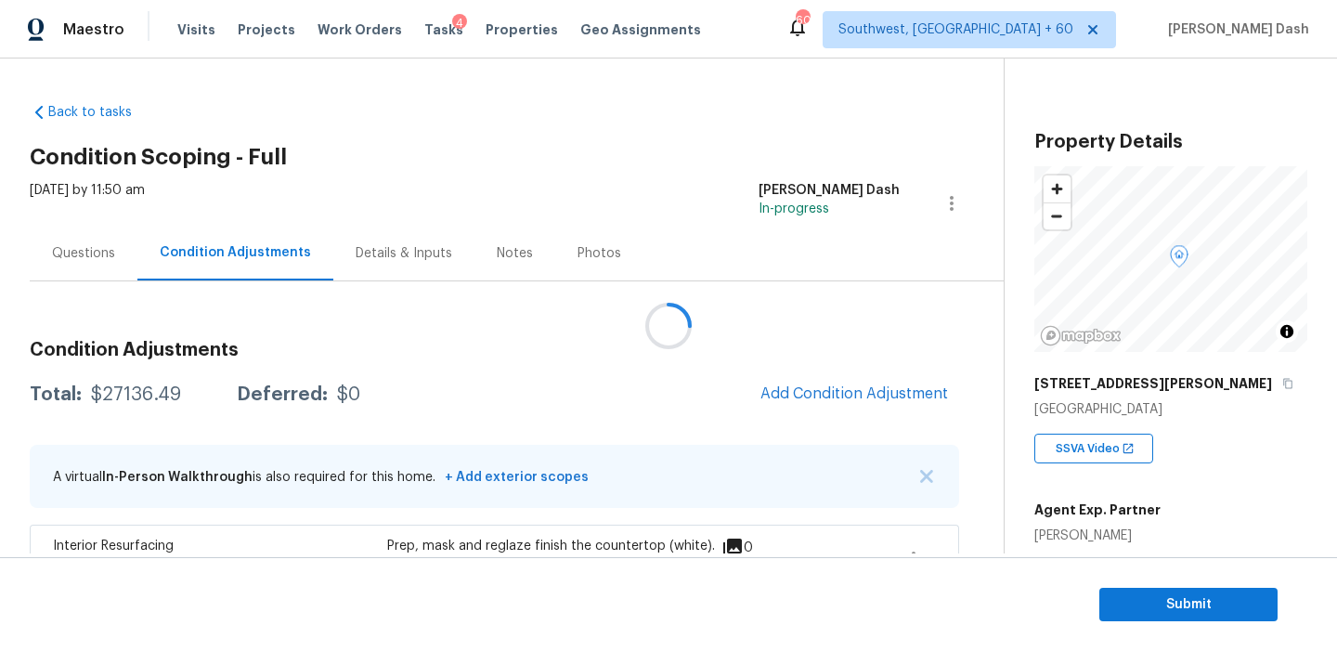
click at [833, 384] on div at bounding box center [668, 325] width 1337 height 651
click at [833, 384] on button "Add Condition Adjustment" at bounding box center [854, 393] width 210 height 39
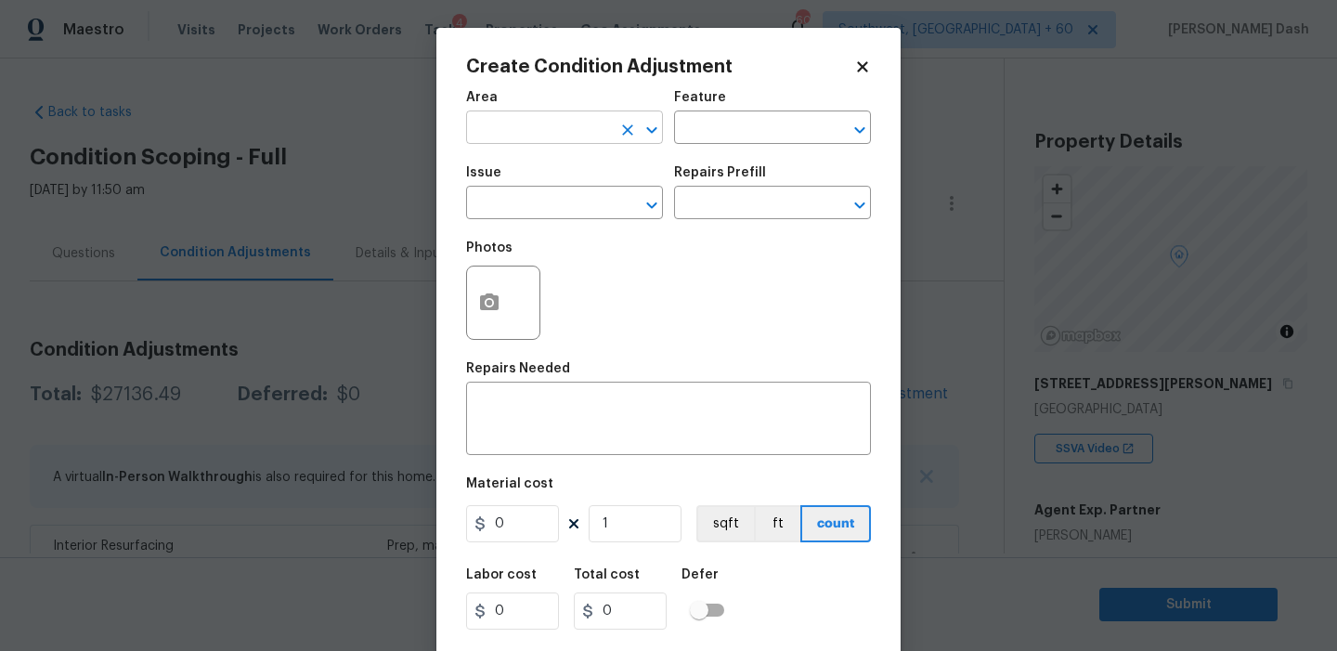
click at [603, 124] on input "text" at bounding box center [538, 129] width 145 height 29
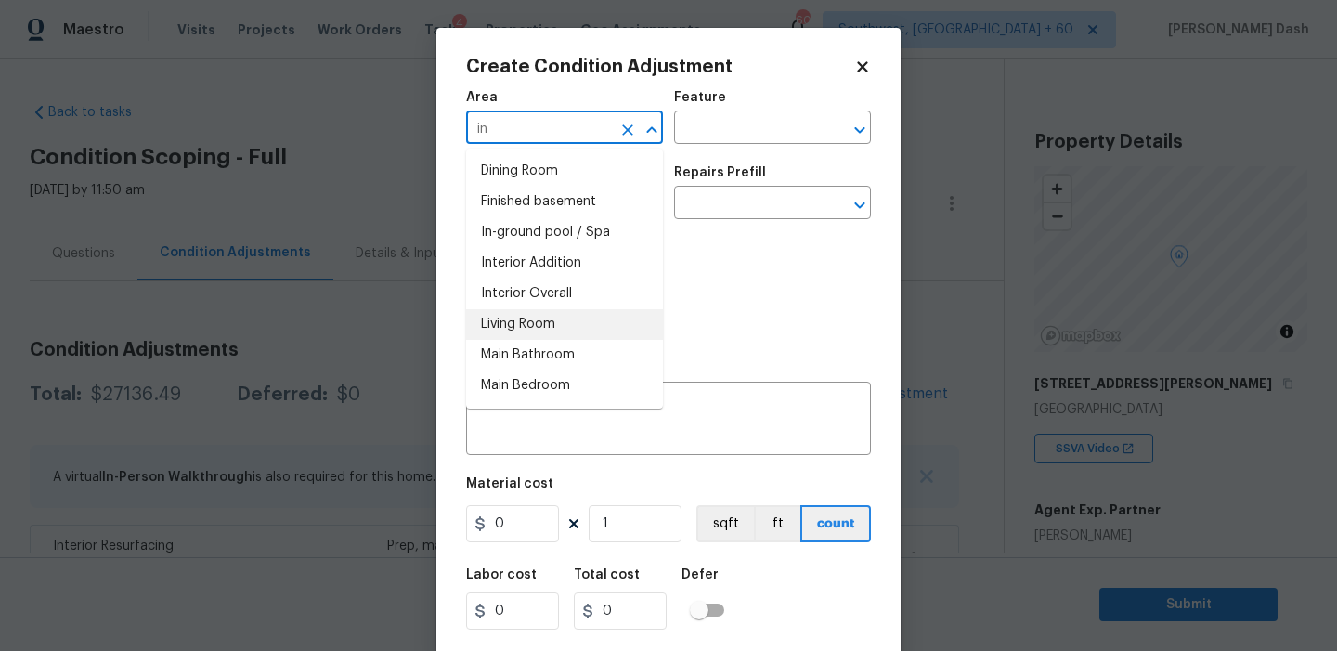
click at [562, 298] on li "Interior Overall" at bounding box center [564, 294] width 197 height 31
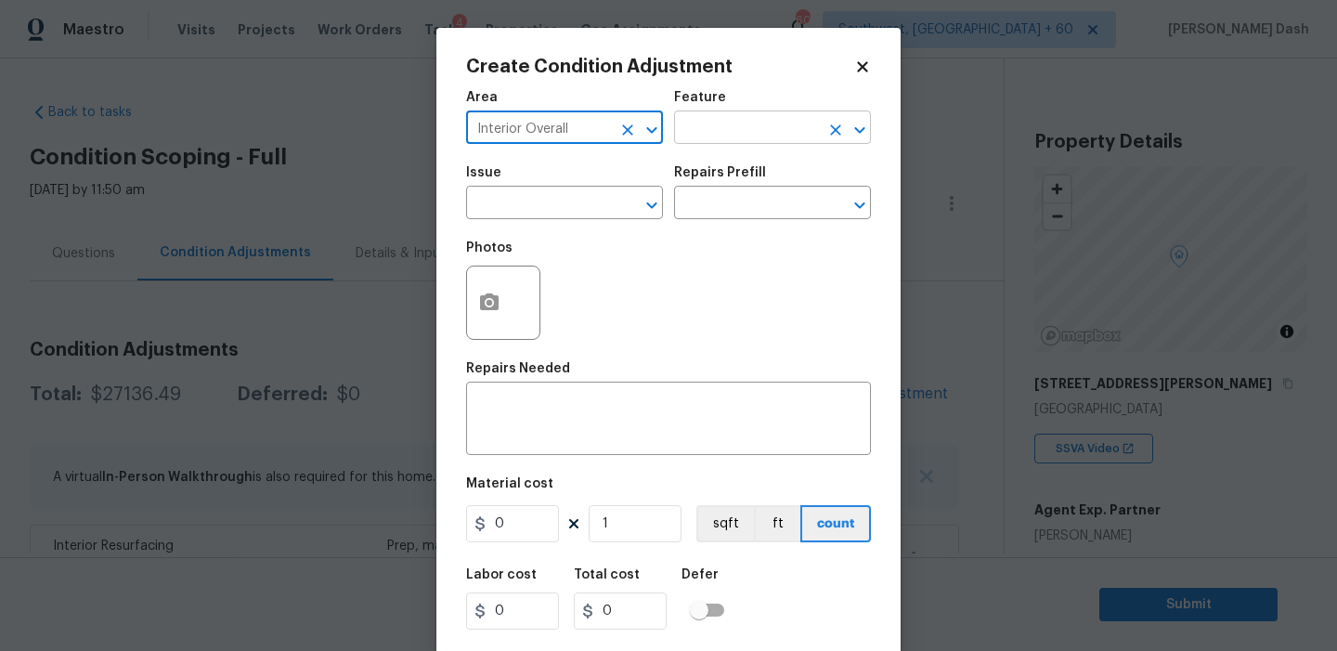
type input "Interior Overall"
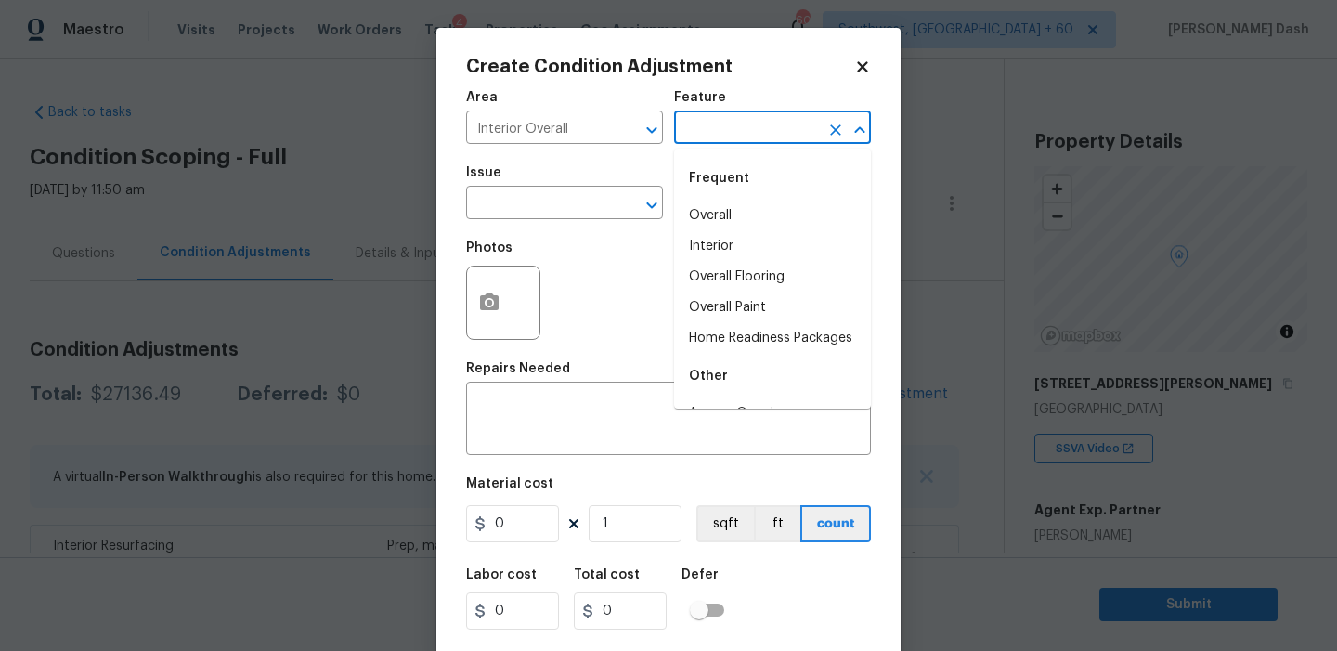
click at [745, 138] on input "text" at bounding box center [746, 129] width 145 height 29
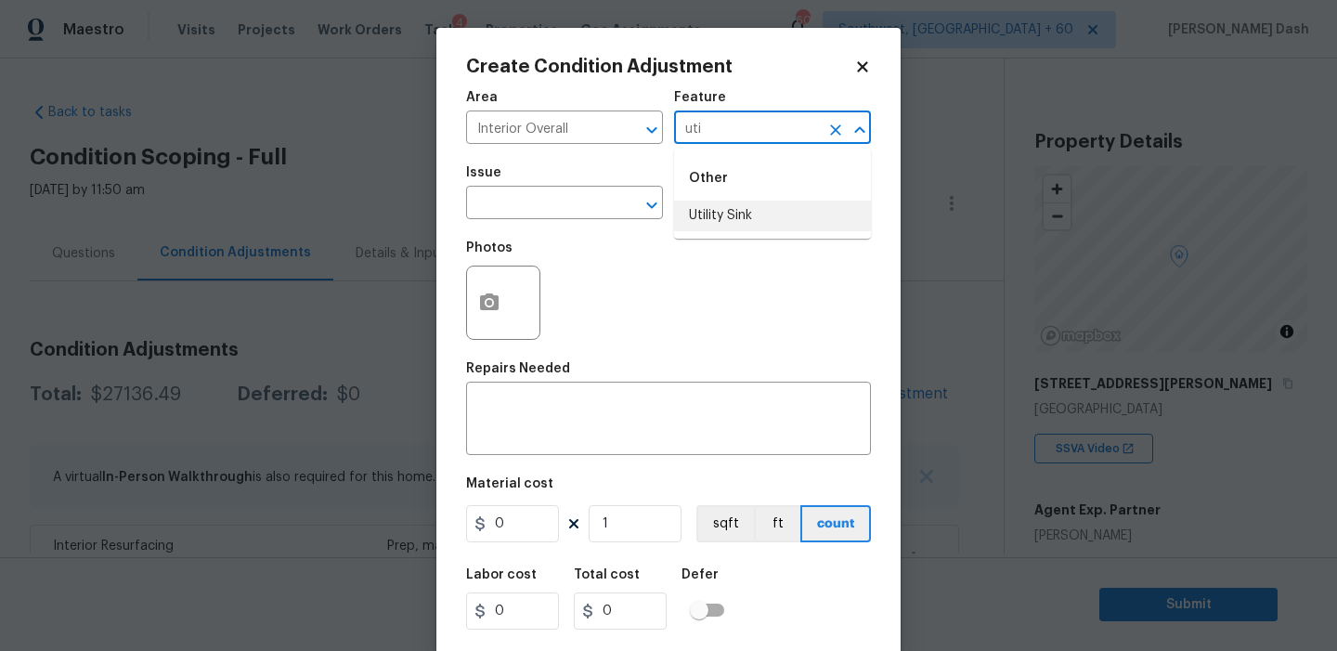
click at [740, 206] on li "Utility Sink" at bounding box center [772, 216] width 197 height 31
type input "Utility Sink"
click at [572, 200] on input "text" at bounding box center [538, 204] width 145 height 29
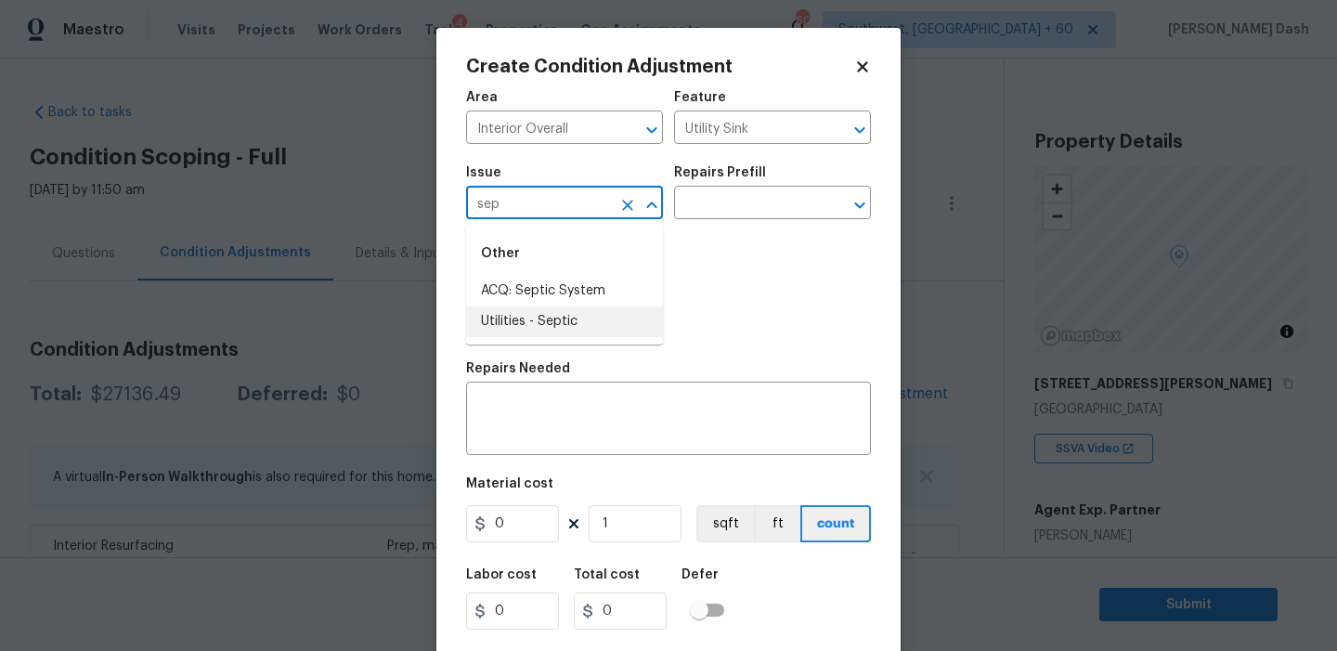
click at [518, 316] on li "Utilities - Septic" at bounding box center [564, 321] width 197 height 31
type input "Utilities - Septic"
click at [730, 206] on input "text" at bounding box center [746, 204] width 145 height 29
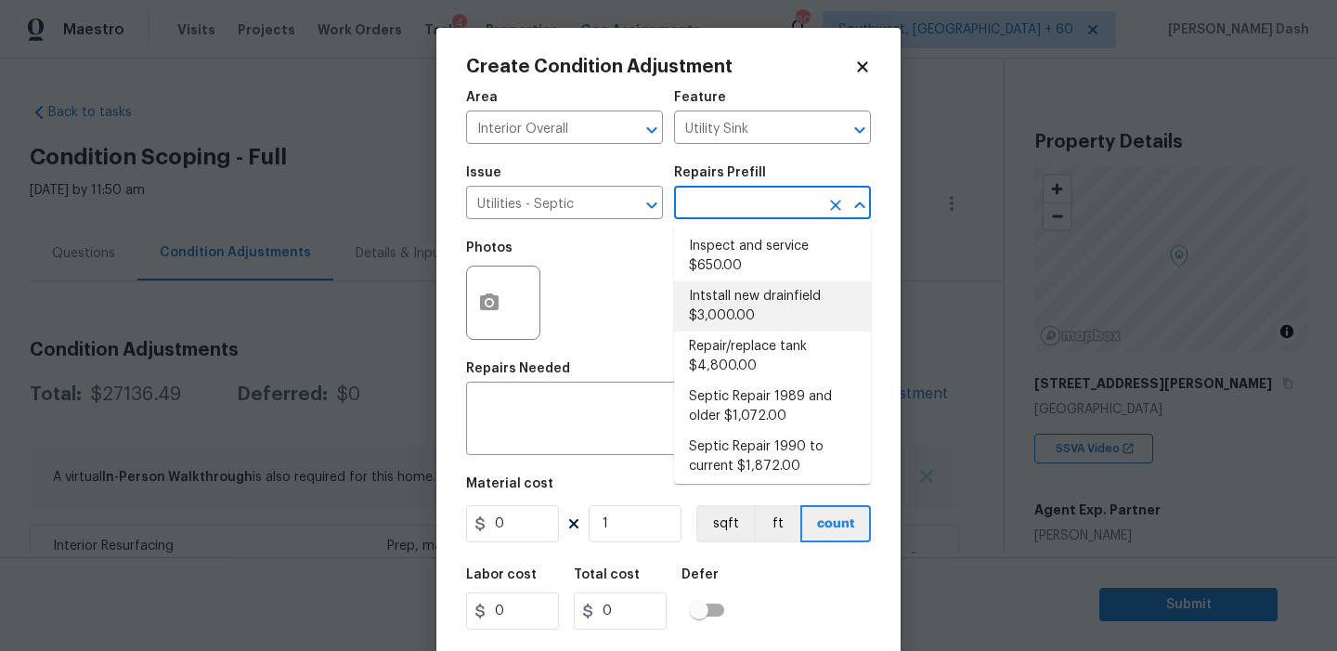
click at [725, 290] on li "Intstall new drainfield $3,000.00" at bounding box center [772, 306] width 197 height 50
type textarea "Install new drainfield as needed. Quote provided by specialist and to include a…"
type input "3000"
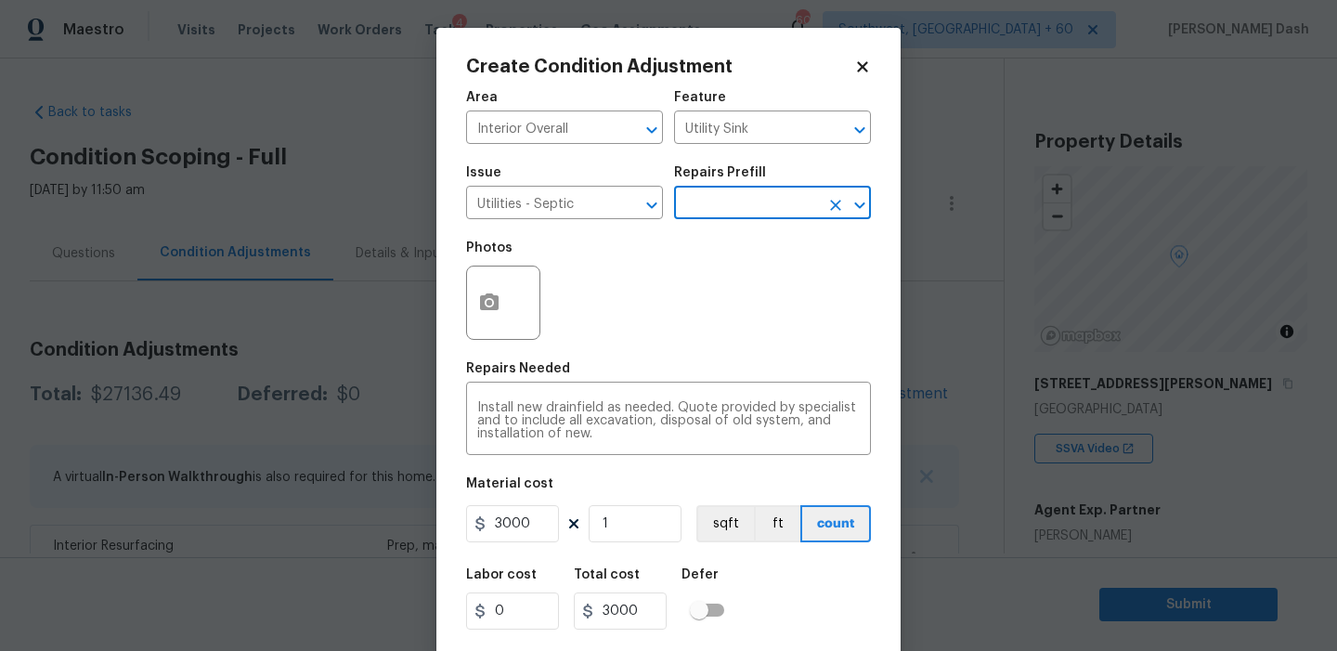
click at [729, 211] on input "text" at bounding box center [746, 204] width 145 height 29
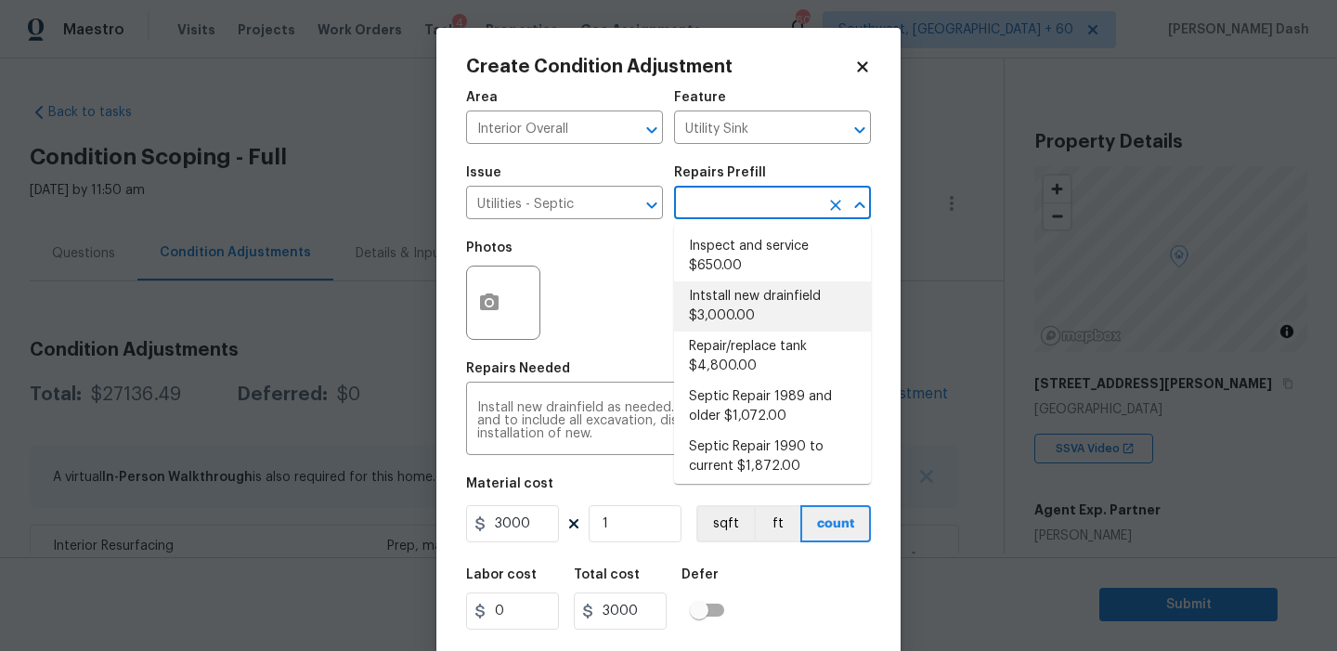
click at [729, 257] on li "Inspect and service $650.00" at bounding box center [772, 256] width 197 height 50
type textarea "Pump and inspect septic tank and provide clean bill of health from specialist c…"
type input "650"
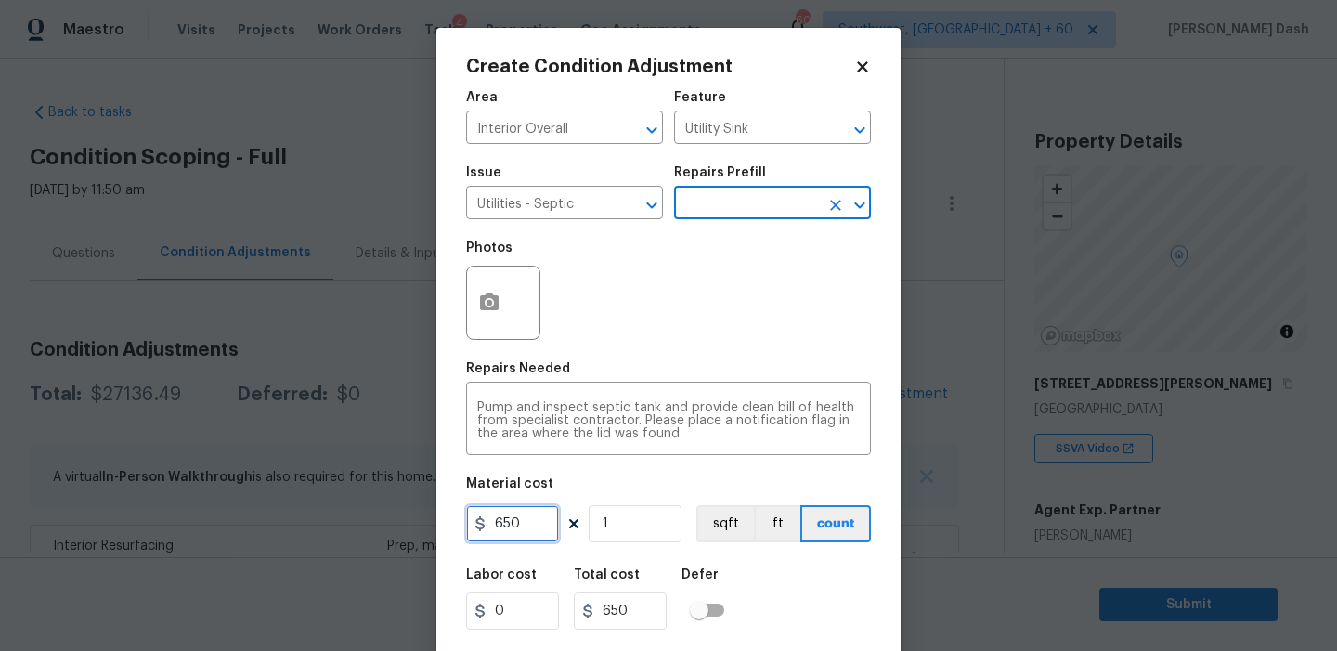
click at [532, 520] on input "650" at bounding box center [512, 523] width 93 height 37
type input "2000"
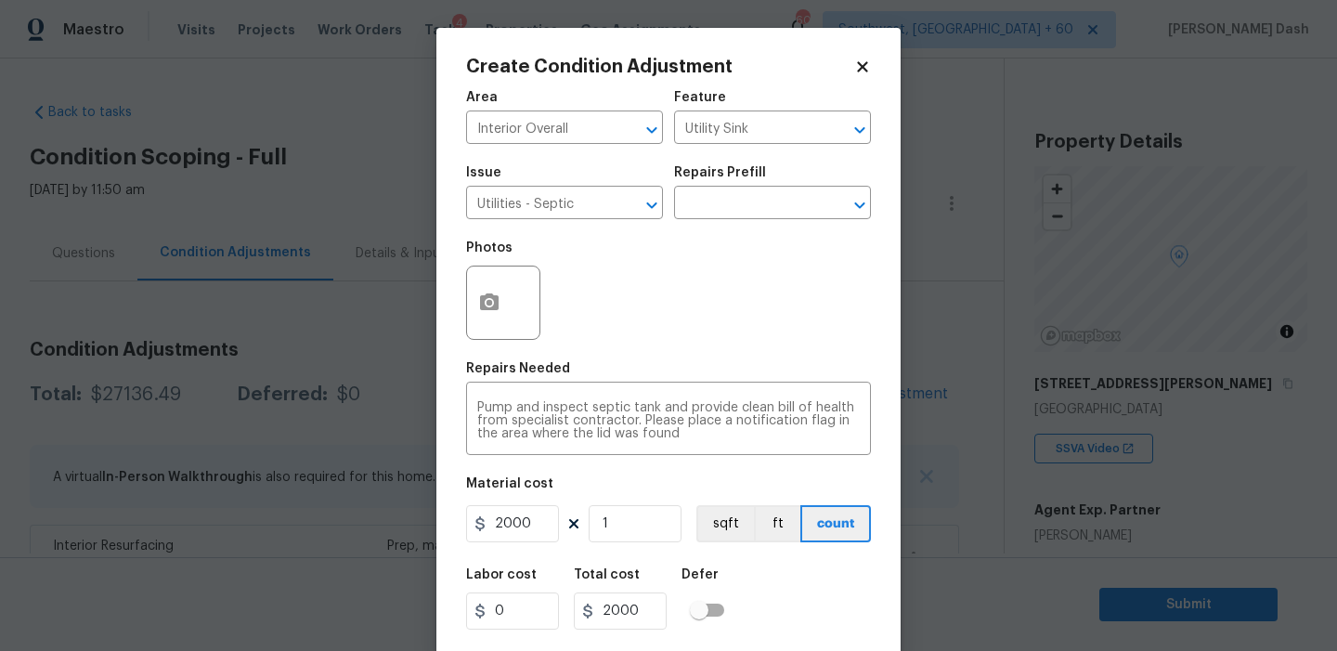
click at [830, 607] on div "Labor cost 0 Total cost 2000 Defer" at bounding box center [668, 599] width 405 height 84
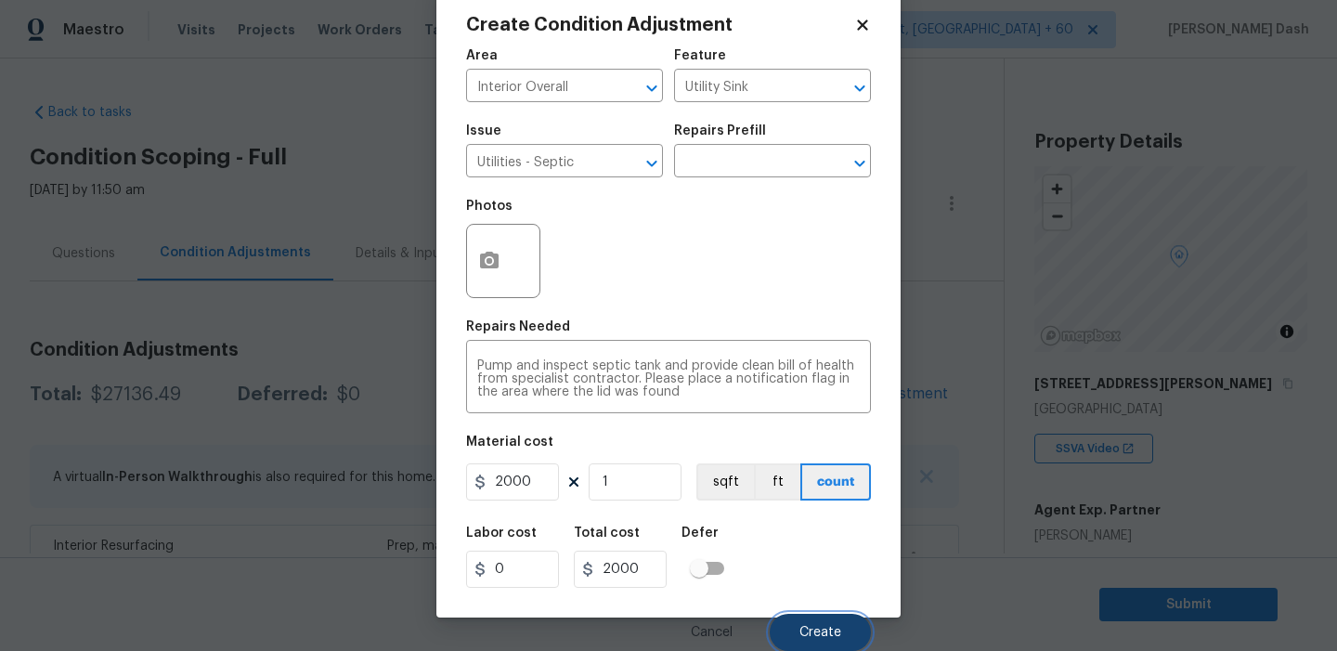
click at [835, 634] on span "Create" at bounding box center [821, 633] width 42 height 14
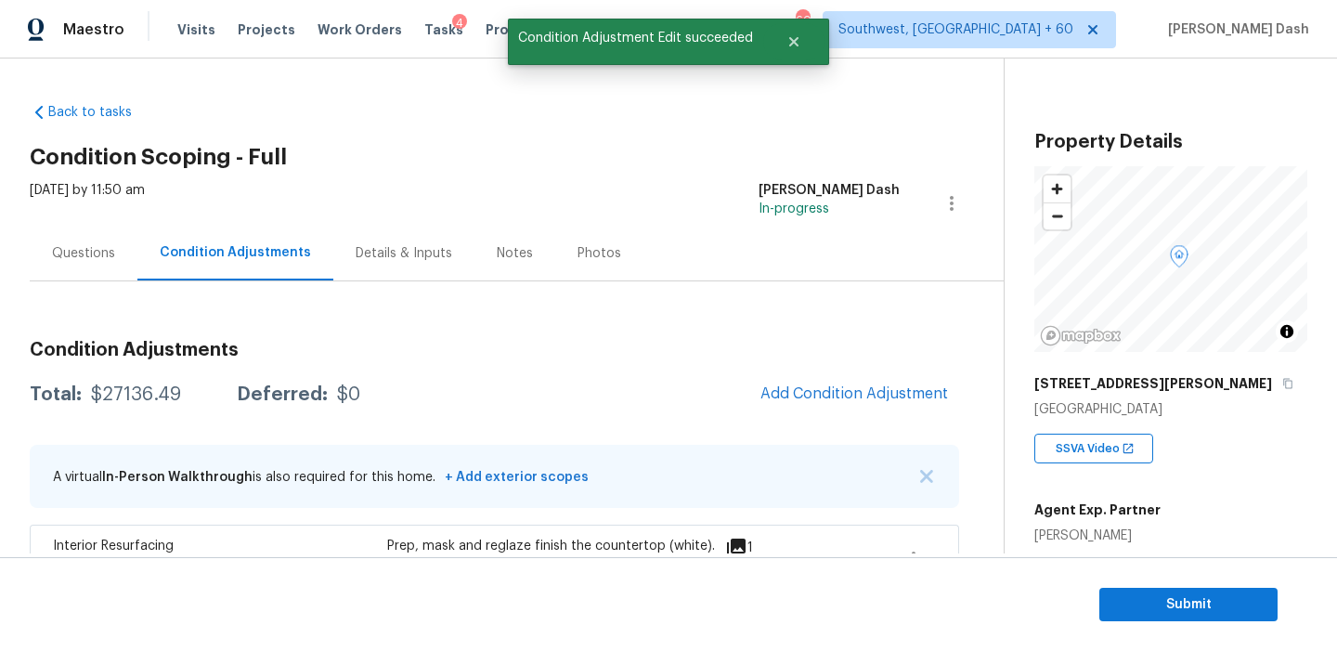
click at [1129, 580] on section "Submit" at bounding box center [668, 604] width 1337 height 95
click at [1129, 606] on span "Submit" at bounding box center [1188, 604] width 149 height 23
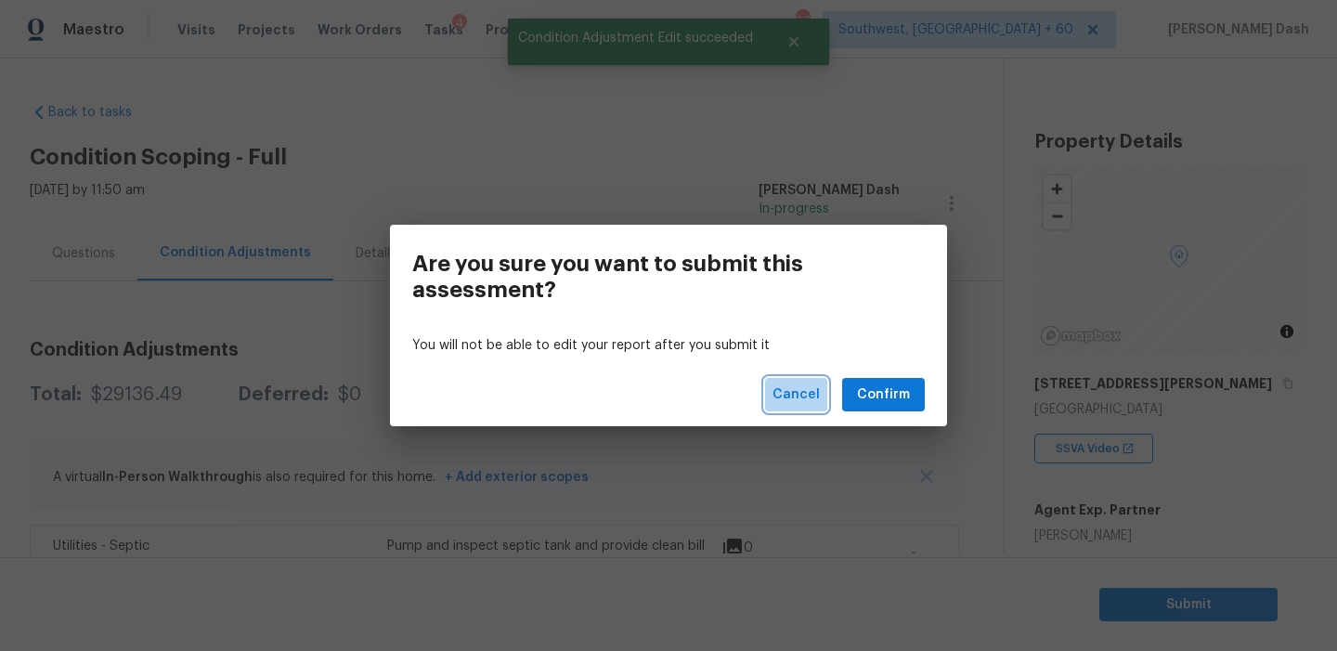
click at [810, 397] on span "Cancel" at bounding box center [796, 395] width 47 height 23
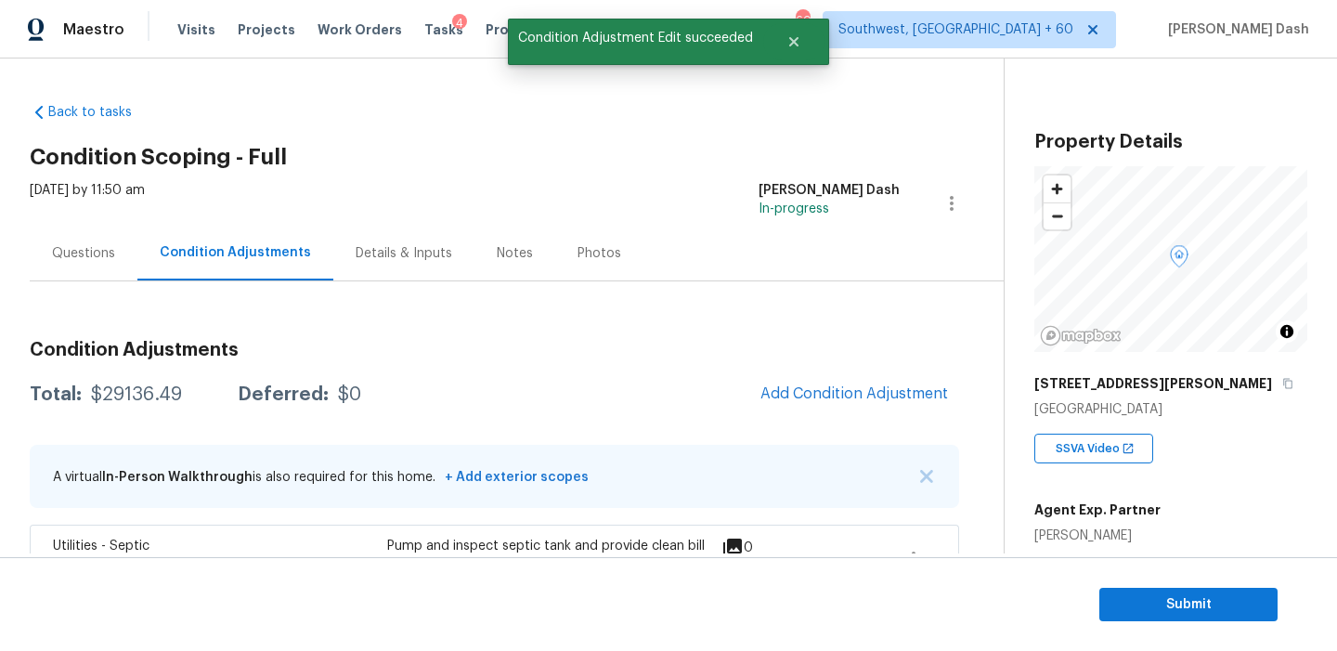
click at [128, 403] on div "$29136.49" at bounding box center [136, 394] width 91 height 19
copy div "$29136.49"
click at [1186, 636] on section "Submit" at bounding box center [668, 604] width 1337 height 95
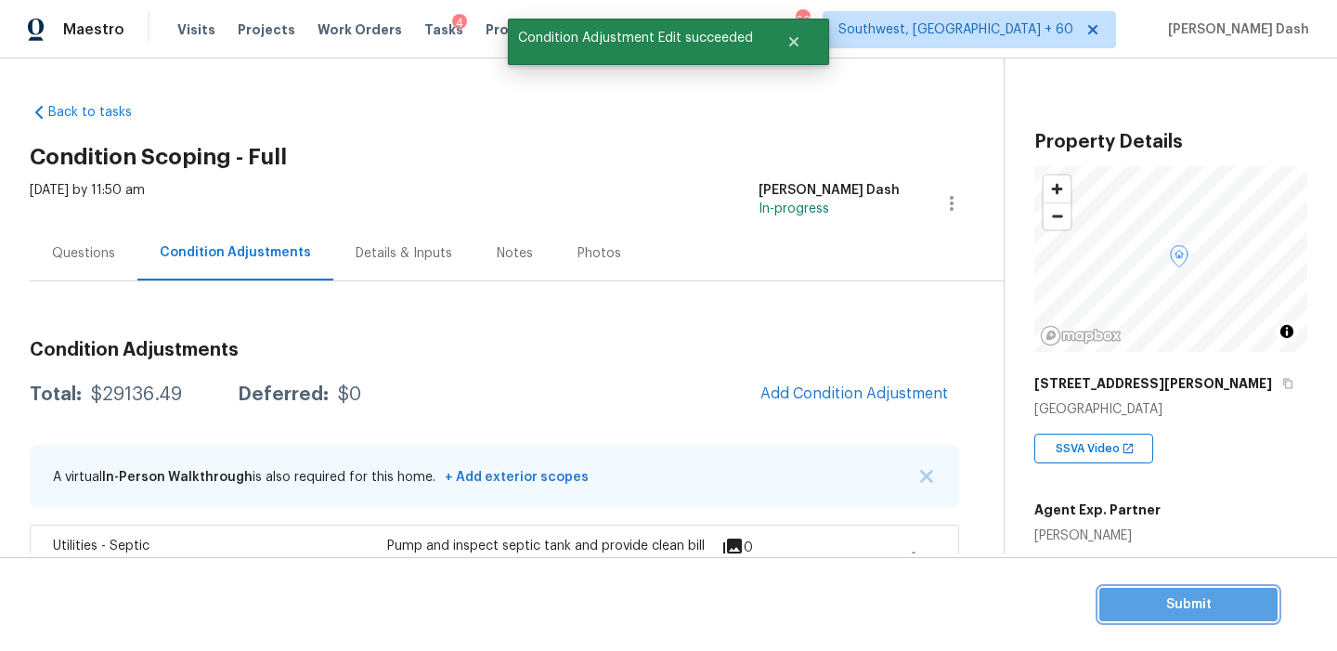
click at [1180, 606] on span "Submit" at bounding box center [1188, 604] width 149 height 23
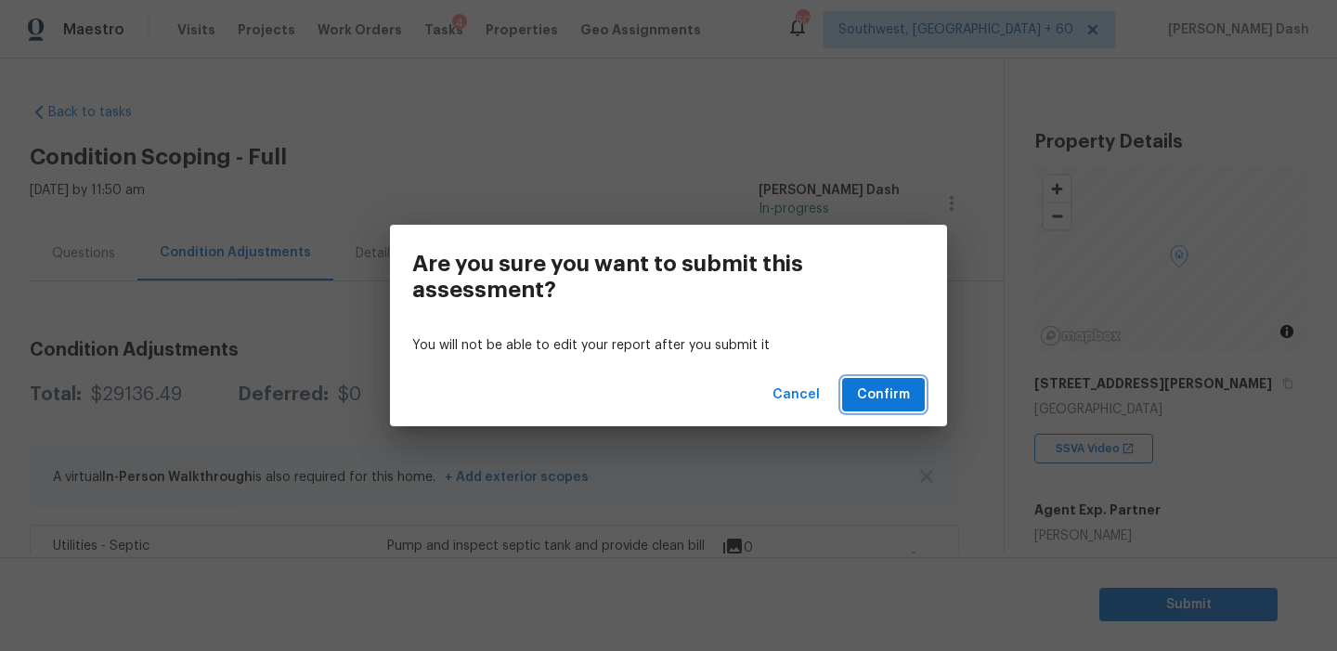
click at [915, 406] on button "Confirm" at bounding box center [883, 395] width 83 height 34
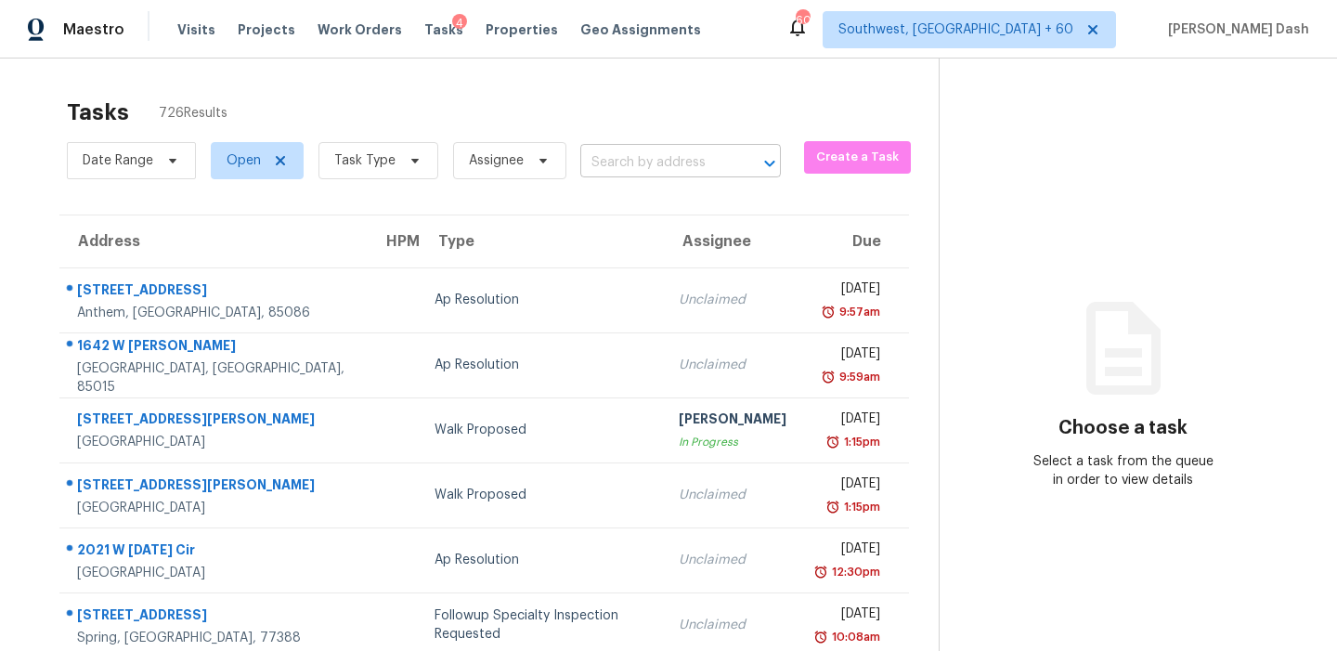
click at [611, 163] on input "text" at bounding box center [654, 163] width 149 height 29
paste input "[STREET_ADDRESS][PERSON_NAME]"
type input "[STREET_ADDRESS][PERSON_NAME]"
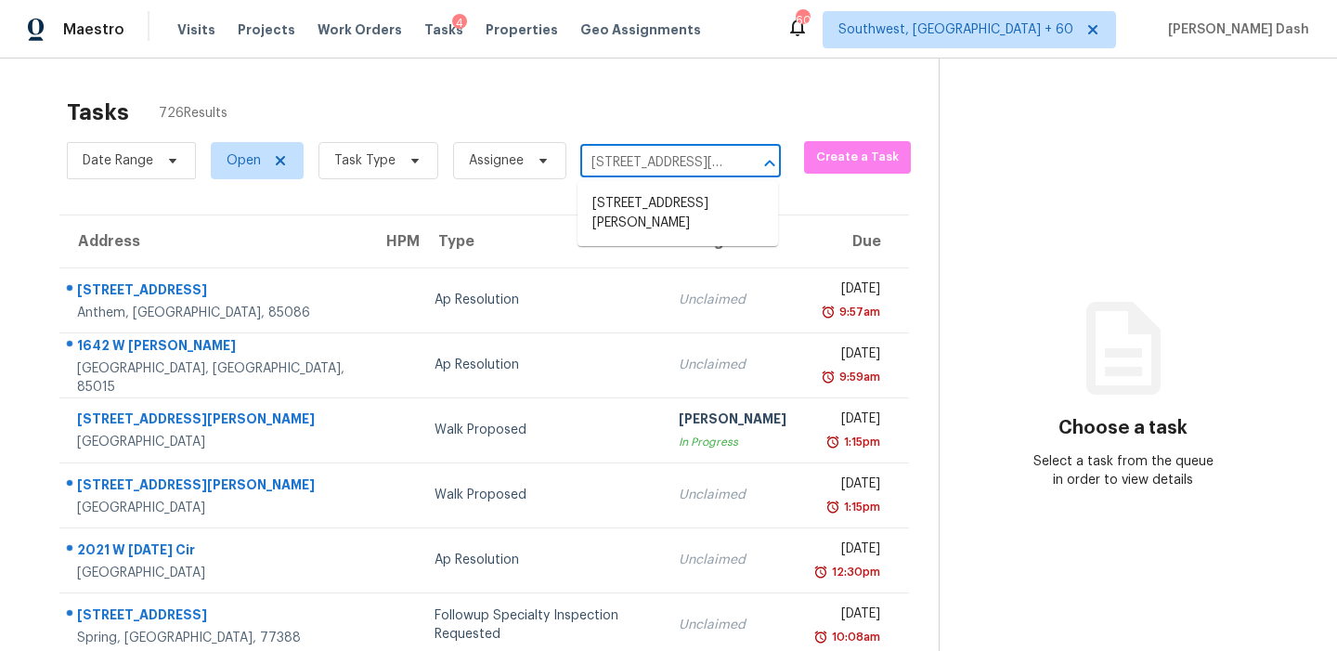
scroll to position [0, 101]
click at [626, 210] on li "[STREET_ADDRESS][PERSON_NAME]" at bounding box center [678, 214] width 201 height 50
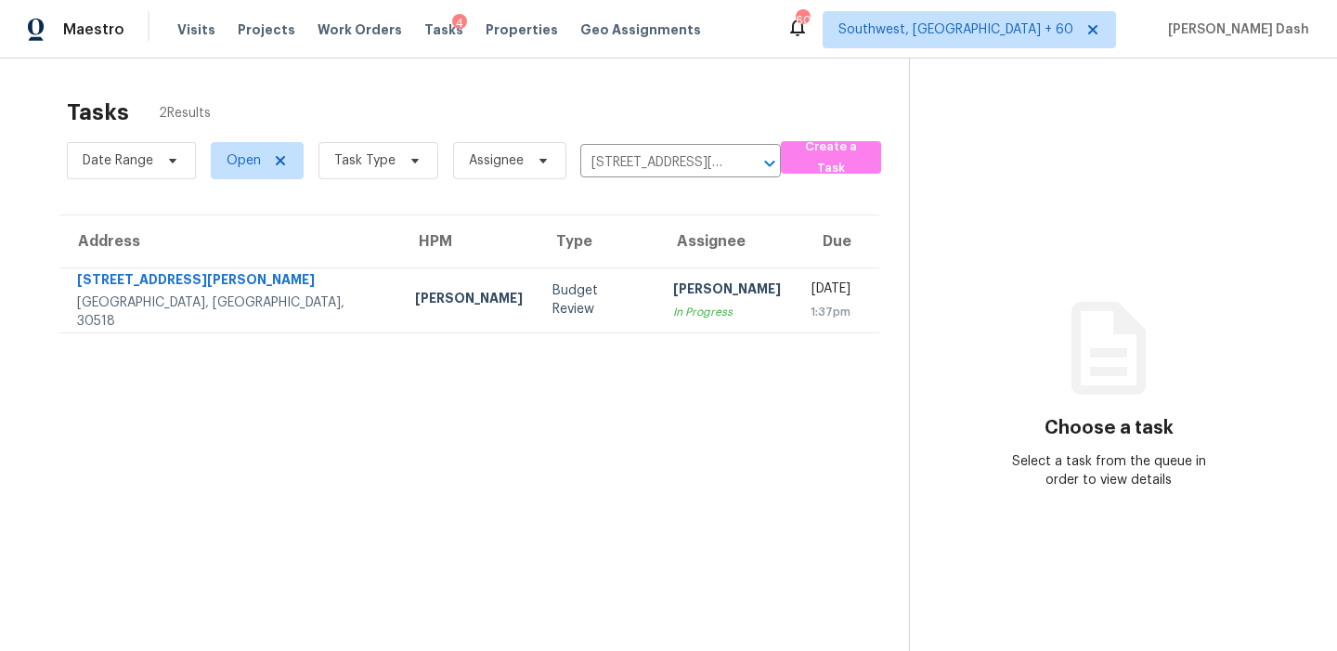
click at [633, 93] on div "Tasks 2 Results" at bounding box center [488, 112] width 842 height 48
click at [247, 156] on span "Open" at bounding box center [244, 160] width 34 height 19
click at [250, 238] on label "Closed" at bounding box center [254, 239] width 67 height 19
click at [233, 238] on input "Closed" at bounding box center [227, 236] width 12 height 12
checkbox input "true"
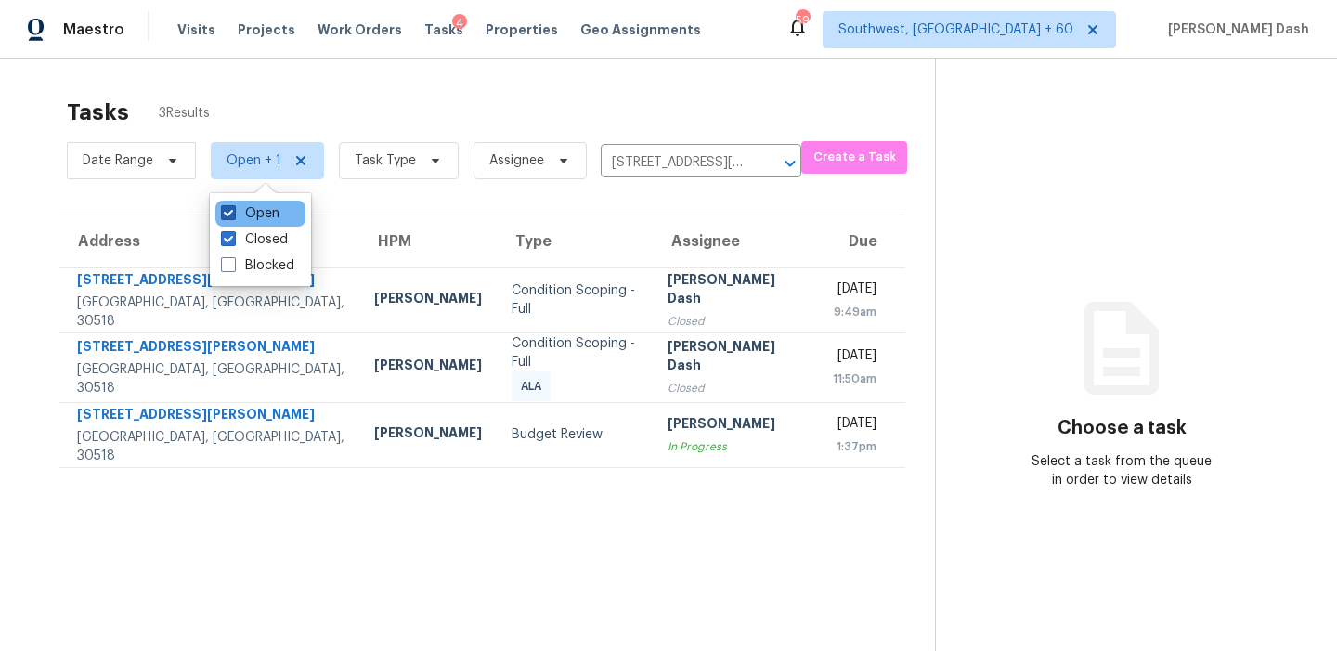
click at [274, 211] on label "Open" at bounding box center [250, 213] width 59 height 19
click at [233, 211] on input "Open" at bounding box center [227, 210] width 12 height 12
checkbox input "false"
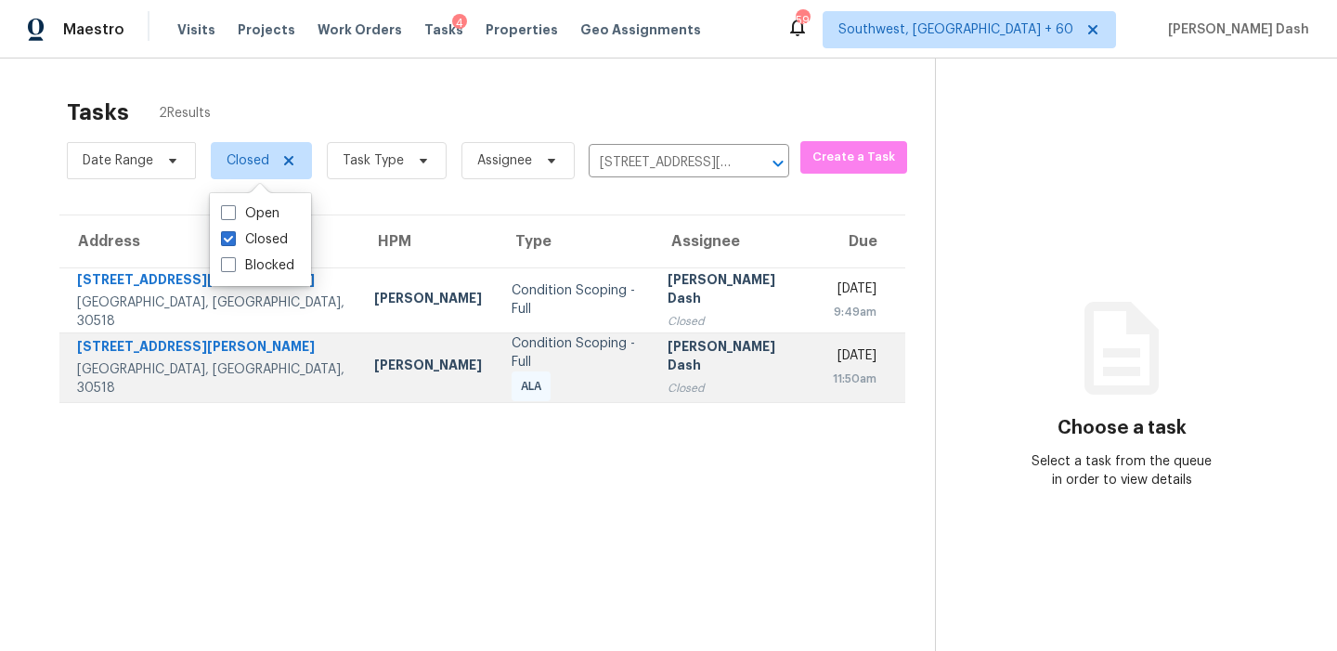
click at [512, 341] on div "Condition Scoping - Full" at bounding box center [575, 352] width 126 height 37
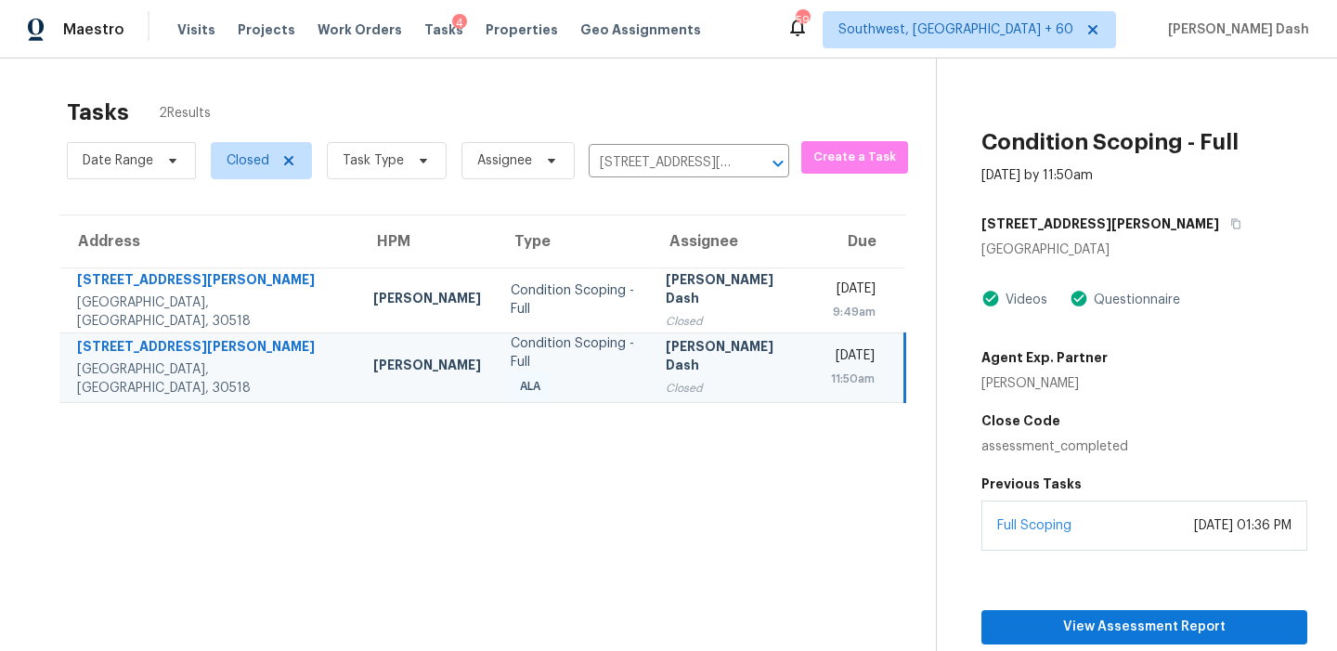
scroll to position [86, 0]
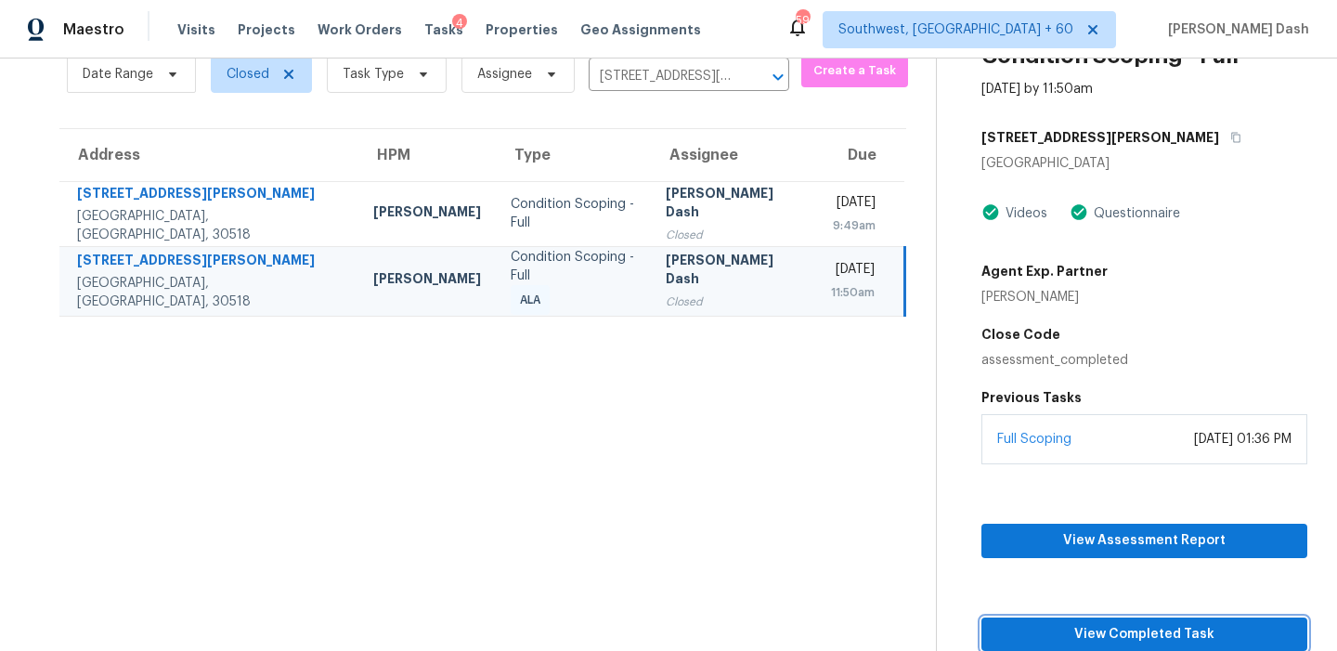
click at [1116, 633] on span "View Completed Task" at bounding box center [1144, 634] width 296 height 23
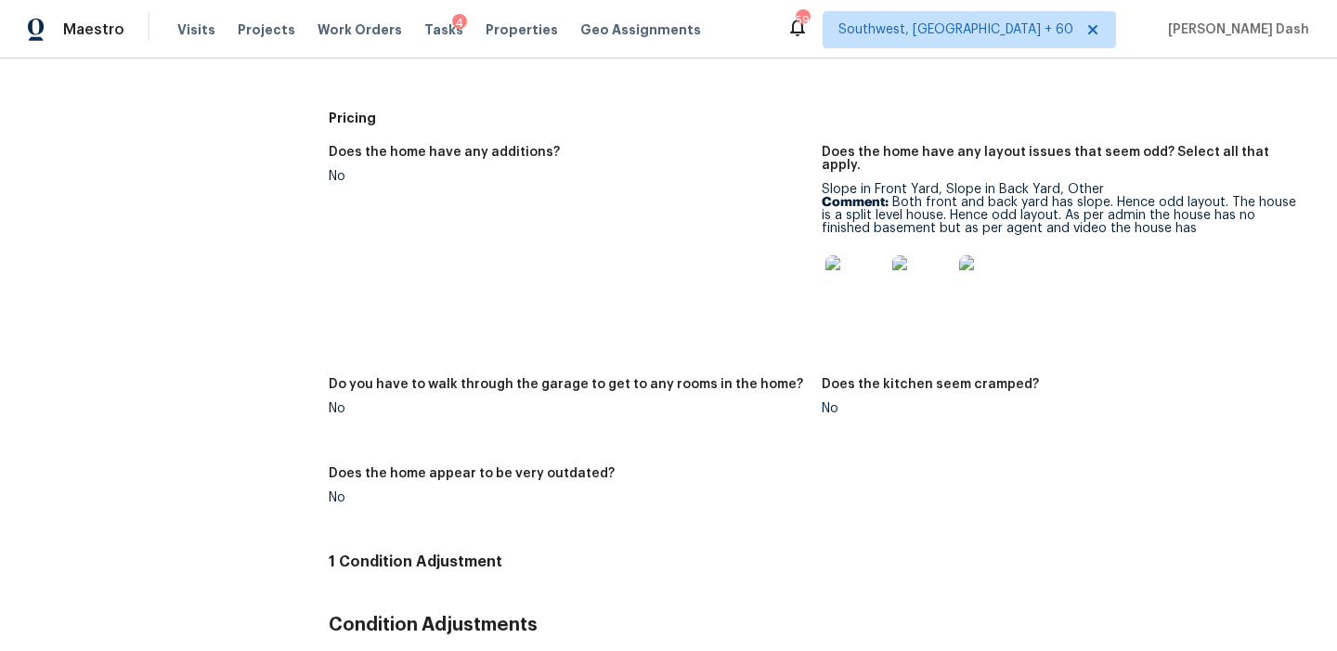
scroll to position [2064, 0]
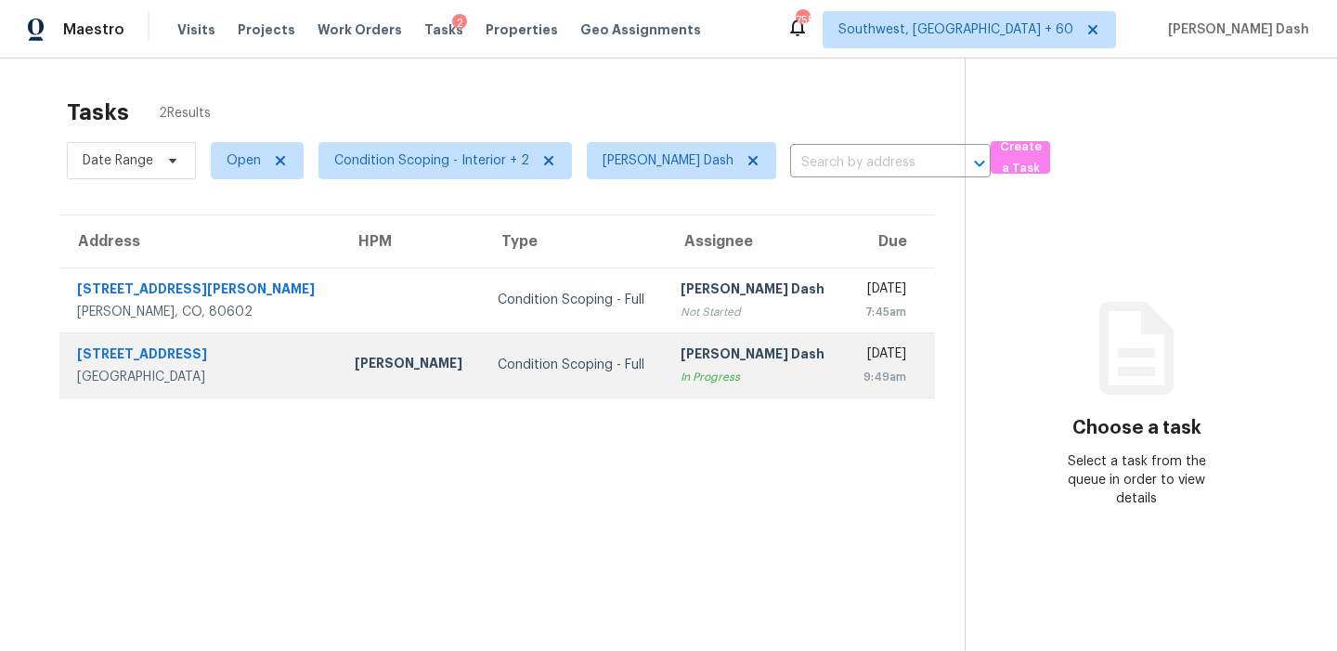
click at [704, 387] on td "[PERSON_NAME] Dash In Progress" at bounding box center [756, 364] width 180 height 65
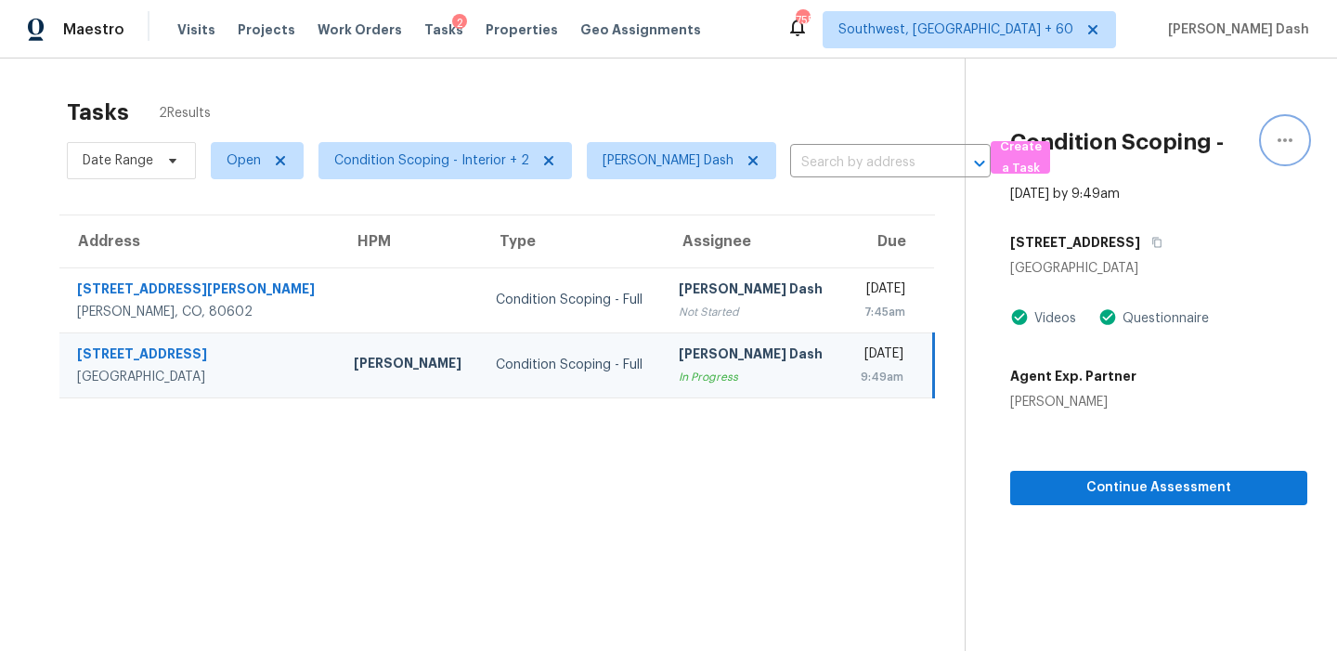
click at [1281, 140] on icon "button" at bounding box center [1285, 140] width 15 height 4
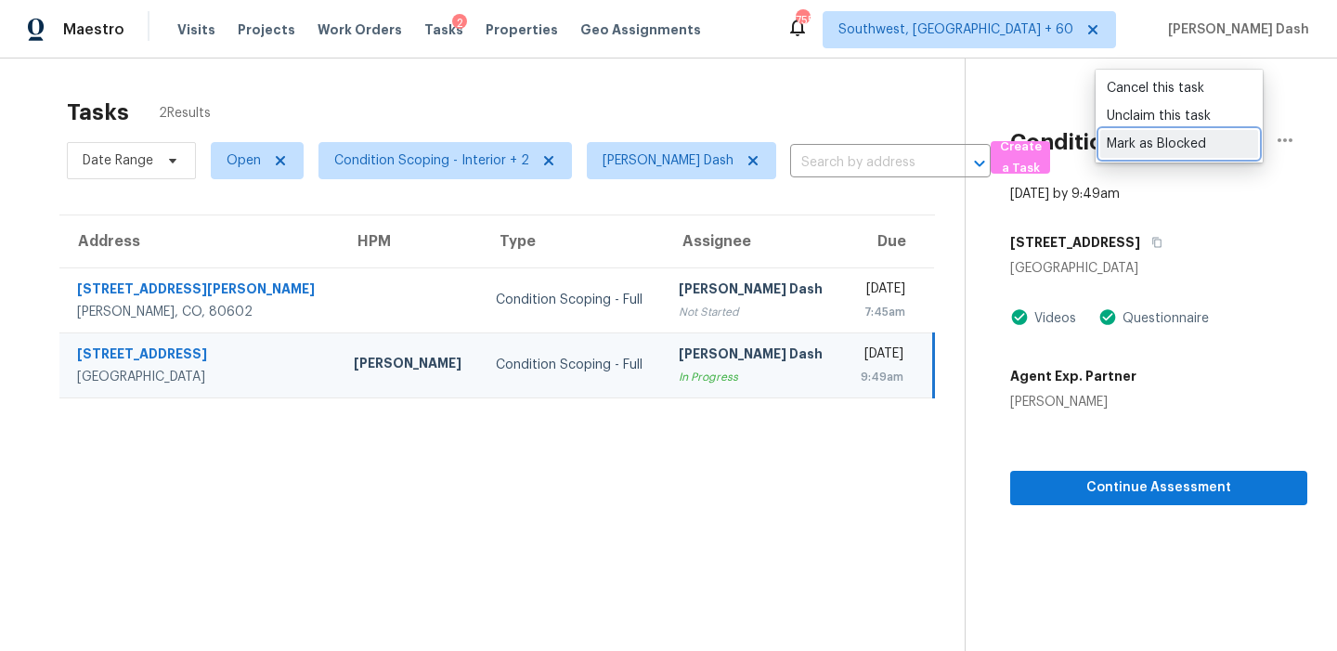
click at [1133, 151] on div "Mark as Blocked" at bounding box center [1179, 144] width 145 height 19
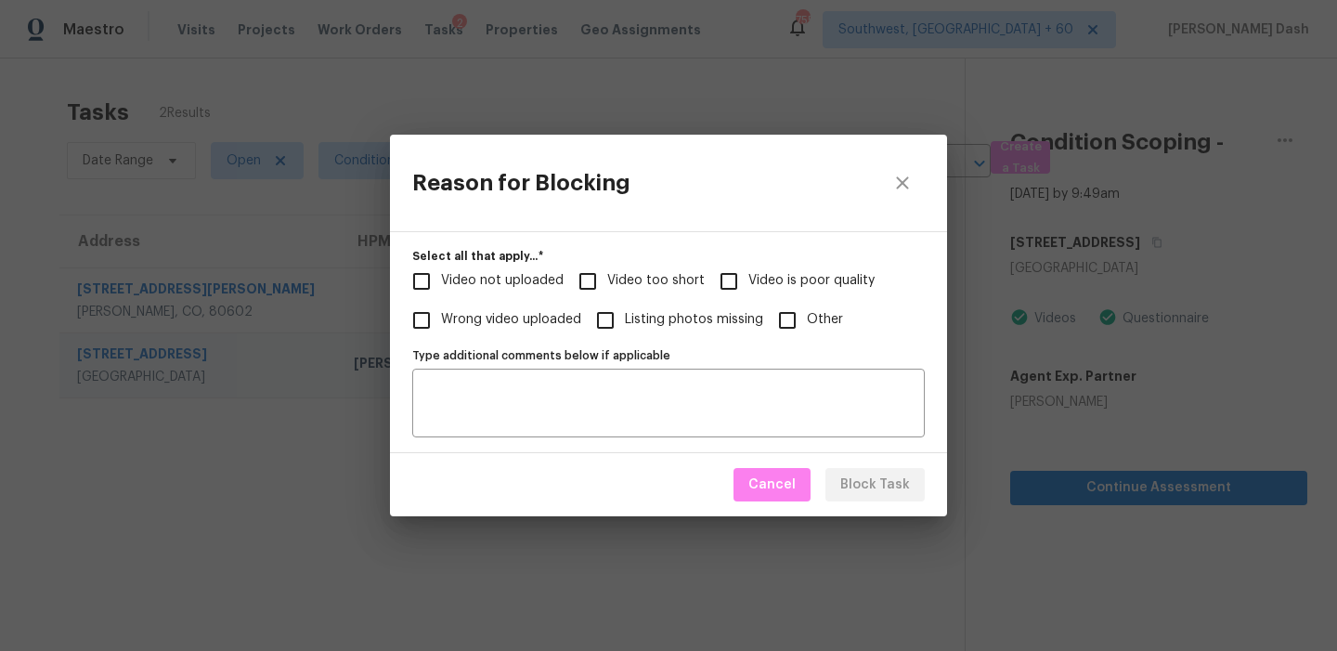
drag, startPoint x: 669, startPoint y: 283, endPoint x: 731, endPoint y: 283, distance: 62.2
click at [669, 283] on span "Video too short" at bounding box center [656, 281] width 98 height 20
click at [607, 283] on input "Video too short" at bounding box center [587, 281] width 39 height 39
checkbox input "true"
click at [765, 283] on span "Video is poor quality" at bounding box center [812, 281] width 126 height 20
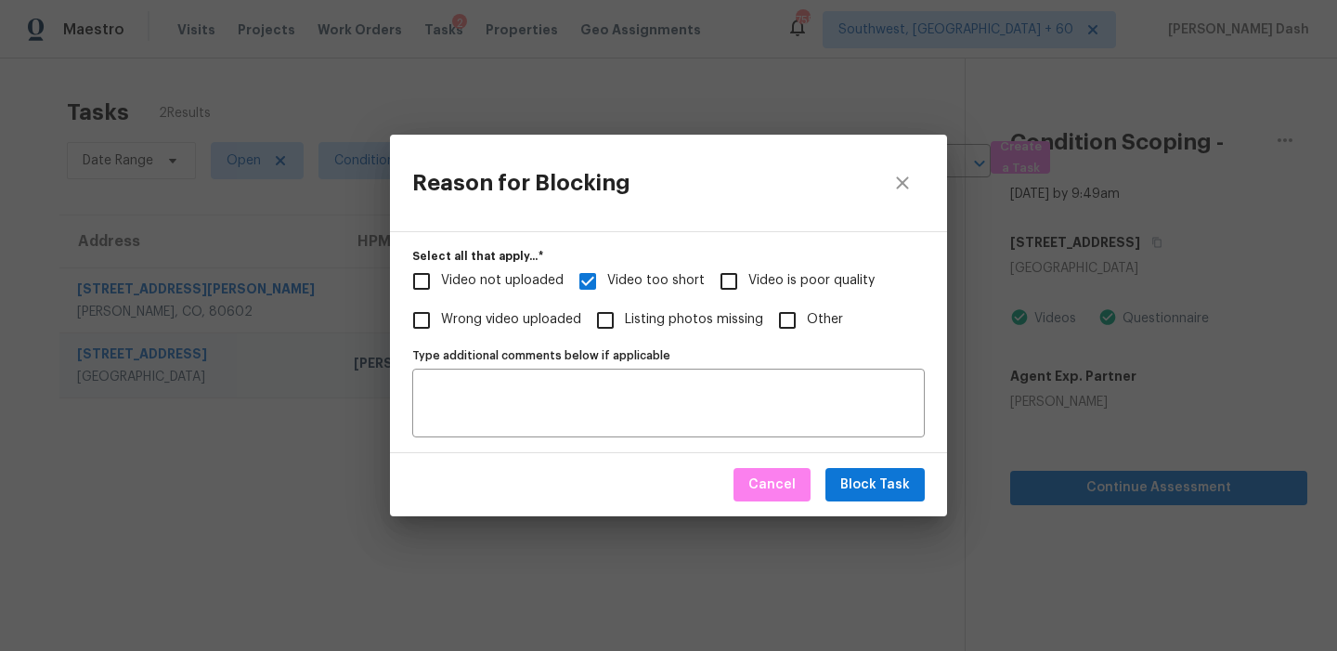
click at [749, 283] on input "Video is poor quality" at bounding box center [729, 281] width 39 height 39
checkbox input "true"
click at [851, 488] on span "Block Task" at bounding box center [875, 485] width 70 height 23
